Goal: Task Accomplishment & Management: Use online tool/utility

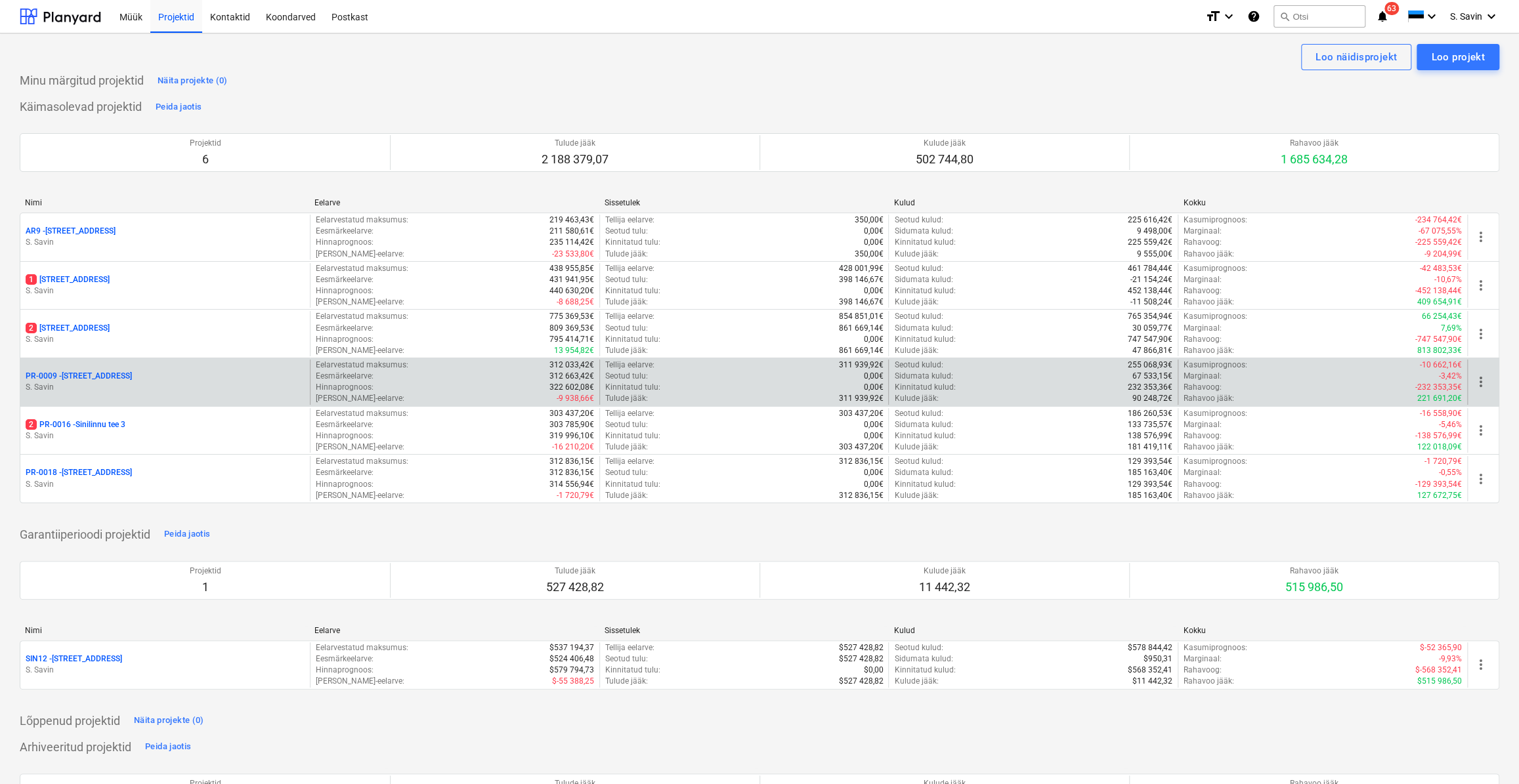
click at [108, 375] on div "PR-0009 - Pohla tee 4" at bounding box center [165, 376] width 279 height 11
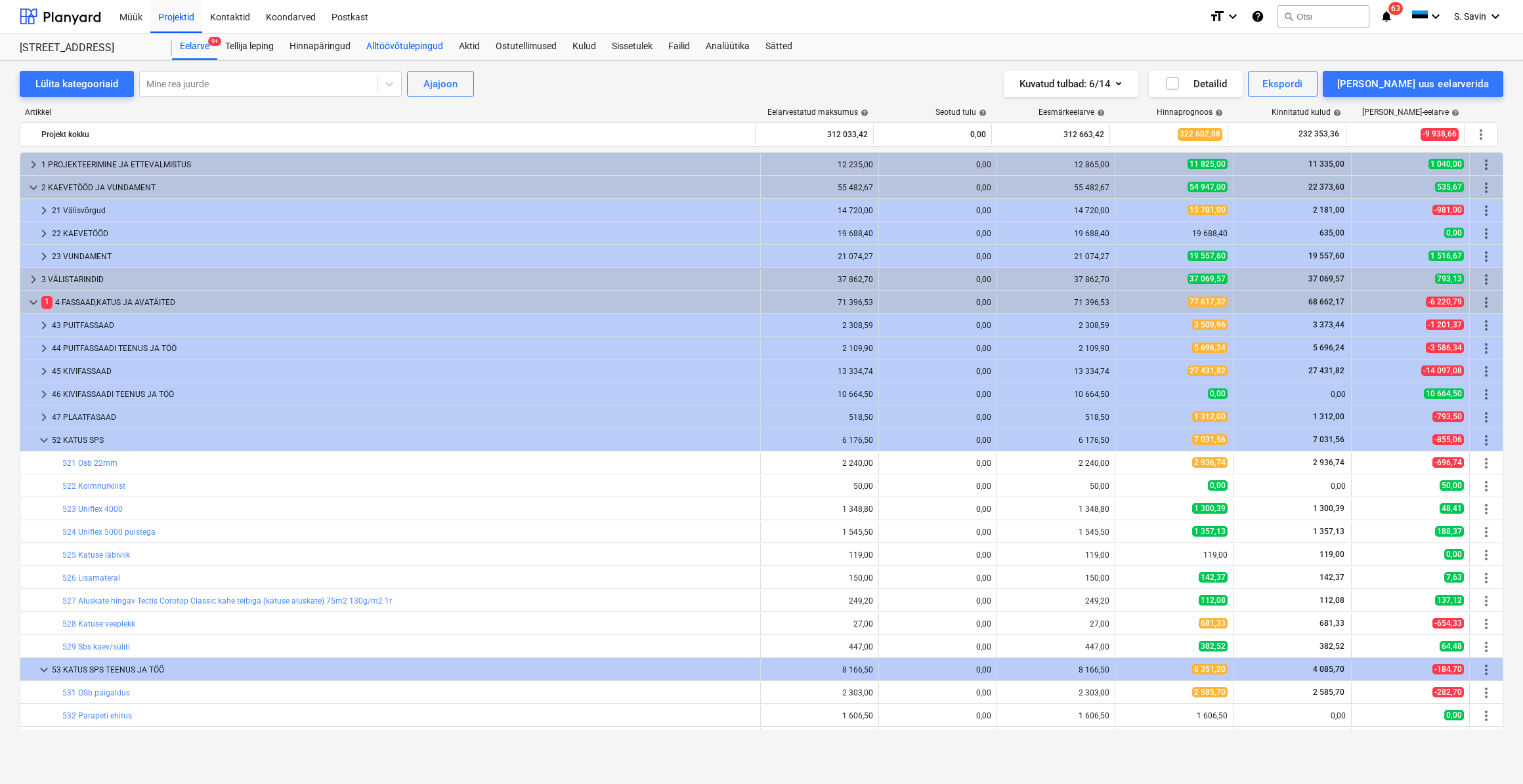
click at [419, 44] on div "Alltöövõtulepingud" at bounding box center [405, 46] width 93 height 27
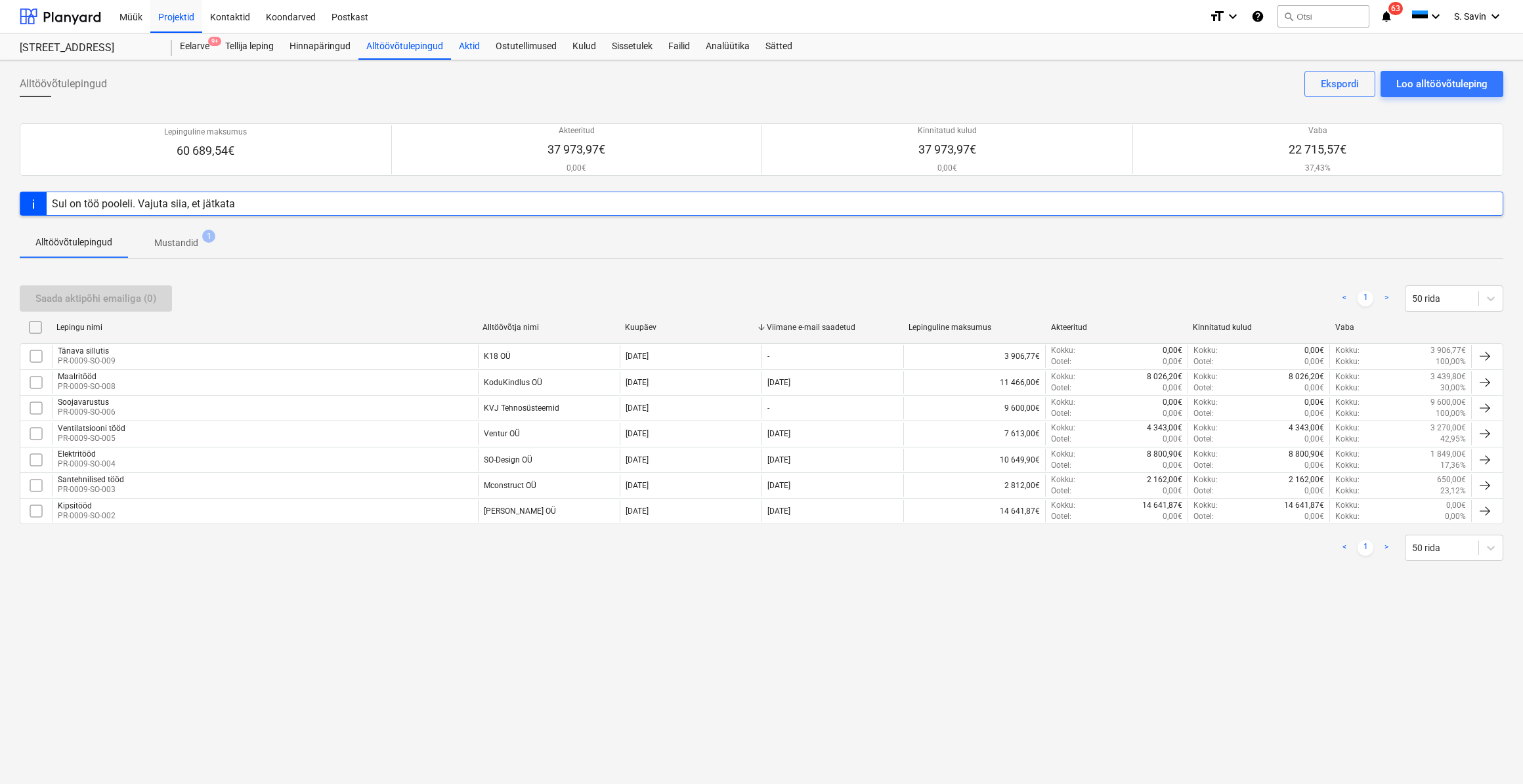
click at [464, 51] on div "Aktid" at bounding box center [469, 46] width 36 height 27
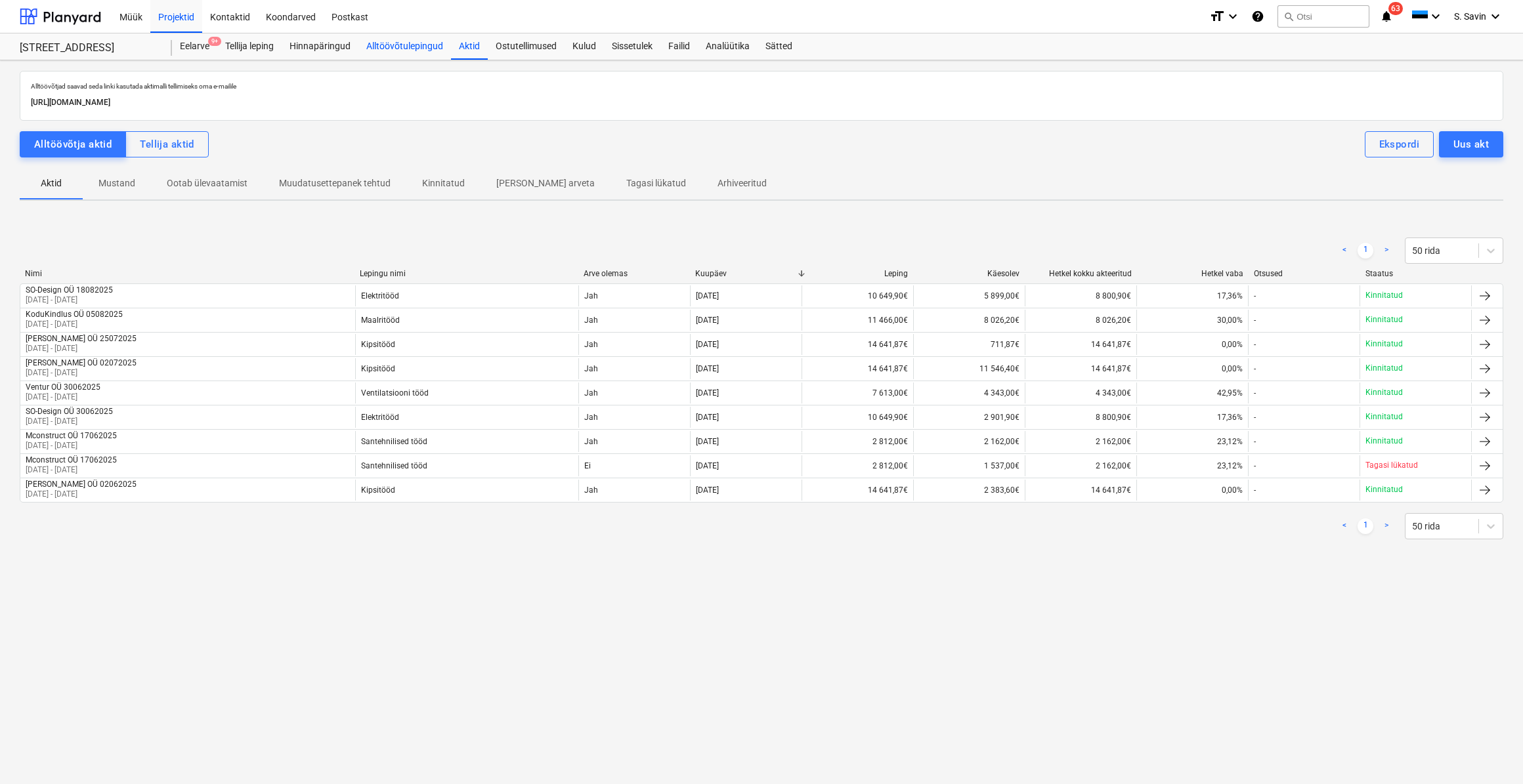
click at [410, 52] on div "Alltöövõtulepingud" at bounding box center [405, 46] width 93 height 27
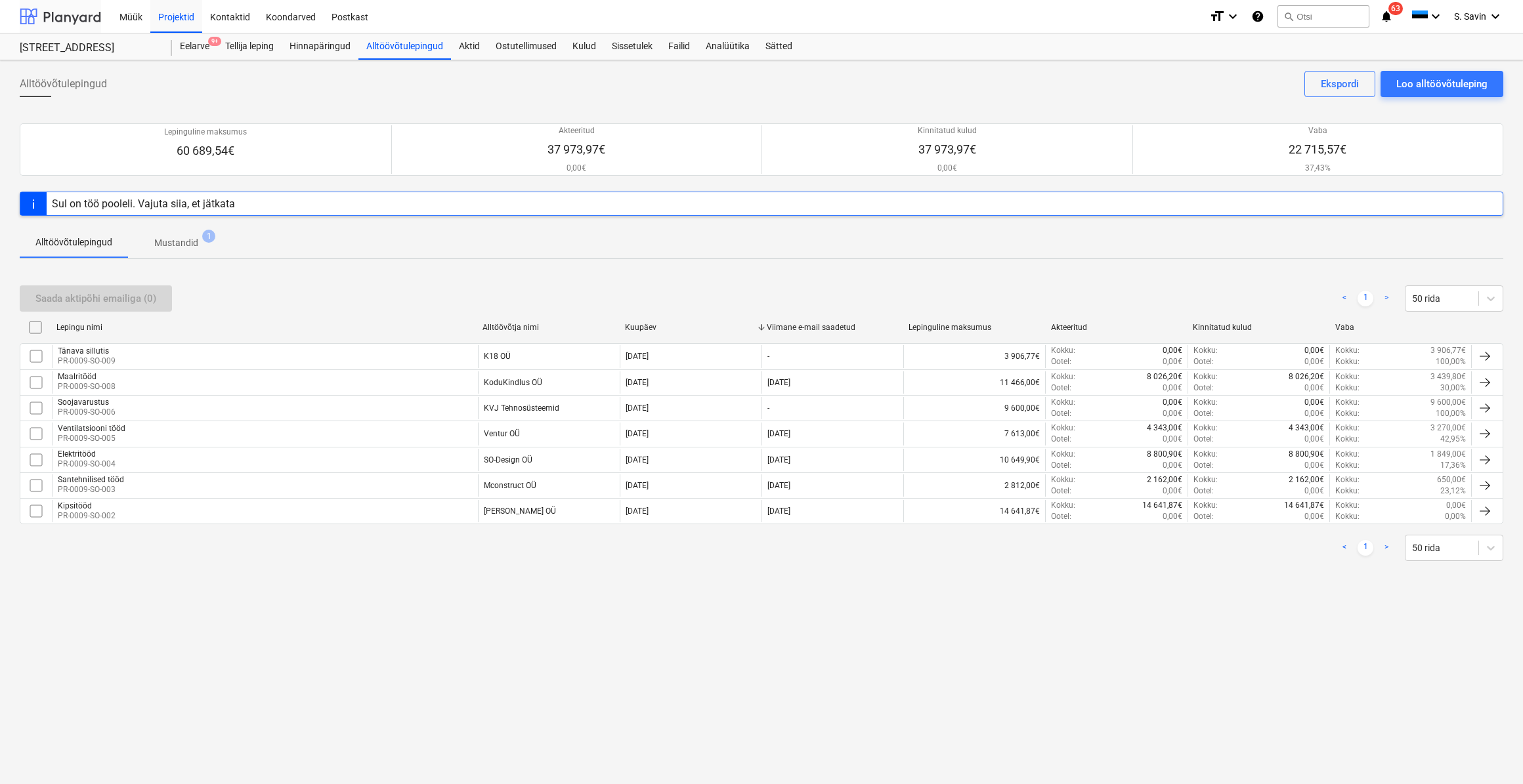
click at [74, 24] on div at bounding box center [60, 16] width 81 height 33
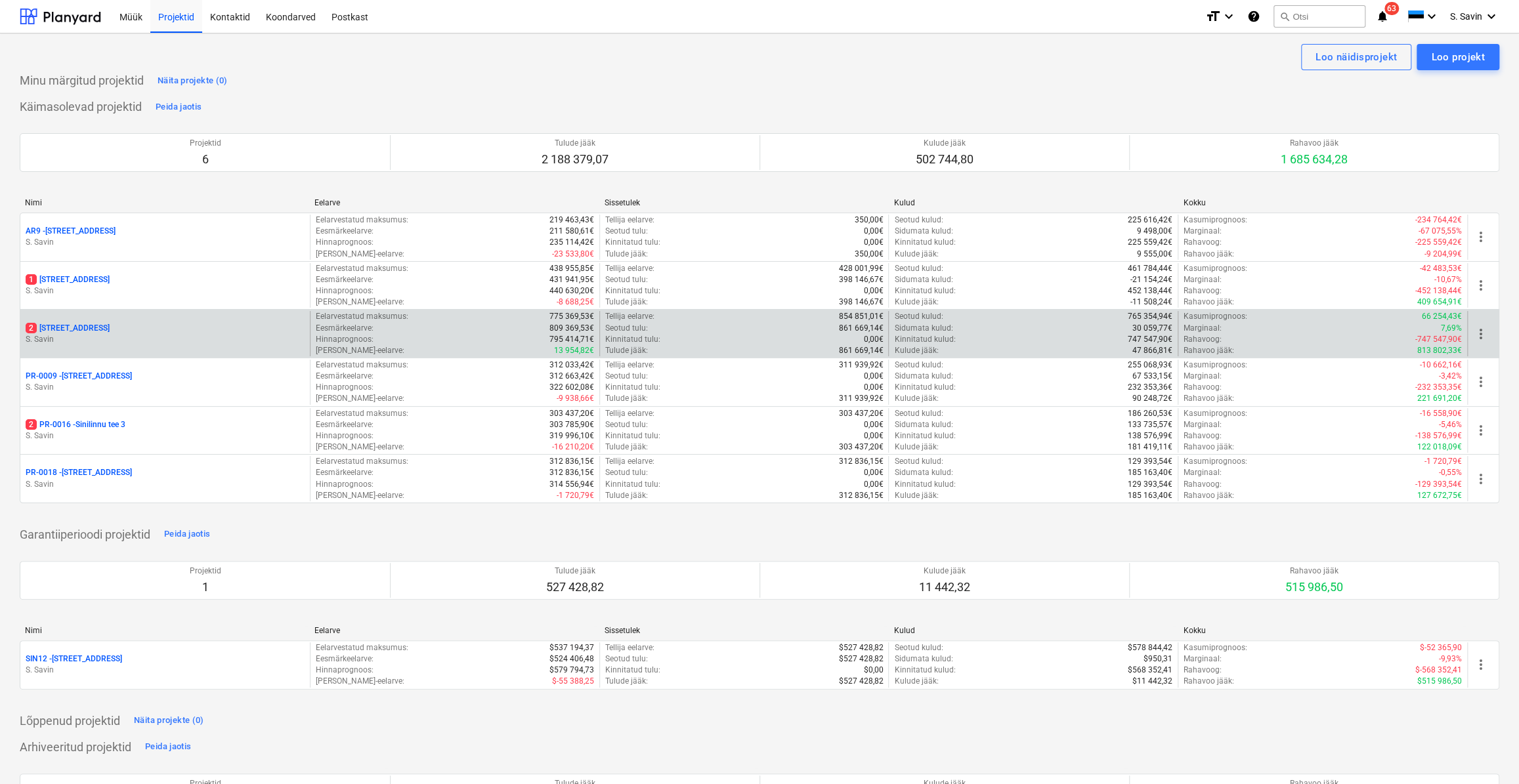
click at [96, 336] on p "S. Savin" at bounding box center [165, 340] width 279 height 11
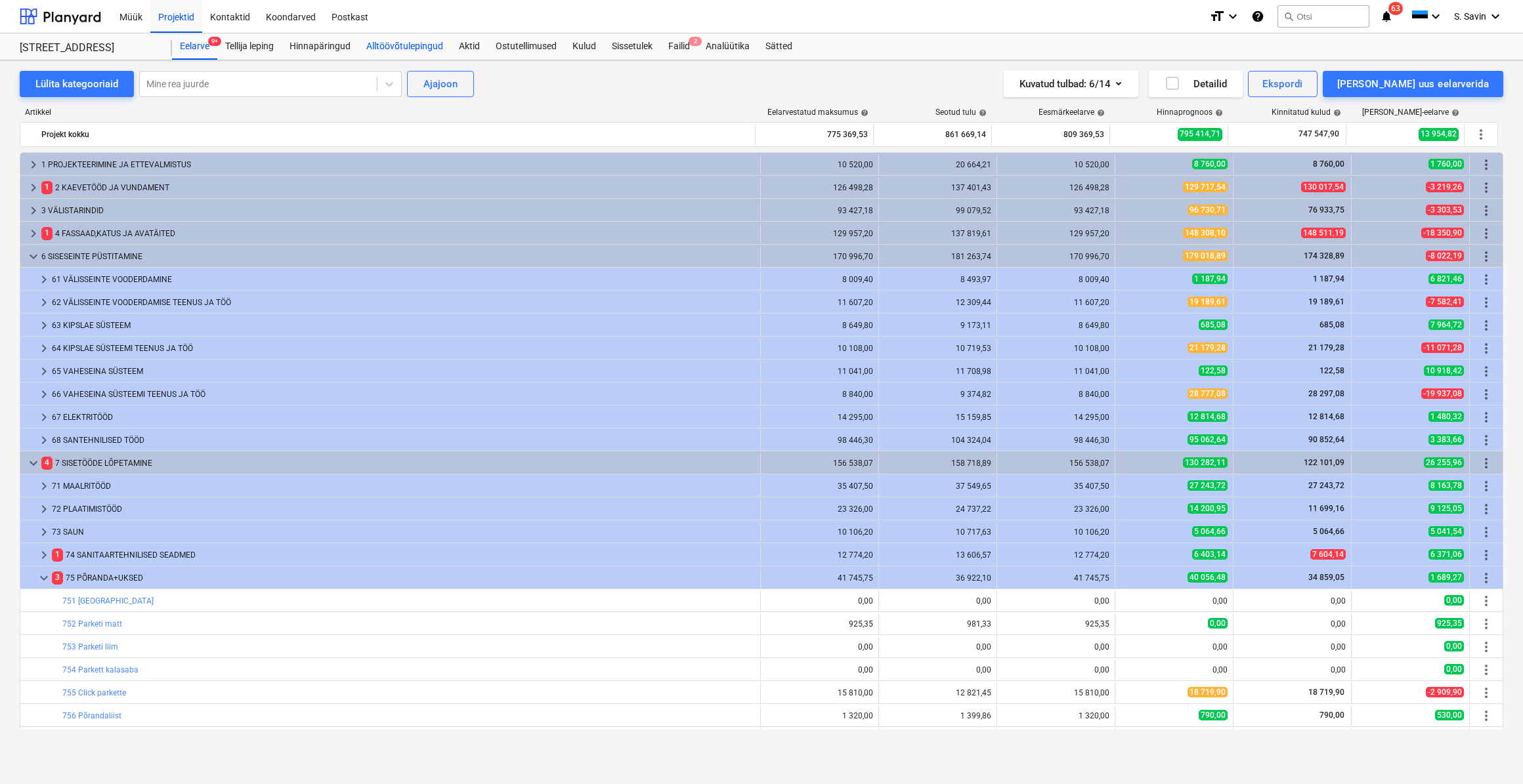
click at [419, 45] on div "Alltöövõtulepingud" at bounding box center [405, 46] width 93 height 27
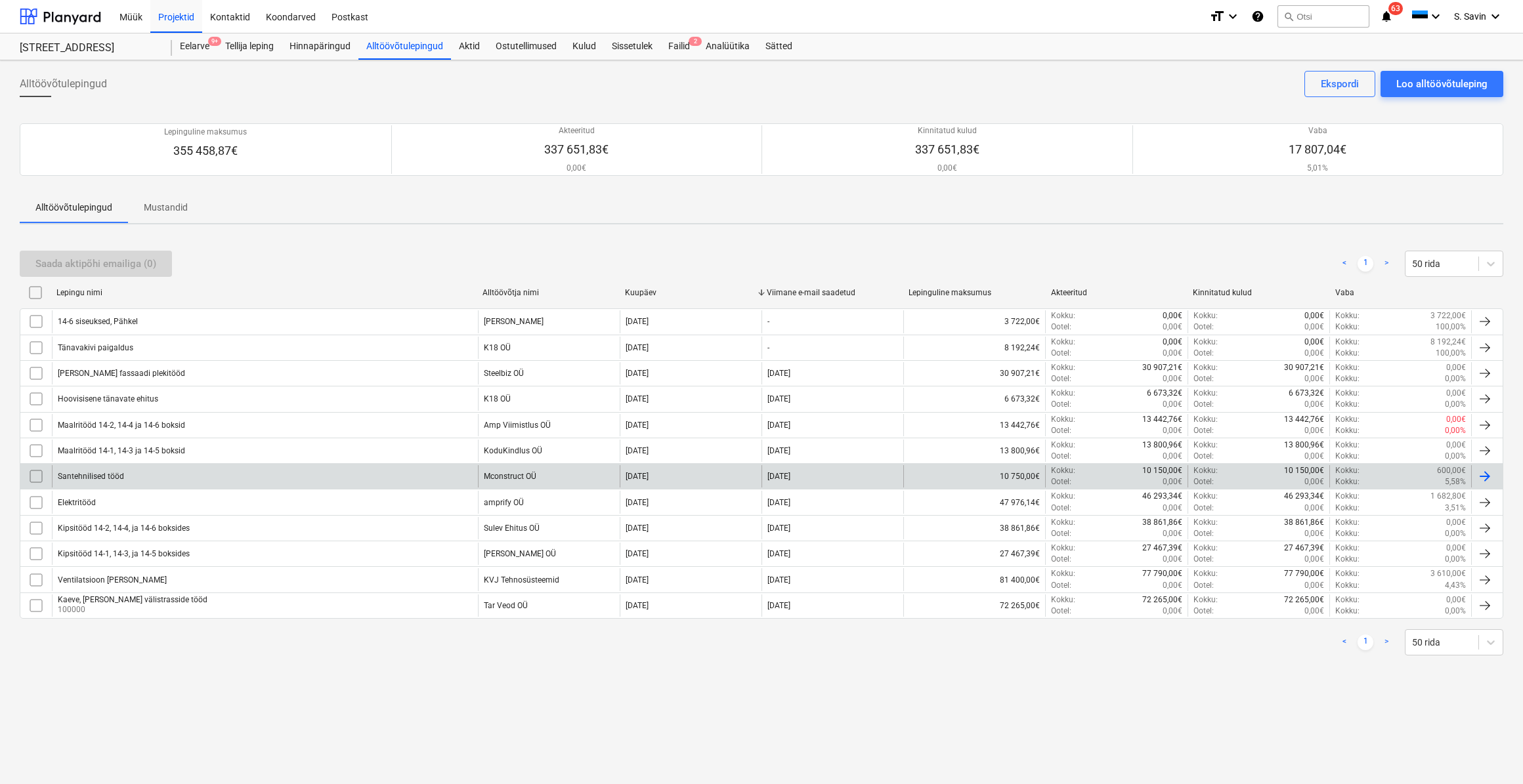
click at [109, 479] on div "Santehnilised tööd" at bounding box center [90, 476] width 66 height 9
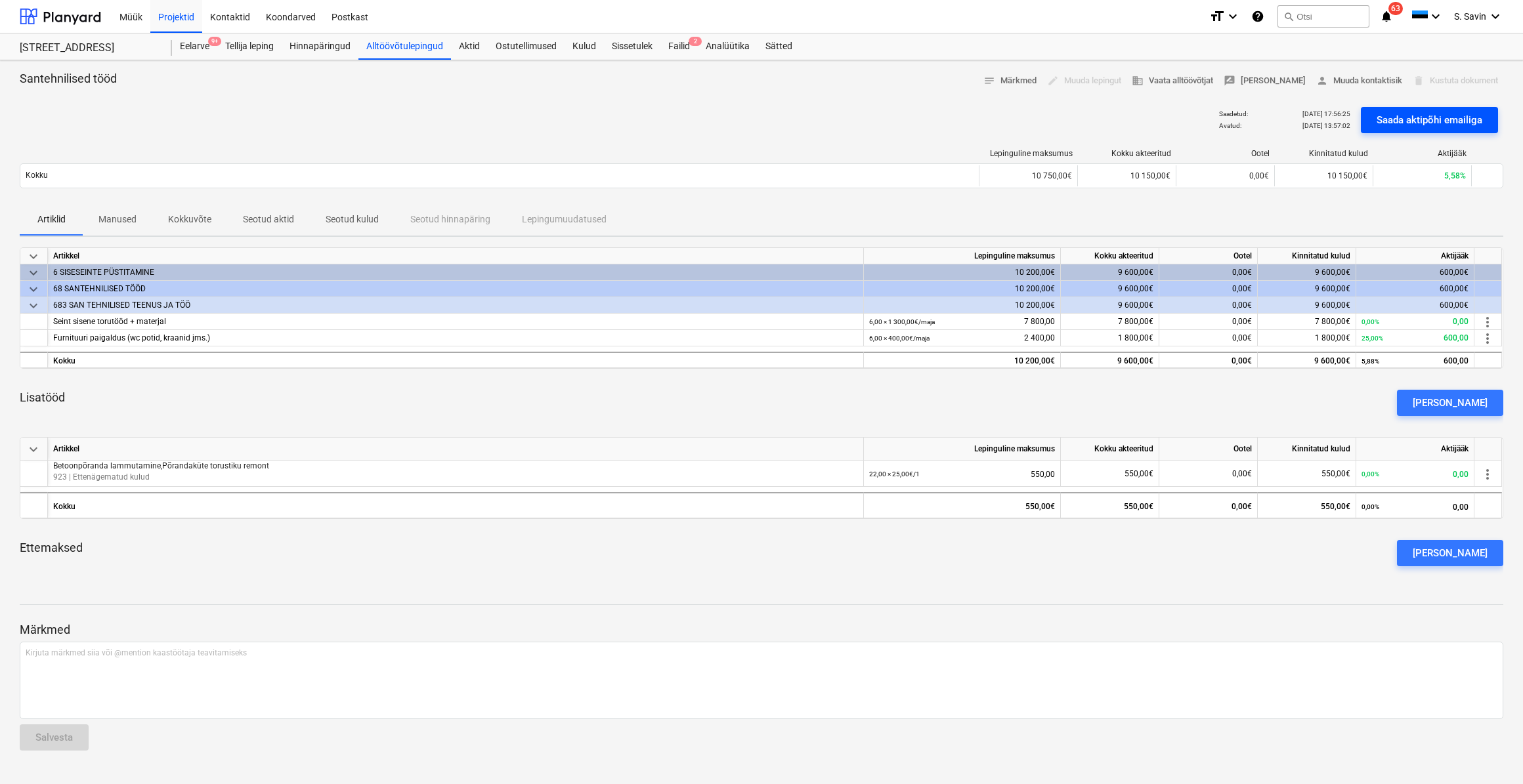
click at [1452, 119] on div "Saada aktipõhi emailiga" at bounding box center [1429, 120] width 106 height 17
click at [685, 47] on div "Failid 2" at bounding box center [679, 46] width 37 height 27
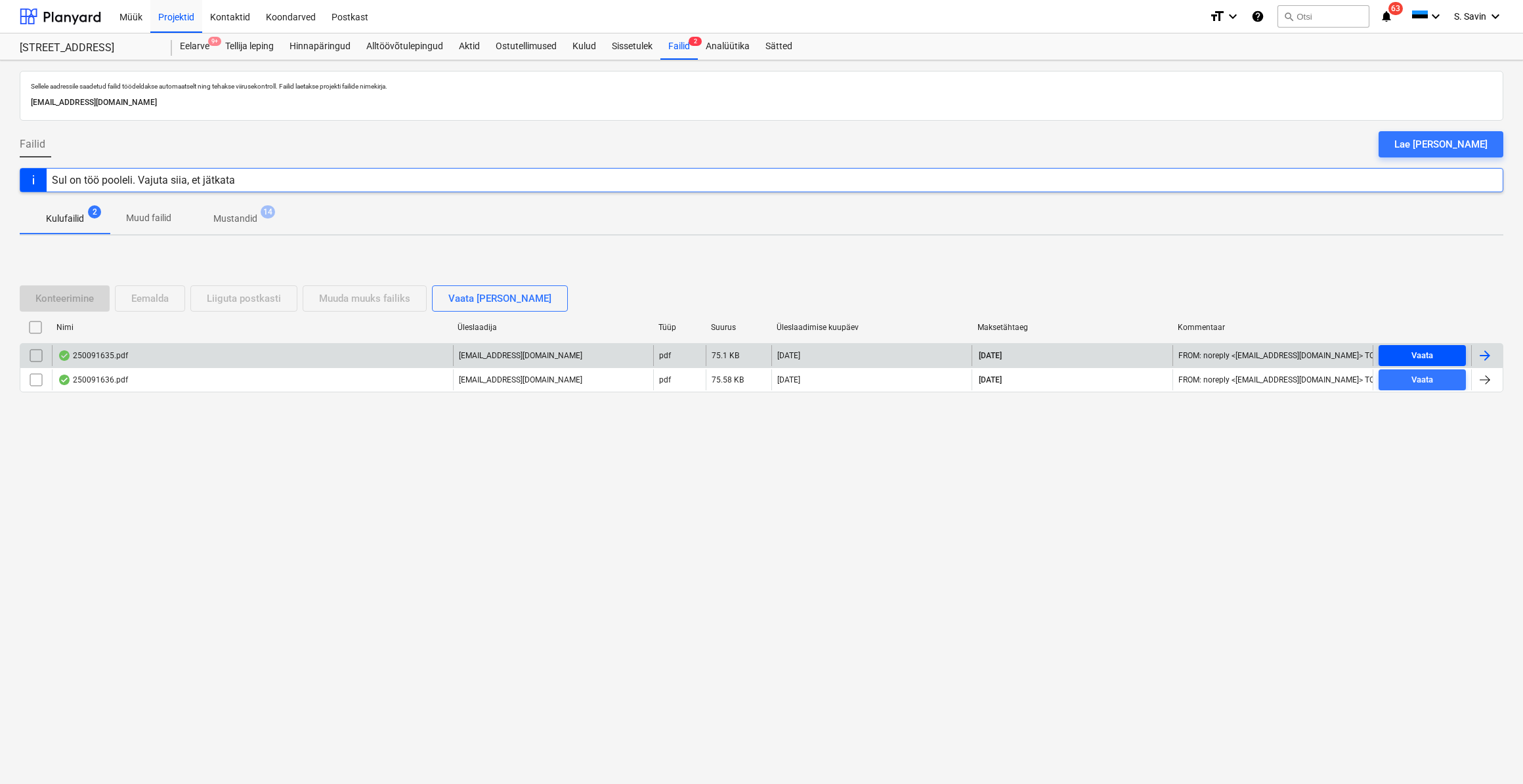
click at [1412, 355] on div "Vaata" at bounding box center [1422, 356] width 22 height 15
click at [1483, 350] on div at bounding box center [1484, 356] width 16 height 16
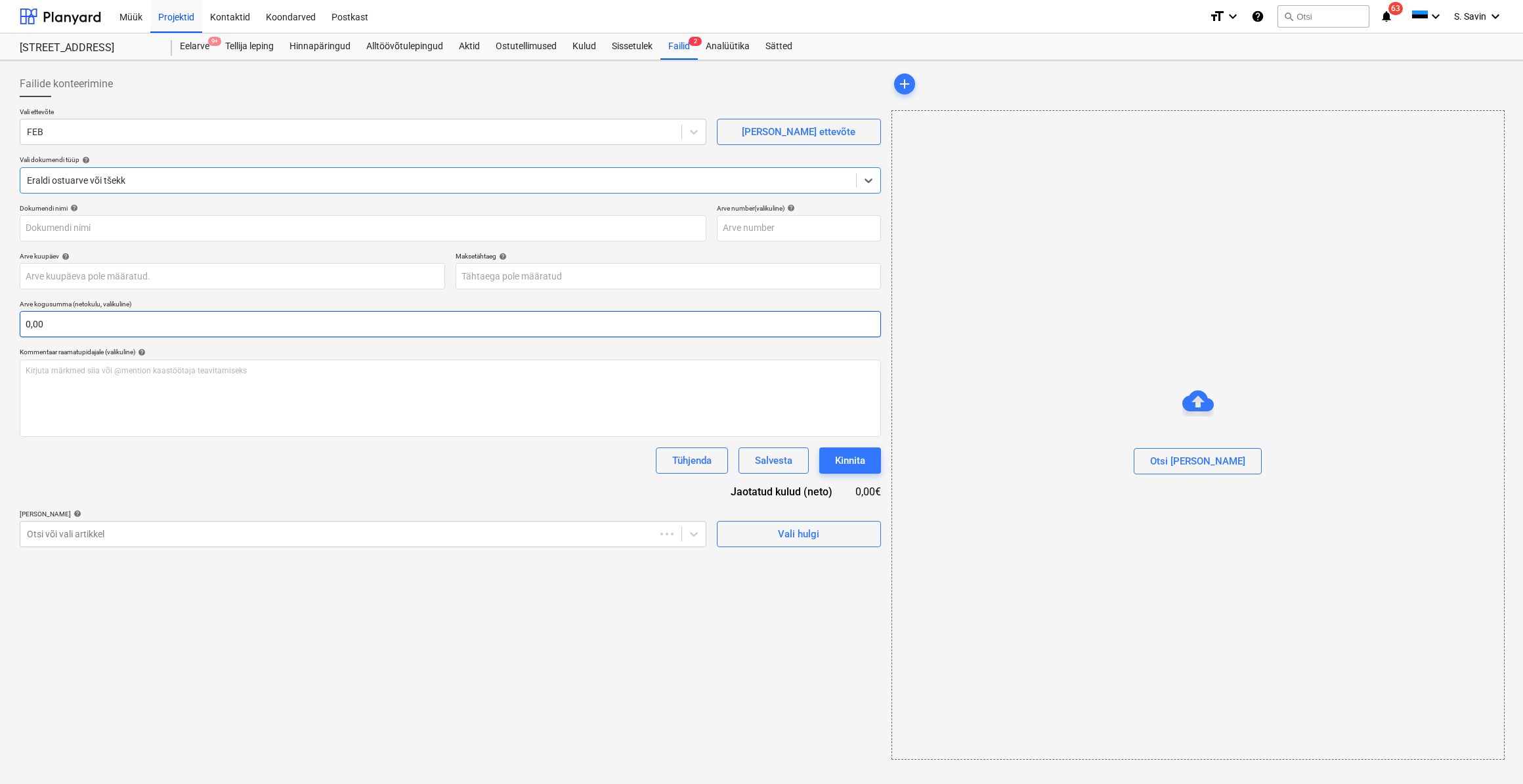
type input "250091635"
type input "[DATE]"
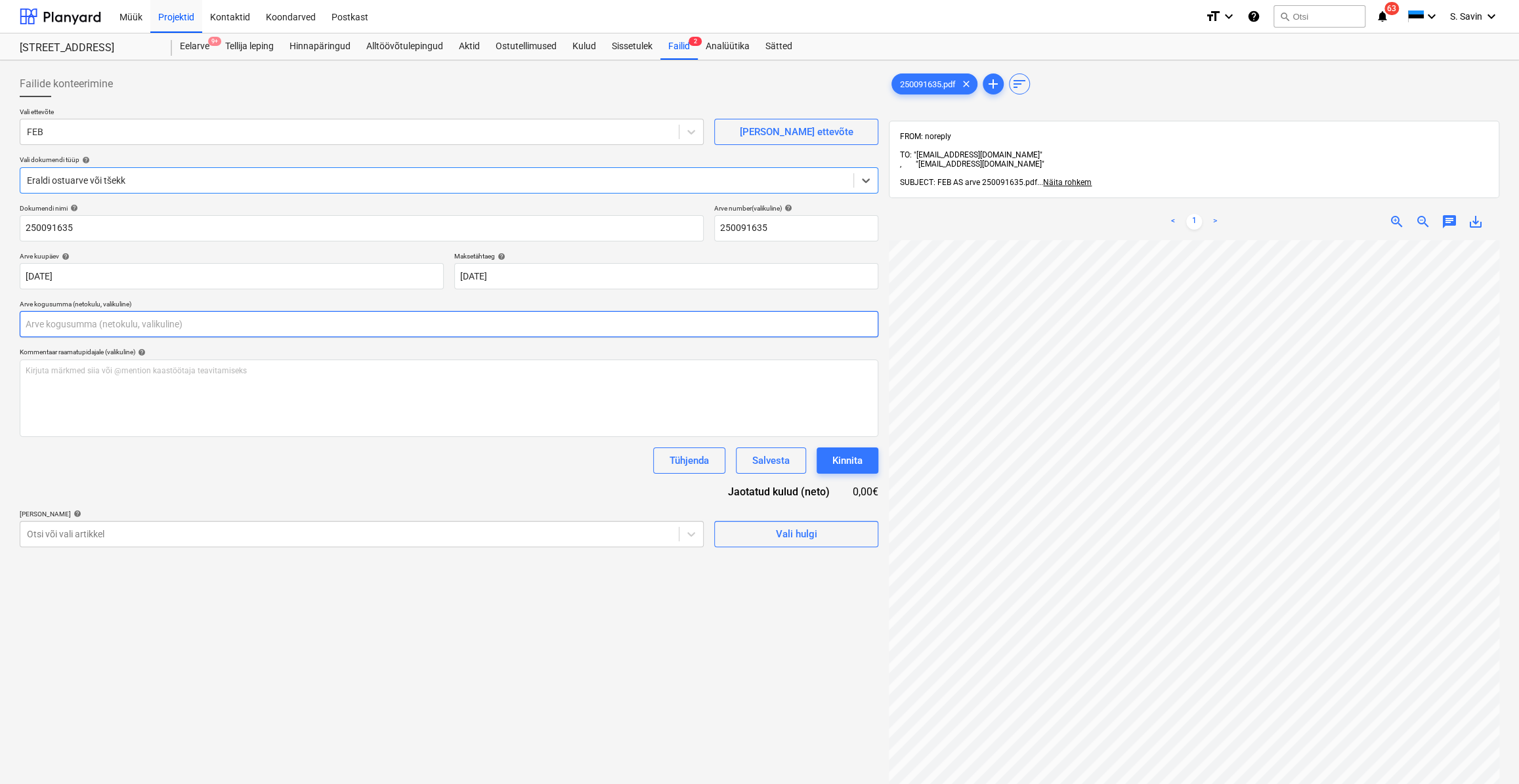
click at [210, 330] on input "text" at bounding box center [449, 324] width 859 height 27
type input "0,00"
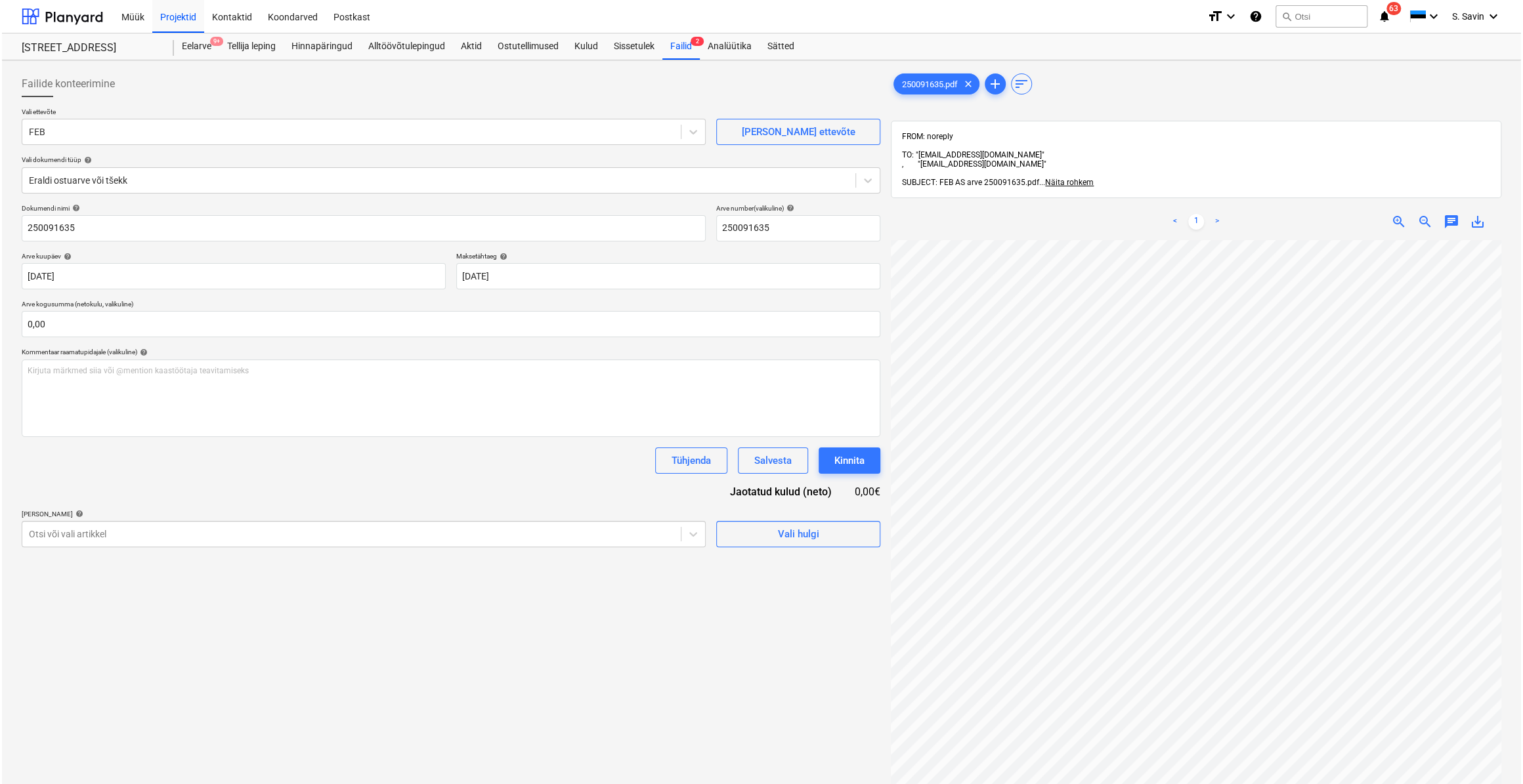
scroll to position [85, 80]
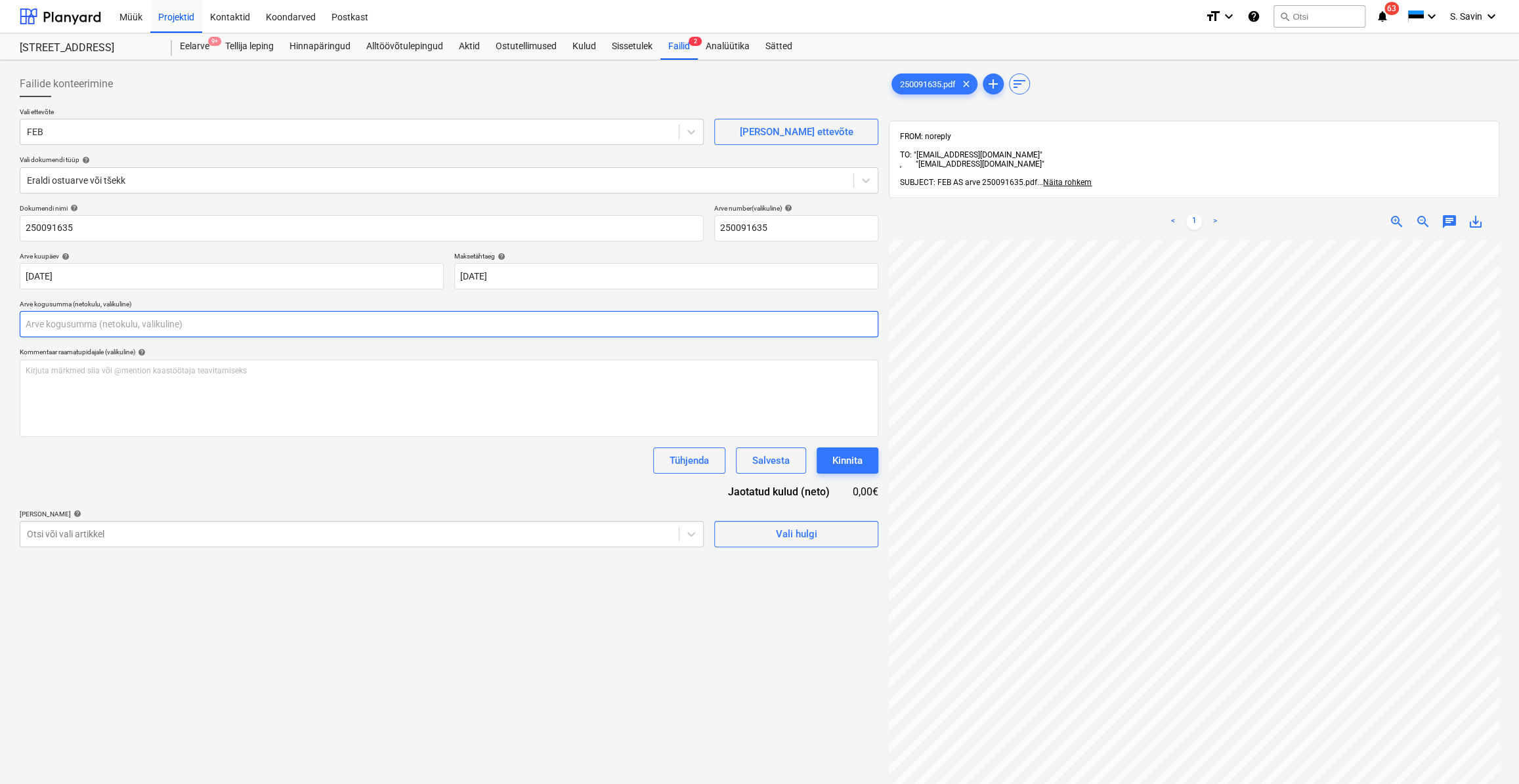
click at [85, 324] on input "text" at bounding box center [449, 324] width 859 height 27
type input "10,06"
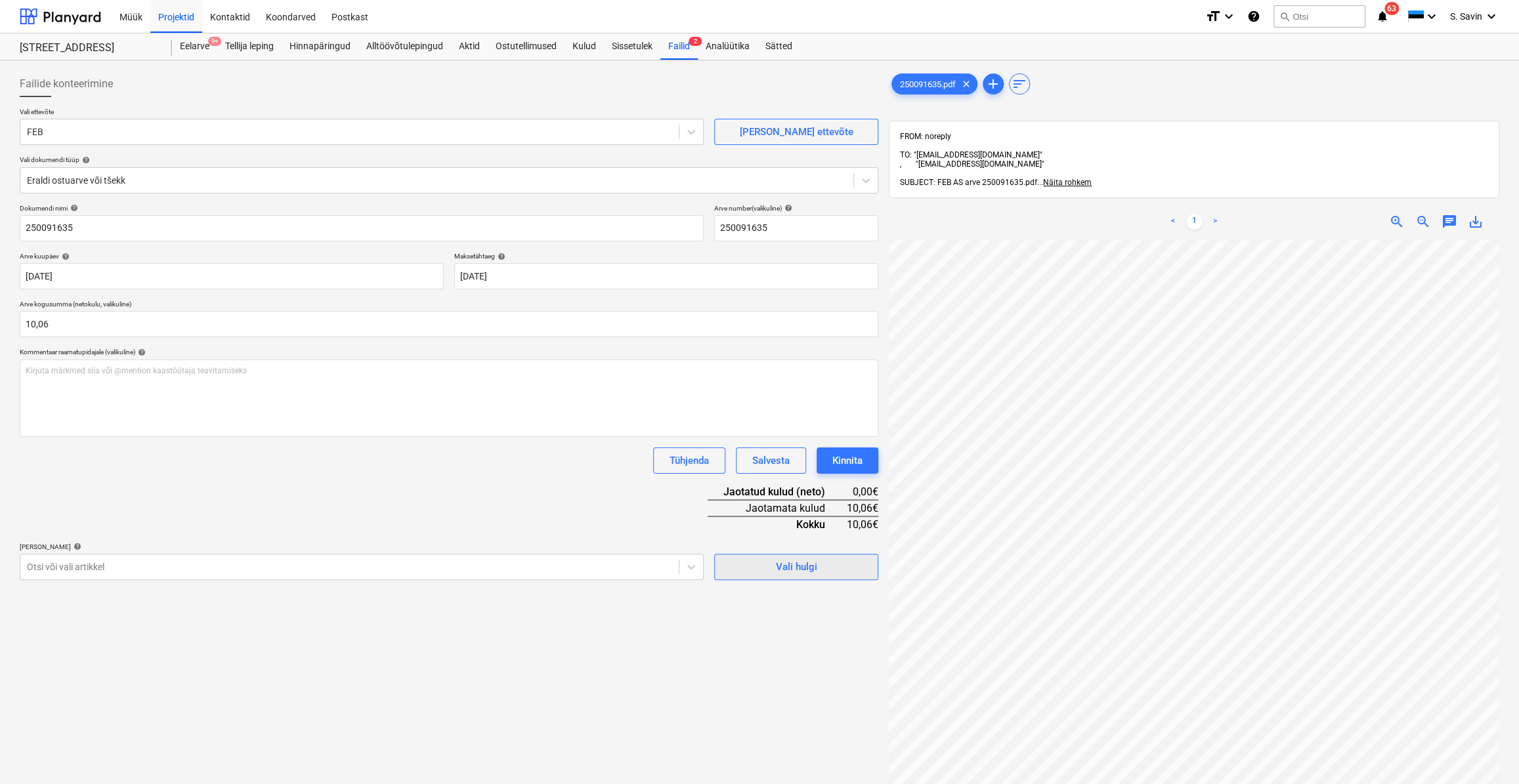
click at [783, 561] on div "Vali hulgi" at bounding box center [796, 567] width 41 height 17
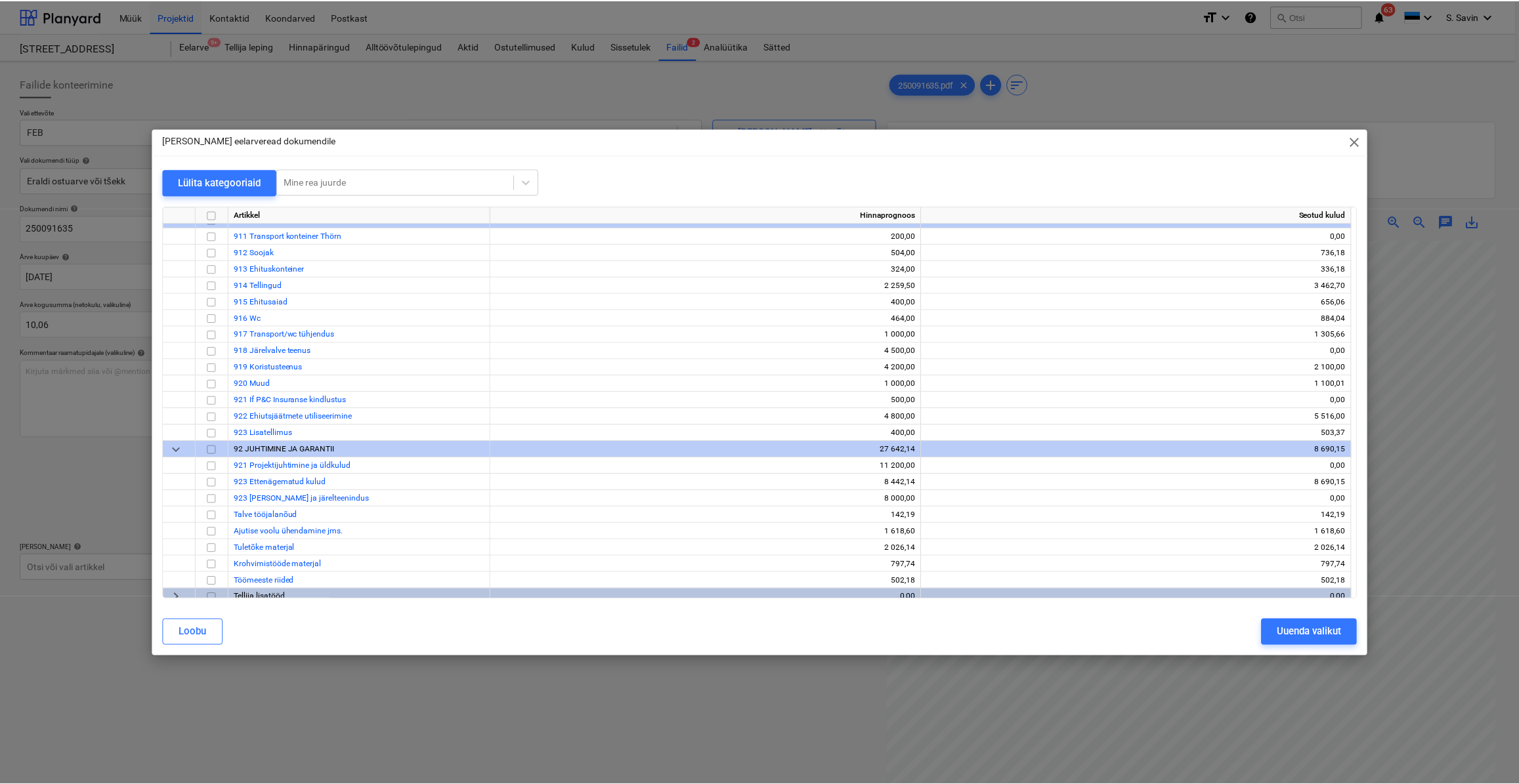
scroll to position [6883, 0]
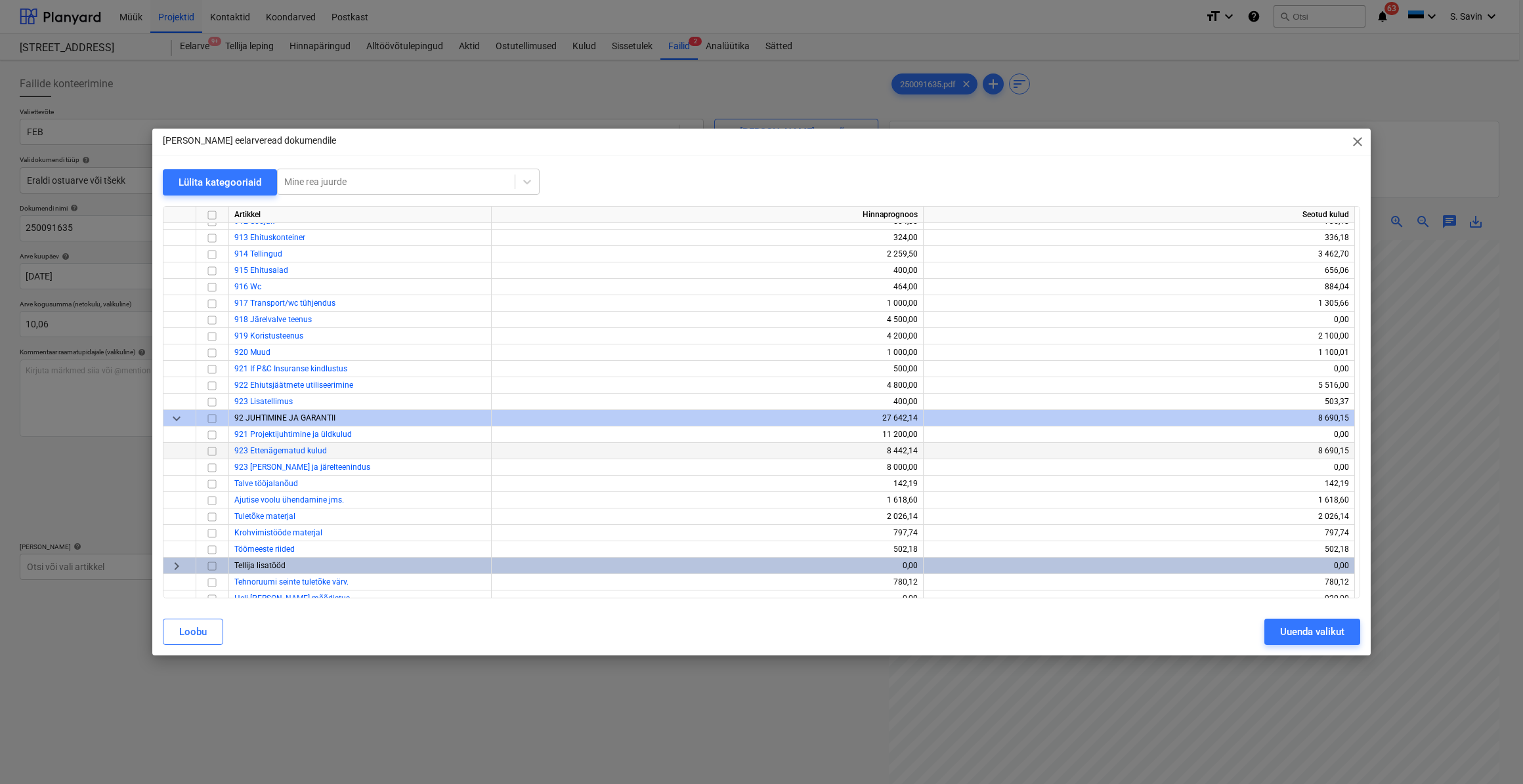
click at [205, 448] on input "checkbox" at bounding box center [212, 450] width 16 height 16
click at [1292, 629] on div "Uuenda valikut" at bounding box center [1312, 631] width 65 height 17
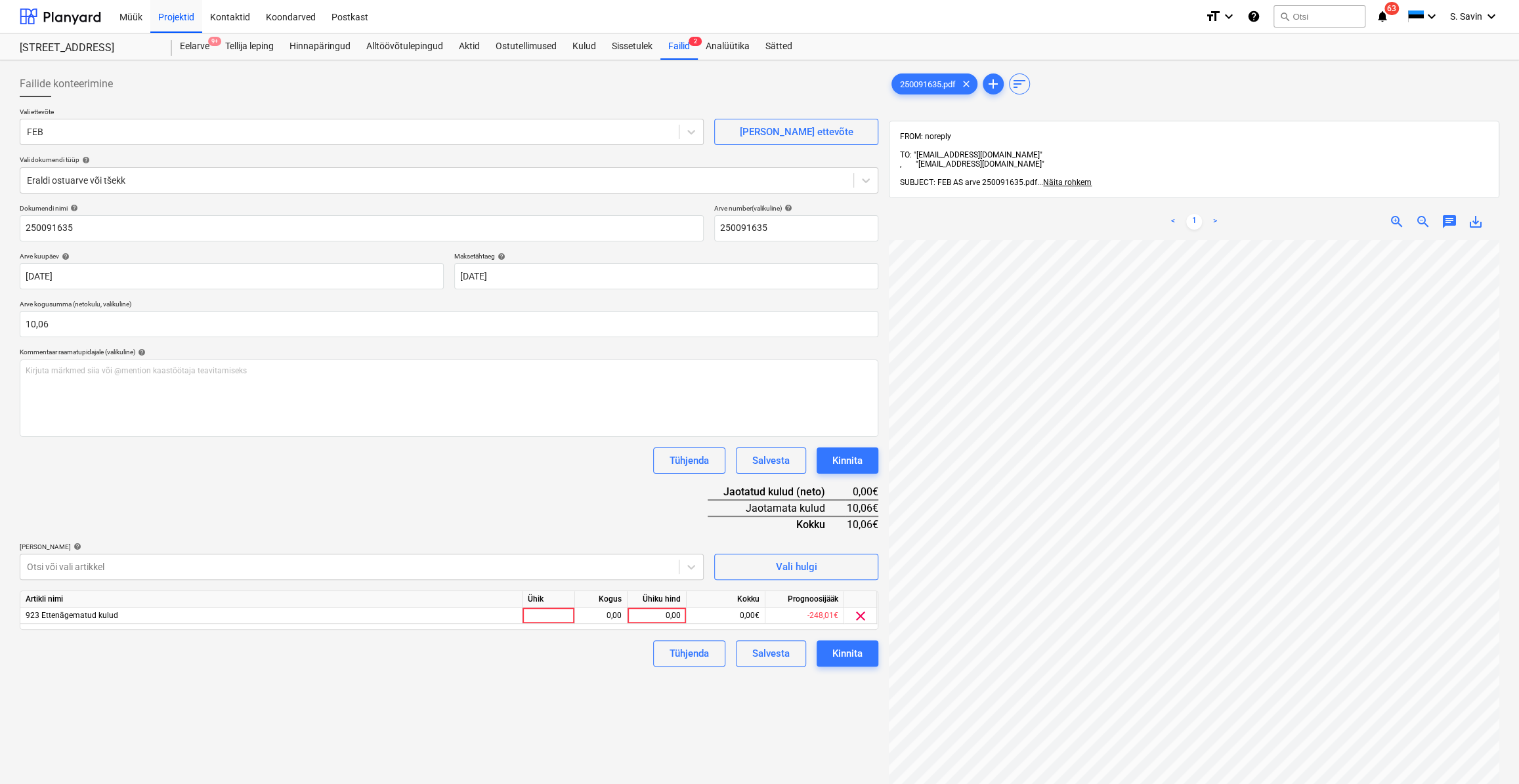
scroll to position [85, 78]
click at [556, 616] on div at bounding box center [548, 616] width 52 height 17
type input "kmpl."
click at [593, 603] on div "Kogus" at bounding box center [601, 599] width 52 height 17
click at [594, 612] on div "0,00" at bounding box center [600, 616] width 41 height 17
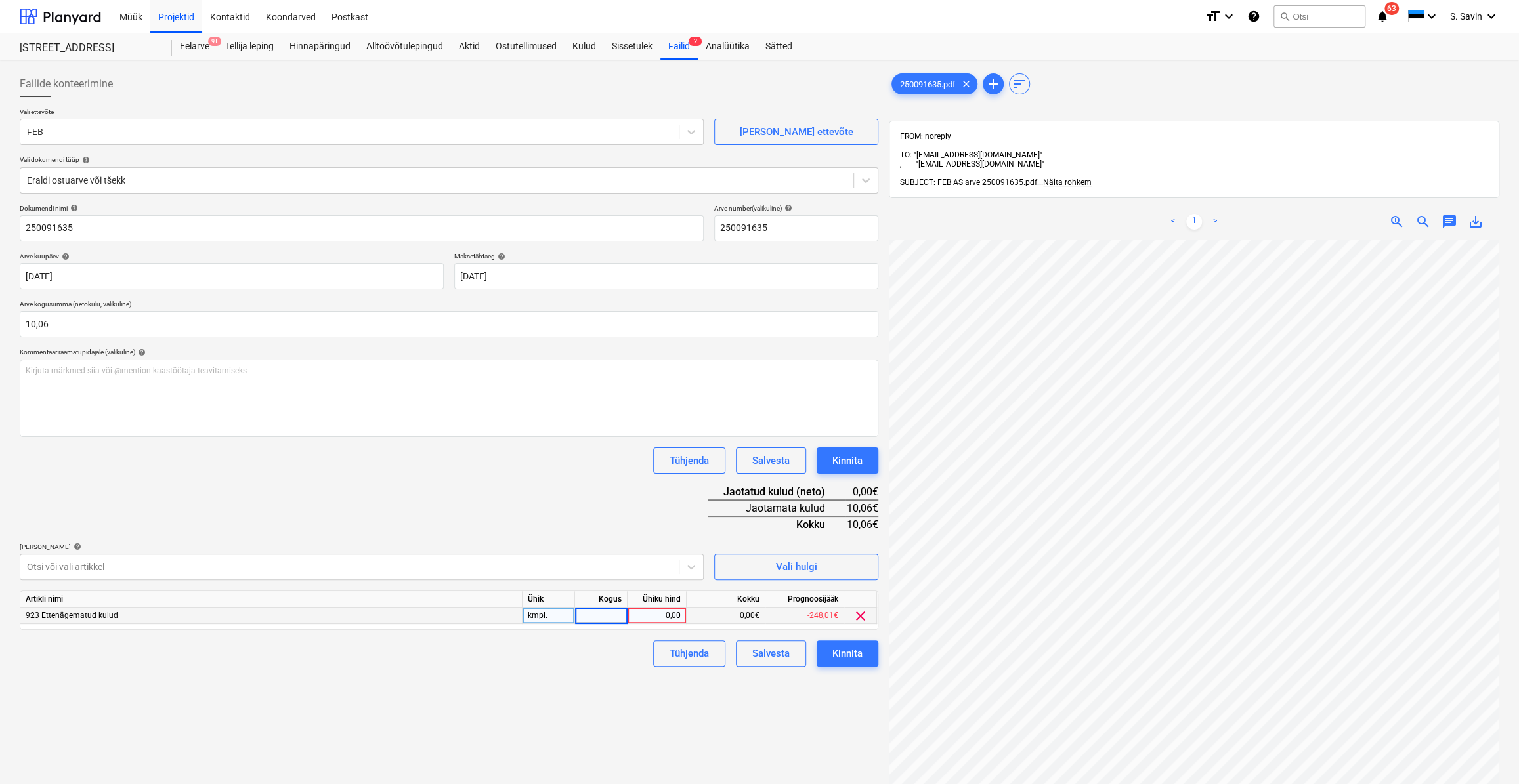
type input "1"
click at [676, 620] on div "0,00" at bounding box center [657, 616] width 48 height 17
type input "10,06"
click at [638, 696] on div "Failide konteerimine Vali ettevõte FEB [PERSON_NAME] uus ettevõte Vali dokumend…" at bounding box center [449, 529] width 869 height 927
click at [846, 656] on div "Kinnita" at bounding box center [847, 653] width 30 height 17
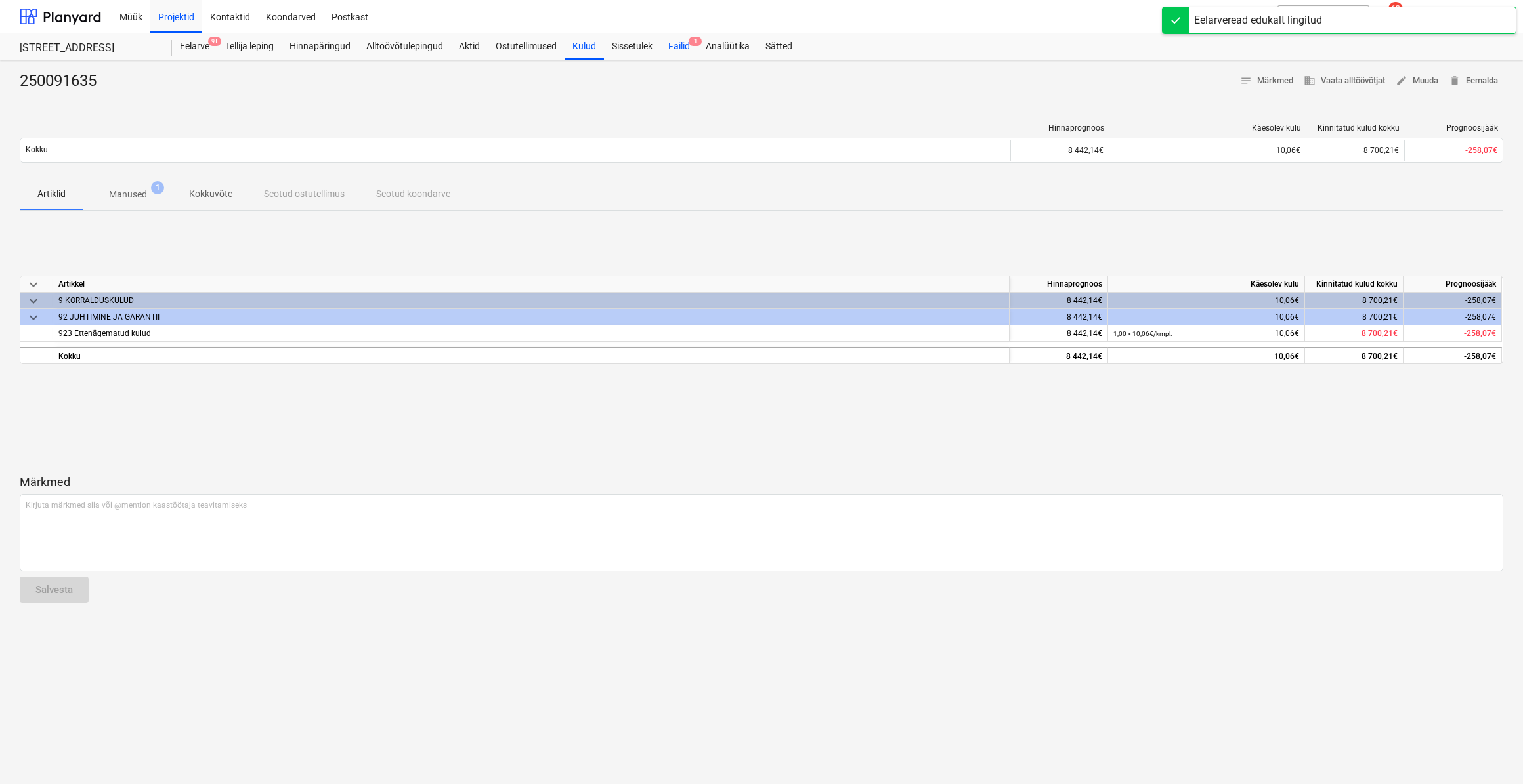
click at [682, 46] on div "Failid 1" at bounding box center [679, 46] width 37 height 27
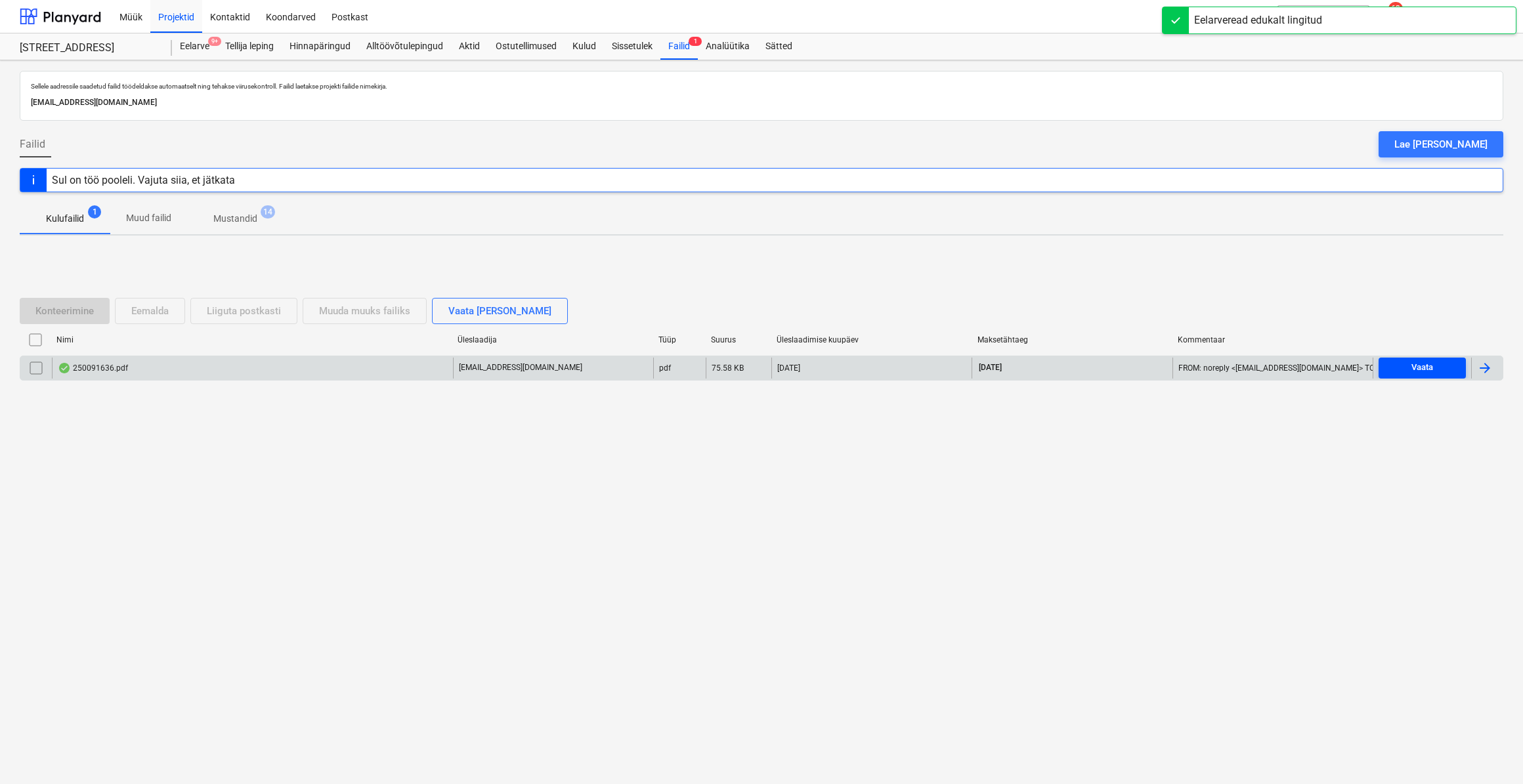
click at [1442, 368] on span "Vaata" at bounding box center [1422, 368] width 77 height 15
click at [1503, 368] on div "Sellele aadressile saadetud failid töödeldakse automaatselt ning tehakse viirus…" at bounding box center [762, 422] width 1523 height 724
click at [1490, 372] on div at bounding box center [1484, 368] width 16 height 16
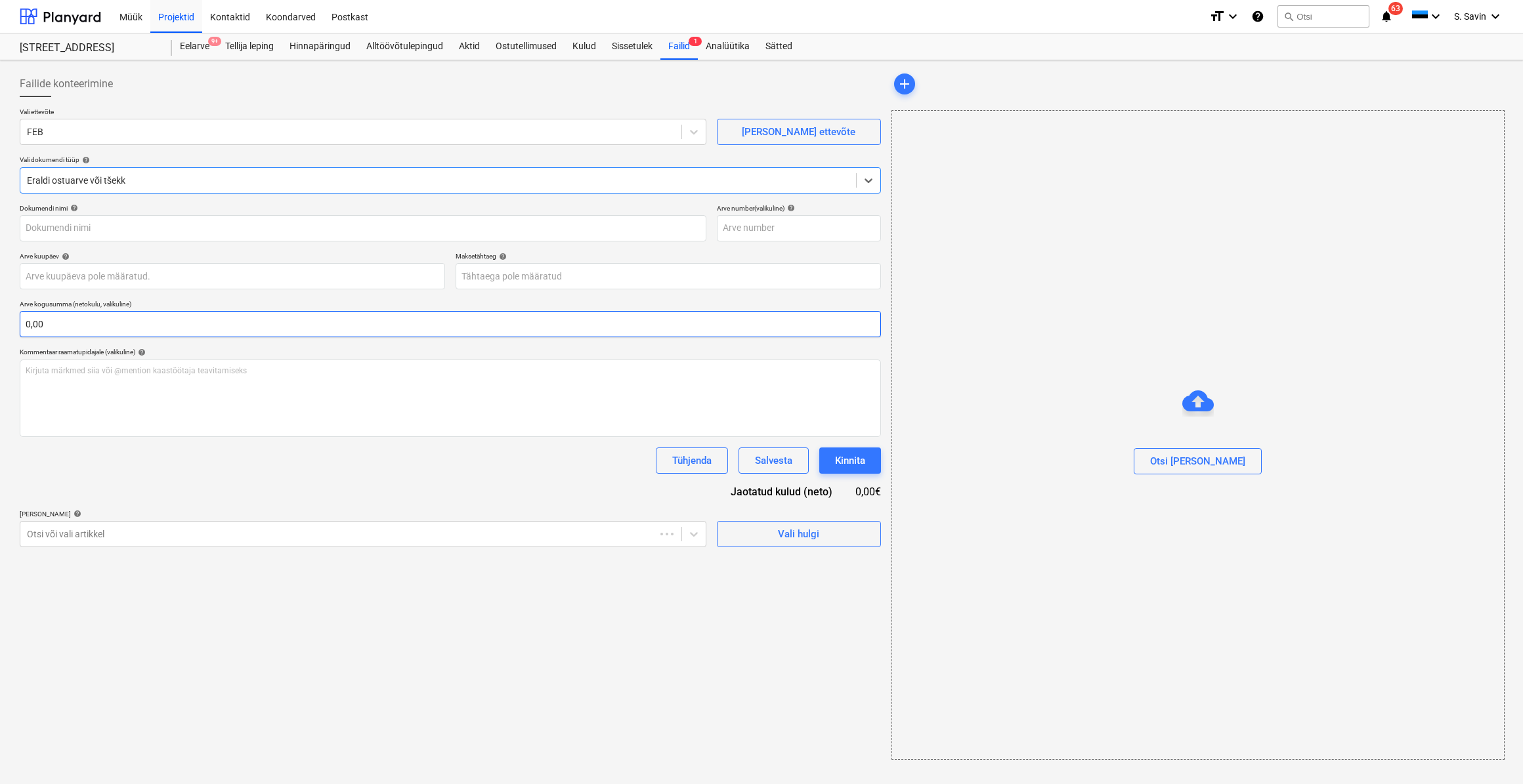
type input "250091636"
type input "[DATE]"
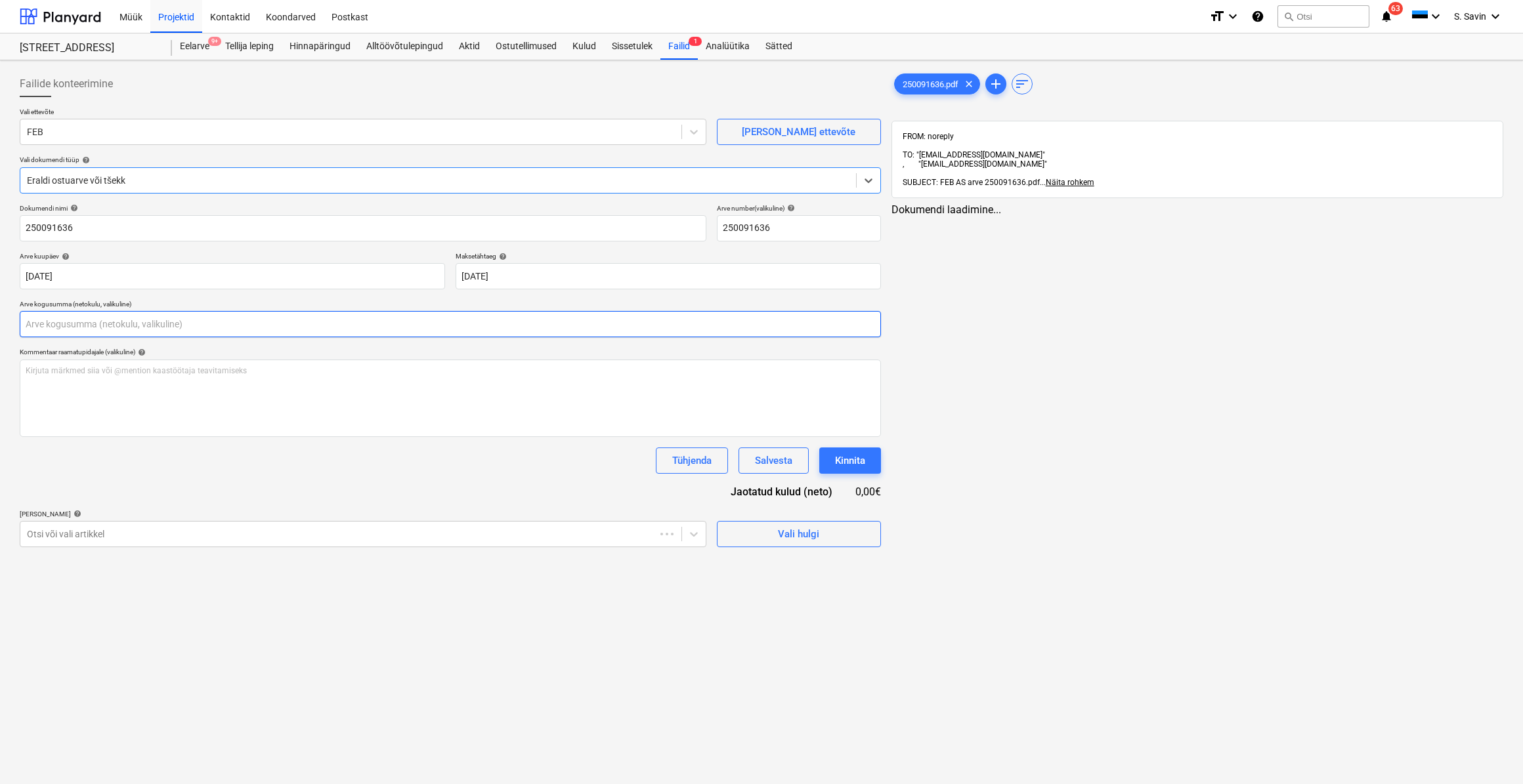
click at [153, 330] on input "text" at bounding box center [450, 324] width 861 height 27
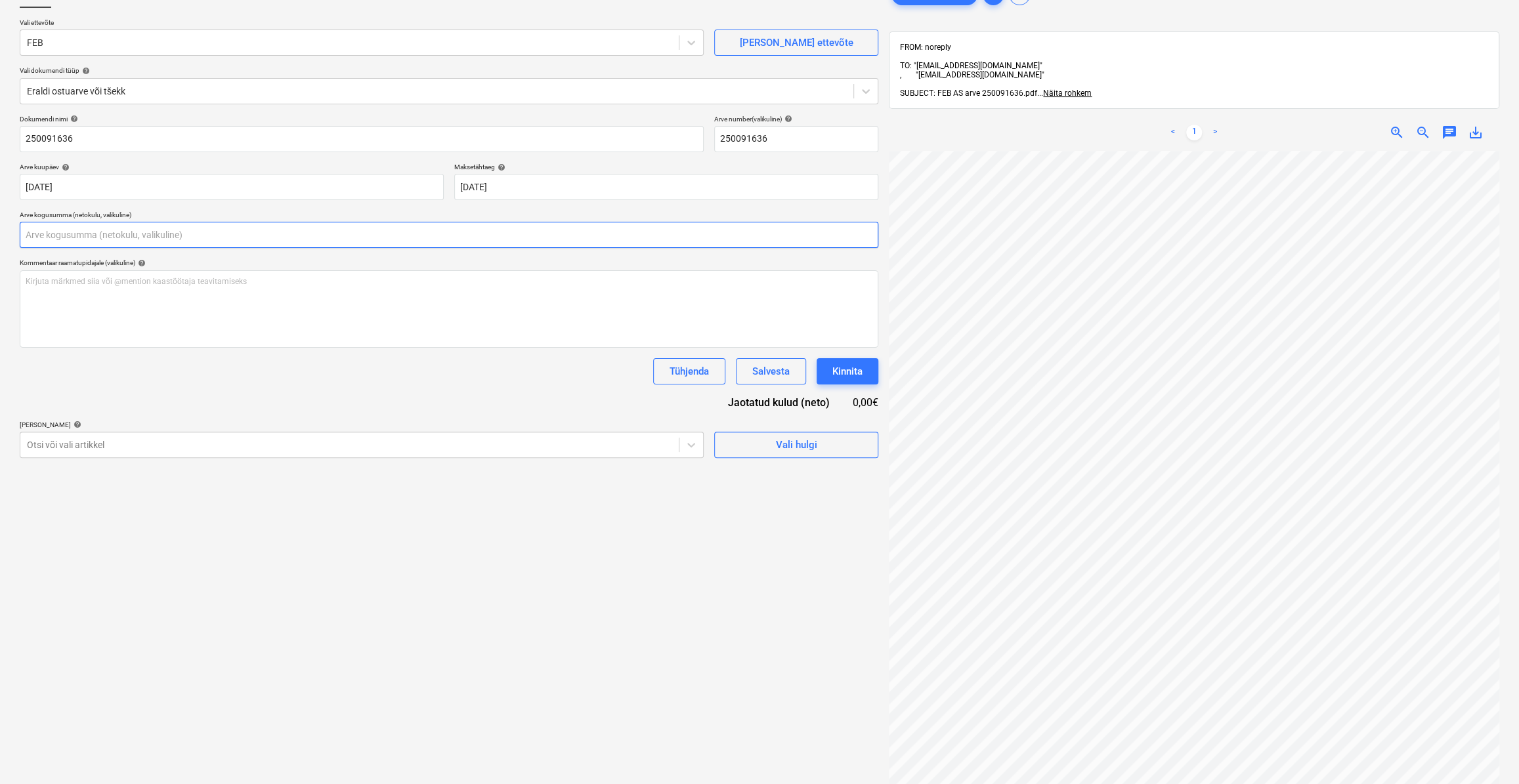
scroll to position [187, 0]
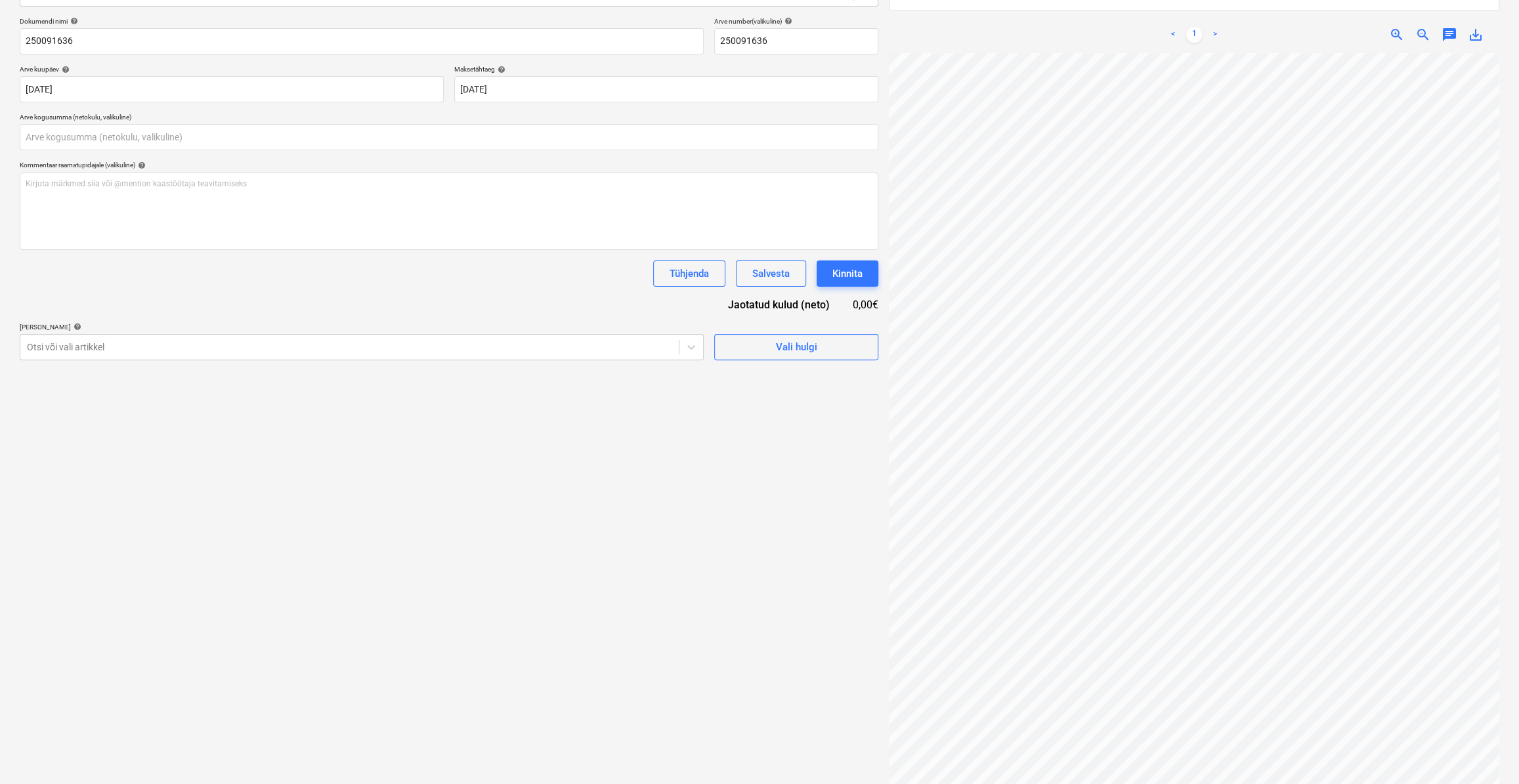
type input "0,00"
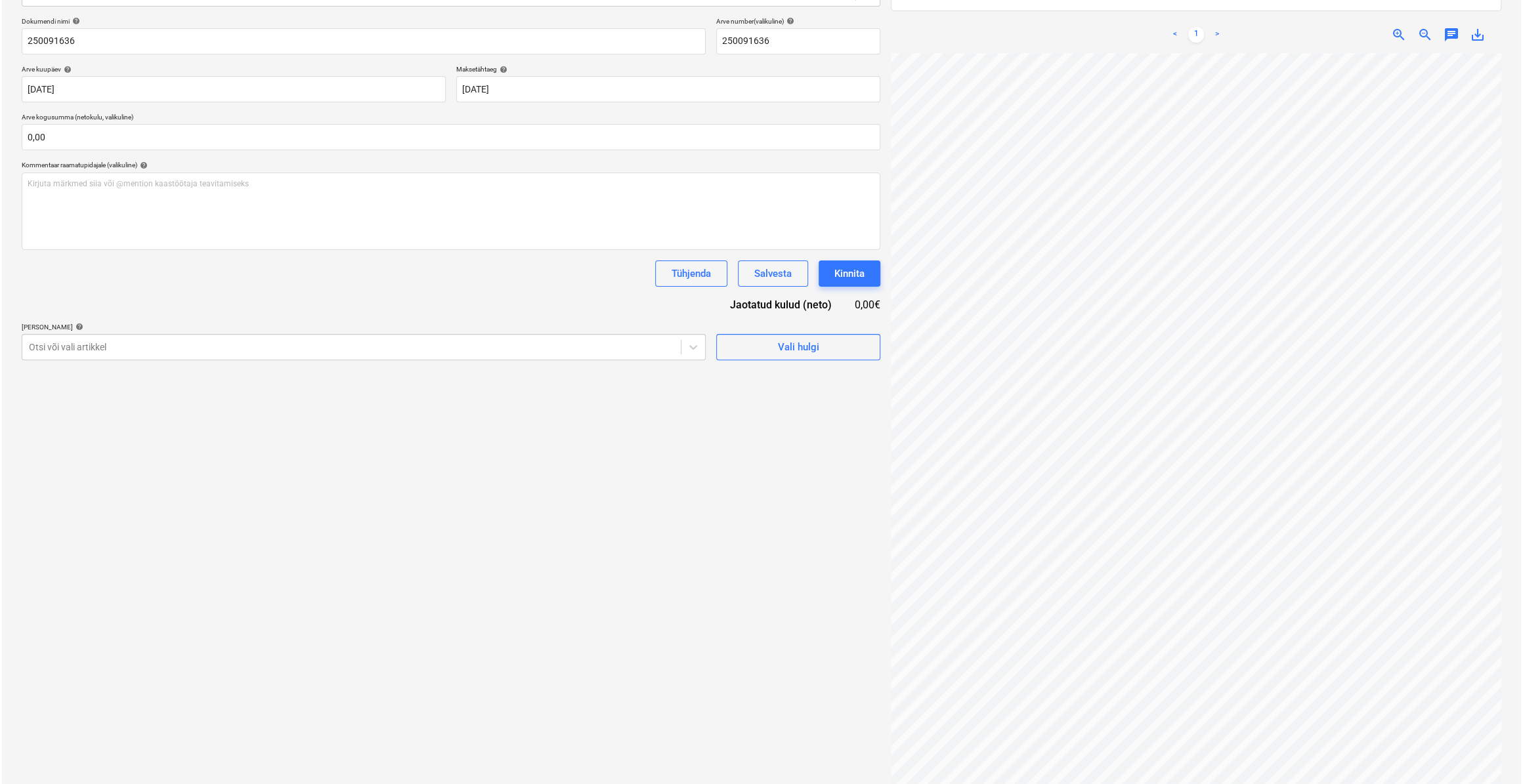
scroll to position [0, 60]
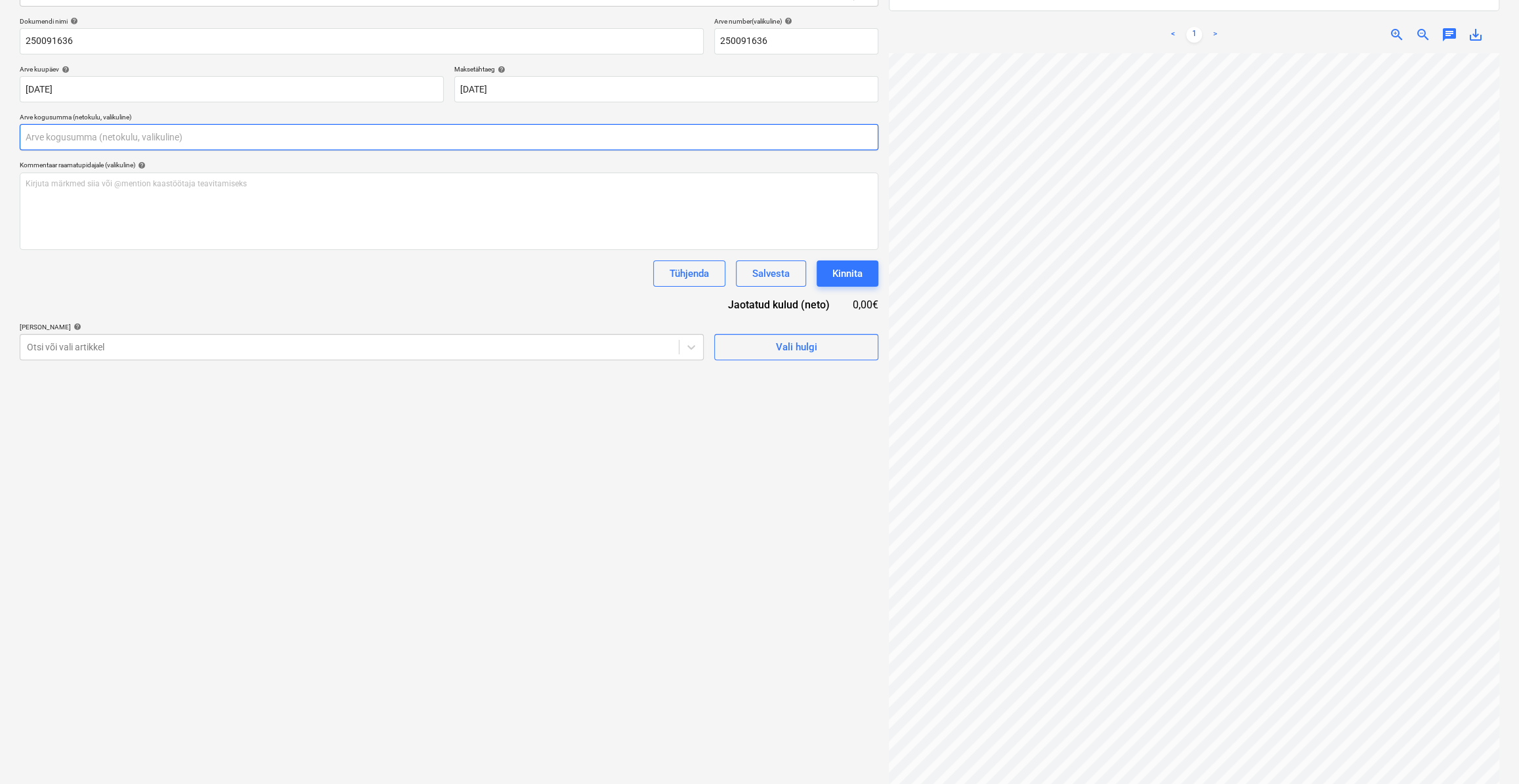
click at [169, 138] on input "text" at bounding box center [449, 137] width 859 height 27
type input "55,48"
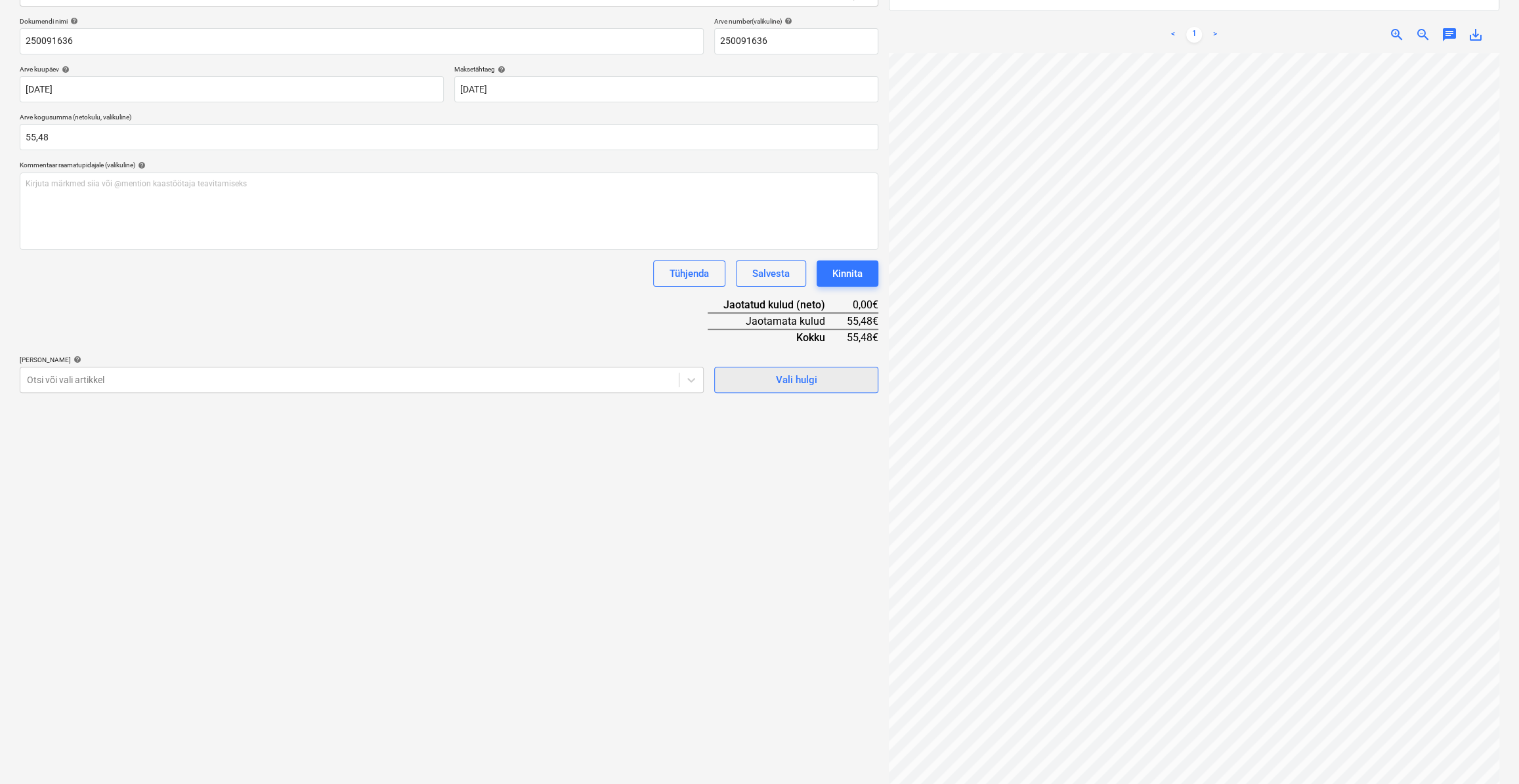
click at [830, 382] on span "Vali hulgi" at bounding box center [796, 380] width 131 height 17
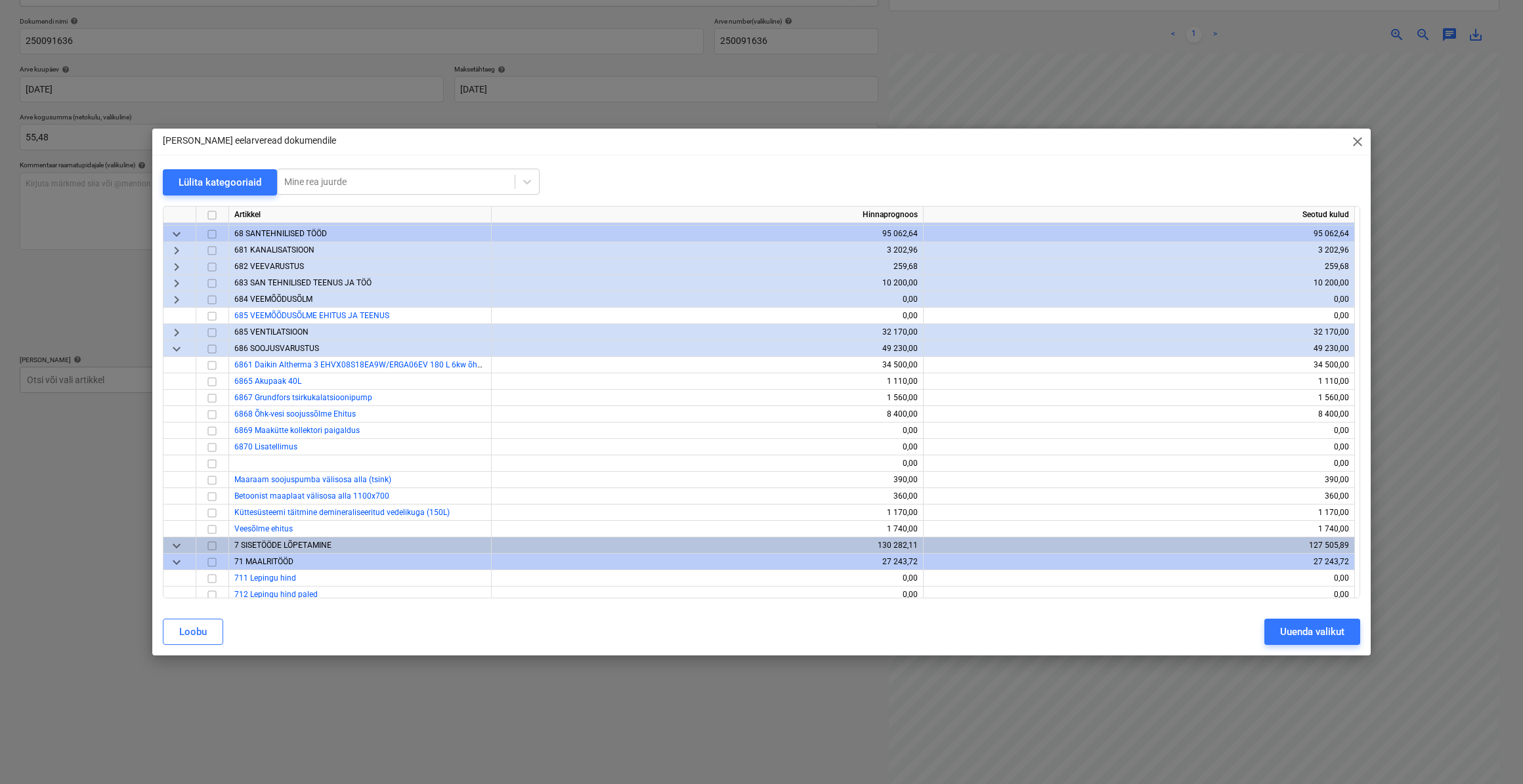
scroll to position [4080, 0]
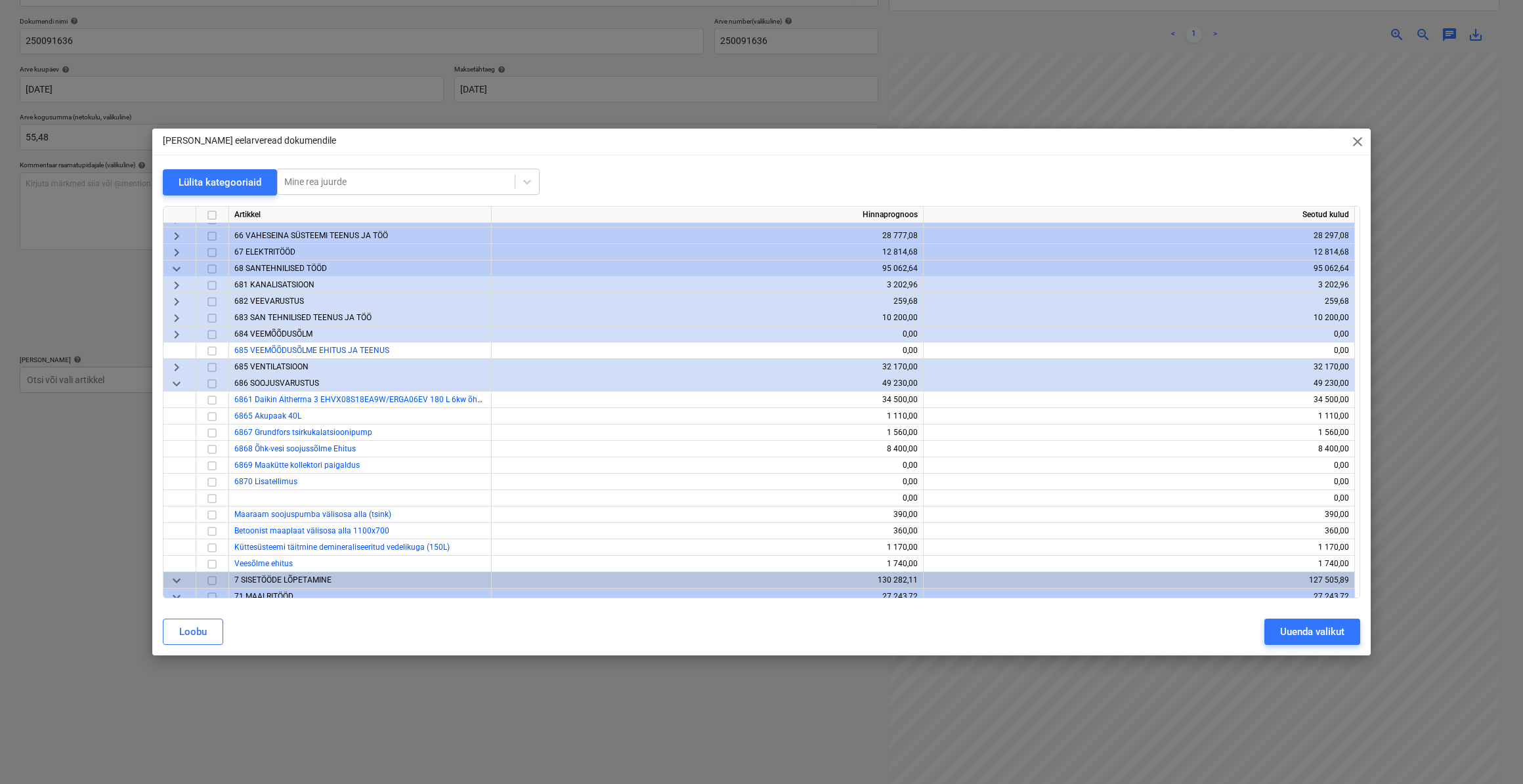
click at [177, 317] on span "keyboard_arrow_right" at bounding box center [176, 318] width 16 height 16
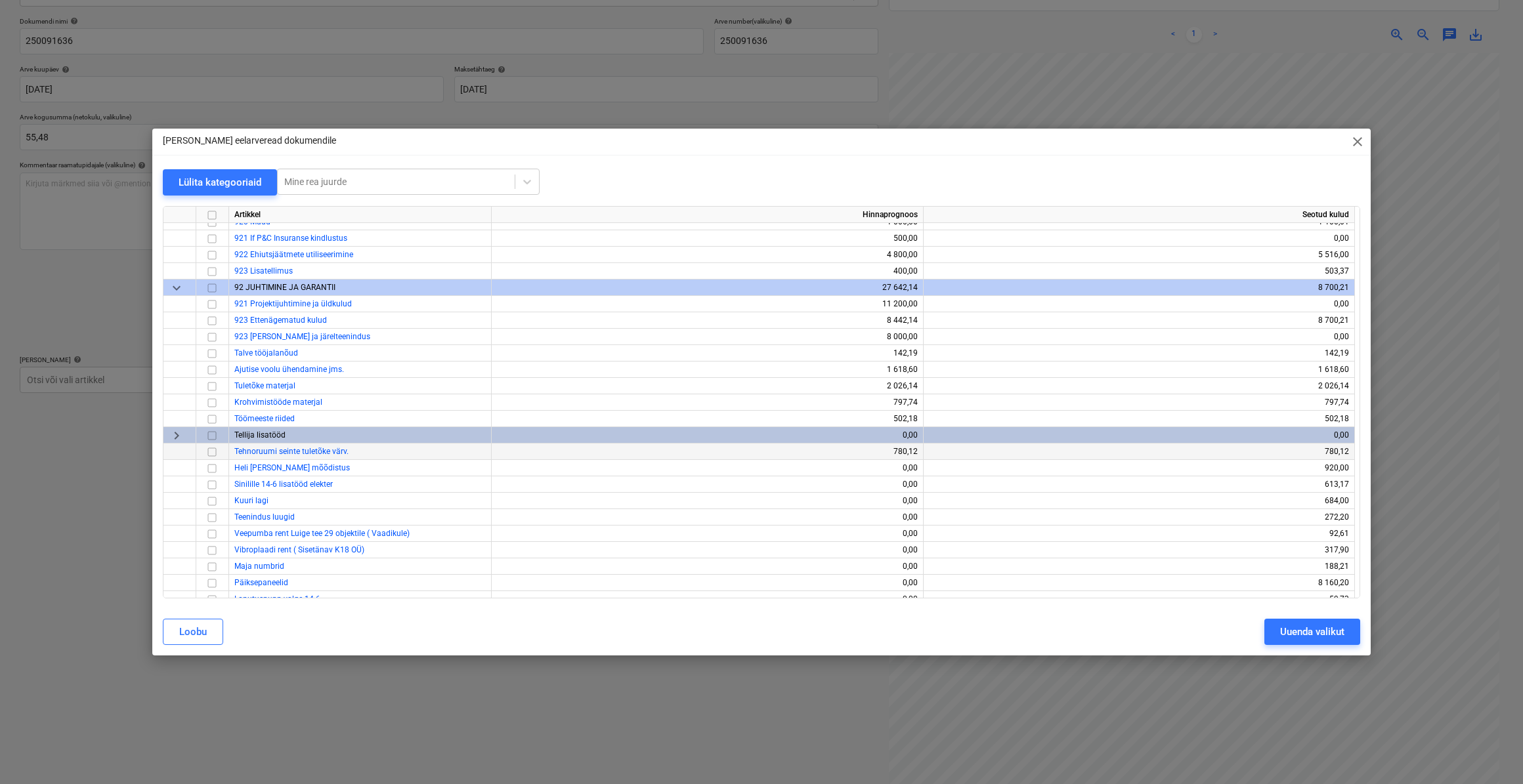
scroll to position [7107, 0]
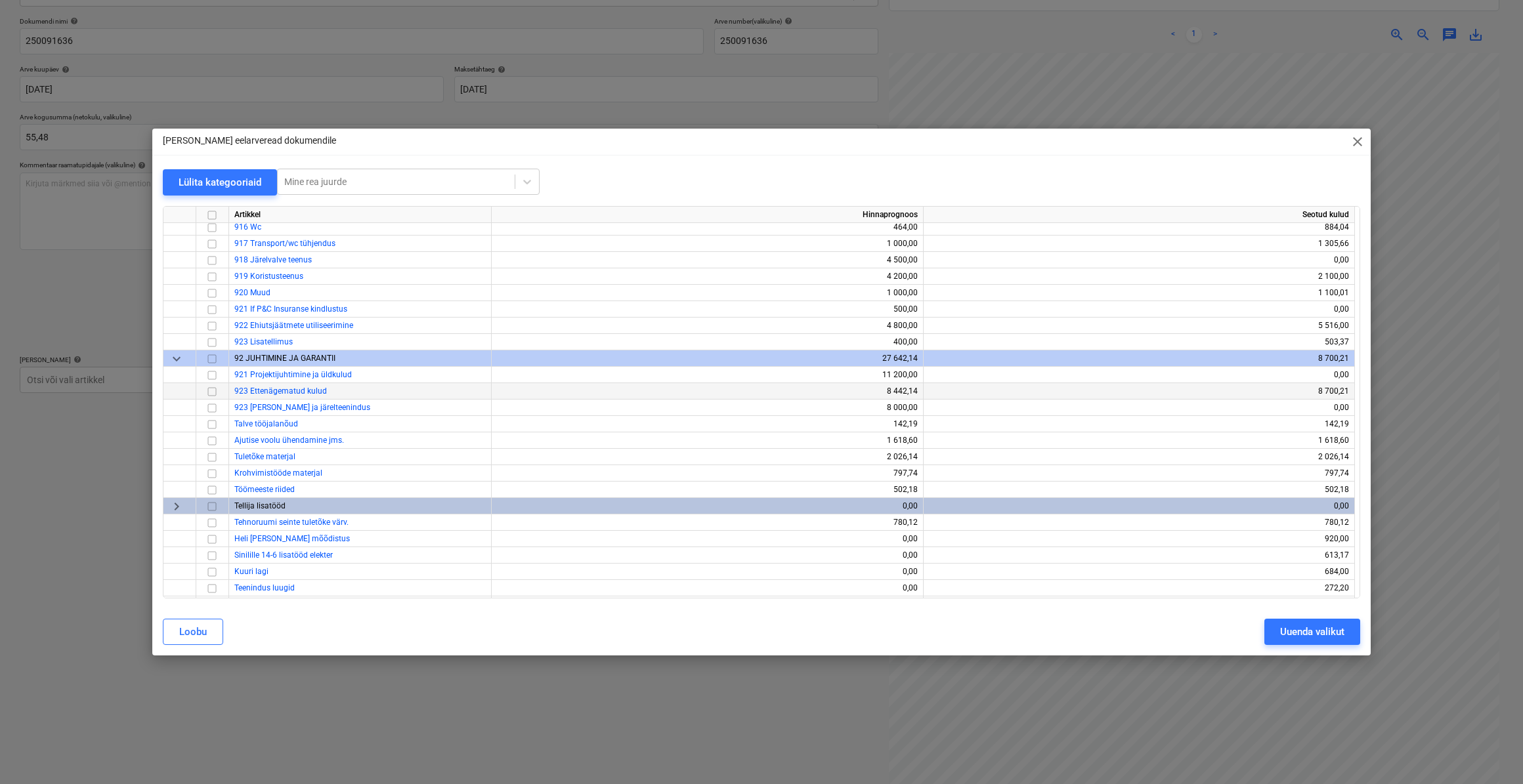
click at [214, 393] on input "checkbox" at bounding box center [212, 390] width 16 height 16
click at [1314, 633] on div "Uuenda valikut" at bounding box center [1312, 631] width 65 height 17
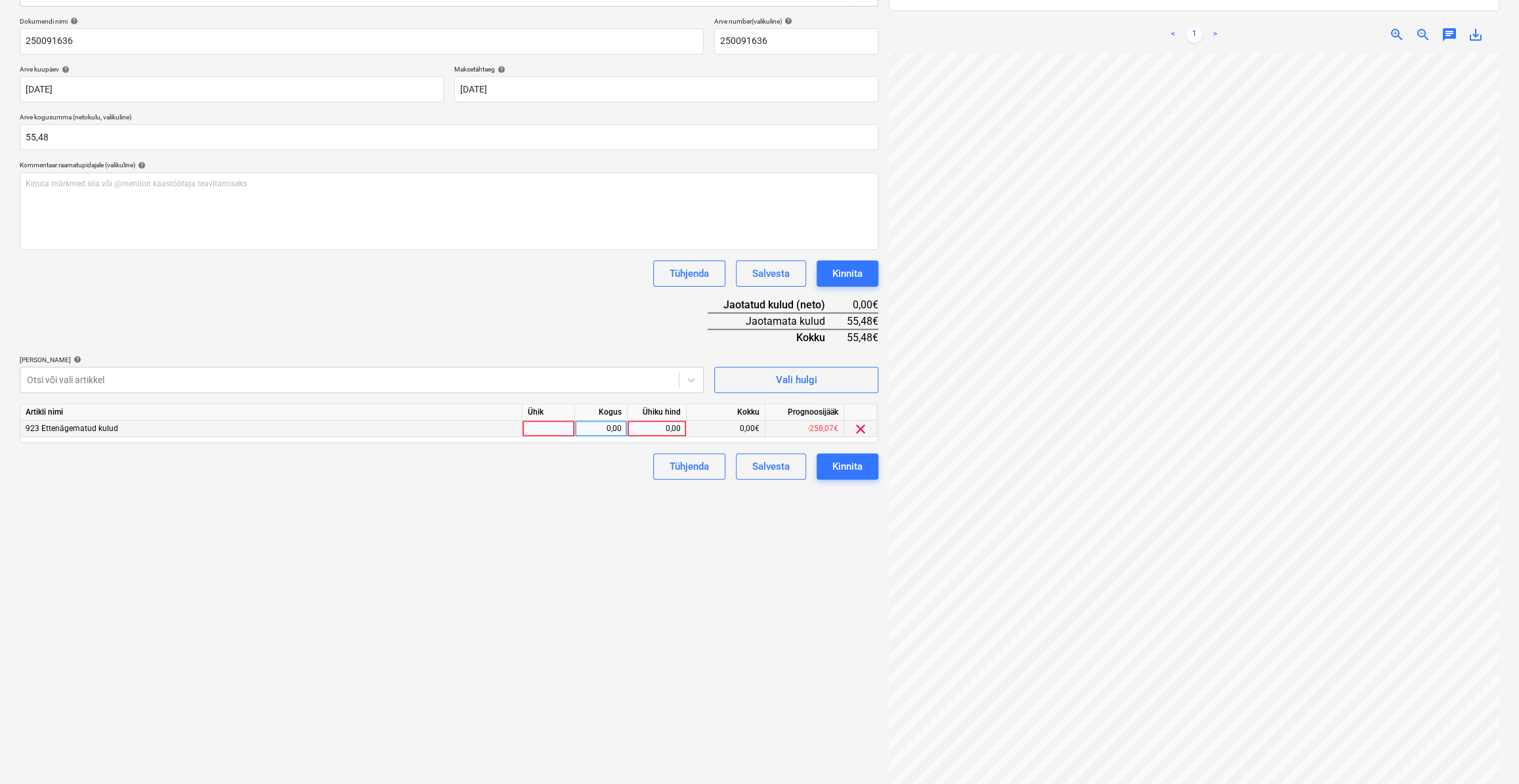
click at [552, 428] on div at bounding box center [548, 429] width 52 height 17
type input "kmpl."
click at [596, 426] on div "0,00" at bounding box center [600, 429] width 41 height 17
click at [641, 431] on div "0,00" at bounding box center [657, 429] width 48 height 17
type input "55,48"
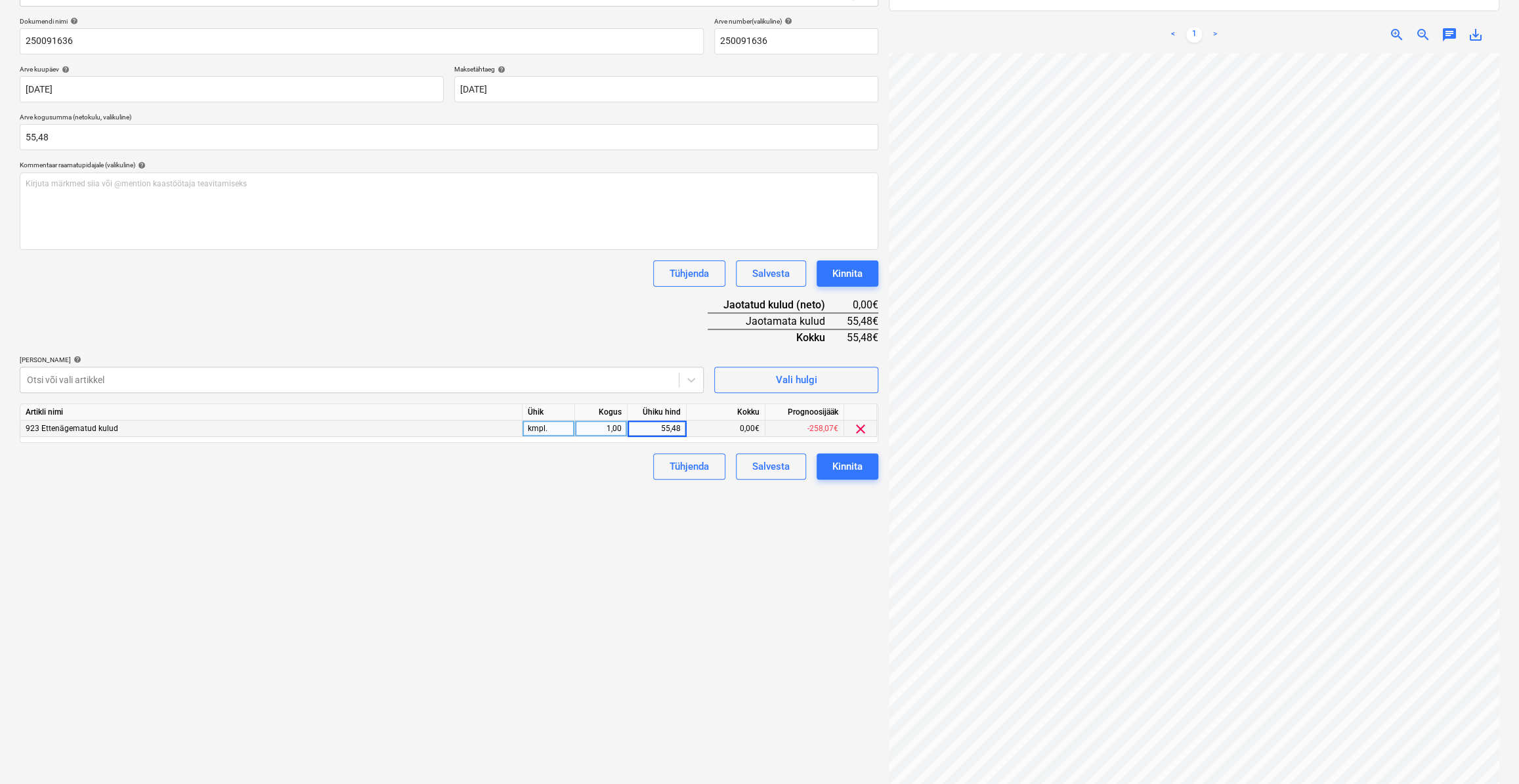
click at [591, 479] on div "Failide konteerimine Vali ettevõte FEB [PERSON_NAME] uus ettevõte Vali dokumend…" at bounding box center [449, 328] width 869 height 900
click at [844, 466] on div "Kinnita" at bounding box center [847, 466] width 30 height 17
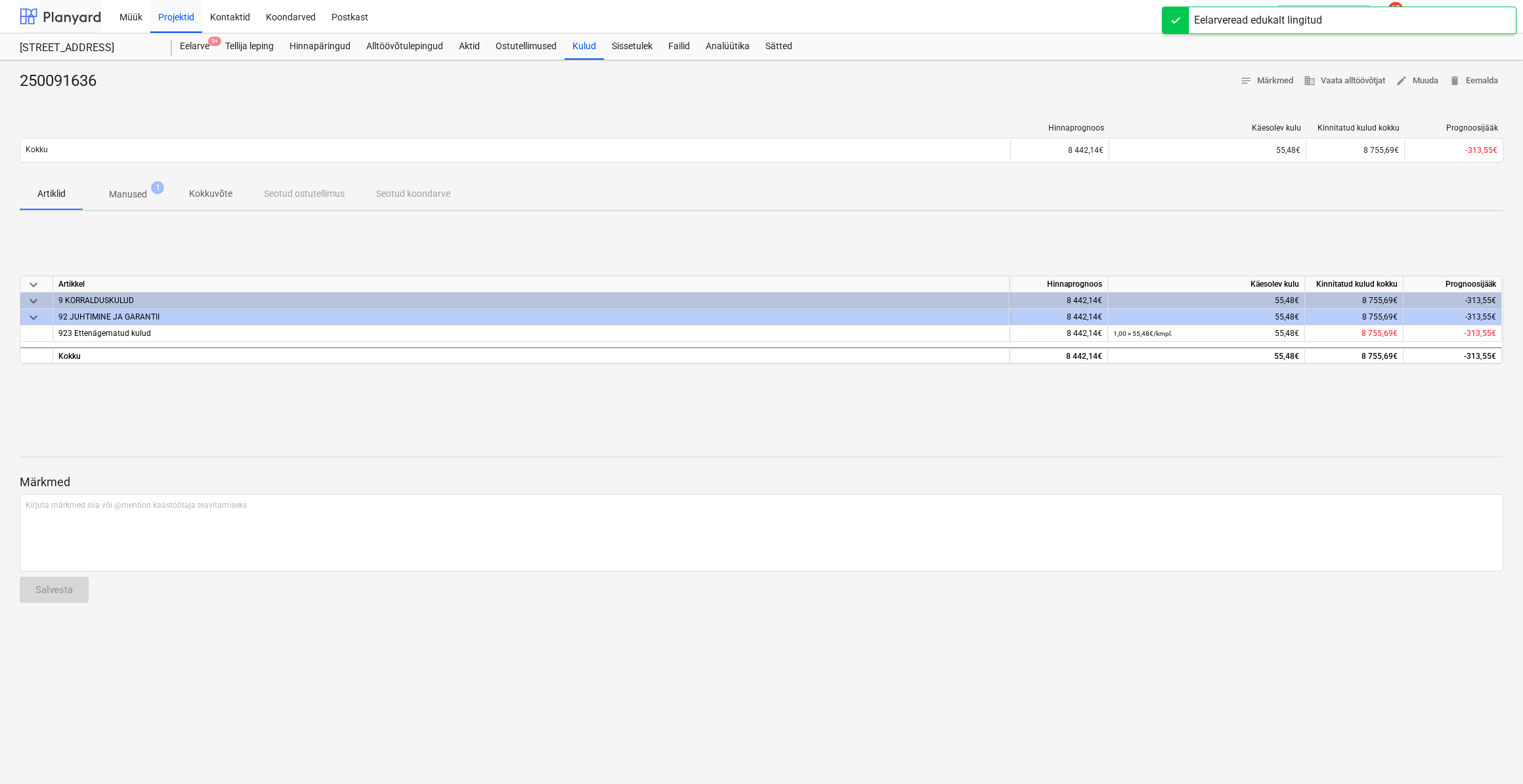
click at [79, 17] on div at bounding box center [60, 16] width 81 height 33
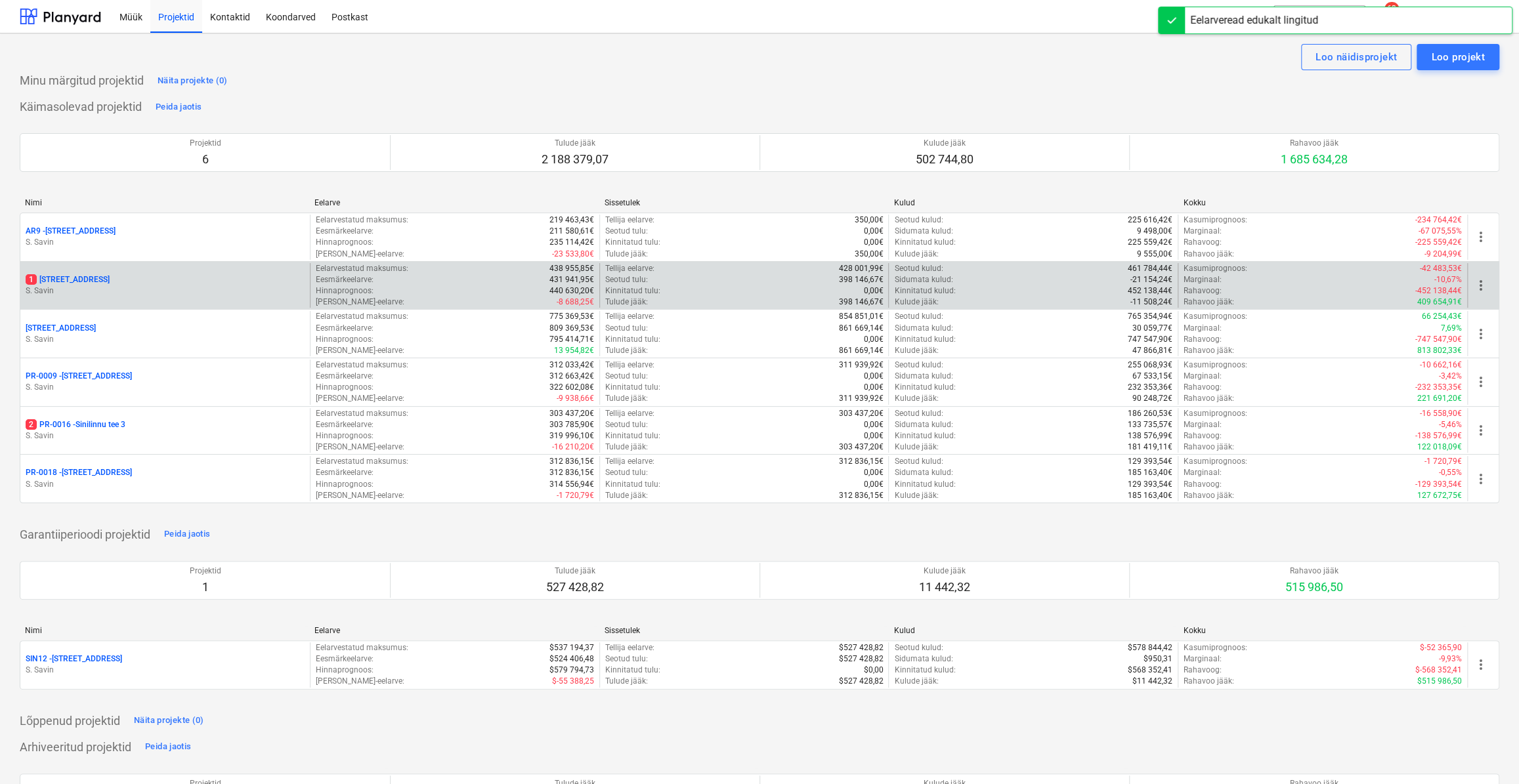
click at [157, 284] on div "1 [STREET_ADDRESS]" at bounding box center [165, 280] width 279 height 11
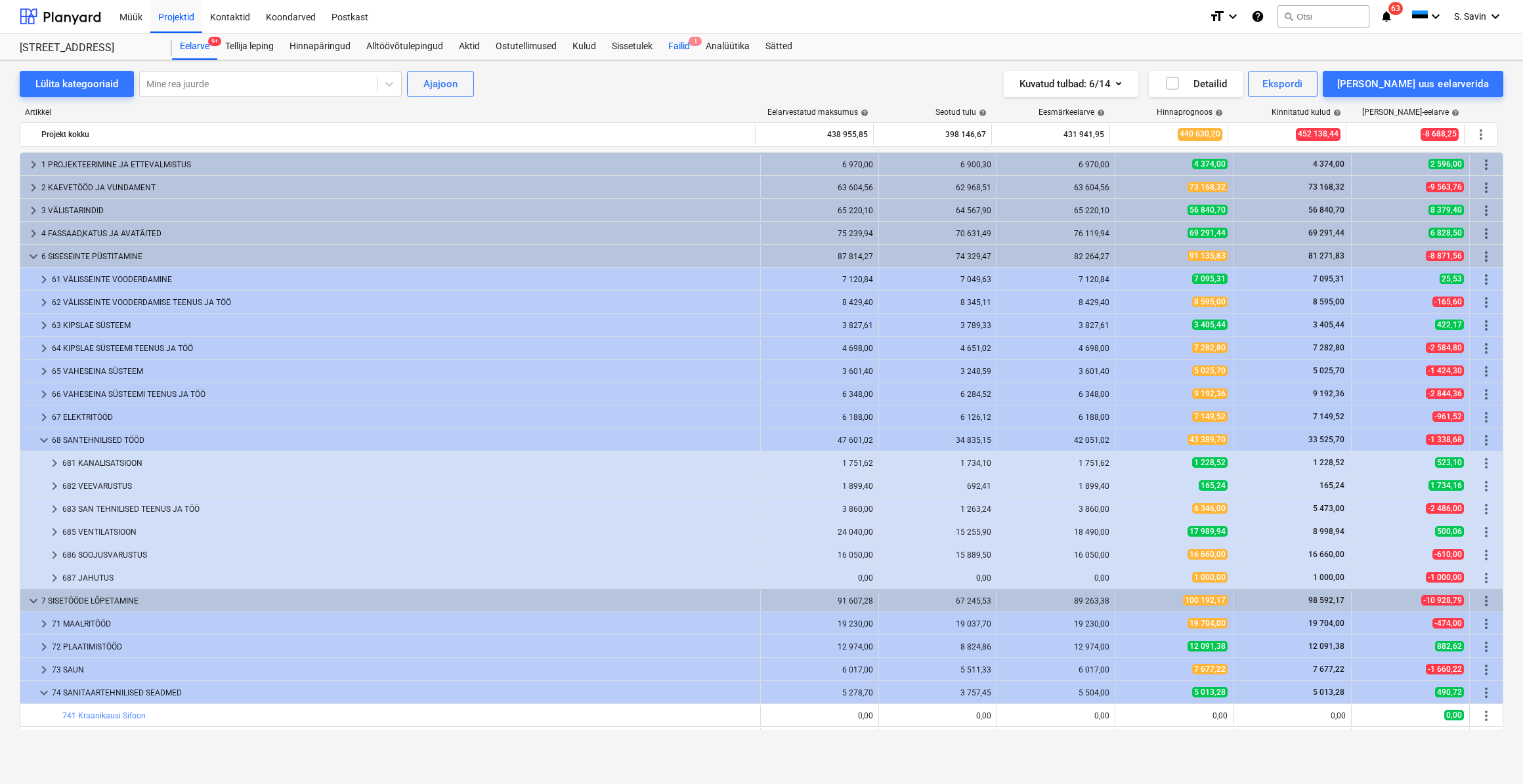
click at [691, 46] on div "Failid 1" at bounding box center [679, 46] width 37 height 27
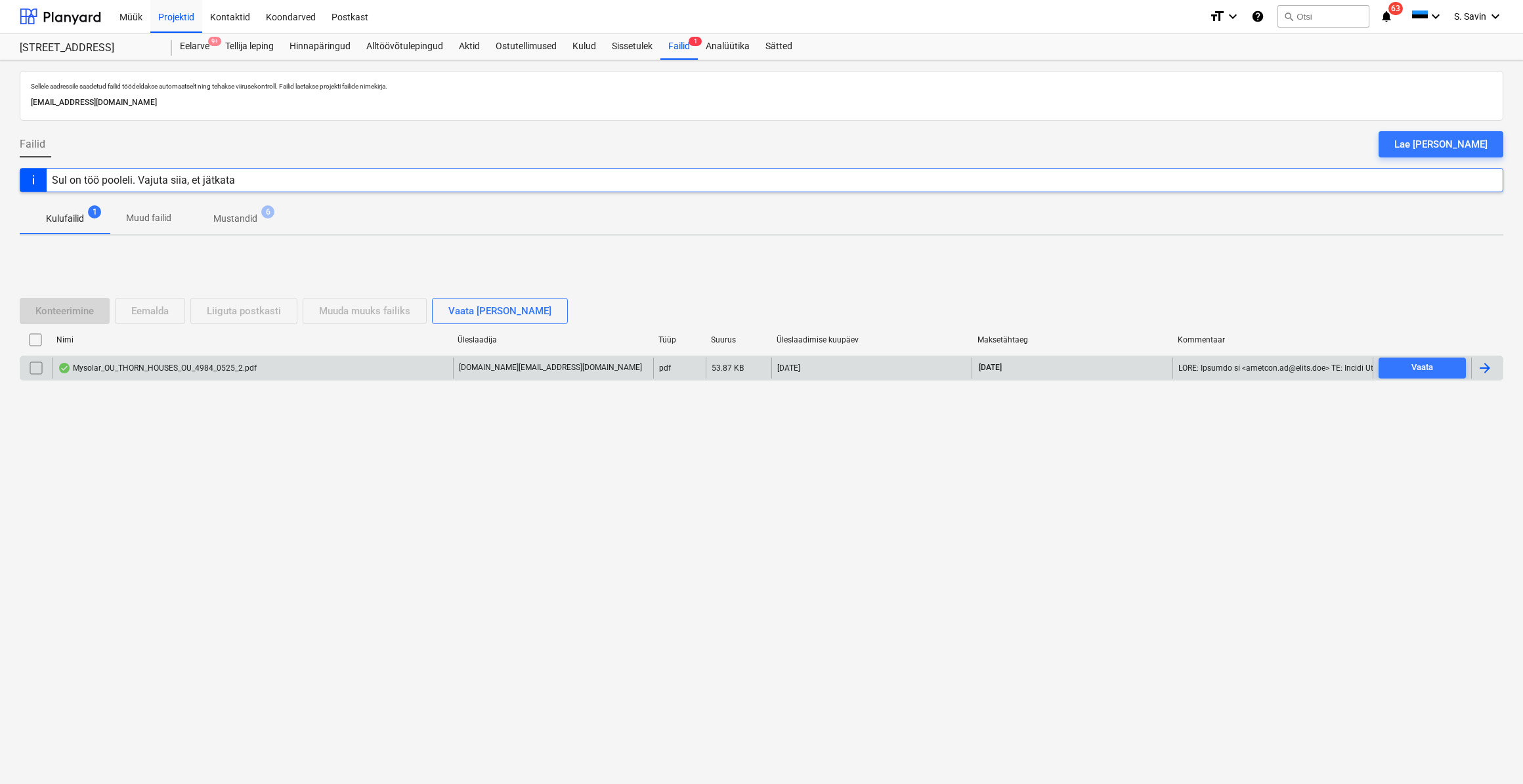
click at [1476, 363] on div at bounding box center [1487, 368] width 31 height 21
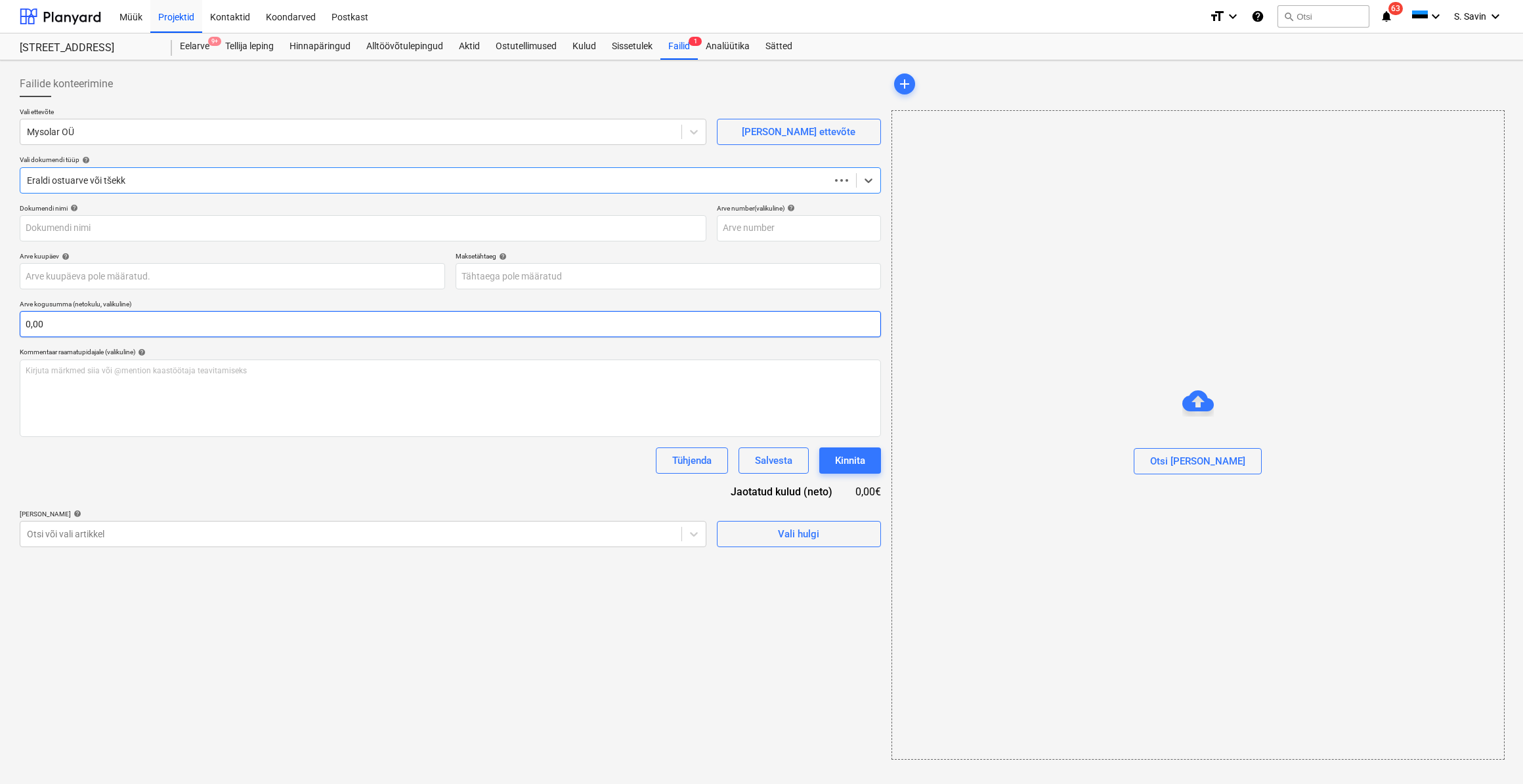
type input "4984_0525_2"
type input "[DATE]"
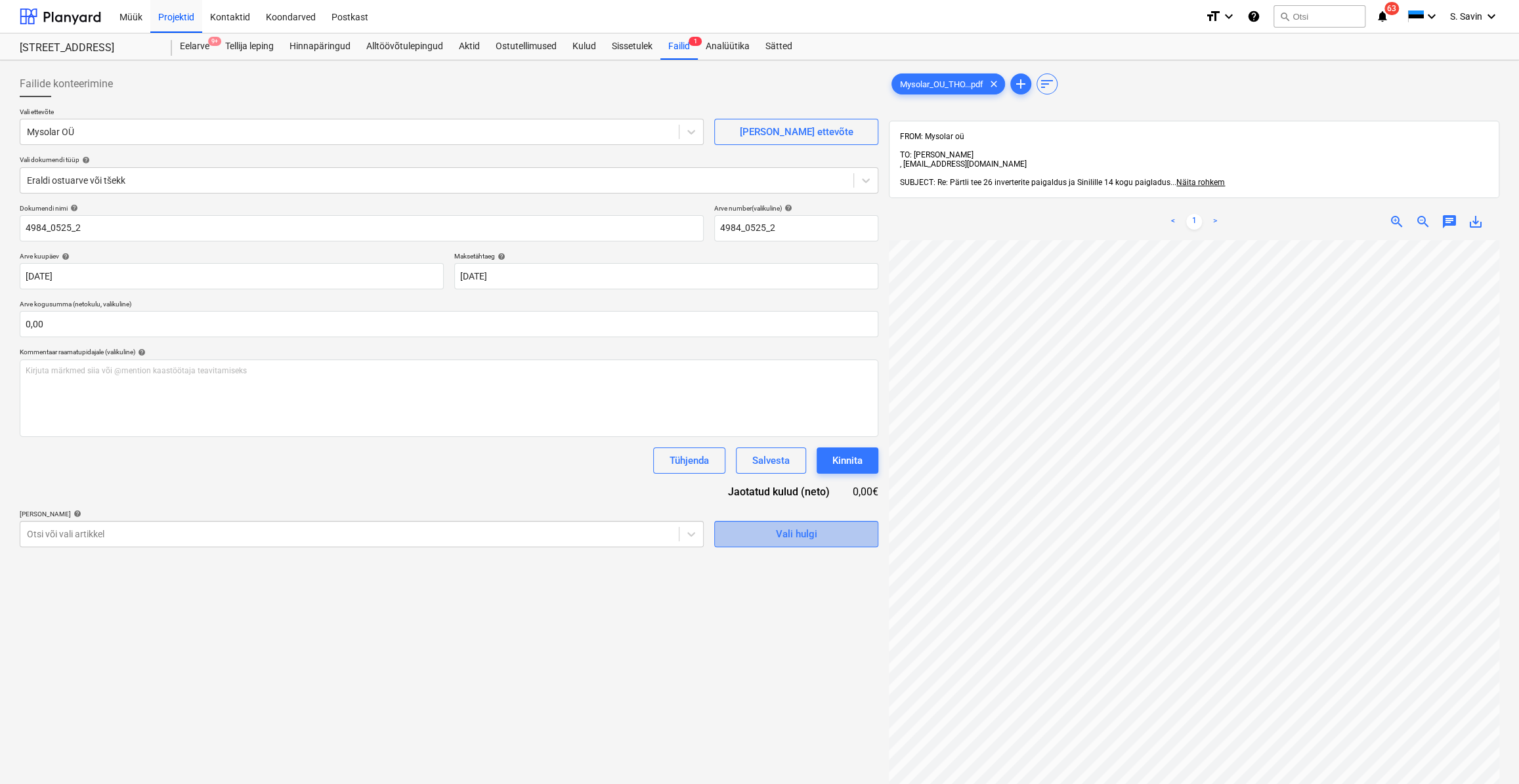
click at [781, 539] on div "Vali hulgi" at bounding box center [796, 534] width 41 height 17
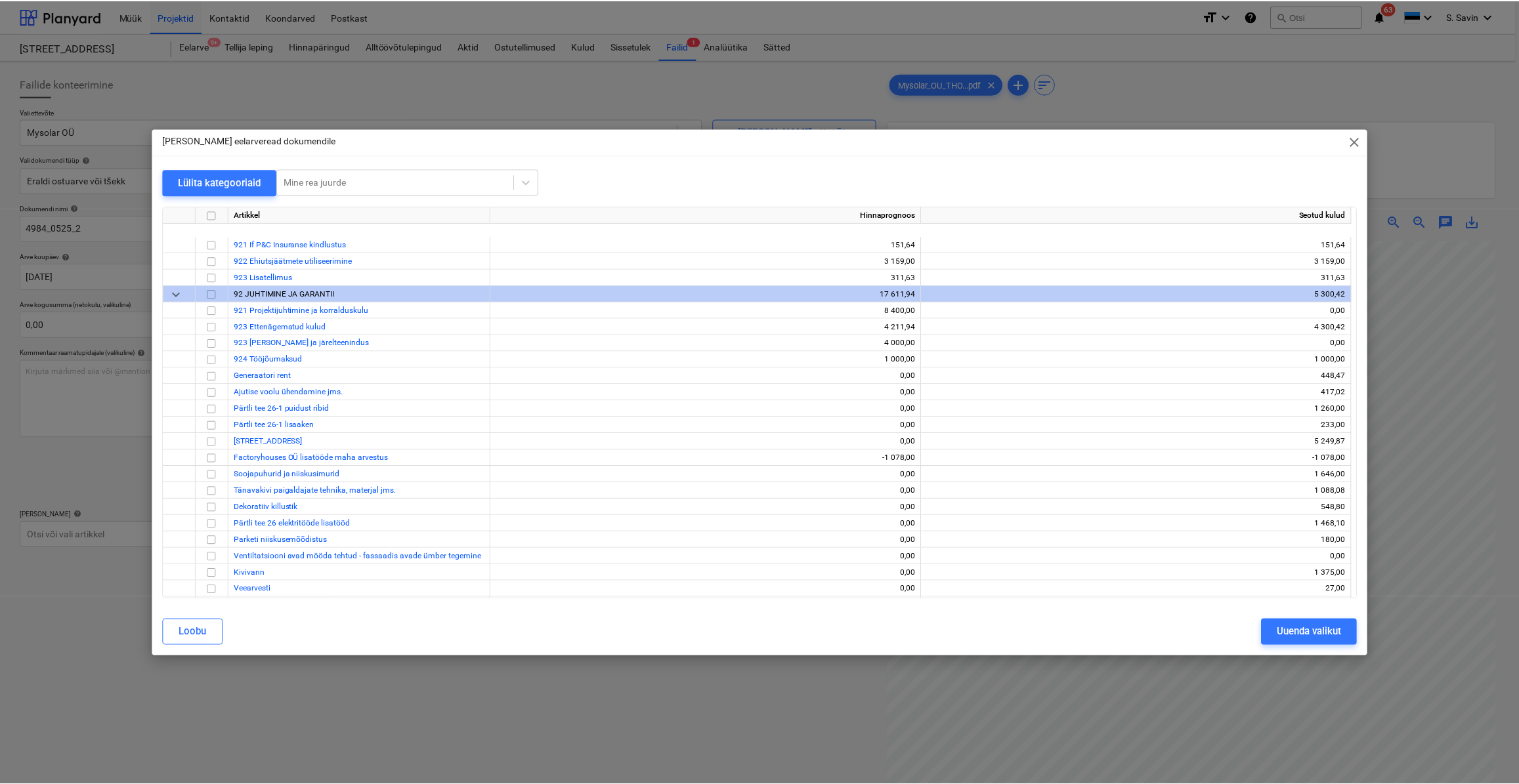
scroll to position [5663, 0]
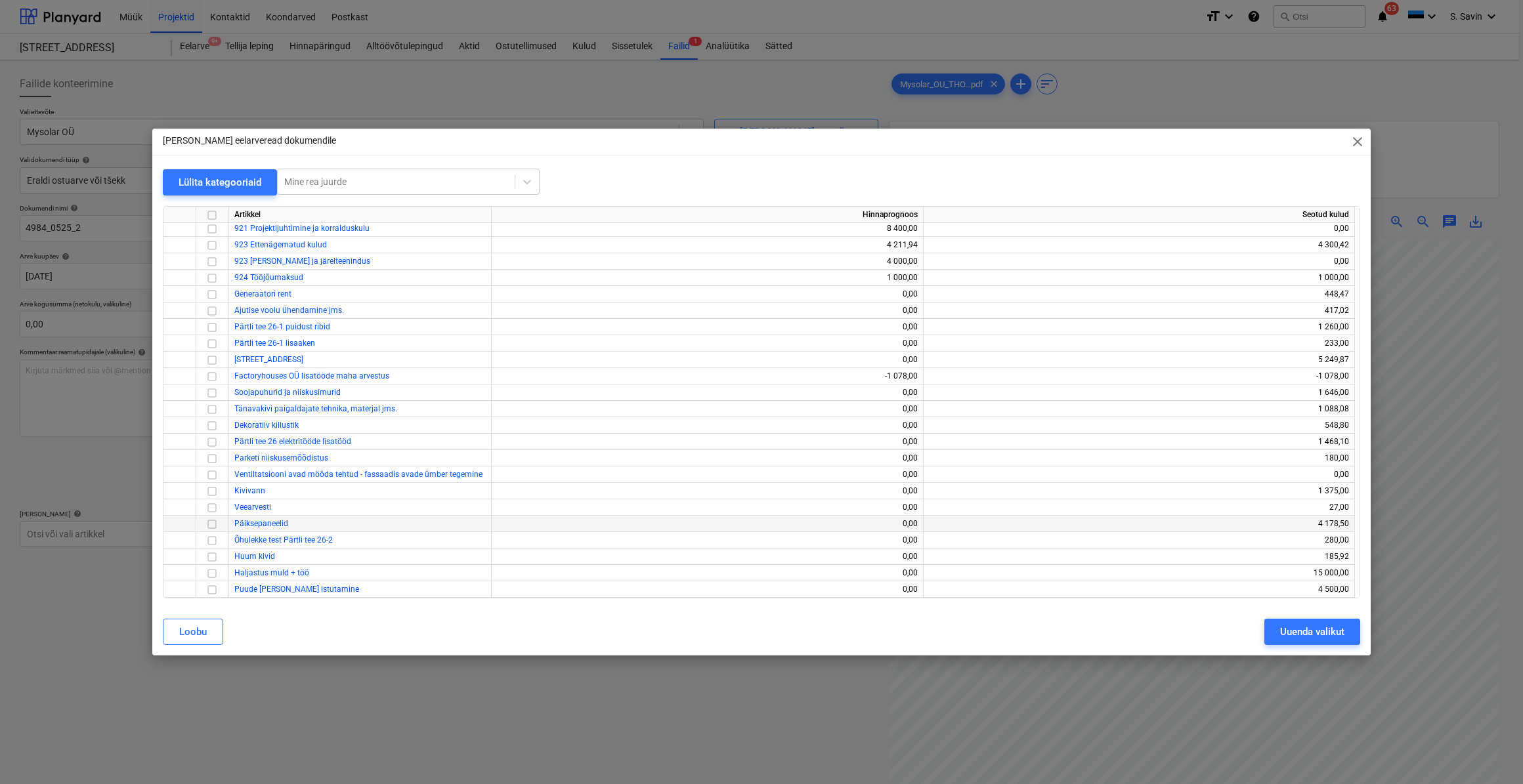
click at [211, 522] on input "checkbox" at bounding box center [212, 523] width 16 height 16
click at [1266, 636] on button "Uuenda valikut" at bounding box center [1312, 631] width 96 height 27
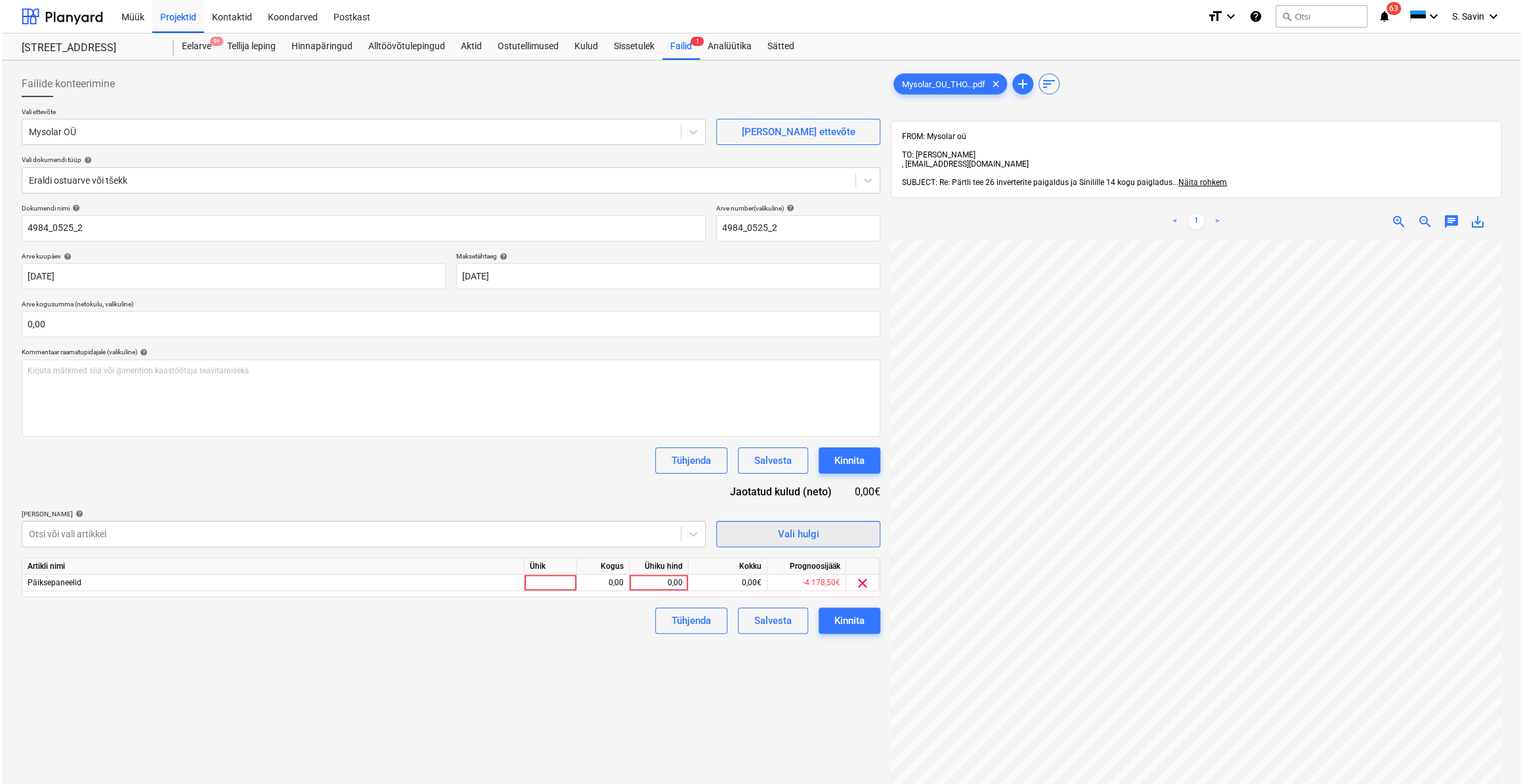
scroll to position [2, 79]
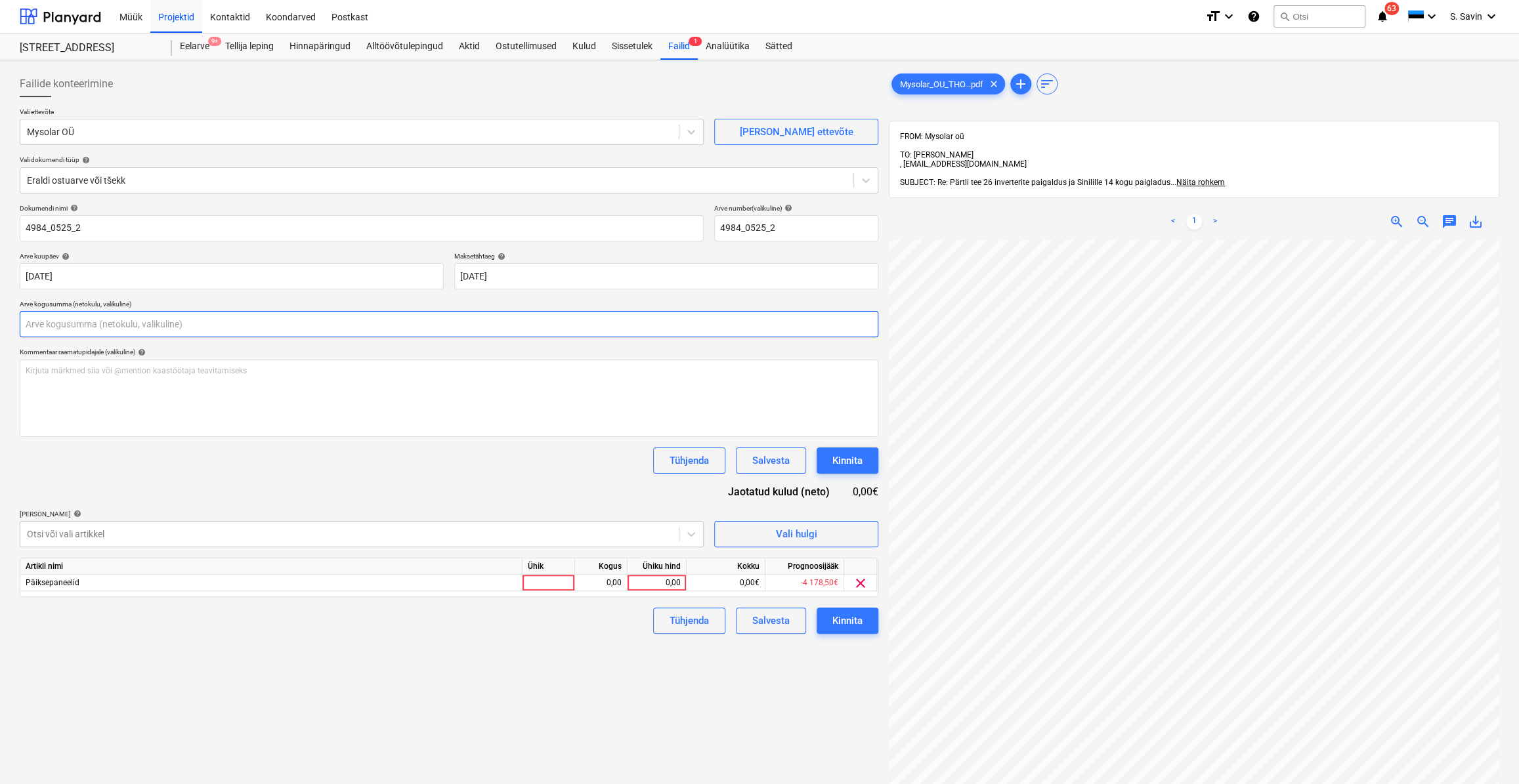
click at [91, 321] on input "text" at bounding box center [449, 324] width 859 height 27
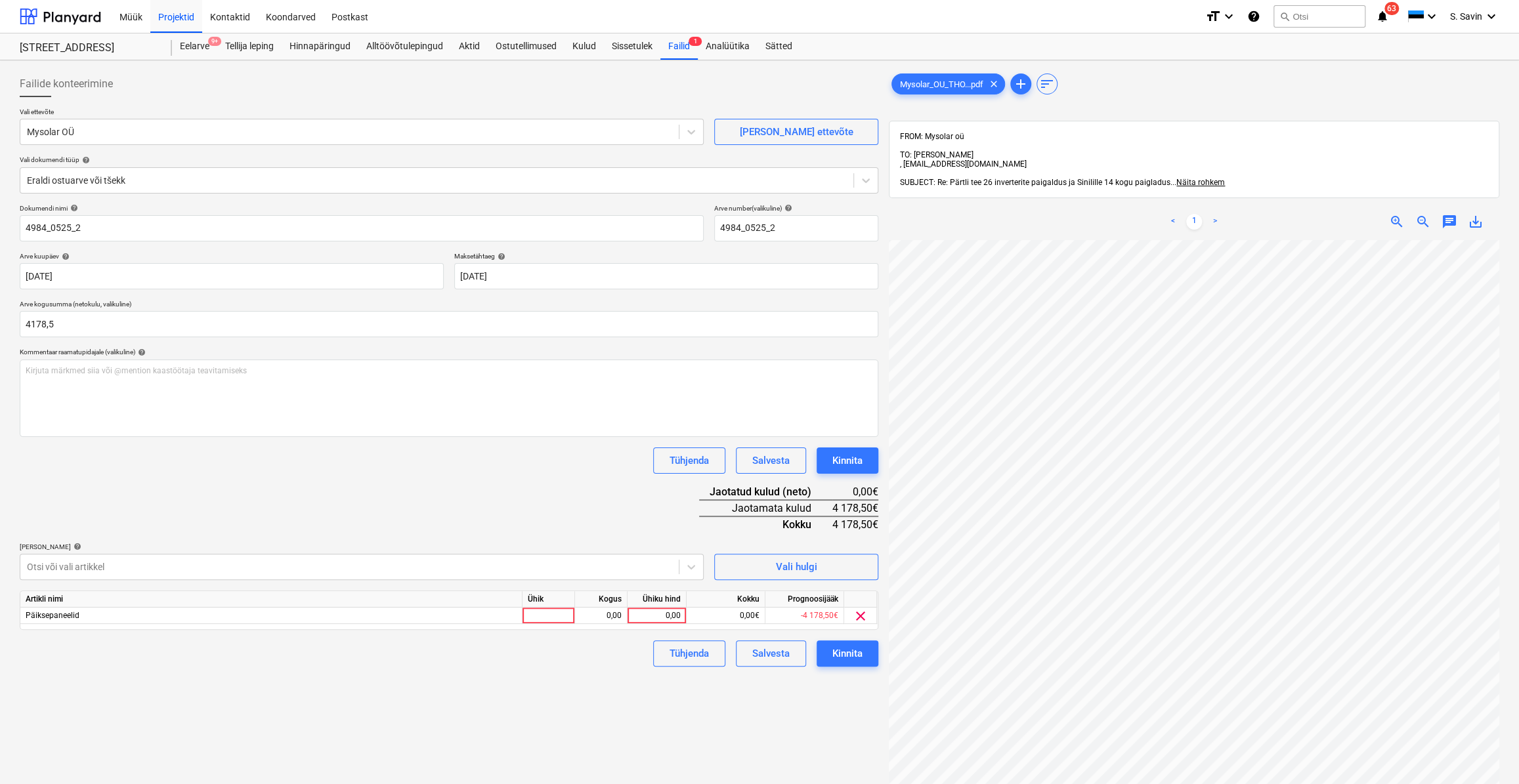
type input "4 178,50"
click at [542, 529] on div "Dokumendi nimi help 4984_0525_2 Arve number (valikuline) help 4984_0525_2 Arve …" at bounding box center [449, 435] width 859 height 463
click at [550, 615] on div at bounding box center [548, 616] width 52 height 17
type input "kmpl."
click at [609, 617] on div "0,00" at bounding box center [600, 616] width 41 height 17
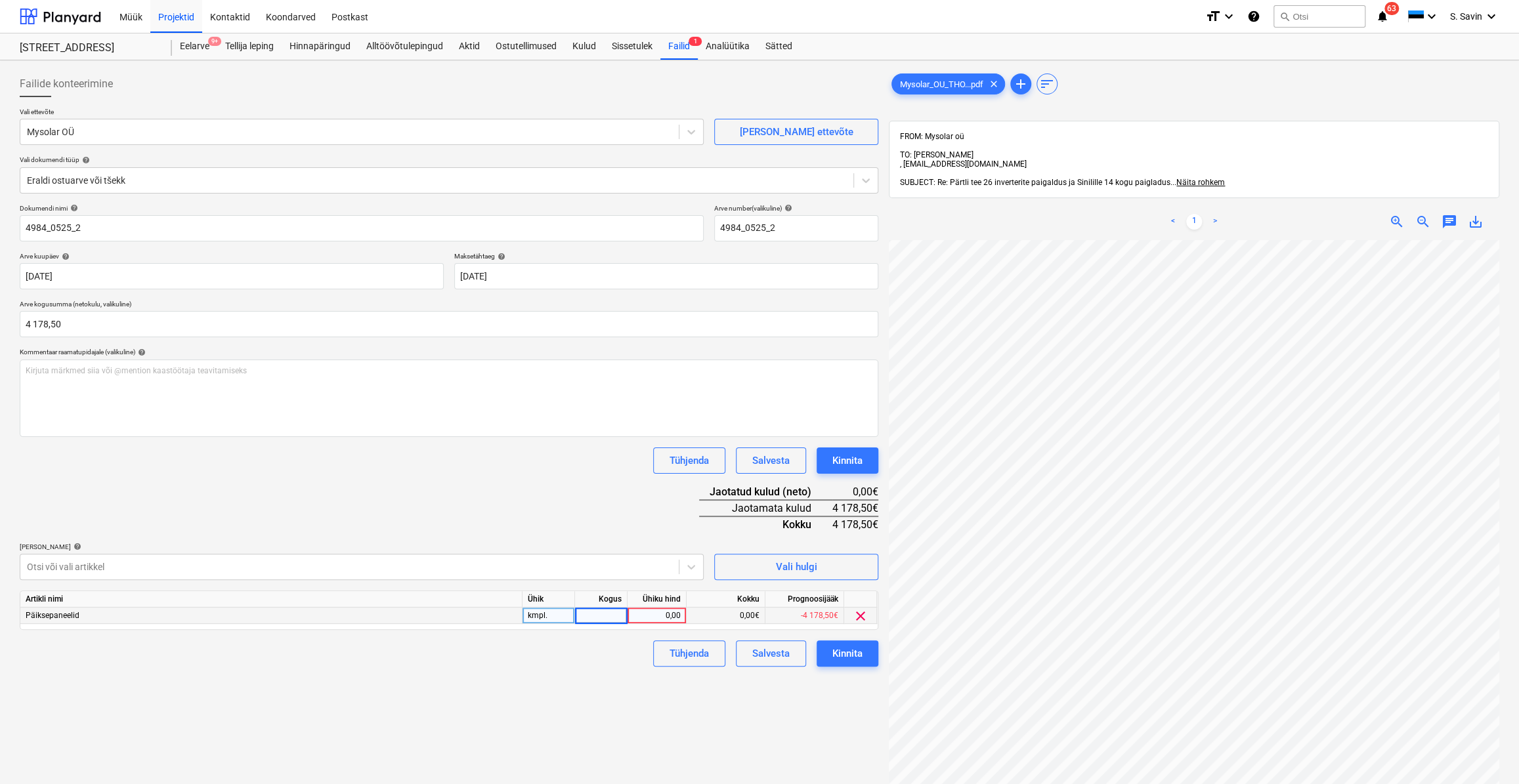
type input "1"
click at [647, 612] on div "0,00" at bounding box center [657, 616] width 48 height 17
type input "4178,5"
click at [656, 541] on div "Dokumendi nimi help 4984_0525_2 Arve number (valikuline) help 4984_0525_2 Arve …" at bounding box center [449, 435] width 859 height 463
click at [847, 656] on div "Kinnita" at bounding box center [847, 653] width 30 height 17
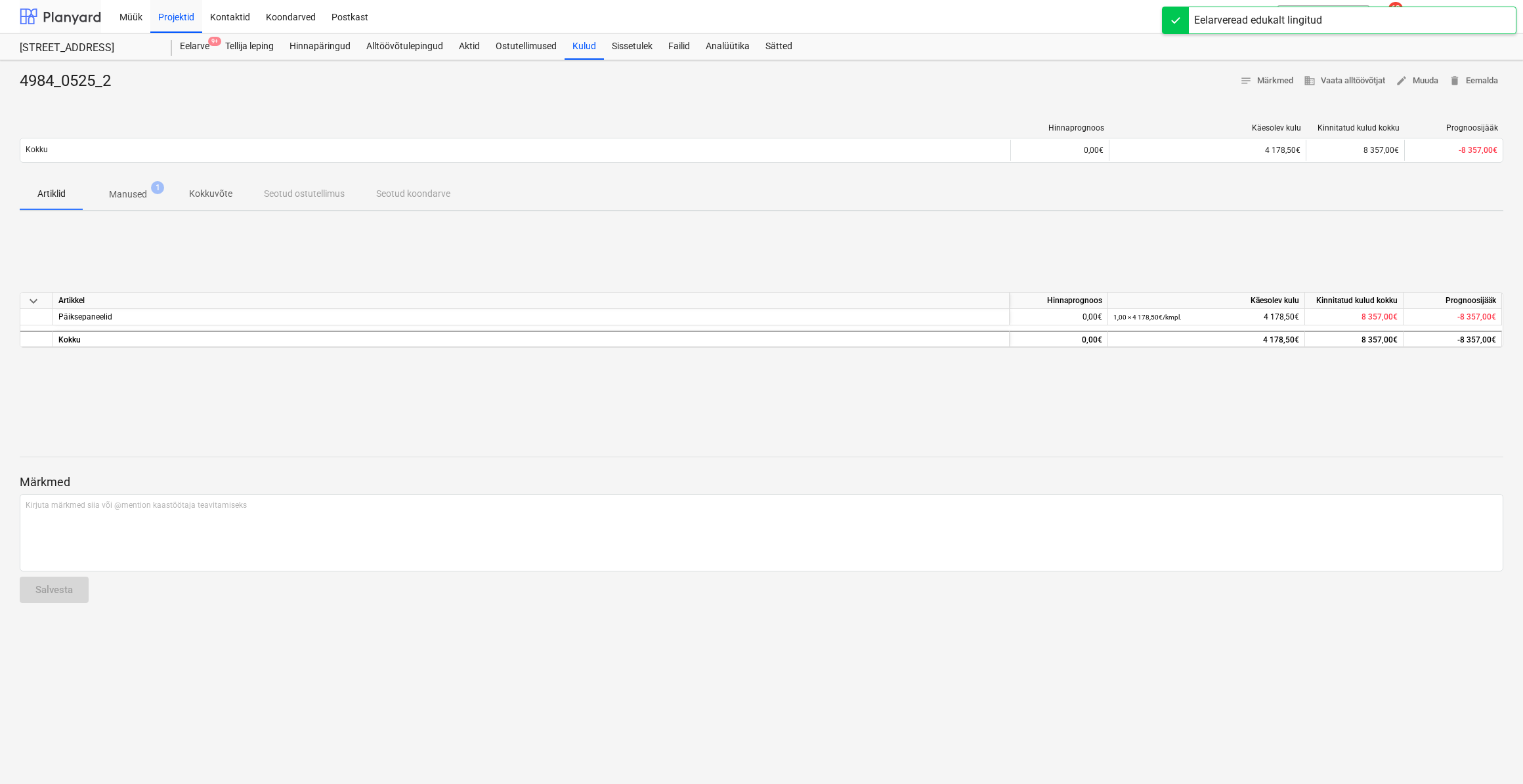
click at [84, 18] on div at bounding box center [60, 16] width 81 height 33
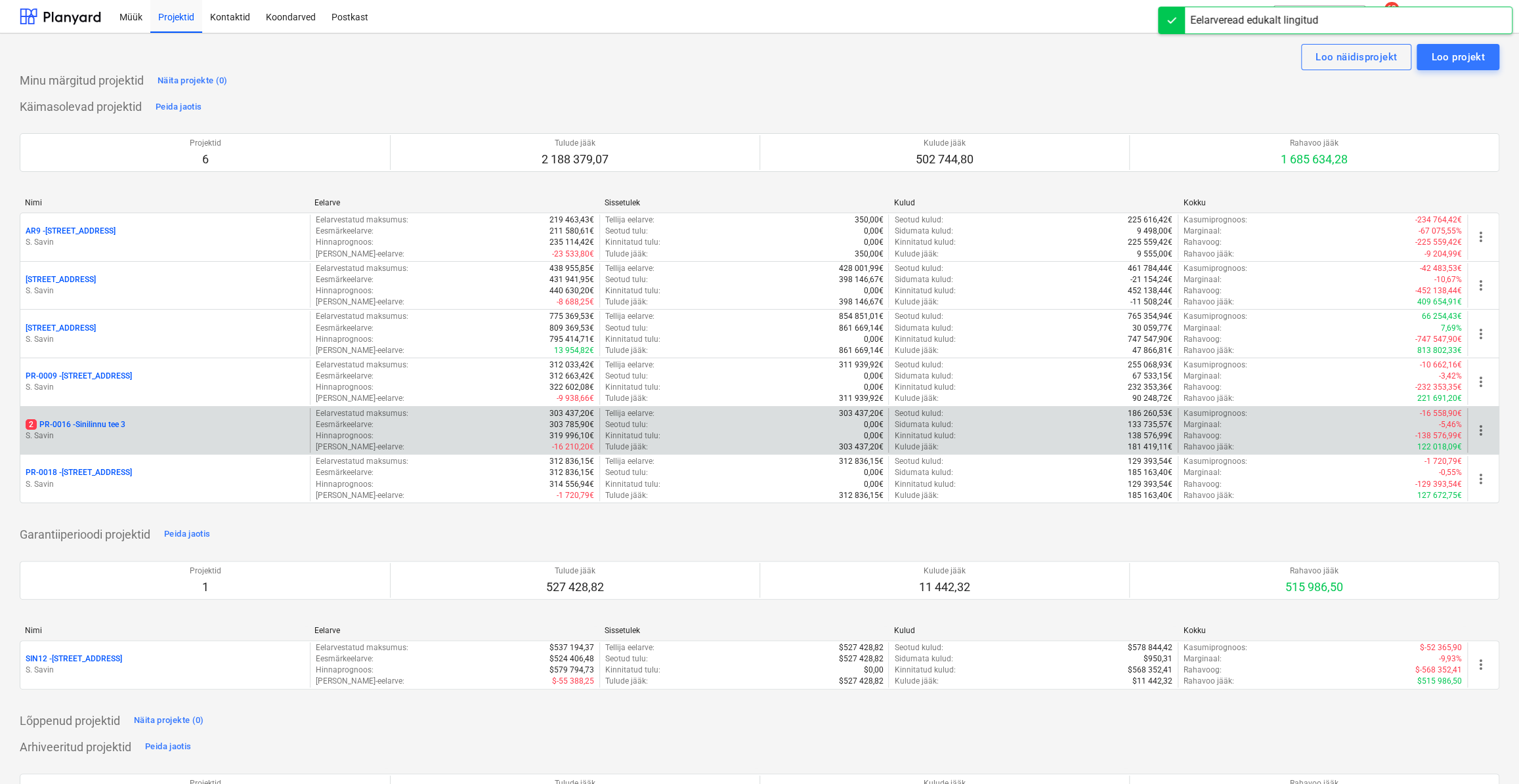
click at [219, 419] on div "2 PR-0016 - Sinilinnu tee 3" at bounding box center [165, 425] width 279 height 11
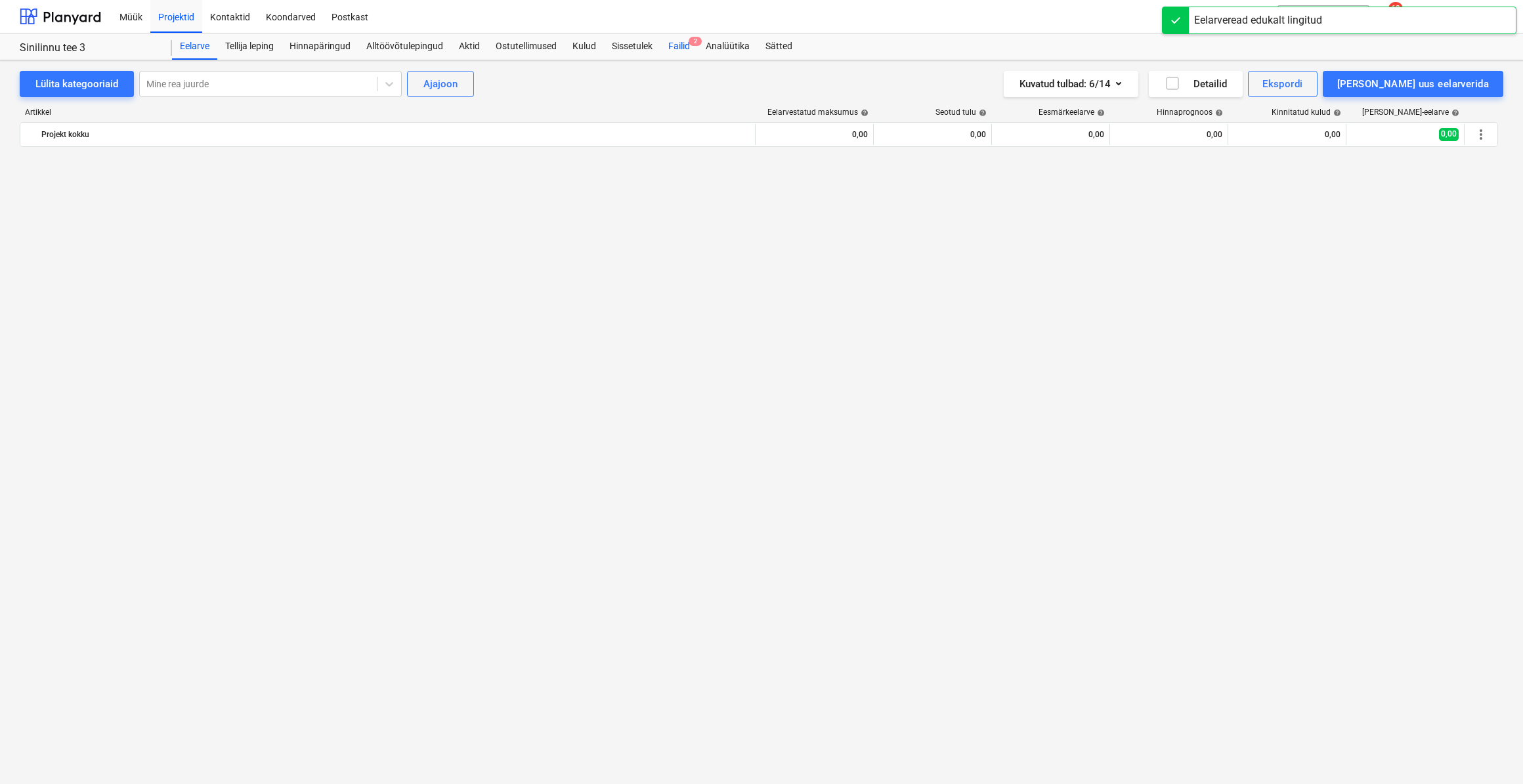
scroll to position [3896, 0]
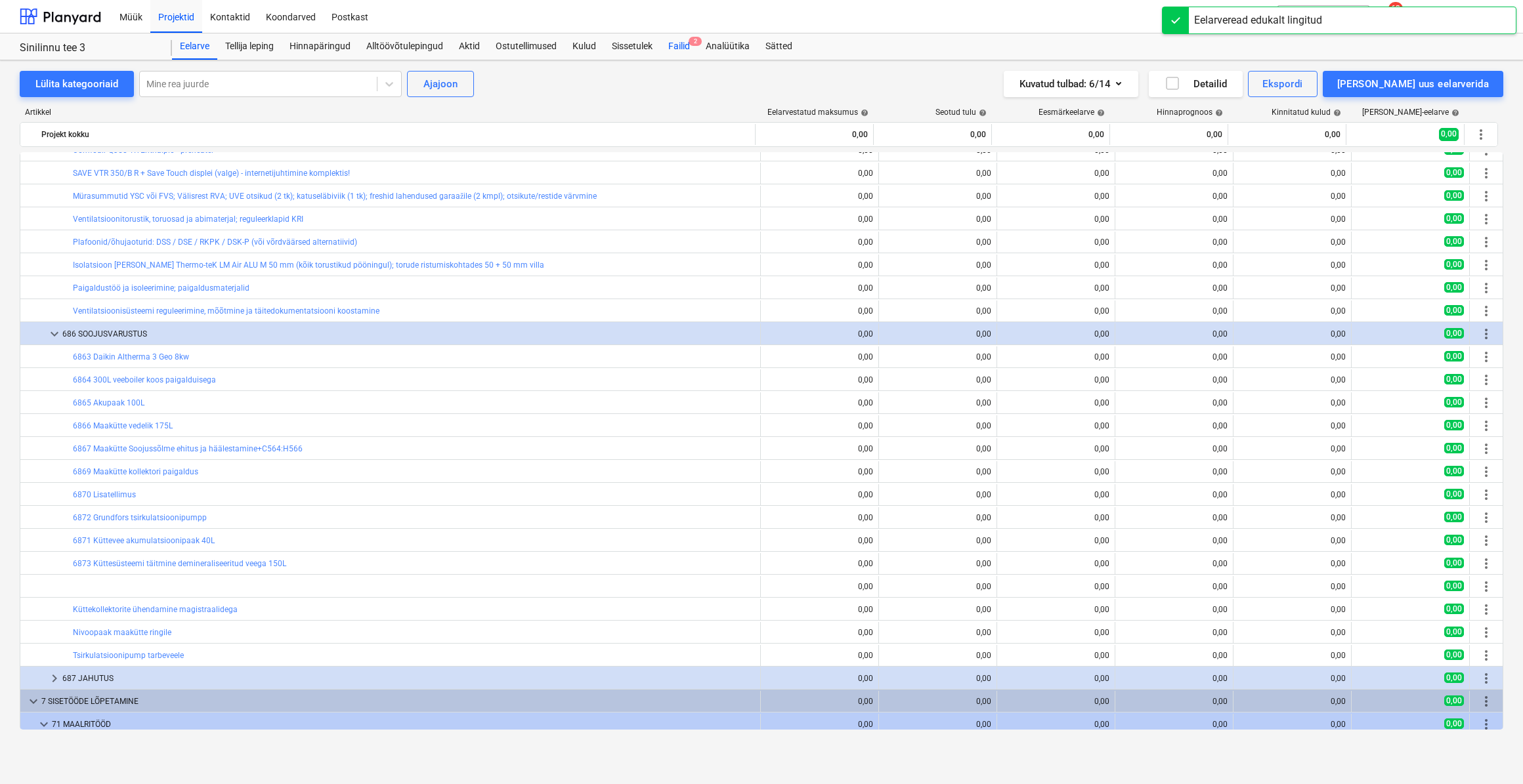
click at [694, 49] on div "Failid 2" at bounding box center [679, 46] width 37 height 27
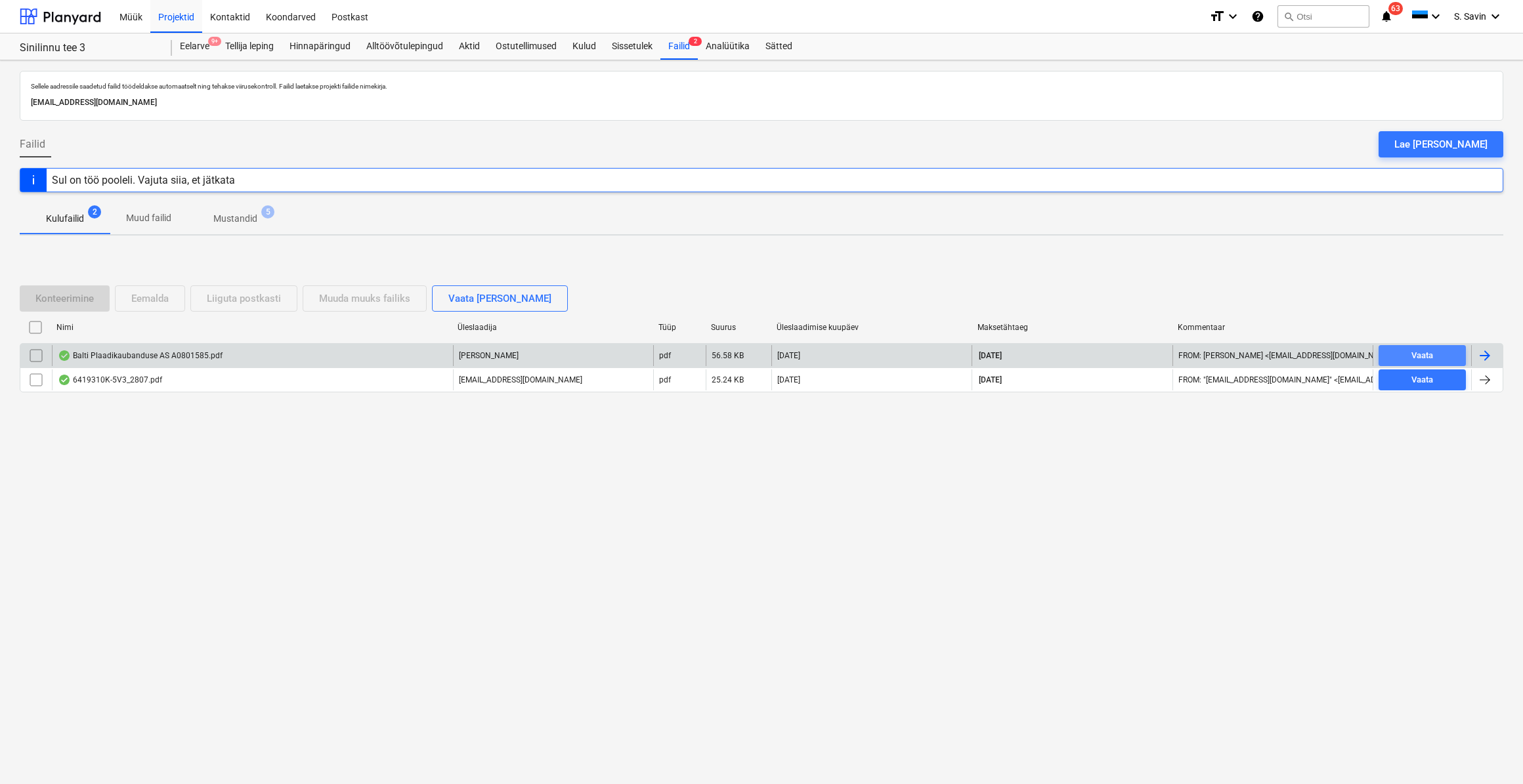
click at [1415, 352] on div "Vaata" at bounding box center [1422, 356] width 22 height 15
click at [1487, 358] on div at bounding box center [1484, 356] width 16 height 16
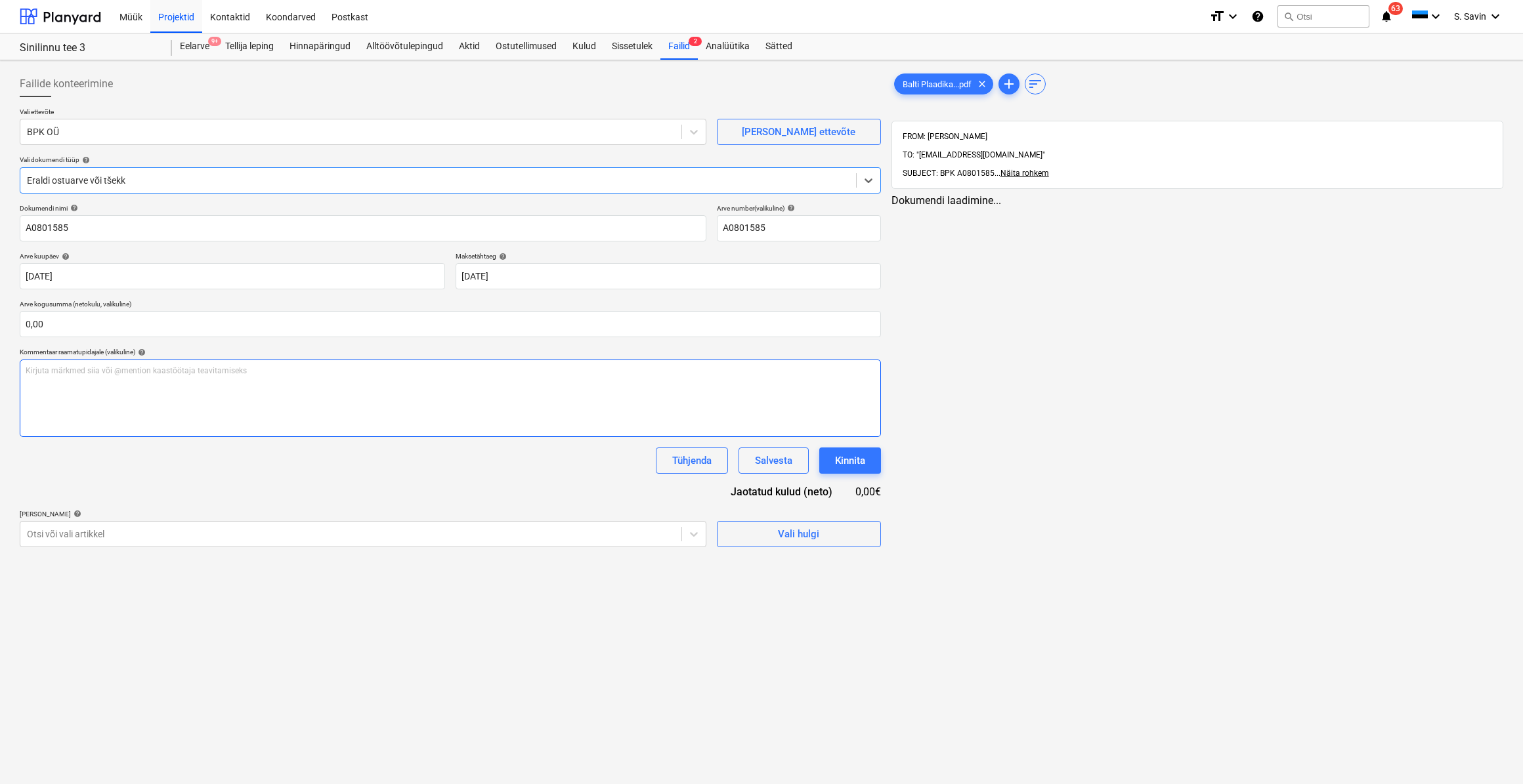
type input "A0801585"
type input "[DATE]"
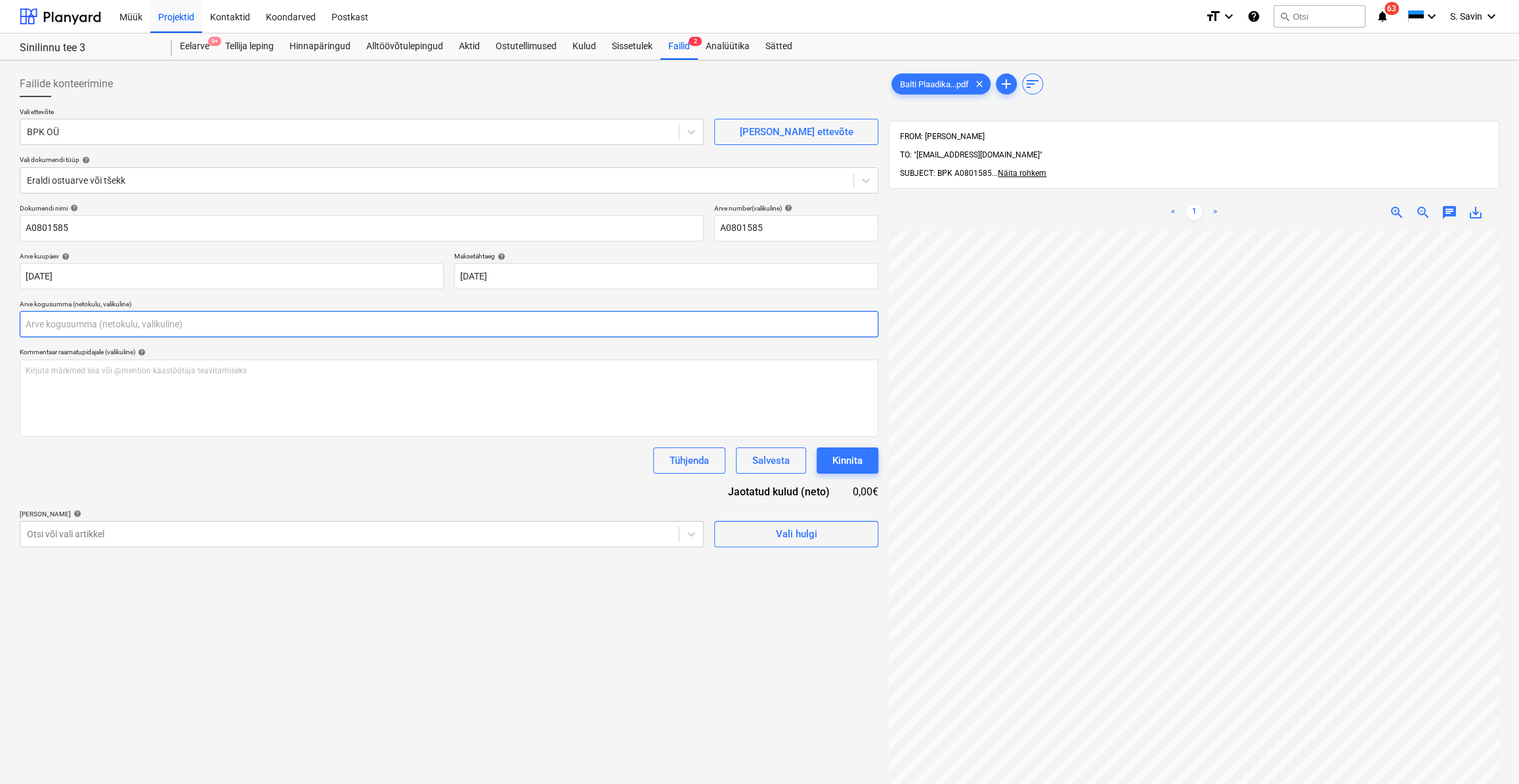
click at [112, 327] on input "text" at bounding box center [449, 324] width 859 height 27
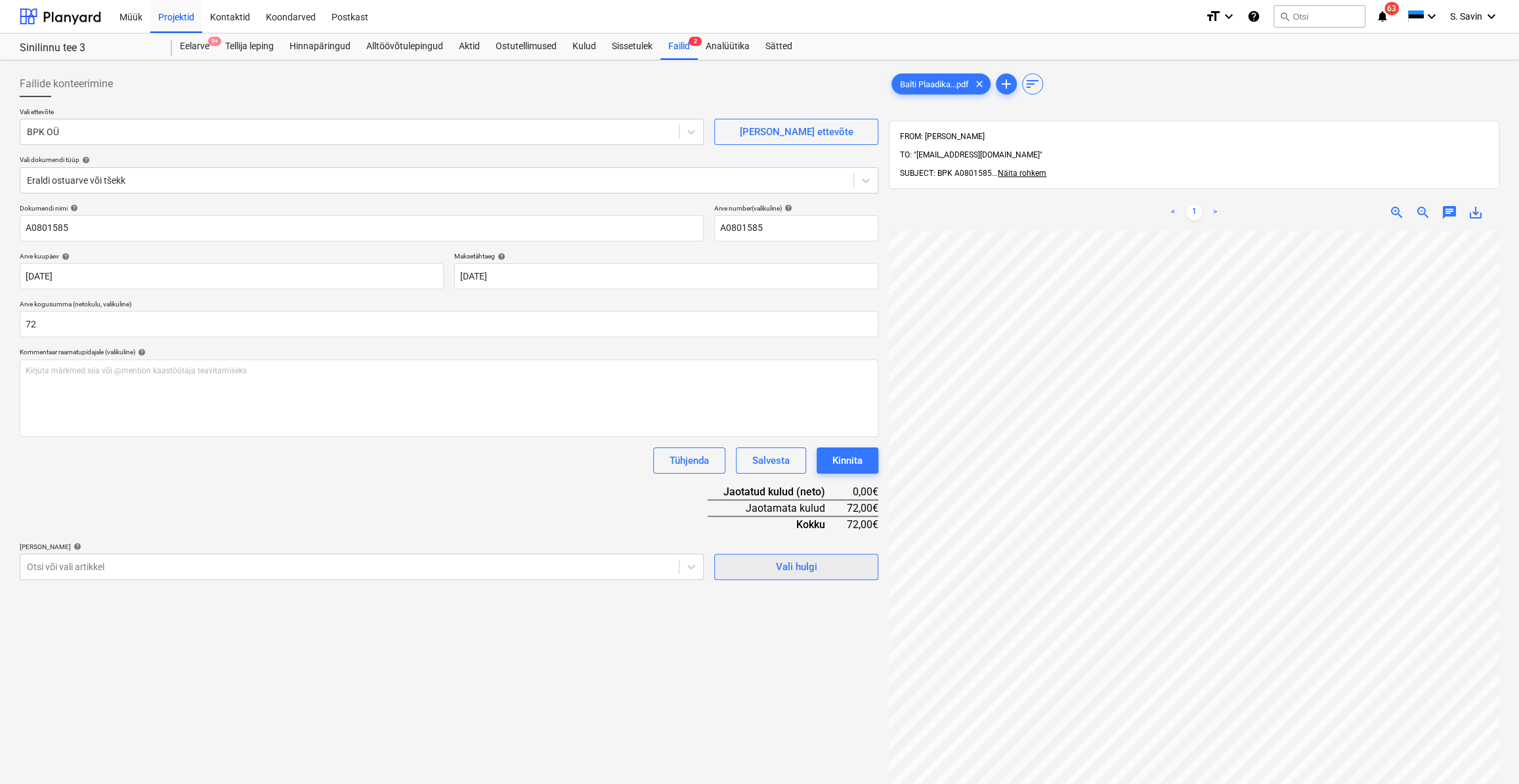
type input "72,00"
click at [827, 564] on span "Vali hulgi" at bounding box center [796, 567] width 131 height 17
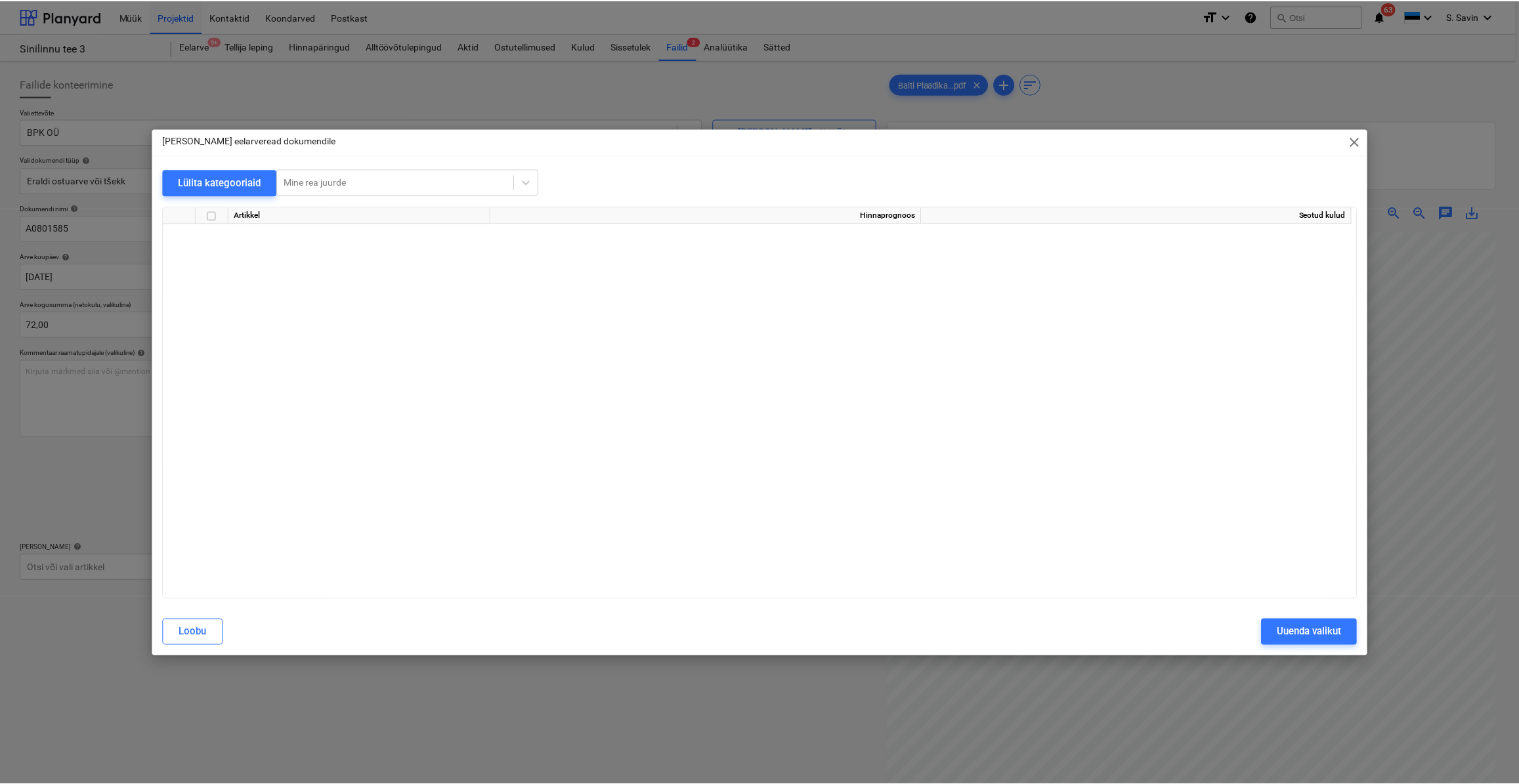
scroll to position [9090, 0]
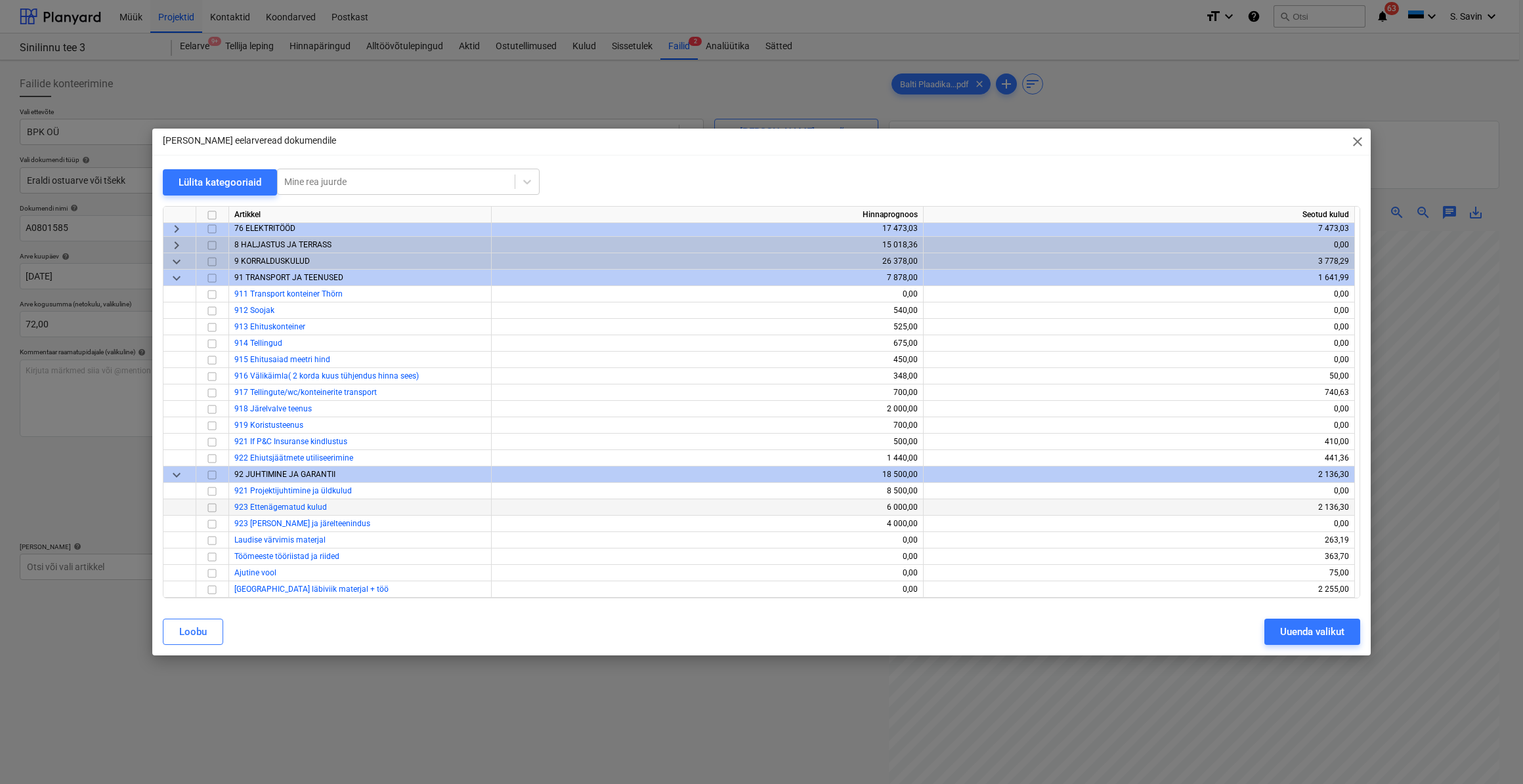
click at [209, 512] on input "checkbox" at bounding box center [212, 507] width 16 height 16
click at [1322, 633] on div "Uuenda valikut" at bounding box center [1312, 631] width 65 height 17
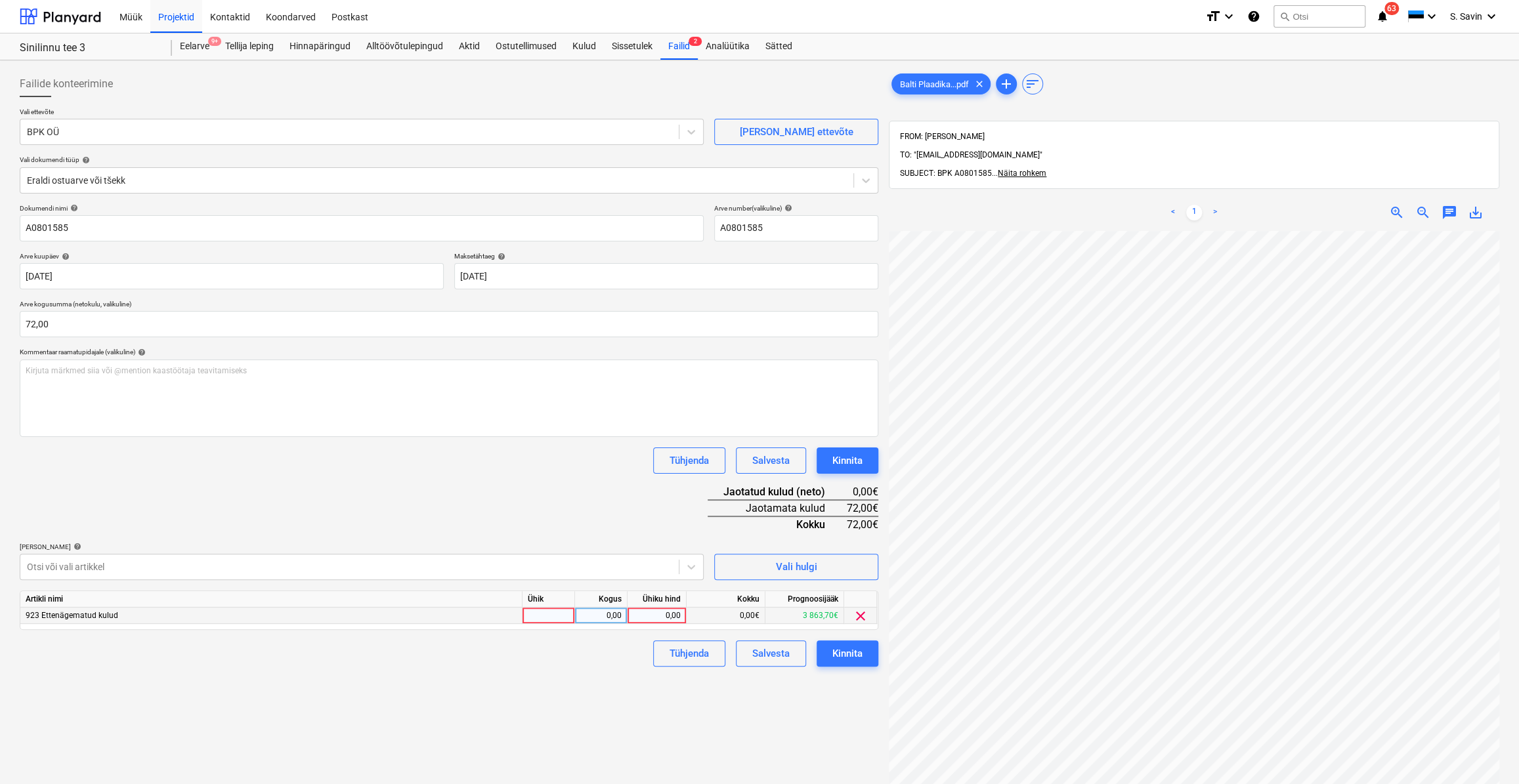
click at [543, 622] on div at bounding box center [548, 616] width 52 height 17
type input "kmpl."
click at [606, 622] on div "0,00" at bounding box center [600, 616] width 41 height 17
type input "1"
click at [649, 613] on div "0,00" at bounding box center [657, 616] width 48 height 17
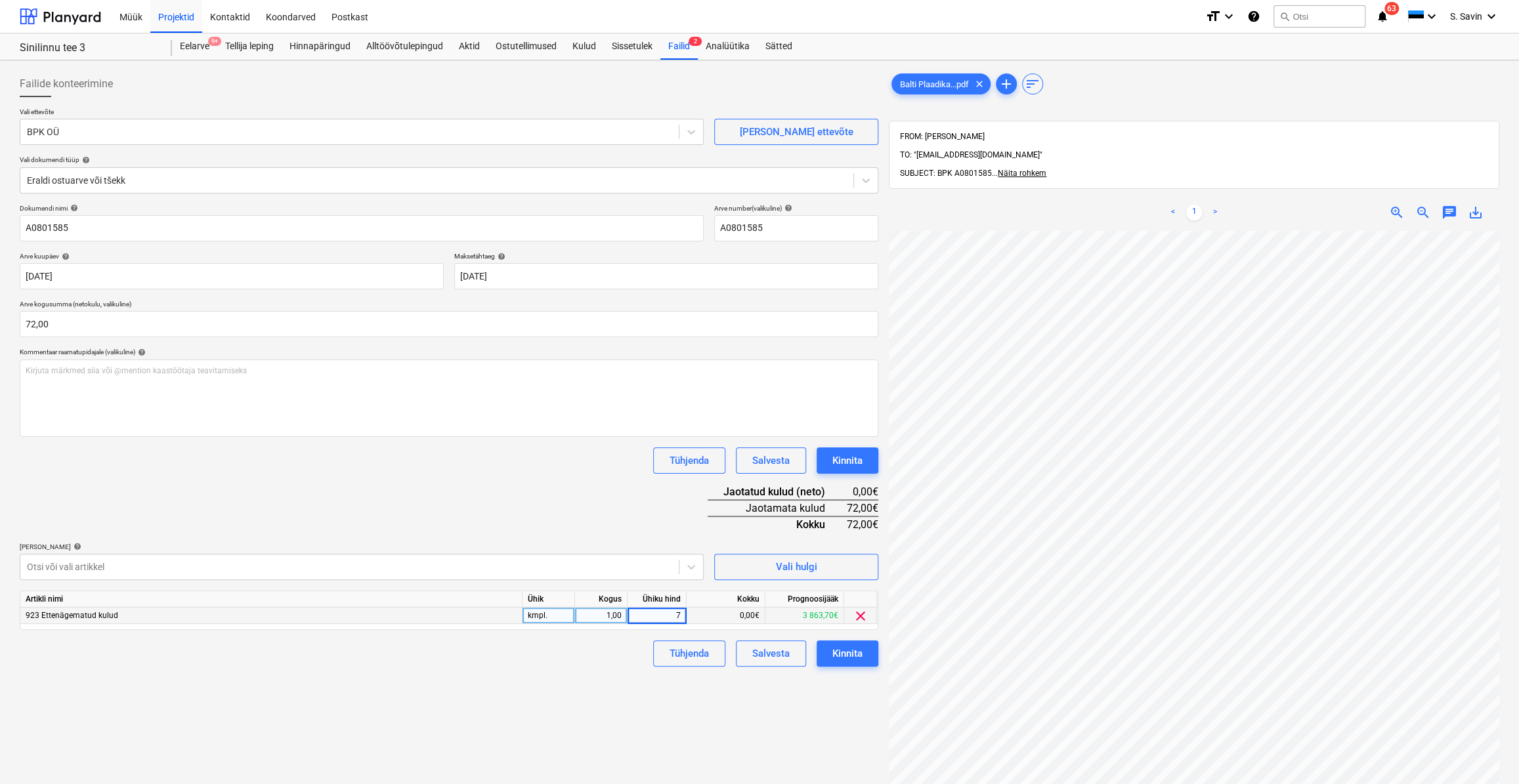
type input "72"
click at [857, 664] on button "Kinnita" at bounding box center [847, 653] width 62 height 27
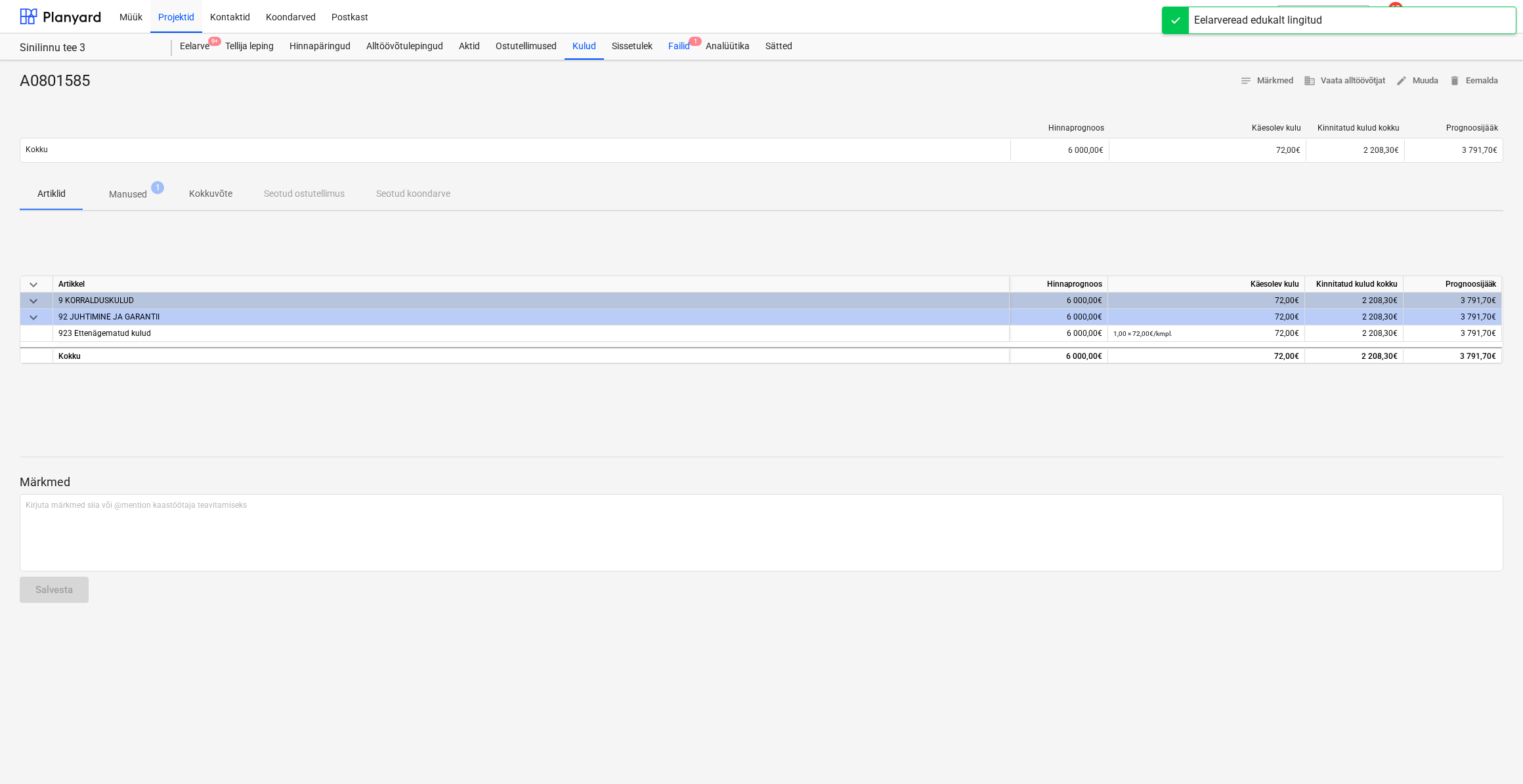
drag, startPoint x: 683, startPoint y: 42, endPoint x: 679, endPoint y: 55, distance: 13.6
click at [683, 42] on div "Failid 1" at bounding box center [679, 46] width 37 height 27
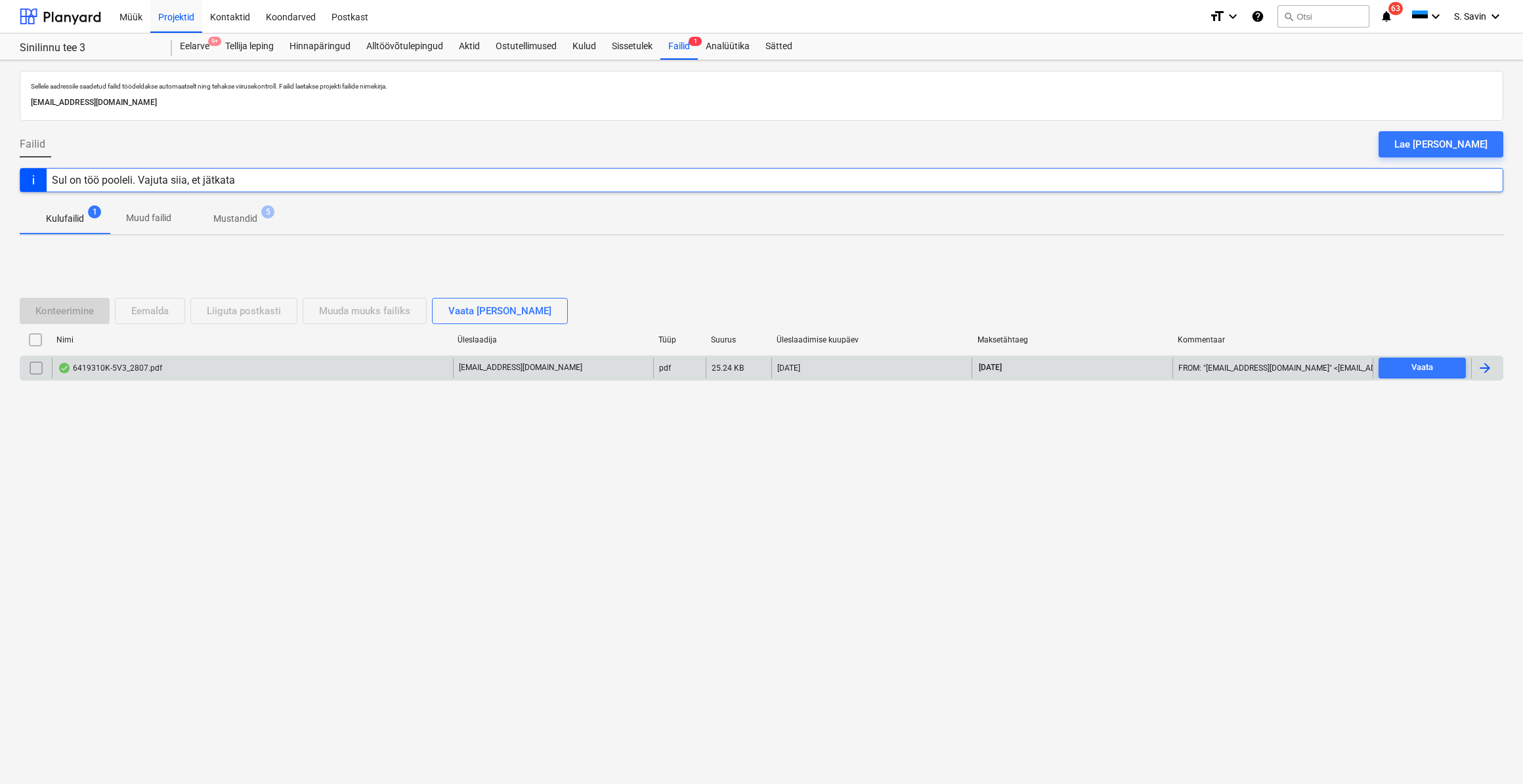
click at [1486, 364] on div at bounding box center [1484, 368] width 16 height 16
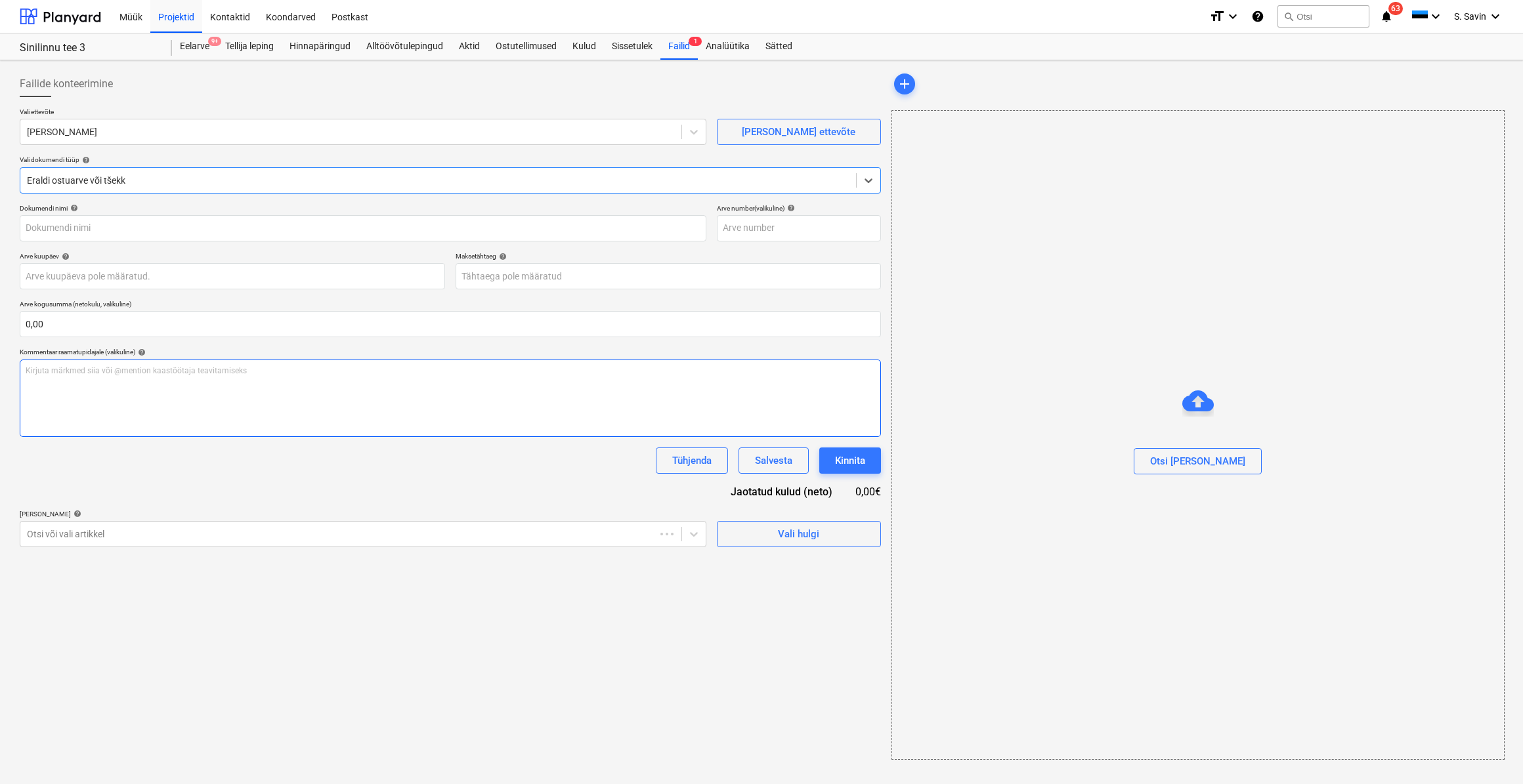
type input "6419310K-5V3"
type input "[DATE]"
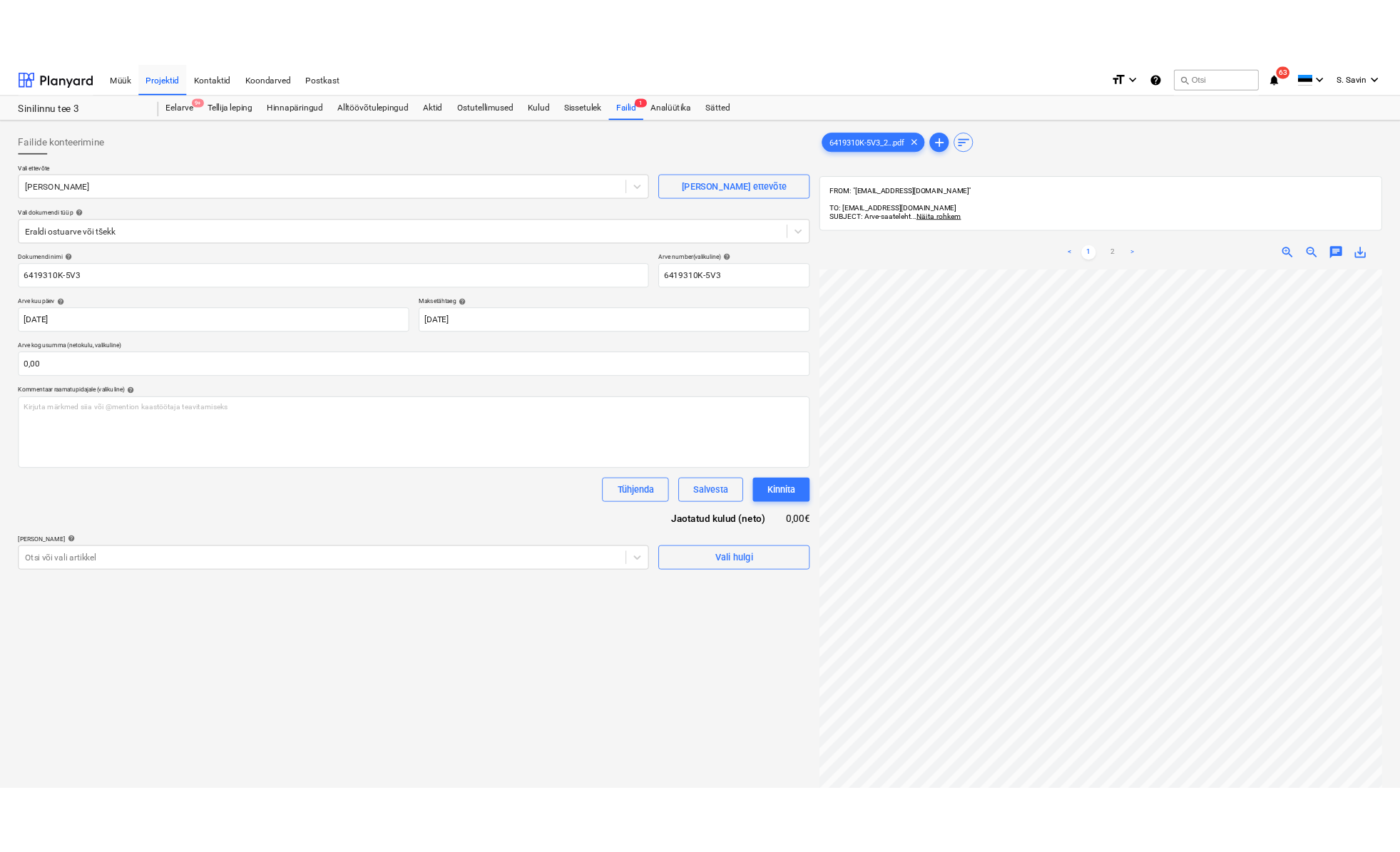
scroll to position [249, 69]
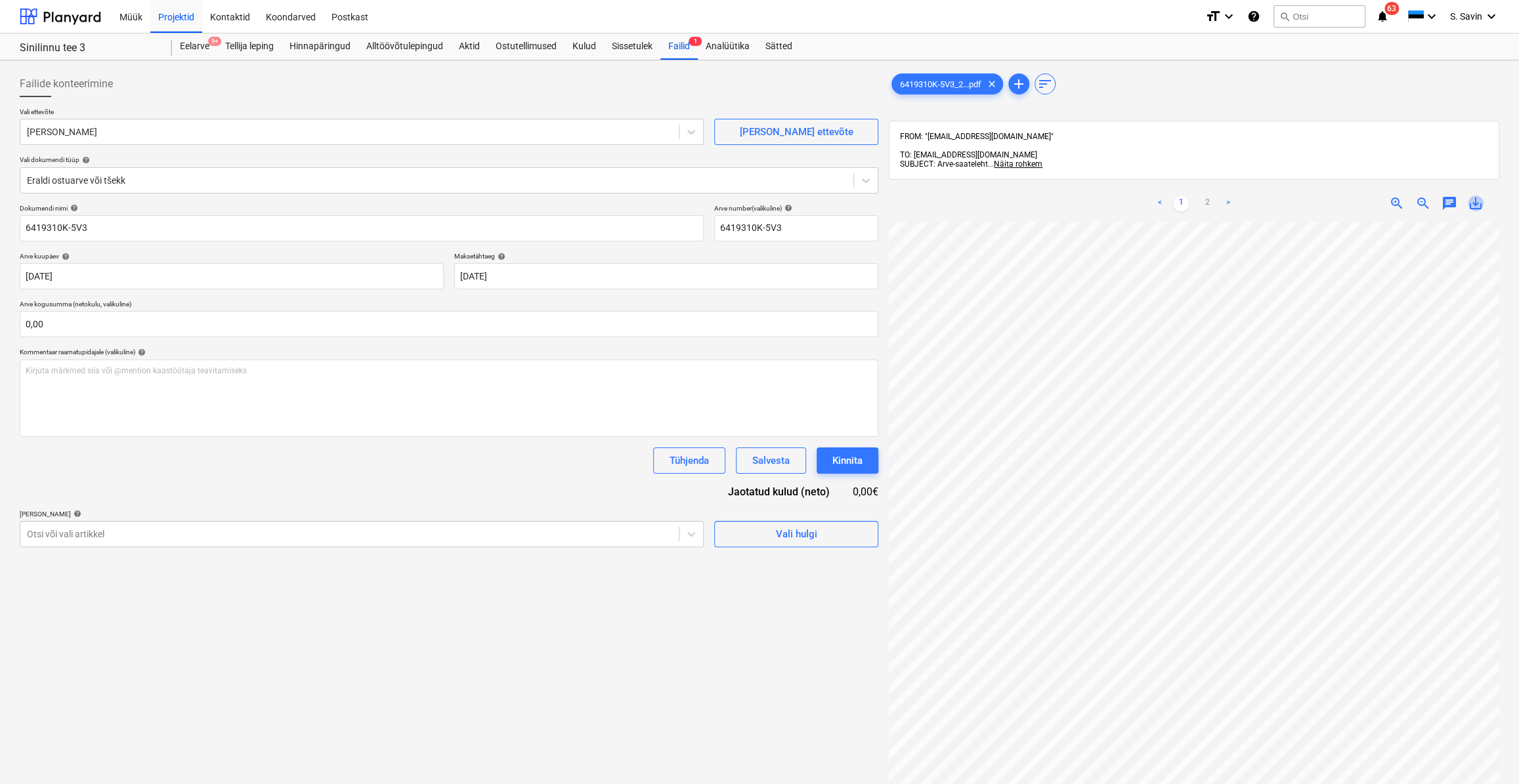
click at [1473, 195] on span "save_alt" at bounding box center [1475, 203] width 16 height 16
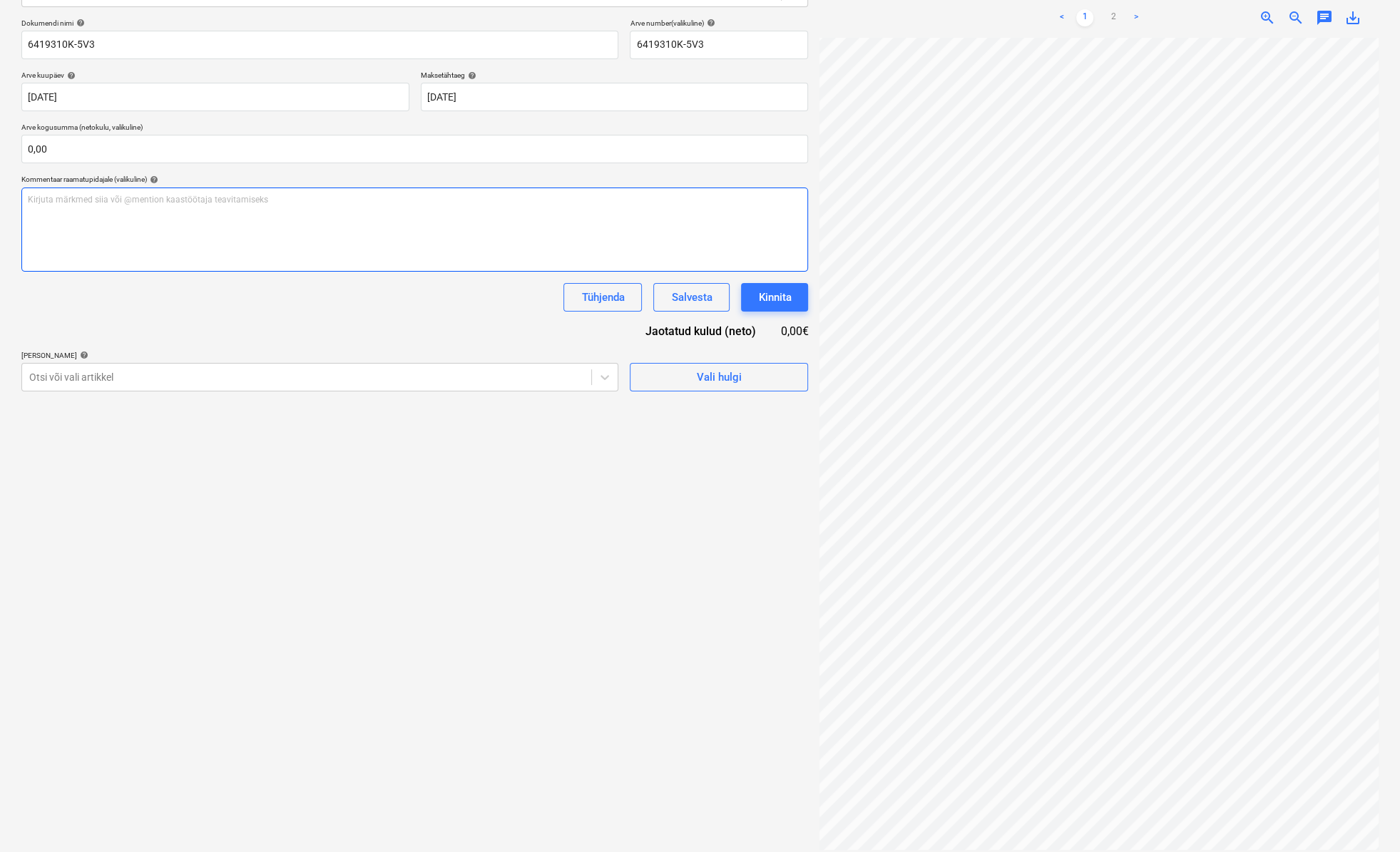
scroll to position [230, 98]
click at [1112, 9] on link "2" at bounding box center [1113, 17] width 17 height 17
click at [34, 159] on input "text" at bounding box center [415, 149] width 787 height 29
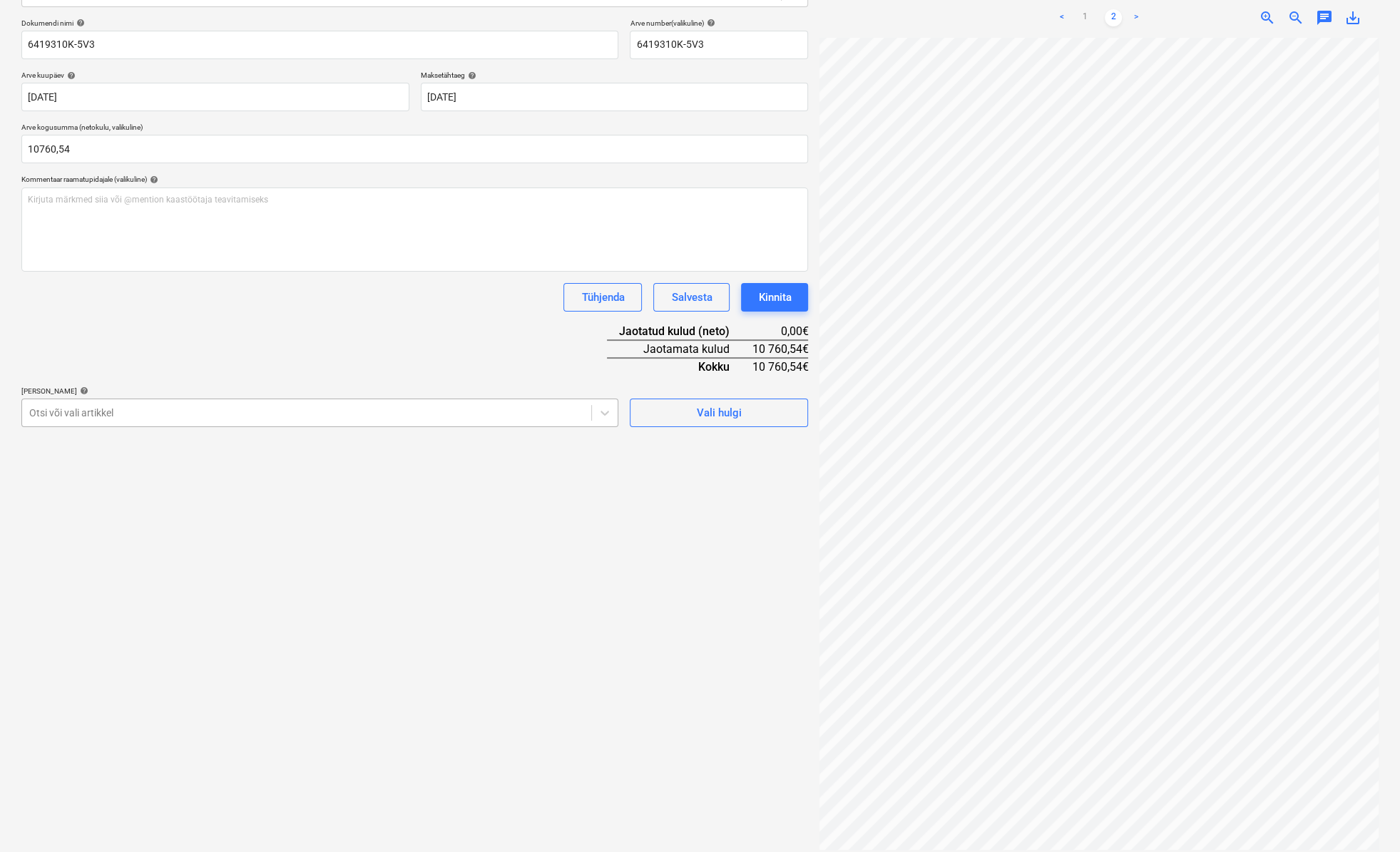
type input "10 760,54"
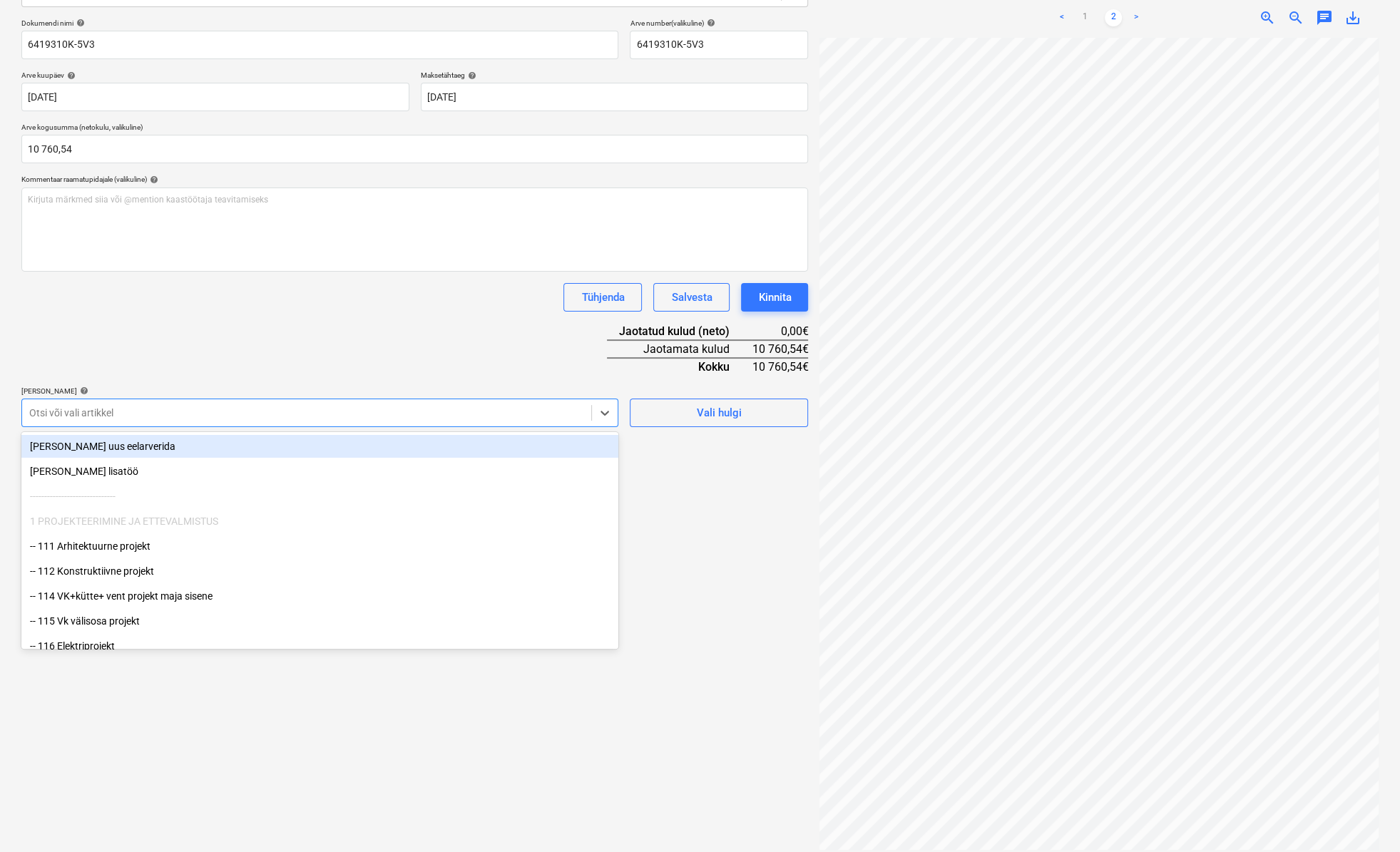
click at [301, 421] on div "Otsi või vali artikkel" at bounding box center [306, 413] width 569 height 20
click at [518, 415] on div at bounding box center [306, 412] width 555 height 14
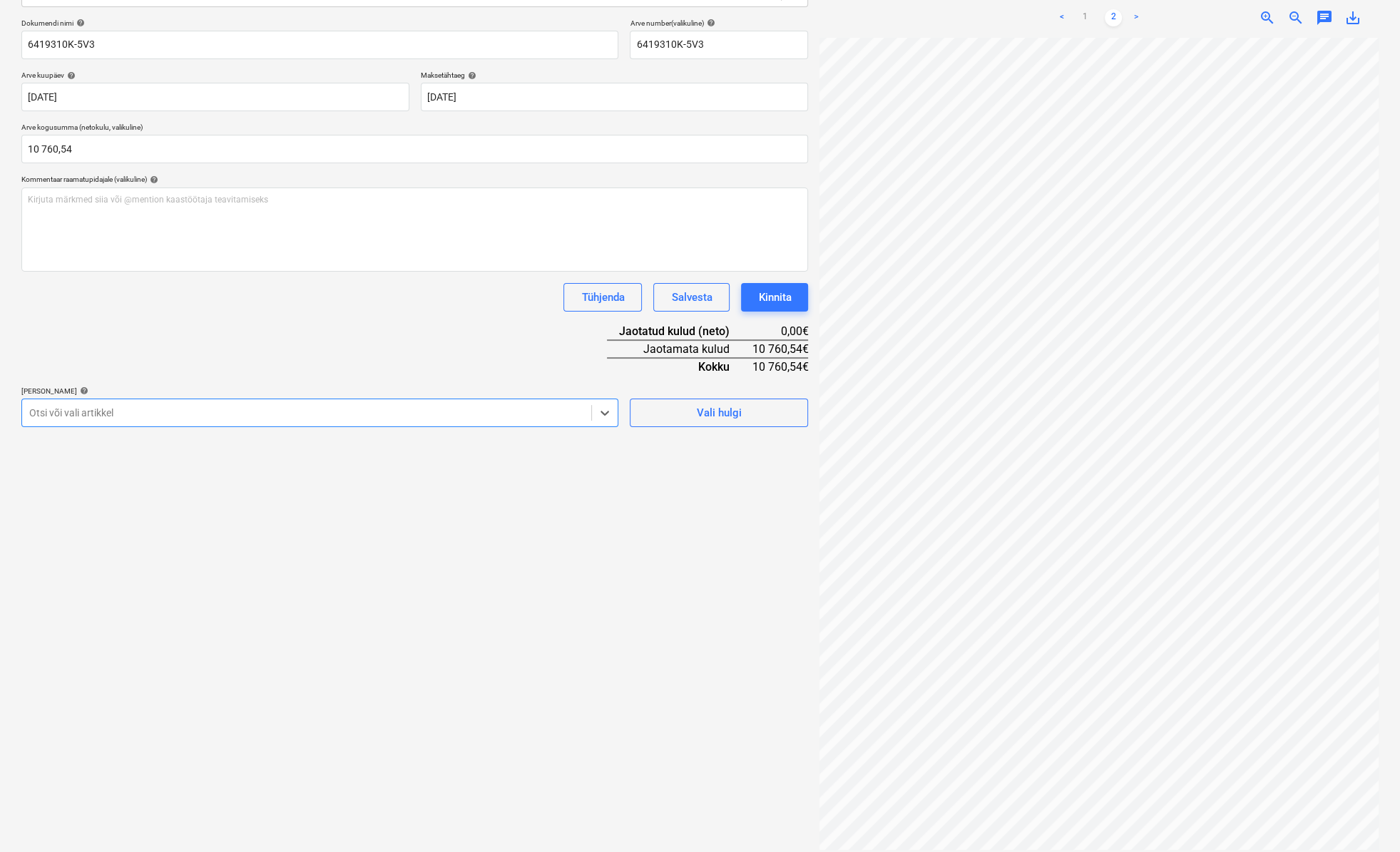
click at [314, 416] on div at bounding box center [306, 412] width 555 height 14
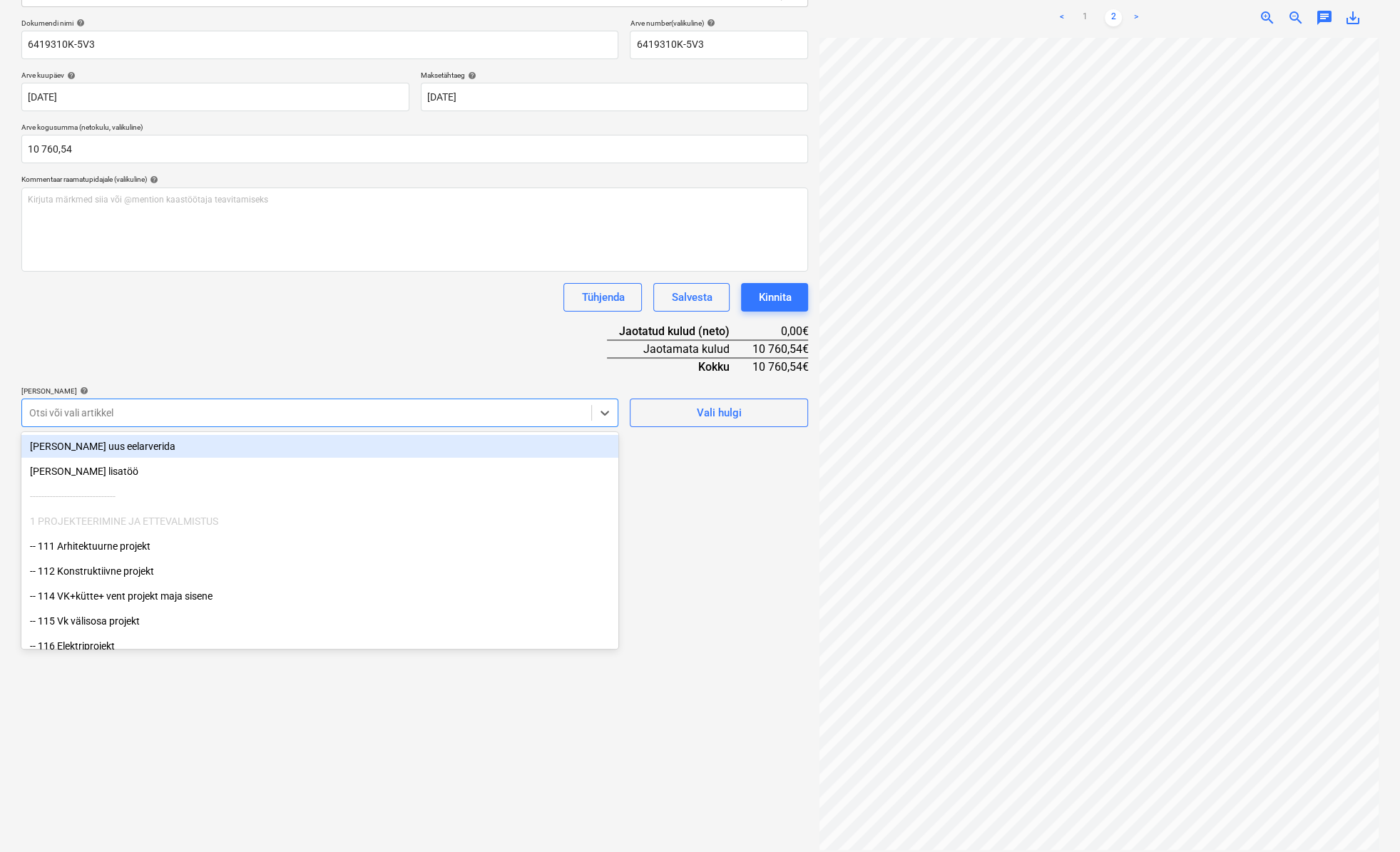
click at [233, 450] on div "[PERSON_NAME] uus eelarverida" at bounding box center [320, 447] width 597 height 23
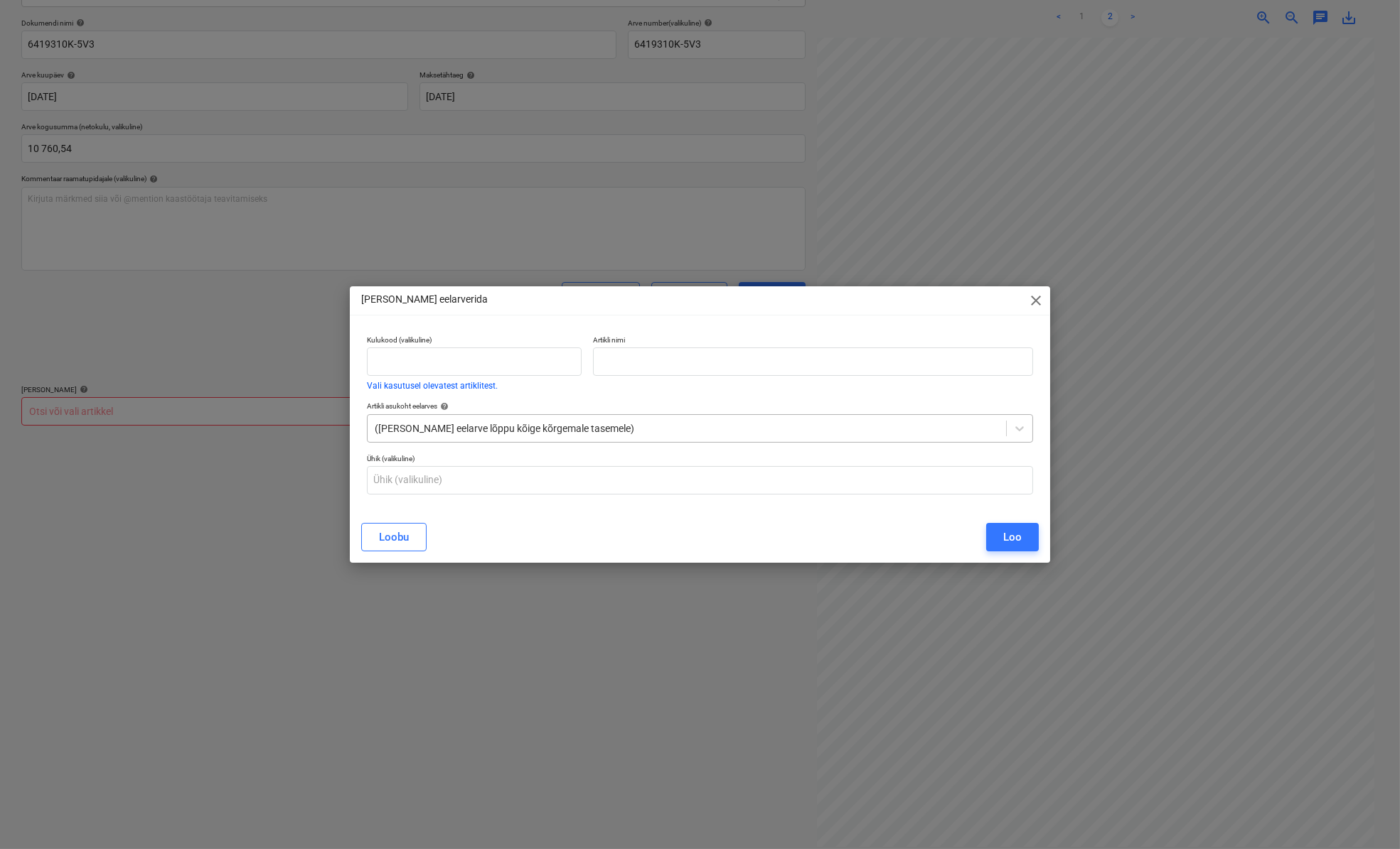
click at [523, 424] on div at bounding box center [686, 428] width 624 height 14
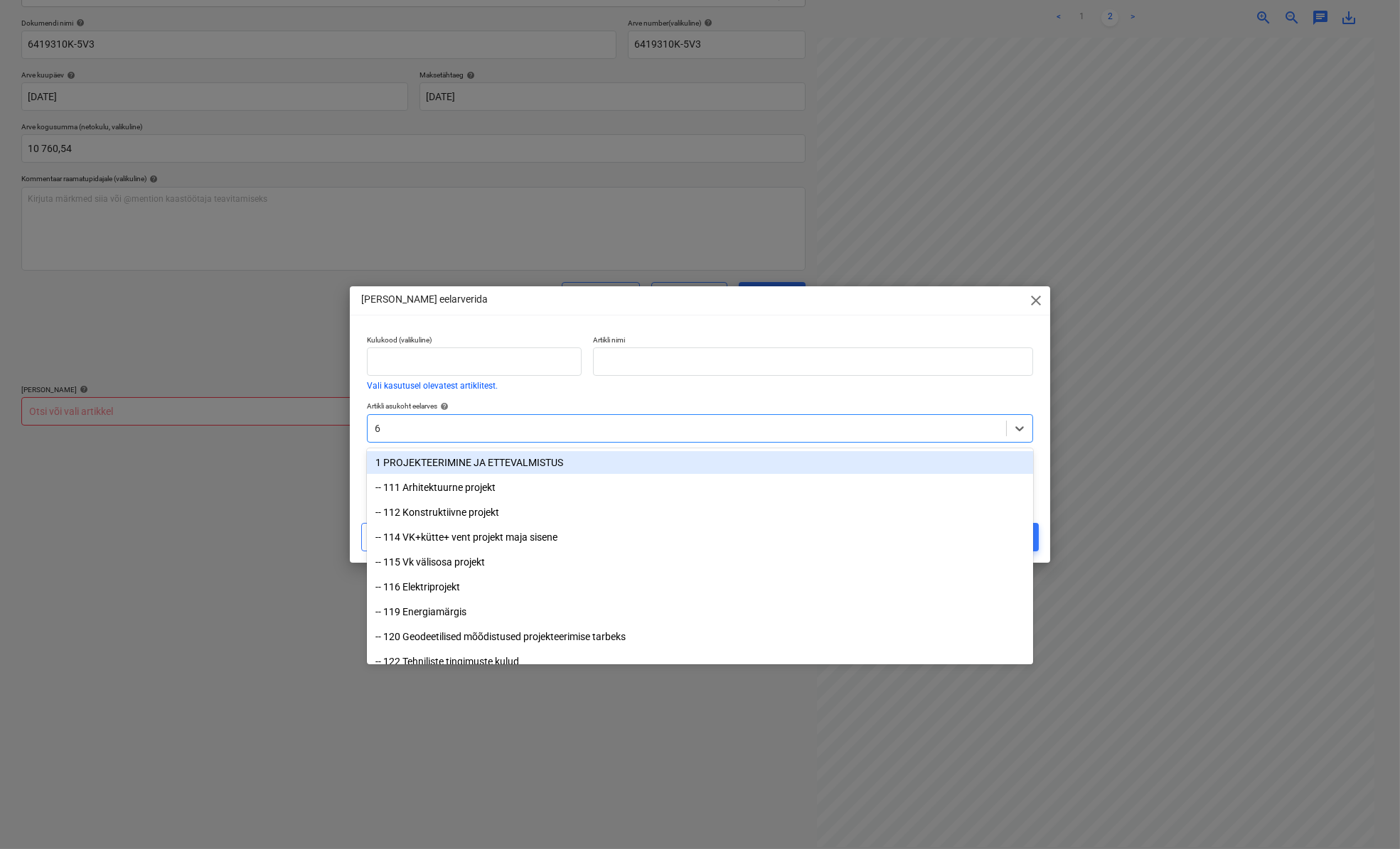
type input "67"
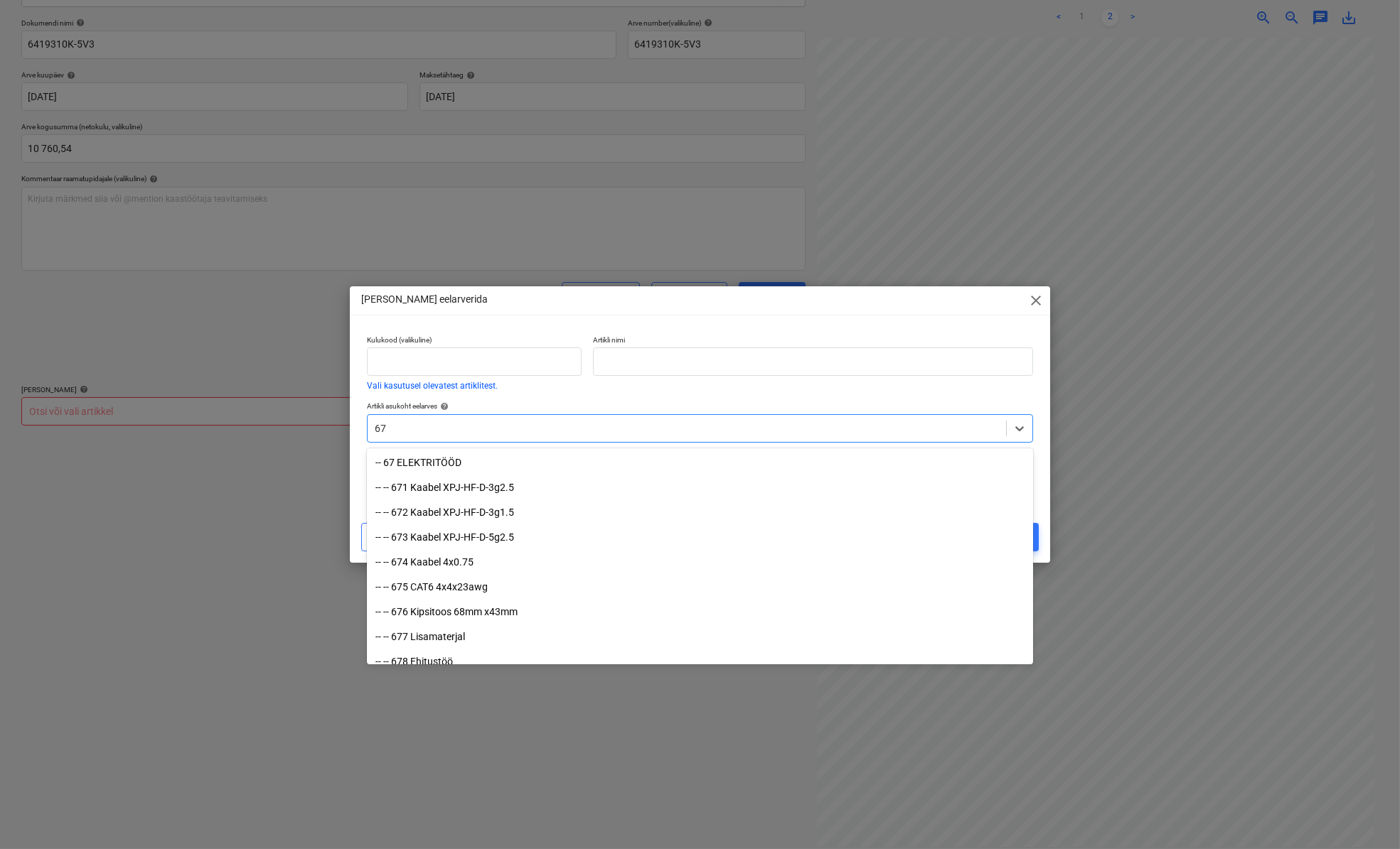
scroll to position [1227, 0]
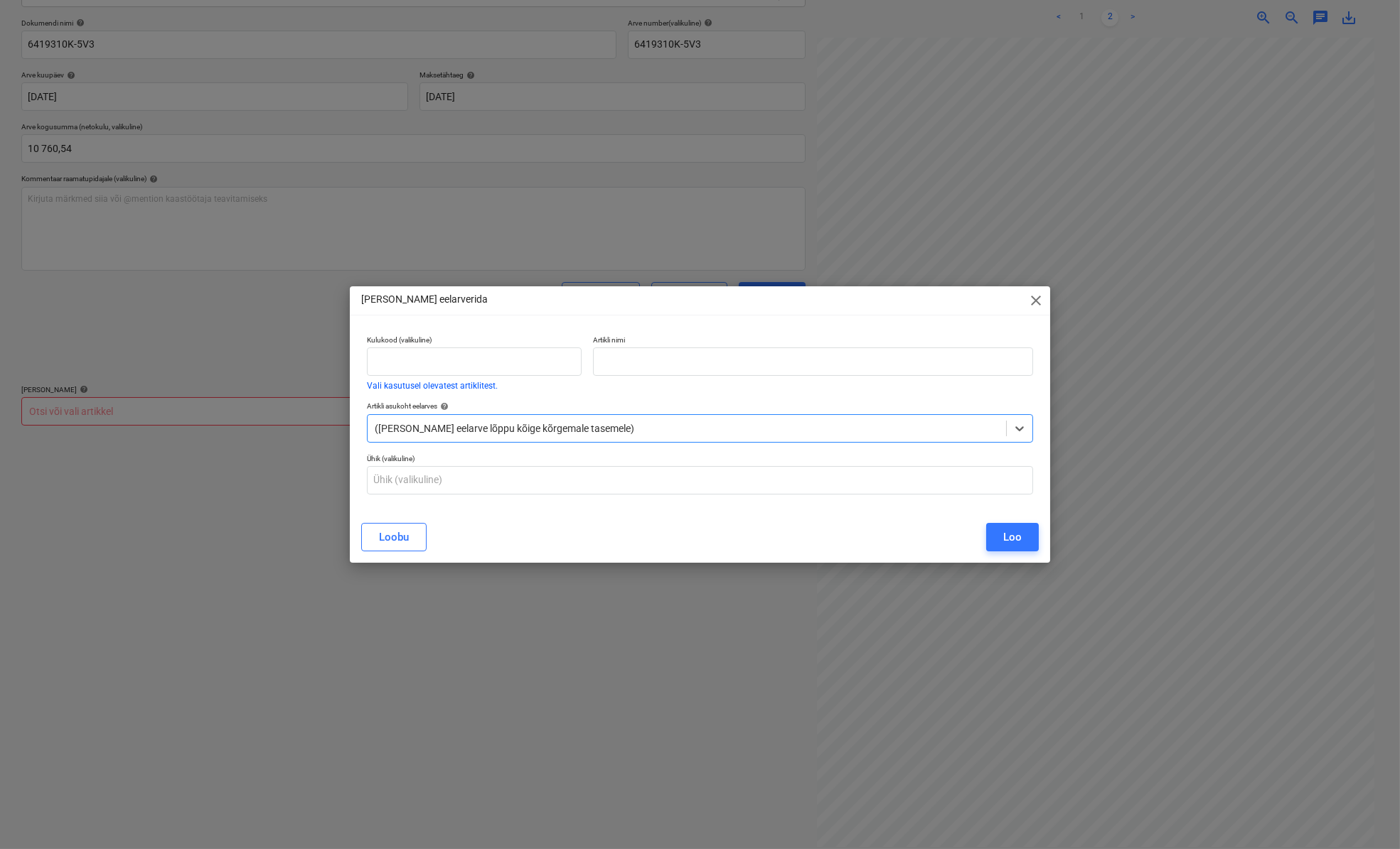
drag, startPoint x: 402, startPoint y: 424, endPoint x: 354, endPoint y: 435, distance: 49.2
click at [354, 435] on div "Kulukood (valikuline) Vali kasutusel olevatest artiklitest. Artikli nimi Artikl…" at bounding box center [700, 420] width 700 height 182
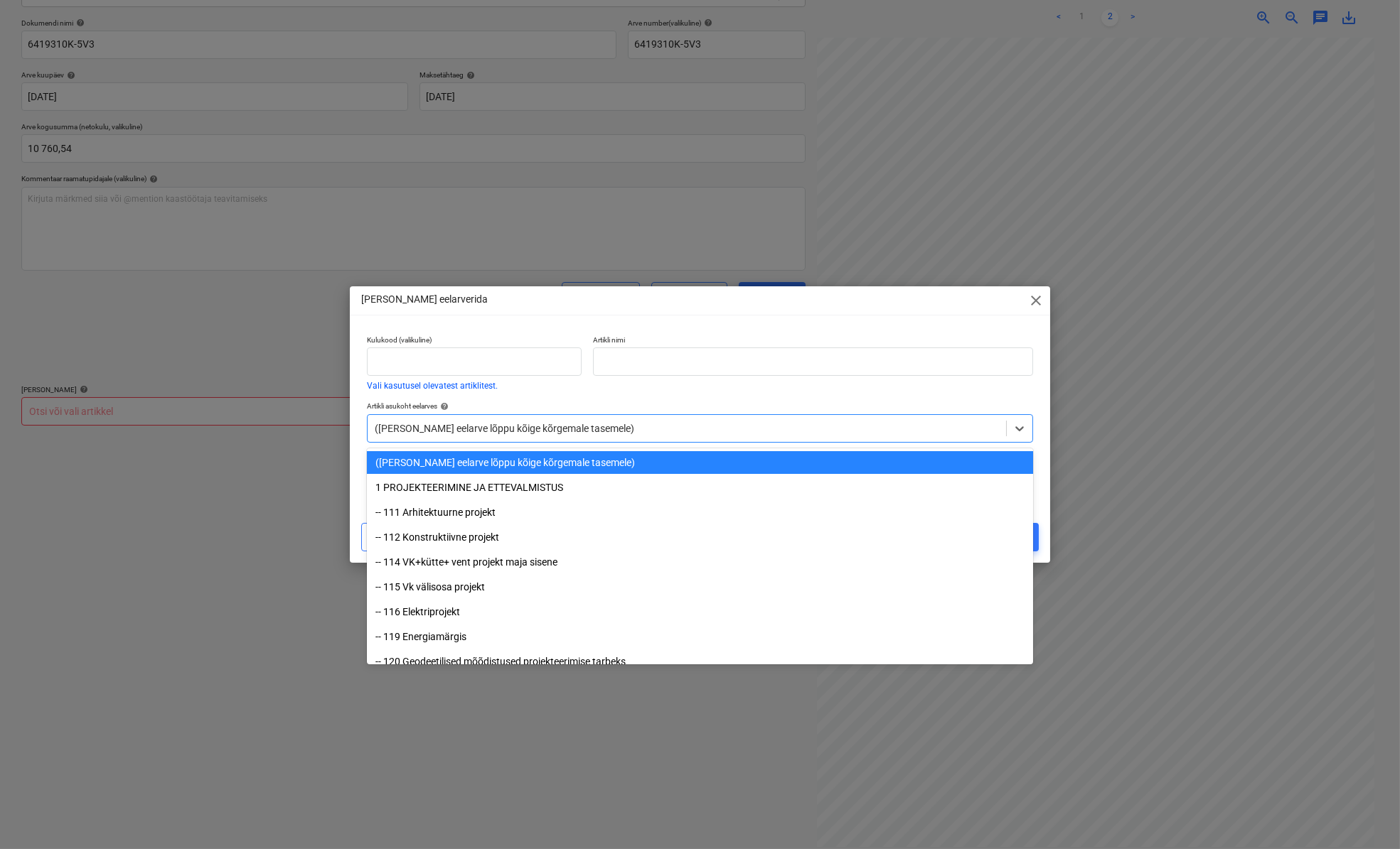
click at [392, 429] on div at bounding box center [686, 428] width 624 height 14
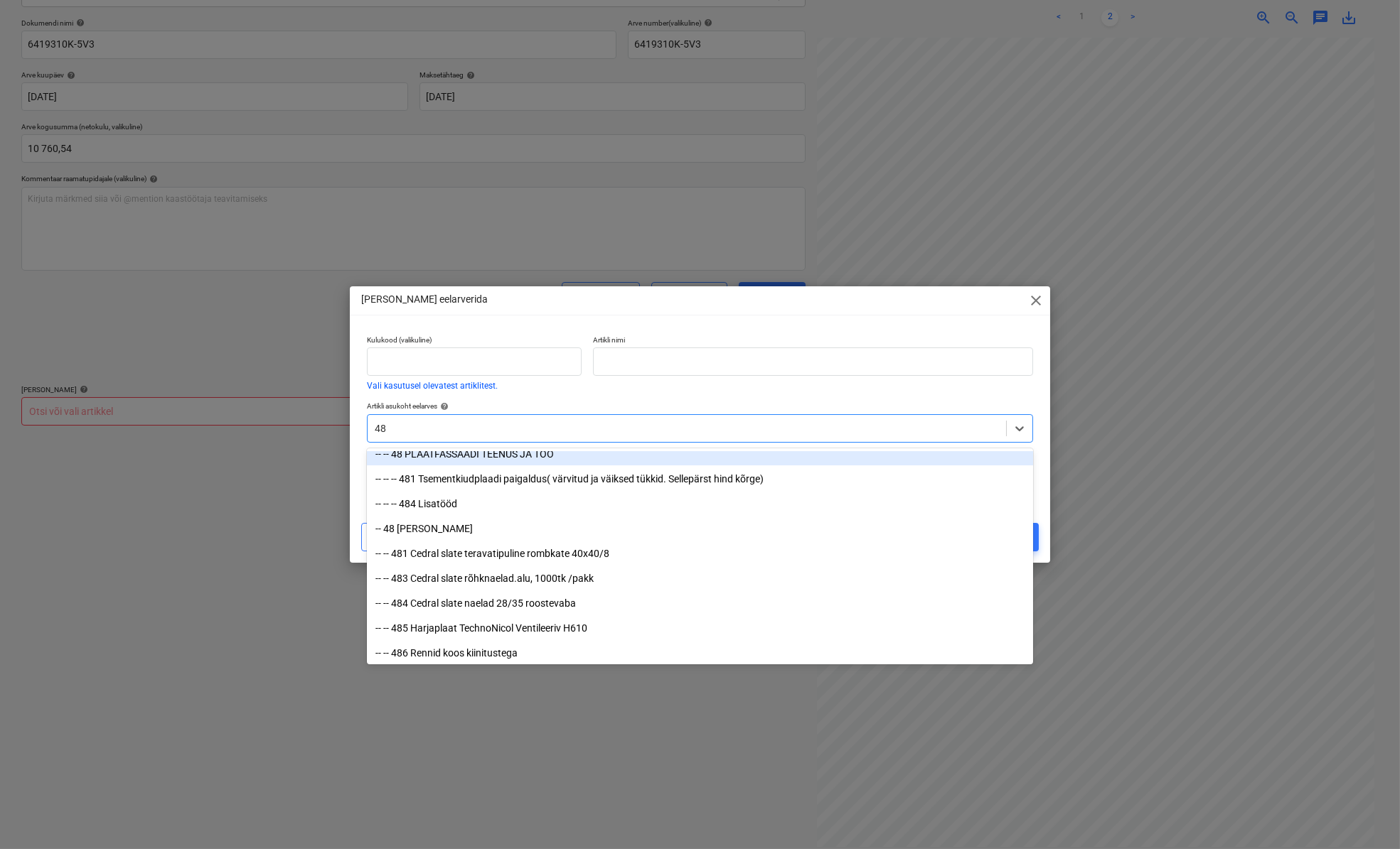
type input "4"
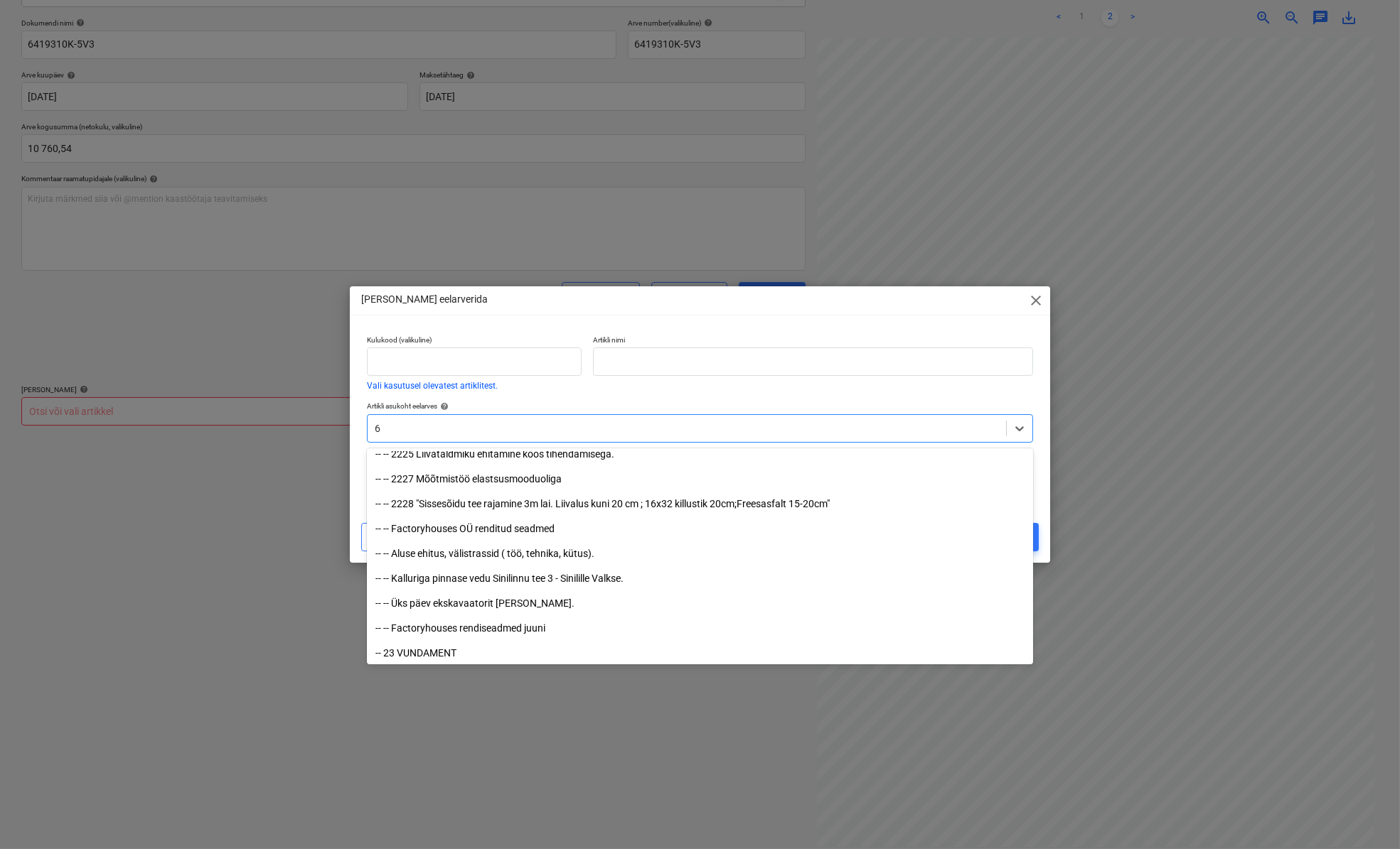
type input "66"
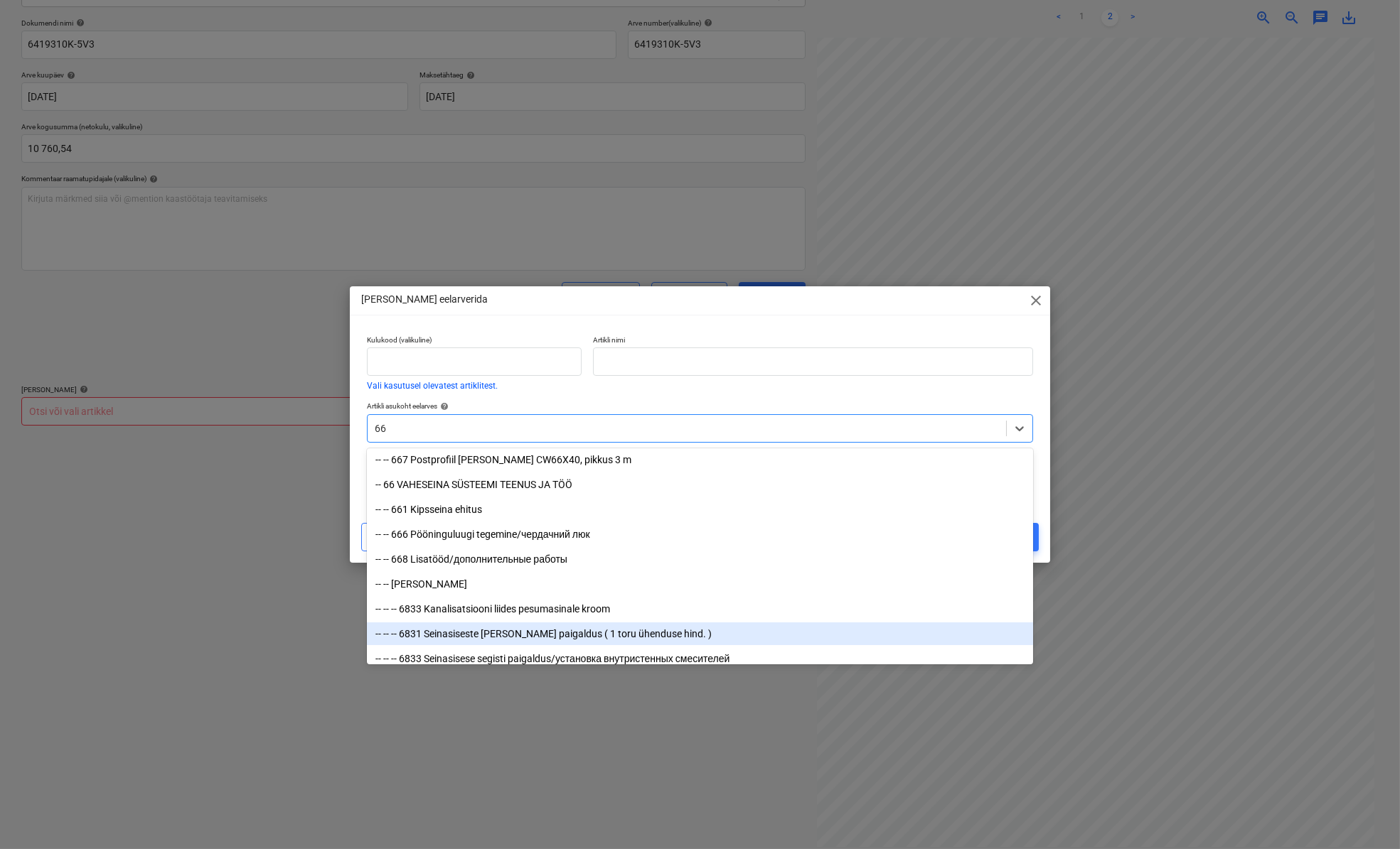
scroll to position [1001, 0]
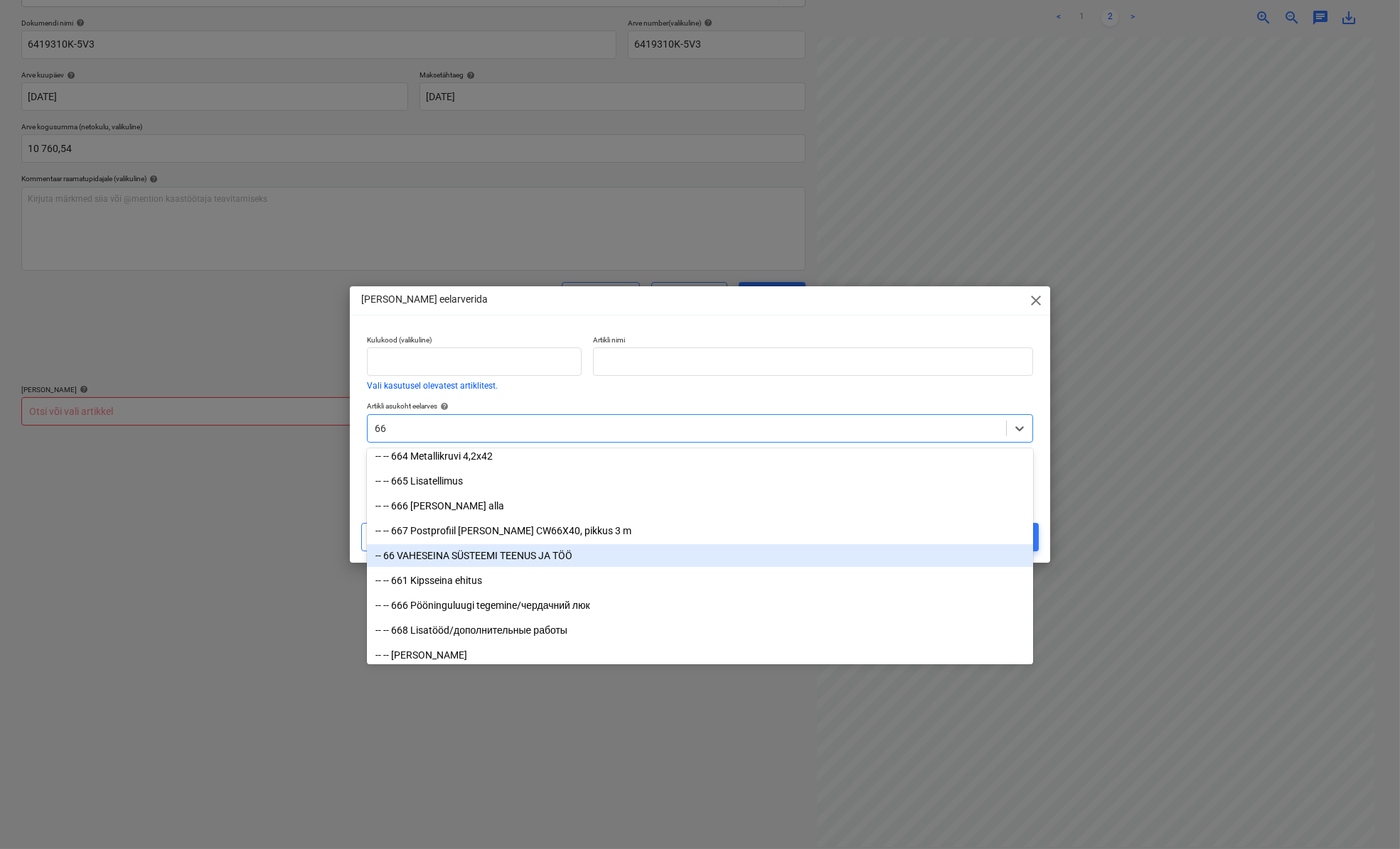
click at [473, 555] on div "-- 66 VAHESEINA SÜSTEEMI TEENUS JA TÖÖ" at bounding box center [700, 556] width 666 height 23
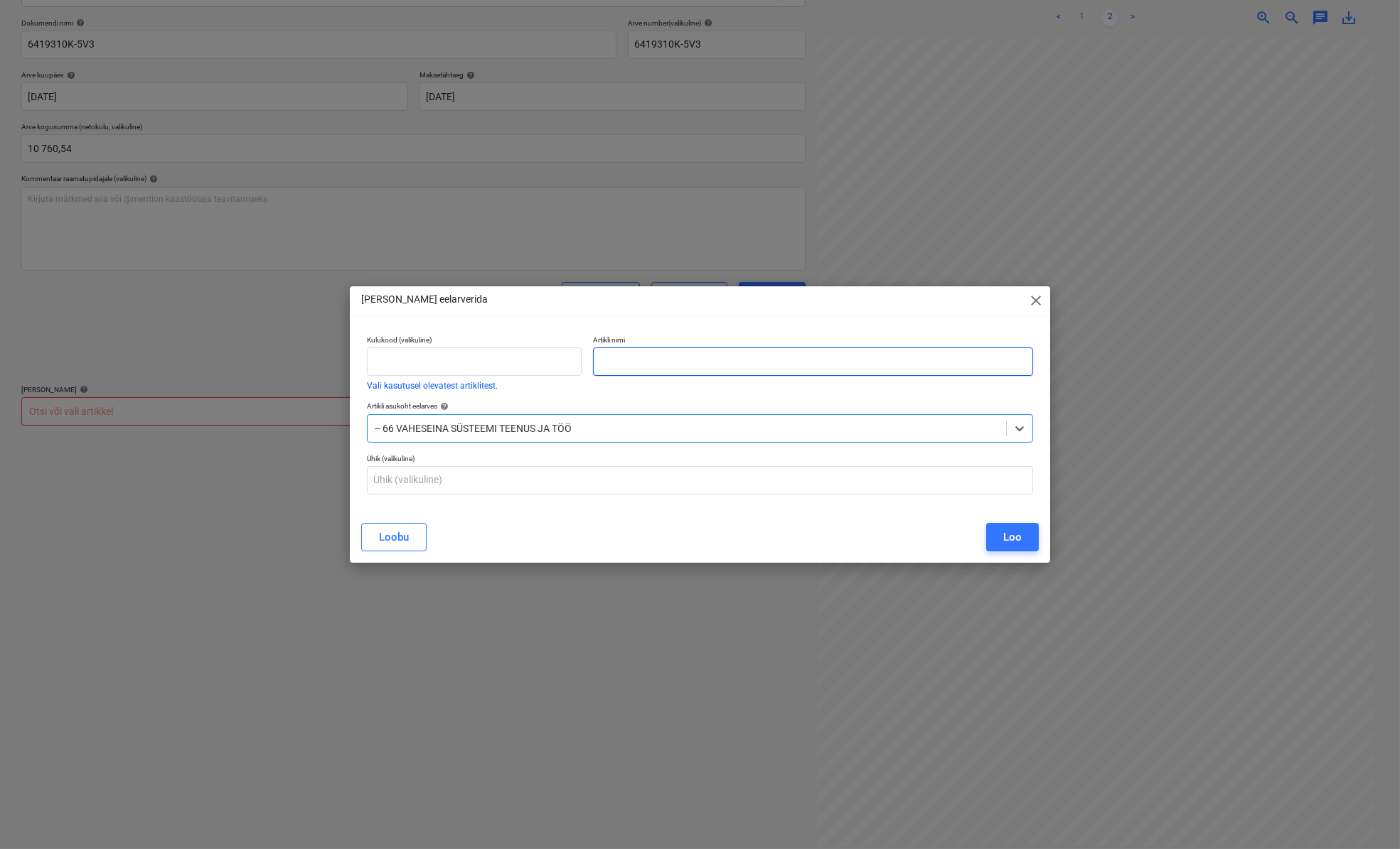
click at [618, 369] on input "text" at bounding box center [812, 361] width 440 height 29
type input "Nesko ehitusele soetatud materjal"
click at [1012, 545] on div "Loo" at bounding box center [1012, 537] width 18 height 18
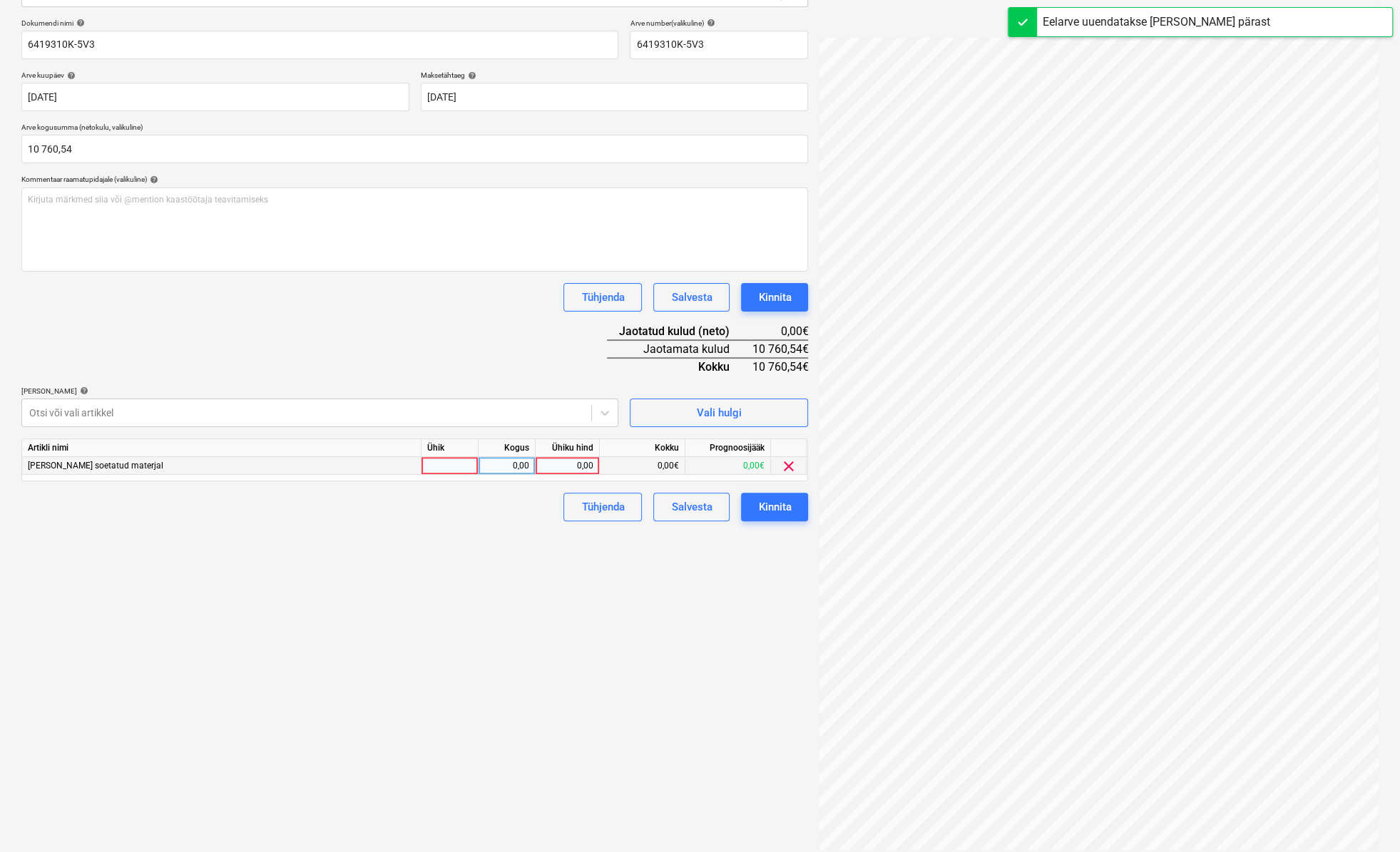
click at [458, 466] on div at bounding box center [449, 466] width 57 height 18
type input "kmpl."
click at [500, 468] on div "0,00" at bounding box center [506, 466] width 45 height 18
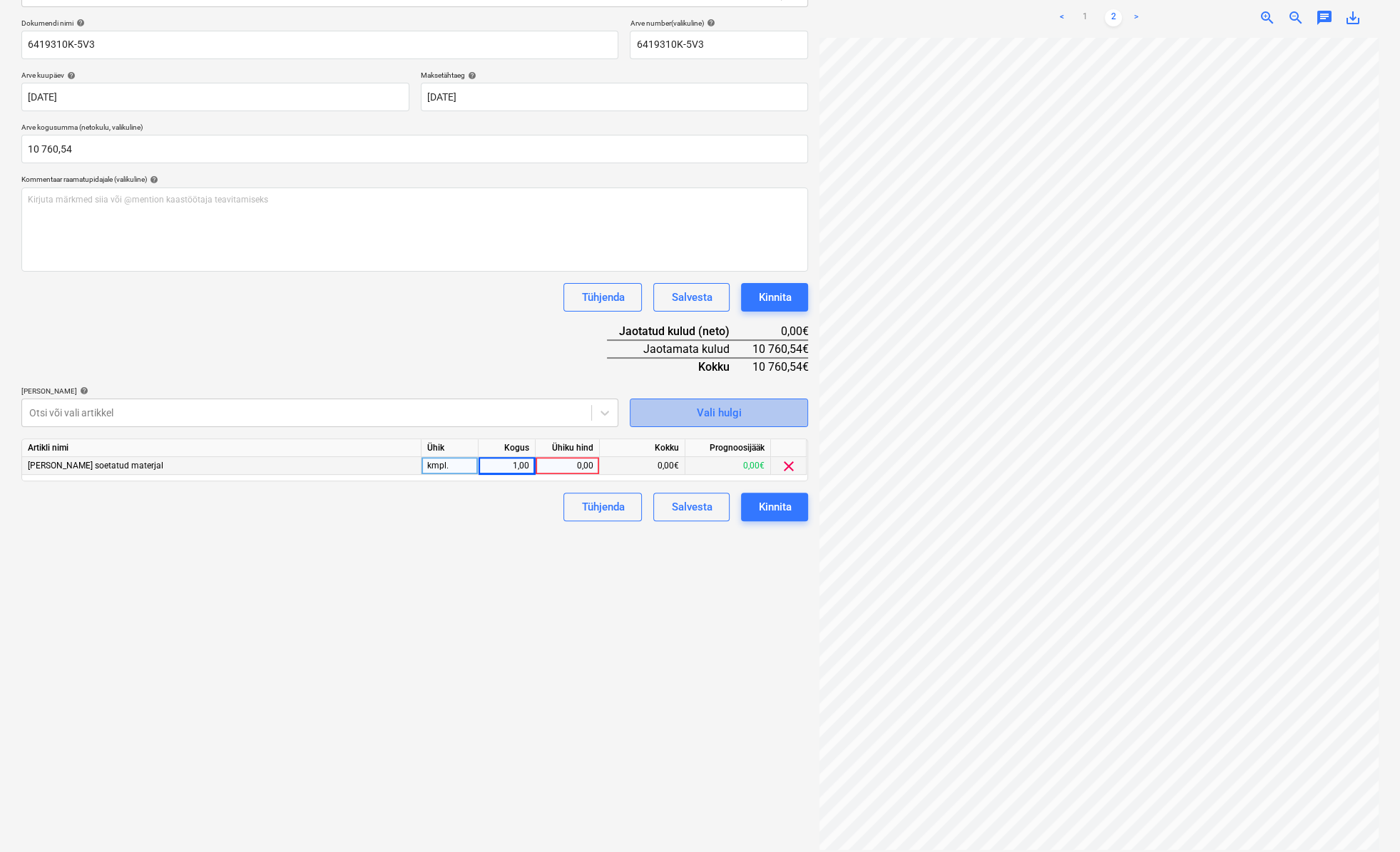
click at [712, 410] on div "Vali hulgi" at bounding box center [719, 413] width 45 height 18
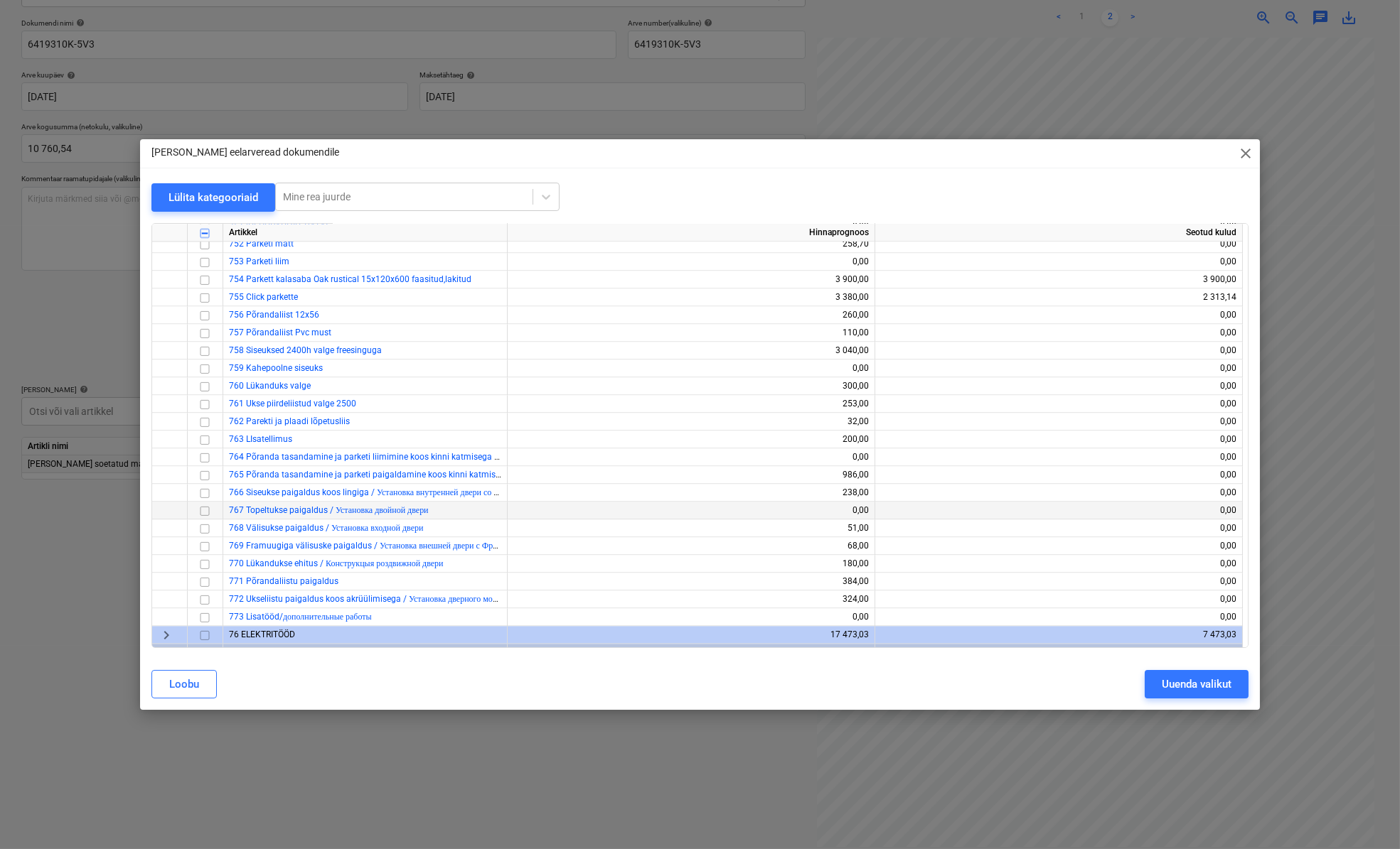
scroll to position [9650, 0]
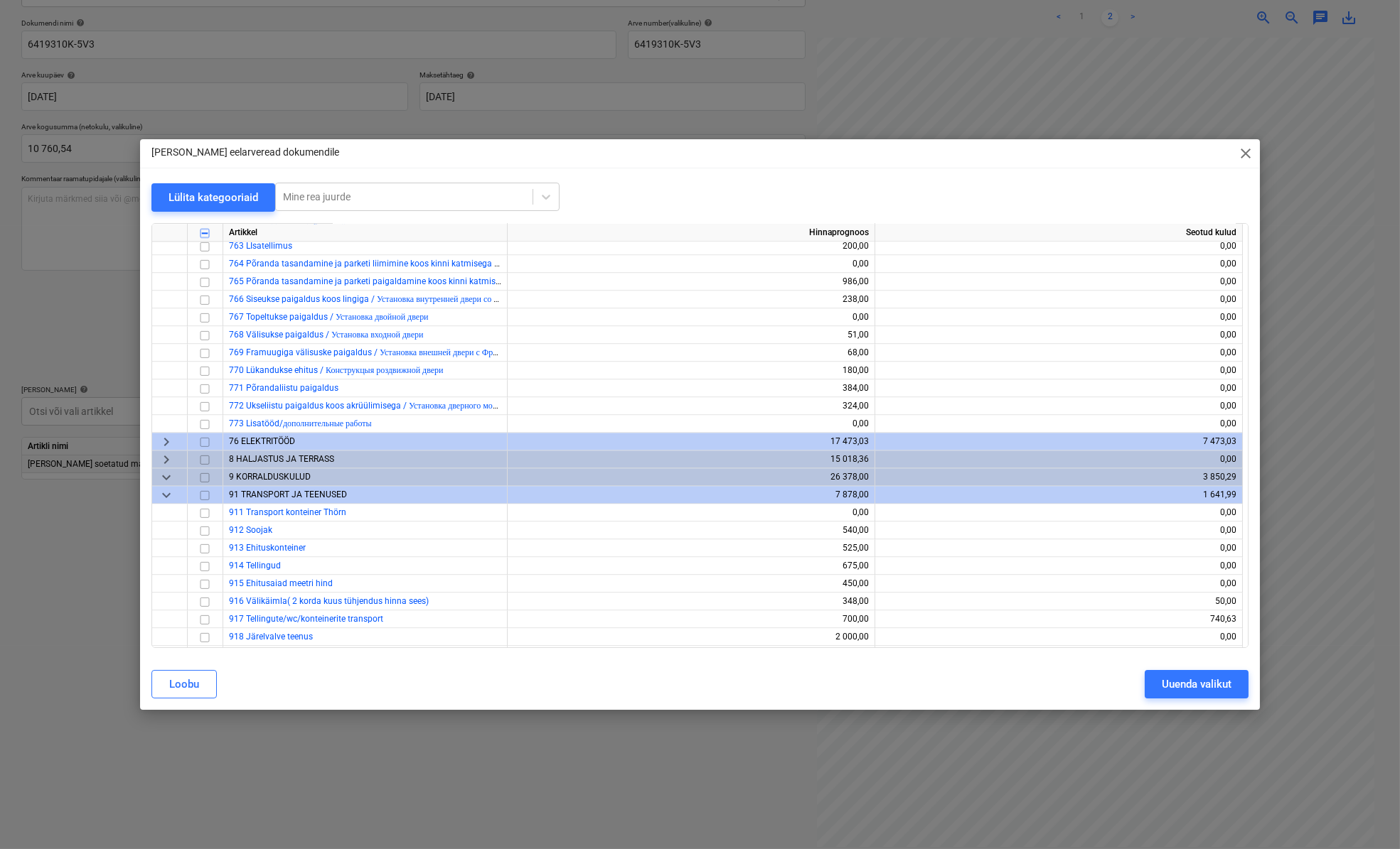
click at [168, 458] on span "keyboard_arrow_right" at bounding box center [166, 459] width 17 height 17
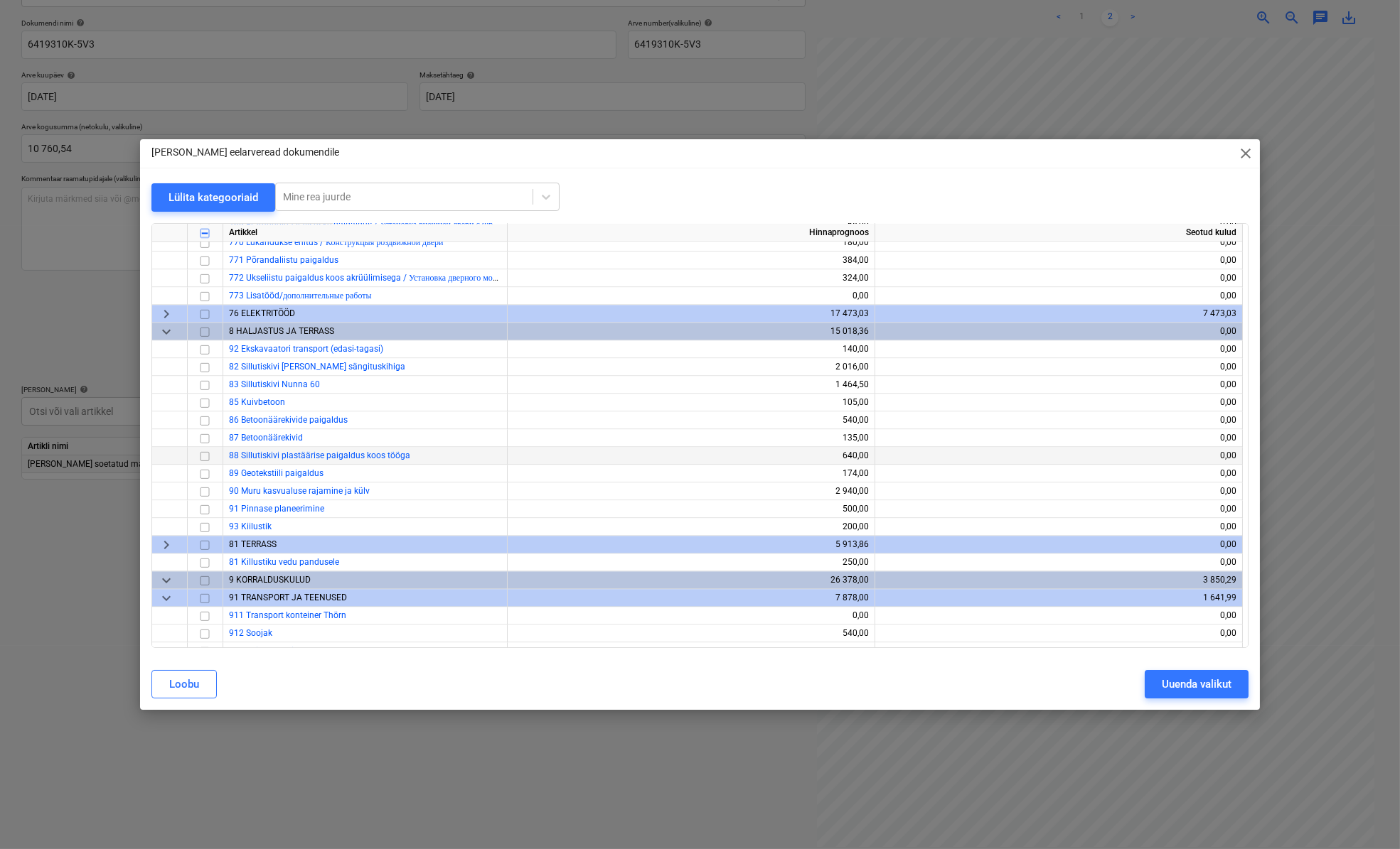
scroll to position [9779, 0]
click at [170, 538] on span "keyboard_arrow_right" at bounding box center [166, 542] width 17 height 17
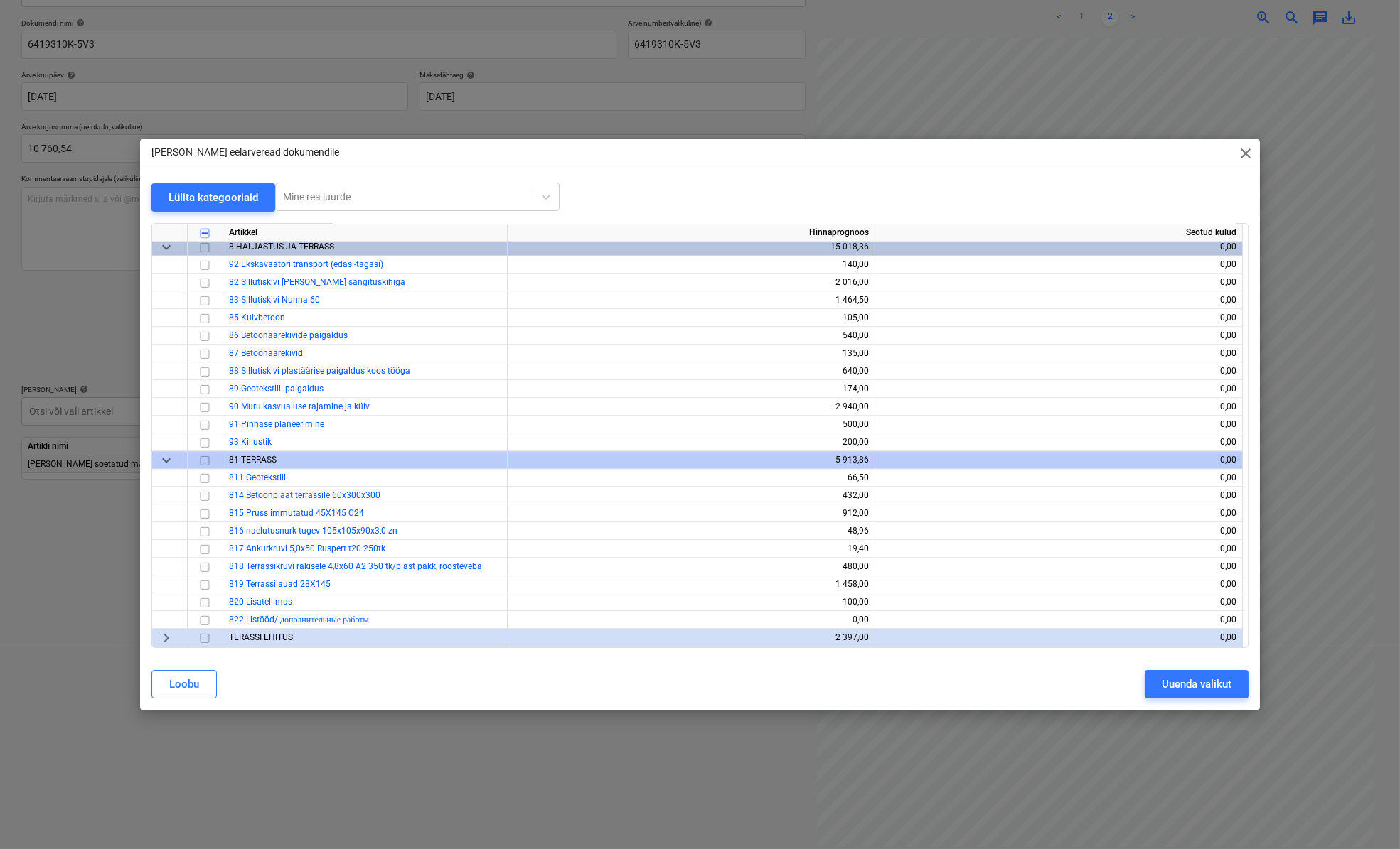
scroll to position [9973, 0]
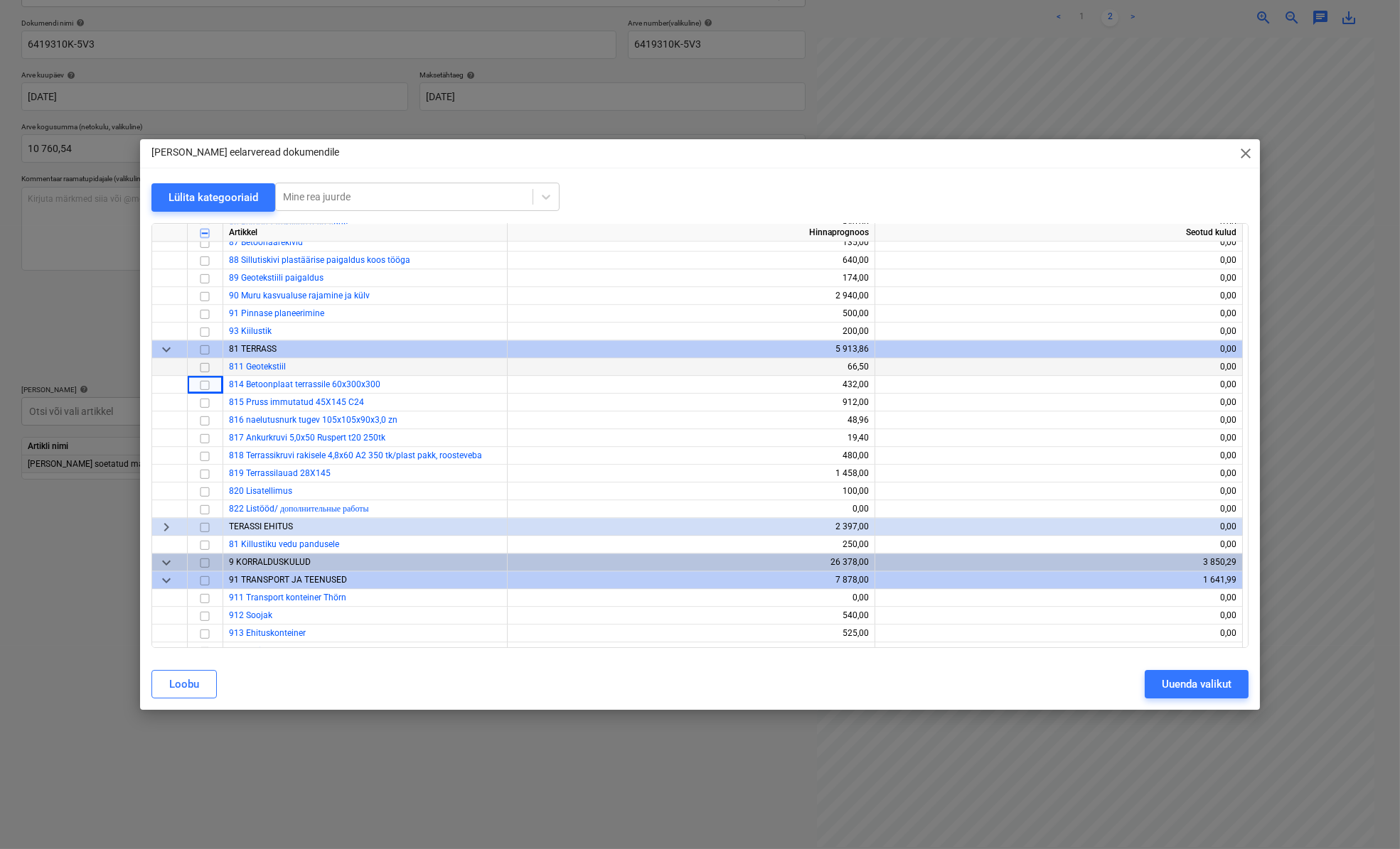
drag, startPoint x: 201, startPoint y: 380, endPoint x: 205, endPoint y: 365, distance: 15.5
click at [205, 365] on input "checkbox" at bounding box center [204, 366] width 17 height 17
click at [202, 382] on input "checkbox" at bounding box center [204, 384] width 17 height 17
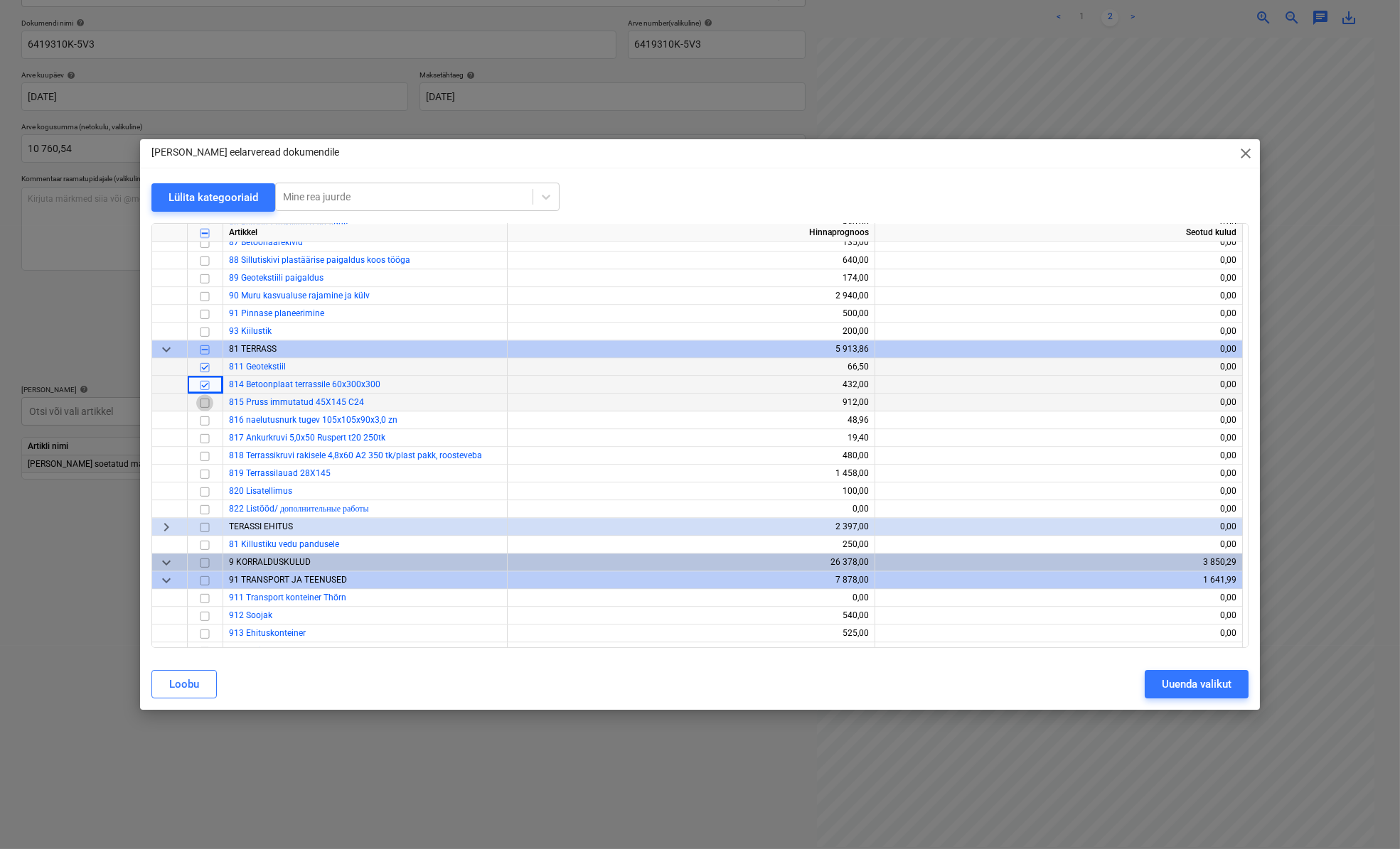
click at [205, 404] on input "checkbox" at bounding box center [204, 401] width 17 height 17
click at [204, 424] on input "checkbox" at bounding box center [204, 420] width 17 height 17
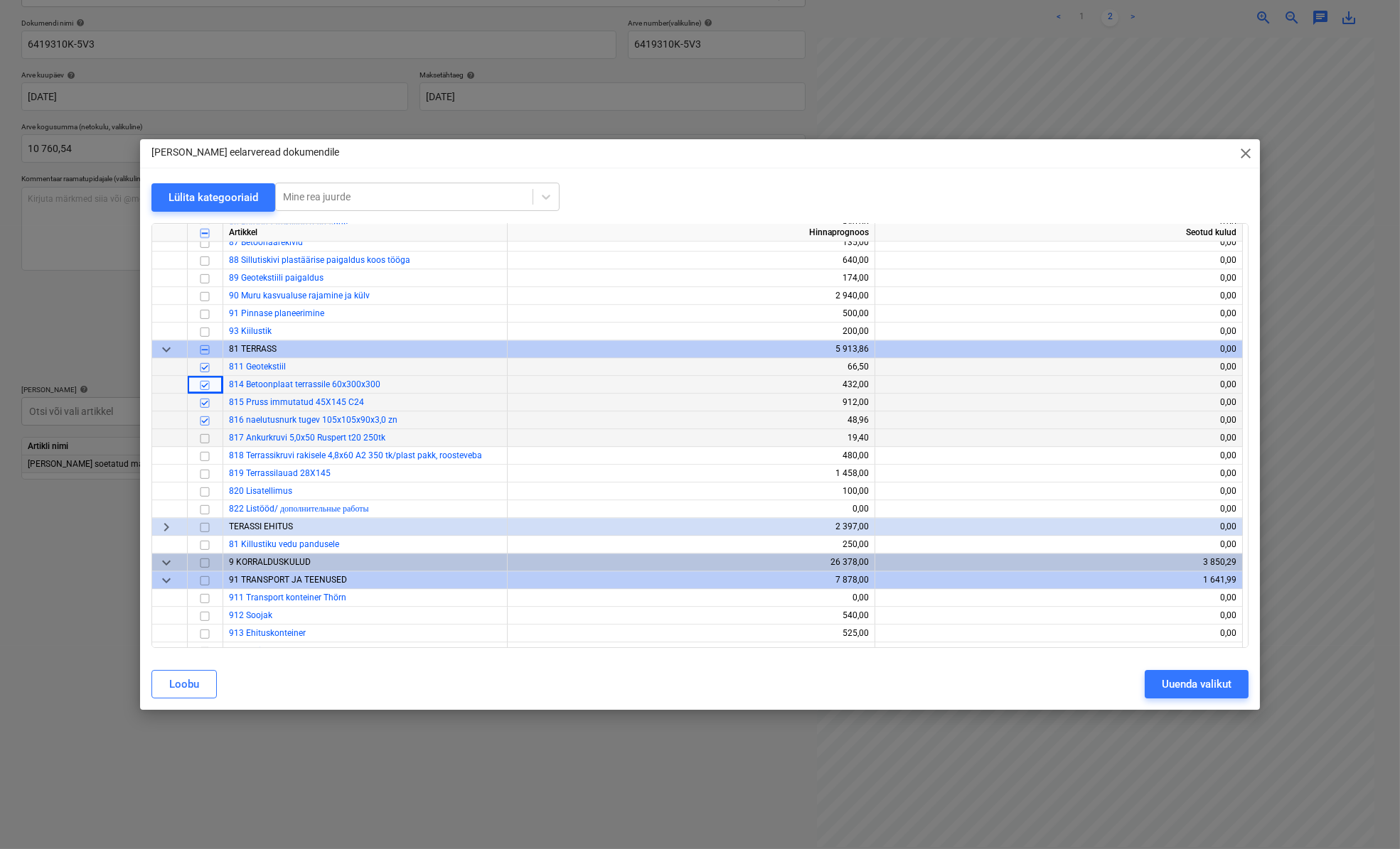
click at [205, 439] on input "checkbox" at bounding box center [204, 438] width 17 height 17
click at [206, 458] on input "checkbox" at bounding box center [204, 455] width 17 height 17
click at [202, 475] on input "checkbox" at bounding box center [204, 473] width 17 height 17
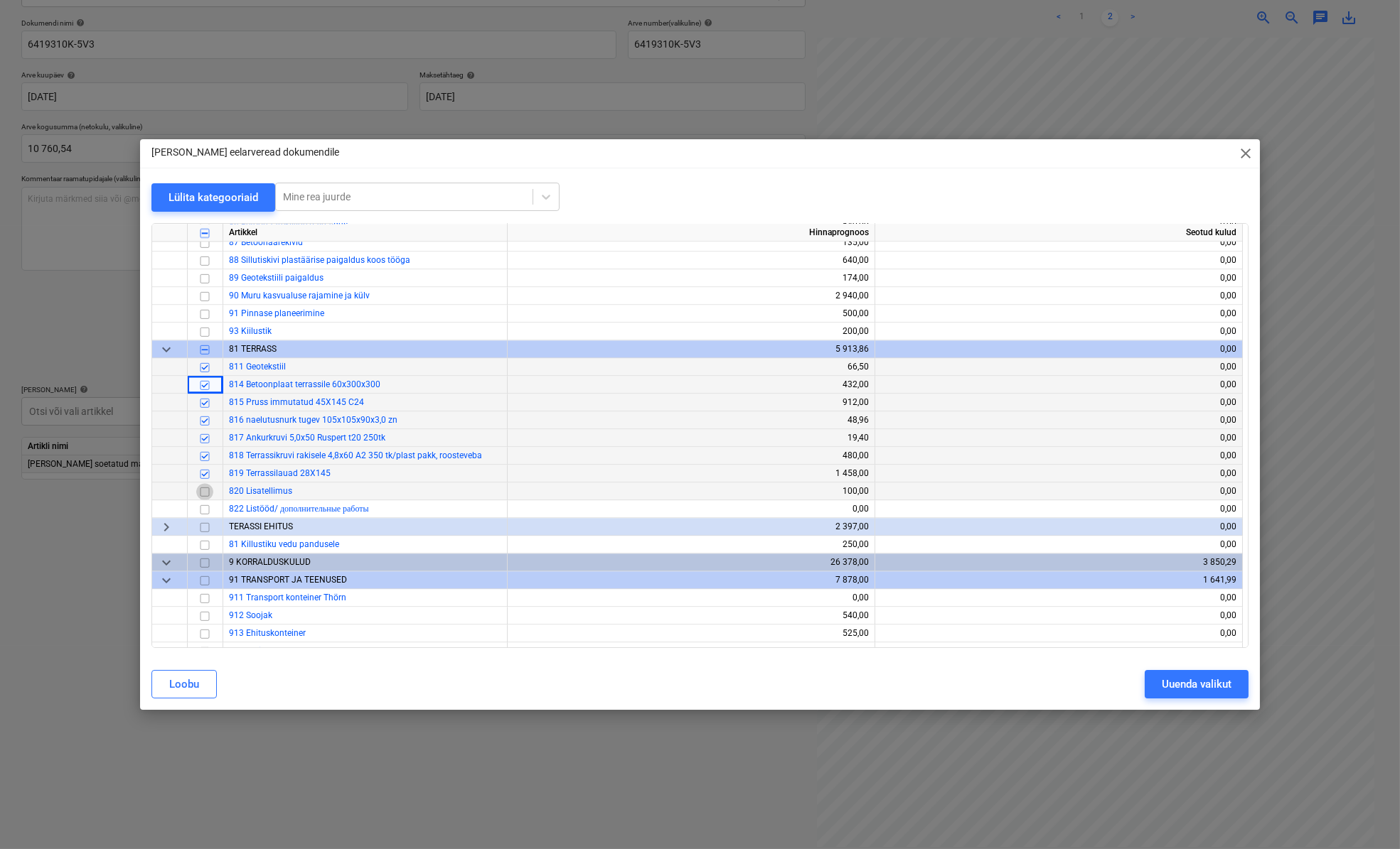
click at [200, 493] on input "checkbox" at bounding box center [204, 490] width 17 height 17
click at [1180, 689] on div "Uuenda valikut" at bounding box center [1196, 684] width 70 height 18
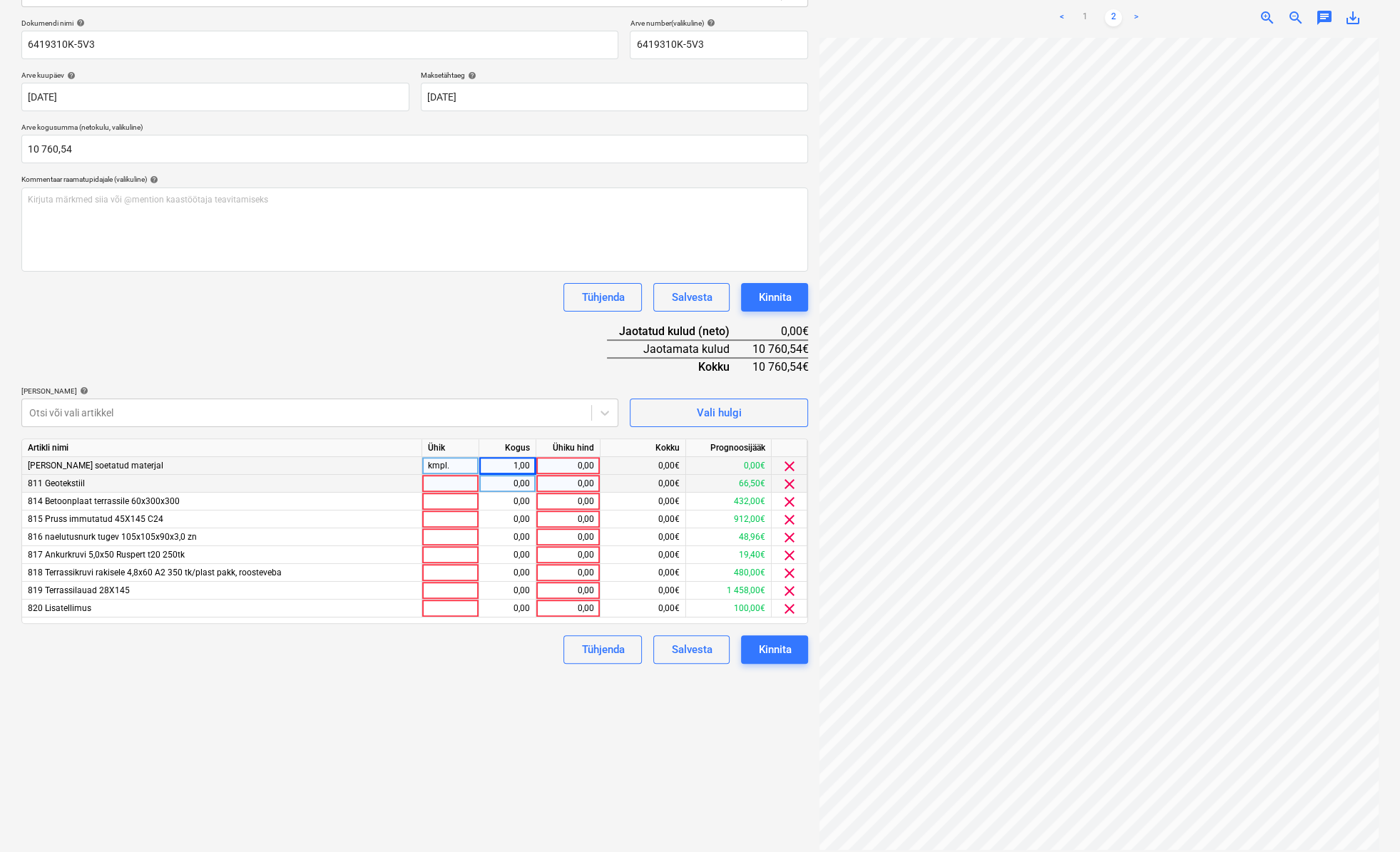
click at [428, 480] on div at bounding box center [450, 484] width 57 height 18
click at [437, 590] on div at bounding box center [450, 591] width 57 height 18
type input "kmpl."
click at [529, 589] on div "0,00" at bounding box center [507, 591] width 45 height 18
type input "1"
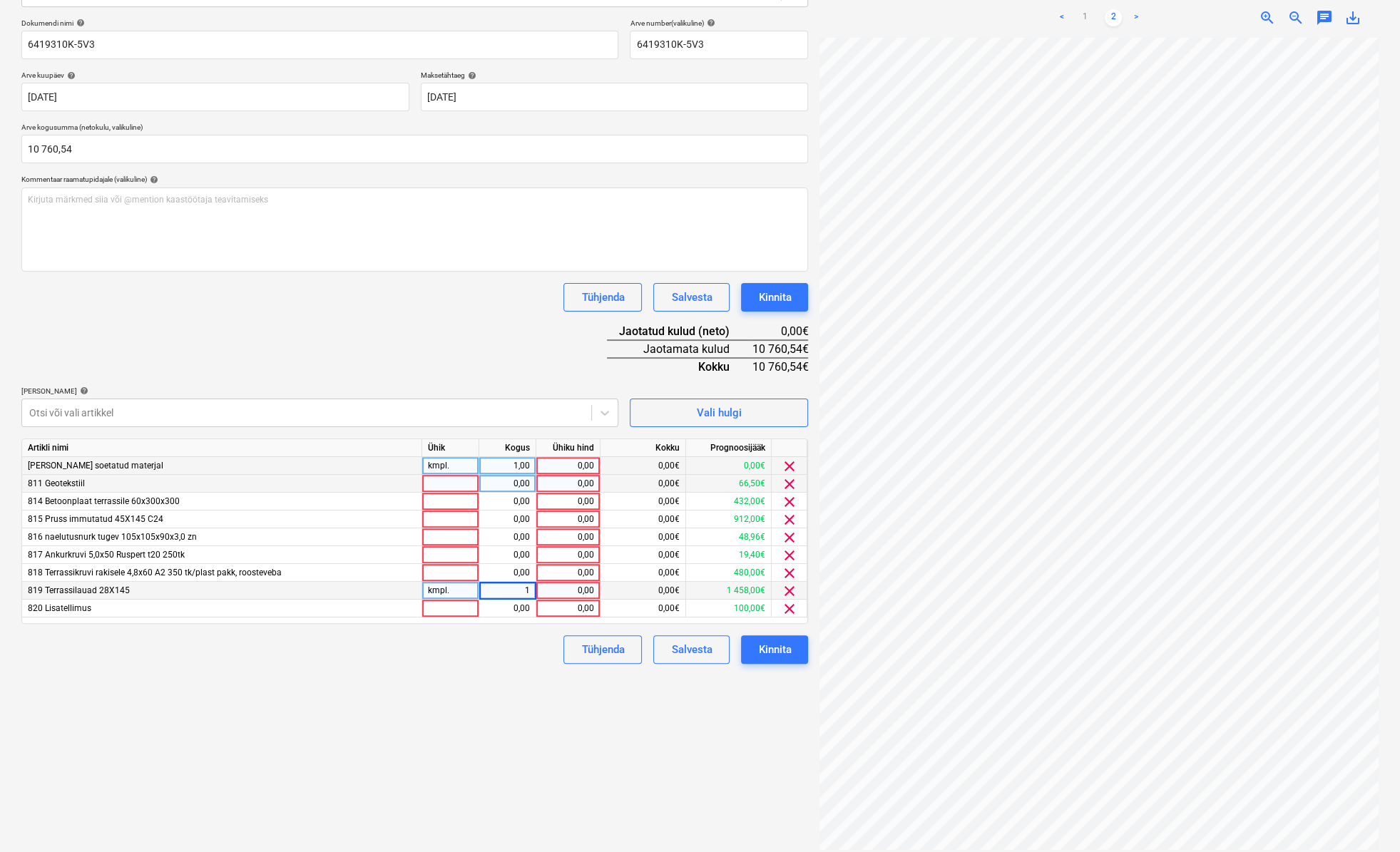
click at [554, 589] on div "0,00" at bounding box center [567, 591] width 52 height 18
type input "2121,23"
click at [486, 670] on div "Failide konteerimine Vali ettevõte [PERSON_NAME] bilder [PERSON_NAME] uus ettev…" at bounding box center [415, 357] width 798 height 978
click at [451, 608] on div at bounding box center [450, 608] width 57 height 18
click at [457, 577] on div at bounding box center [450, 573] width 57 height 18
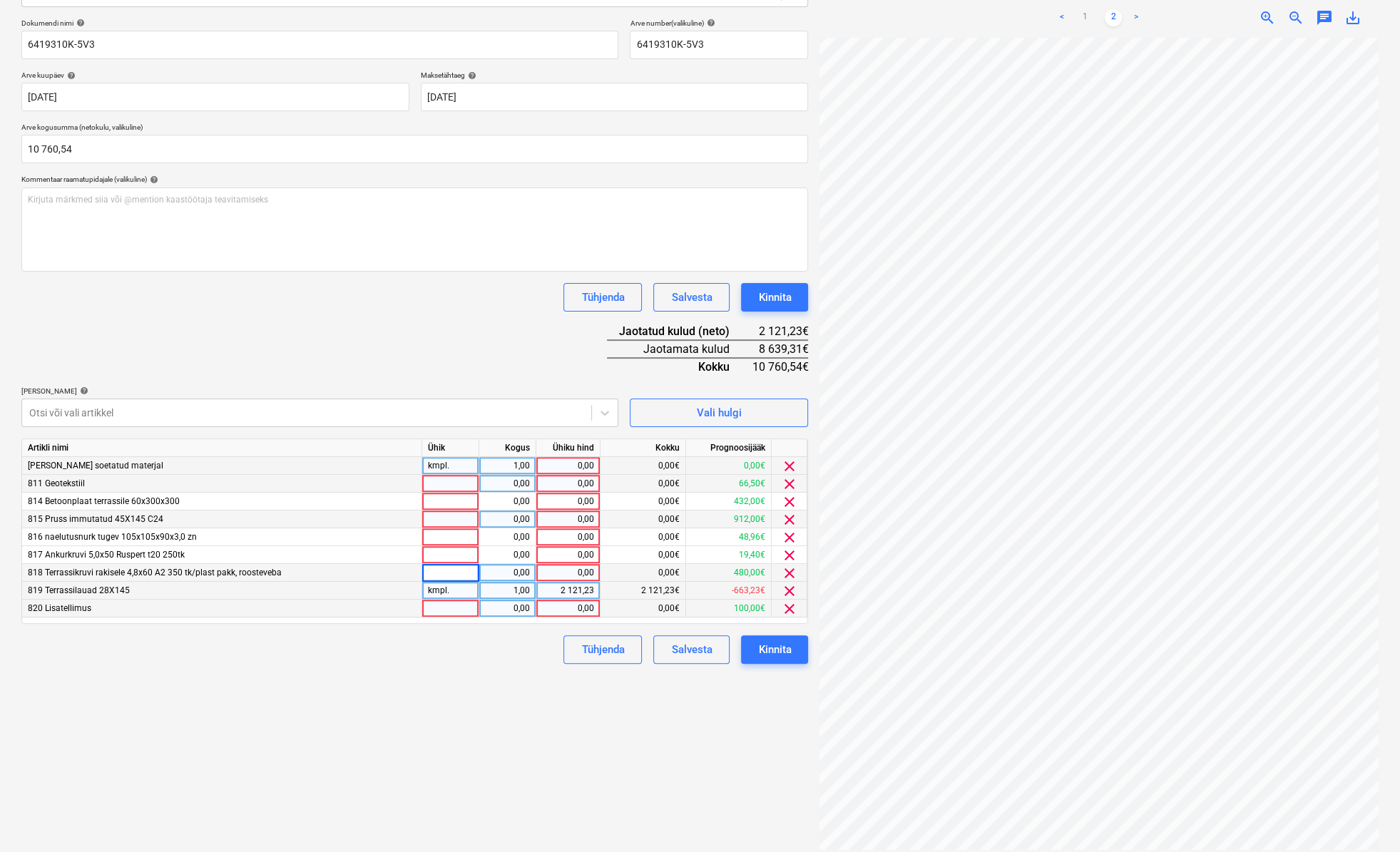
click at [435, 516] on div at bounding box center [450, 519] width 57 height 18
type input "kmpl."
click at [496, 524] on div "0,00" at bounding box center [507, 519] width 45 height 18
type input "1"
click at [554, 519] on div "0,00" at bounding box center [567, 519] width 52 height 18
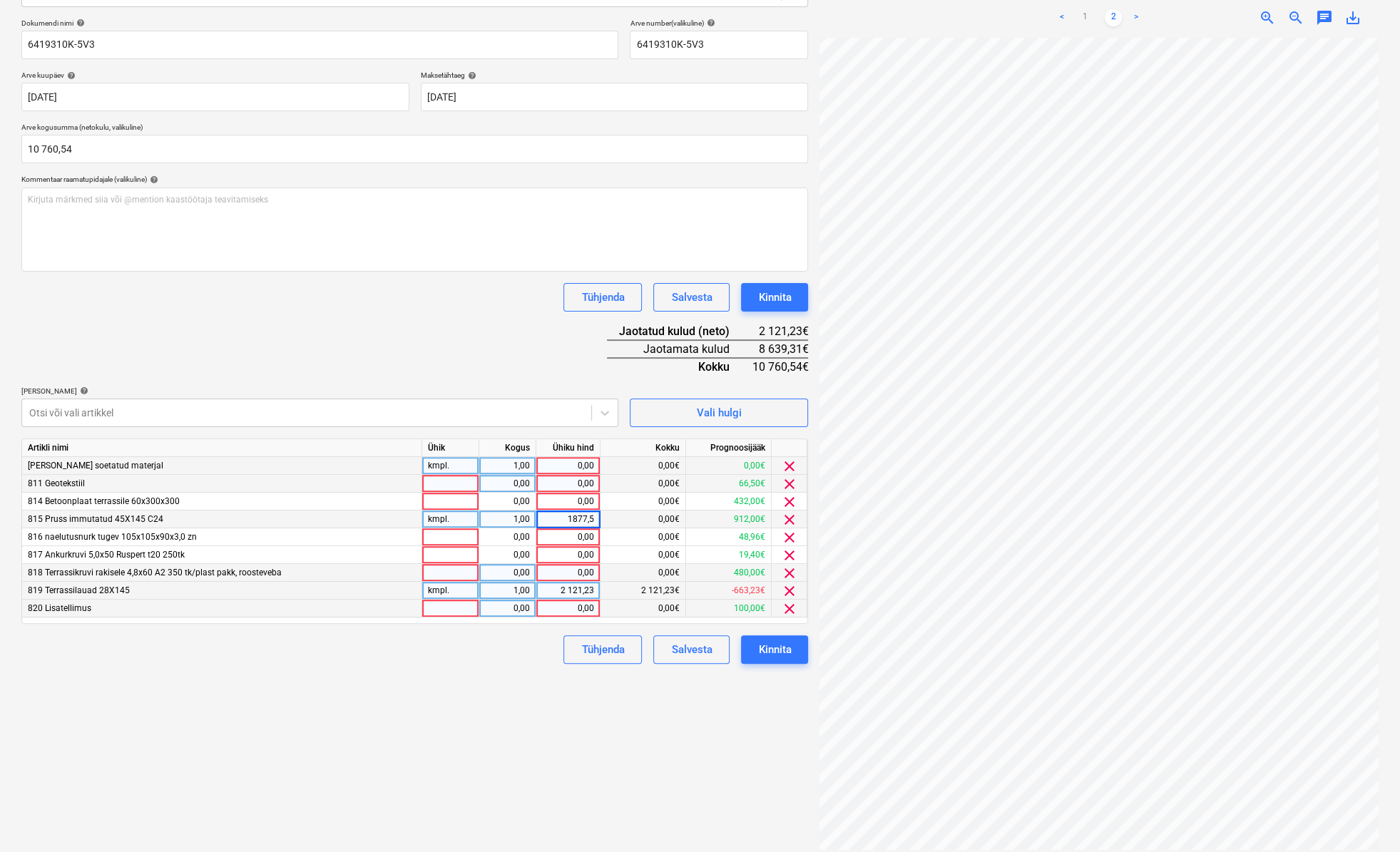
type input "1877,56"
click at [433, 687] on div "Failide konteerimine Vali ettevõte [PERSON_NAME] bilder [PERSON_NAME] uus ettev…" at bounding box center [415, 357] width 798 height 978
click at [437, 536] on div at bounding box center [450, 537] width 57 height 18
click at [437, 482] on div at bounding box center [450, 484] width 57 height 18
type input "kmpl."
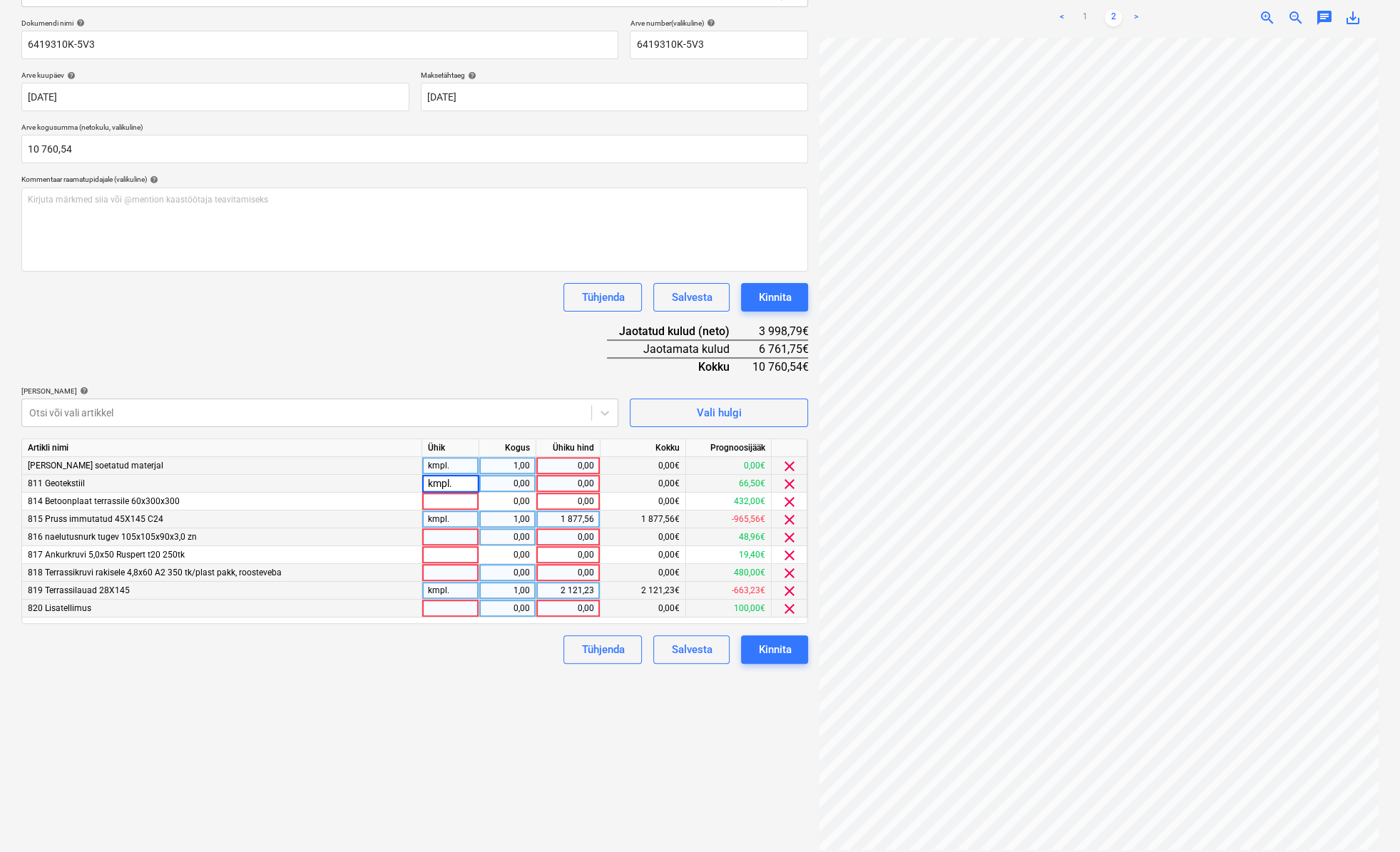
click at [495, 485] on div "0,00" at bounding box center [507, 484] width 45 height 18
type input "1"
click at [558, 484] on div "0,00" at bounding box center [567, 484] width 52 height 18
type input "79"
click at [470, 740] on div "Failide konteerimine Vali ettevõte [PERSON_NAME] bilder [PERSON_NAME] uus ettev…" at bounding box center [415, 357] width 798 height 978
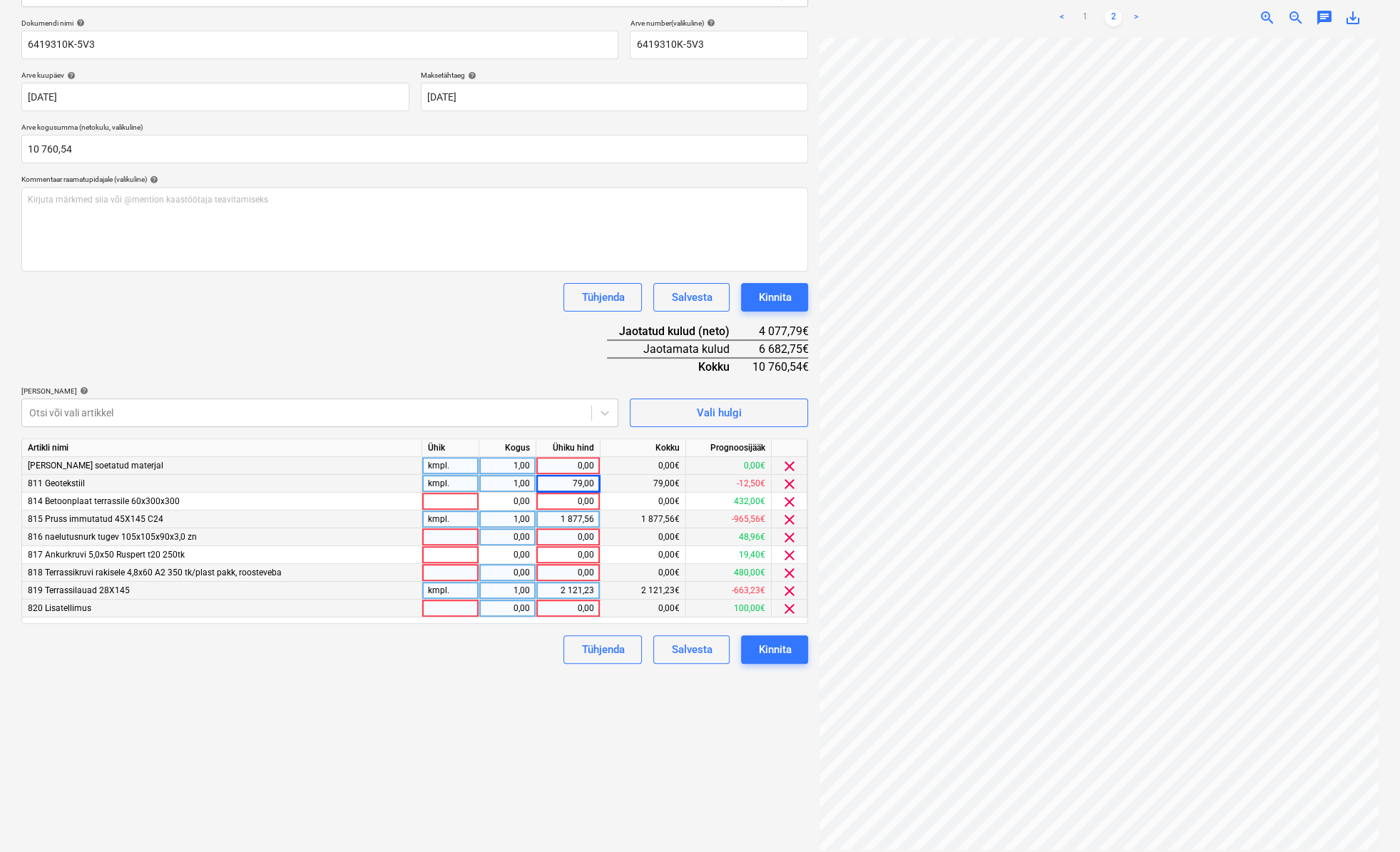
click at [320, 685] on div "Failide konteerimine Vali ettevõte [PERSON_NAME] bilder [PERSON_NAME] uus ettev…" at bounding box center [415, 357] width 798 height 978
click at [439, 534] on div at bounding box center [450, 537] width 57 height 18
type input "kmpl."
click at [500, 532] on div "0,00" at bounding box center [507, 537] width 45 height 18
type input "1"
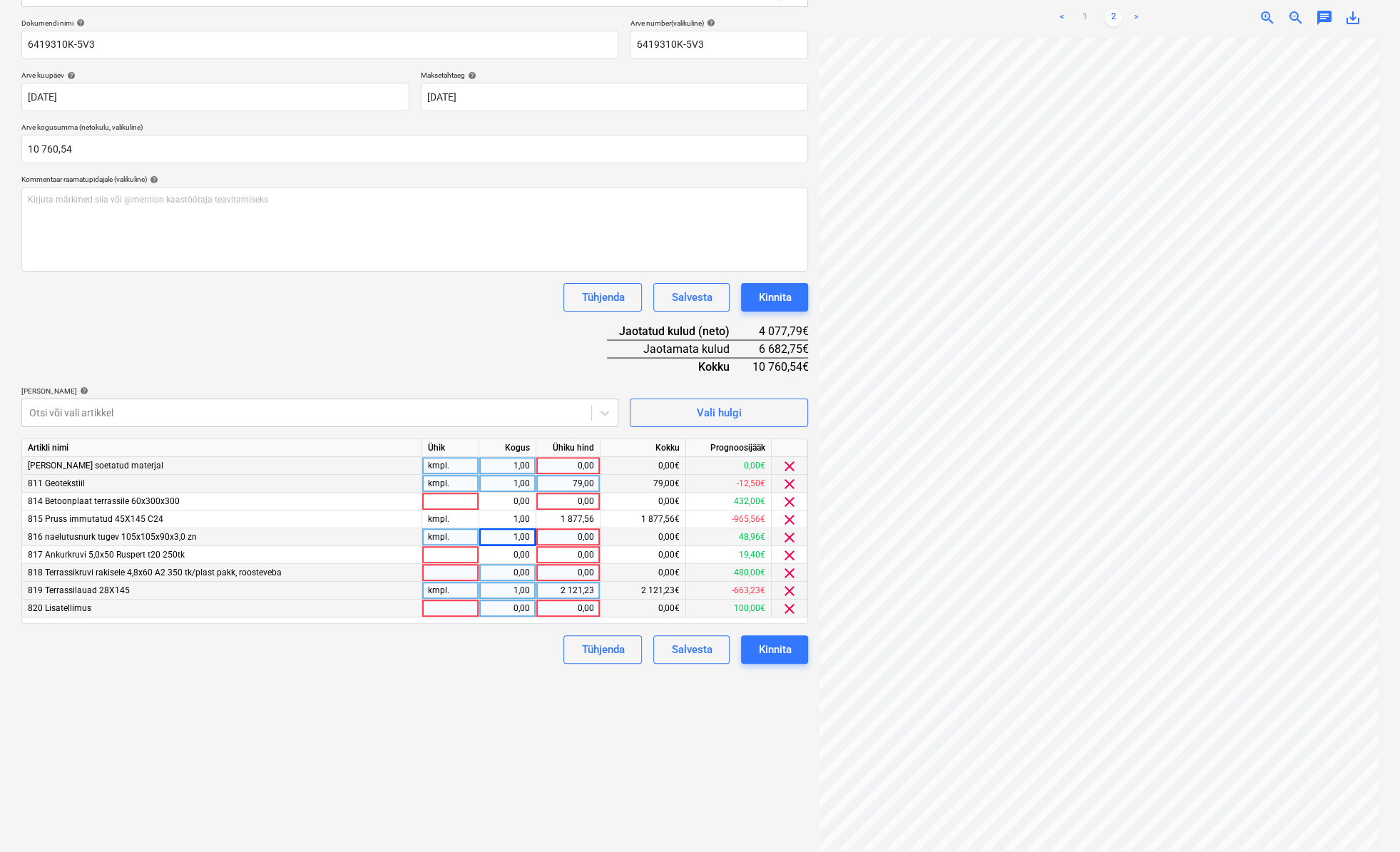
click at [558, 533] on div "0,00" at bounding box center [567, 537] width 52 height 18
type input "266,74"
click at [432, 689] on div "Failide konteerimine Vali ettevõte [PERSON_NAME] bilder [PERSON_NAME] uus ettev…" at bounding box center [415, 357] width 798 height 978
click at [442, 557] on div at bounding box center [450, 556] width 57 height 18
click at [444, 575] on div at bounding box center [450, 573] width 57 height 18
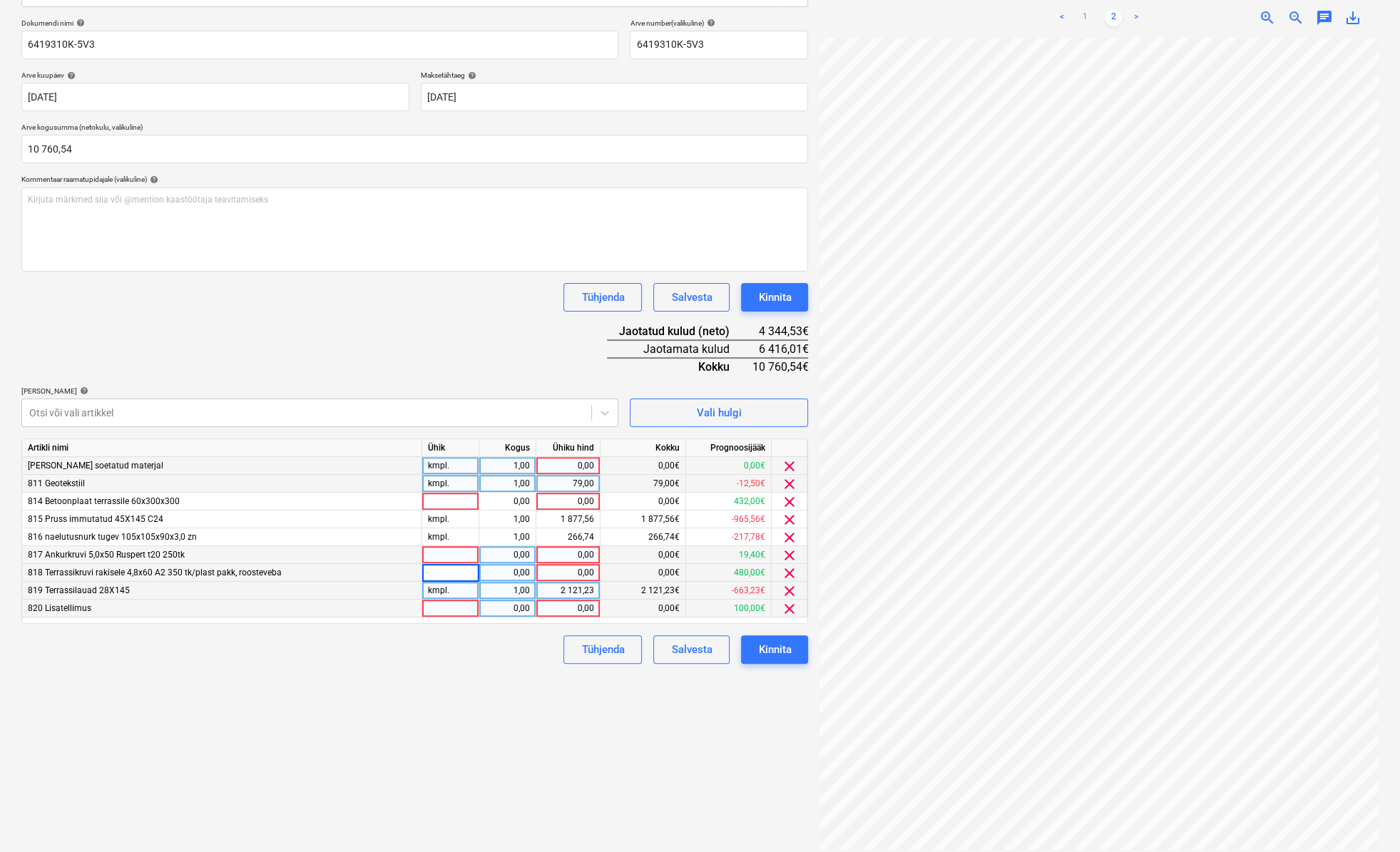
click at [442, 552] on div at bounding box center [450, 556] width 57 height 18
click at [444, 571] on div at bounding box center [450, 573] width 57 height 18
click at [462, 504] on div at bounding box center [450, 502] width 57 height 18
type input "kmpl."
click at [488, 499] on div "0,00" at bounding box center [507, 502] width 45 height 18
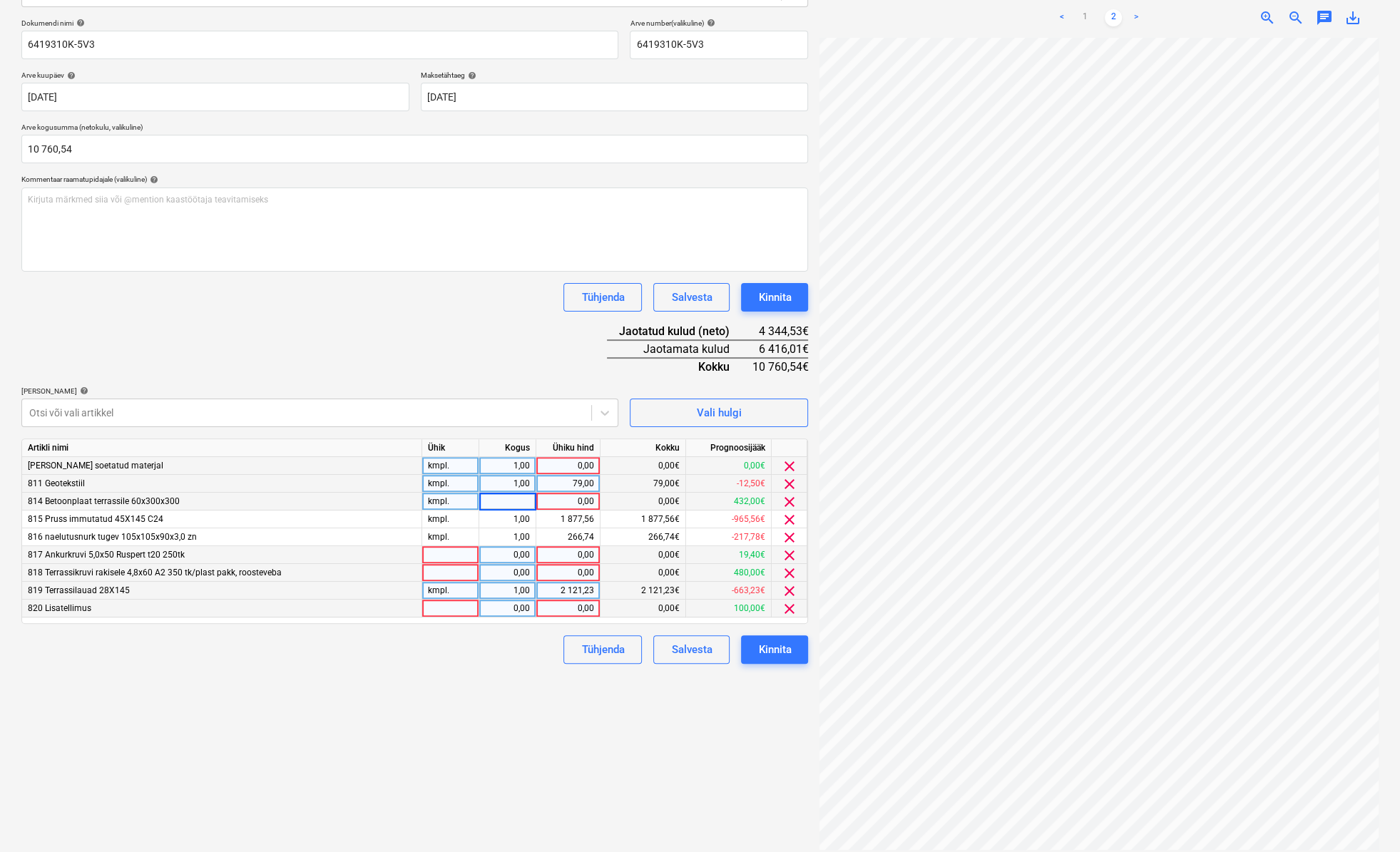
type input "1"
click at [549, 498] on div "0,00" at bounding box center [567, 502] width 52 height 18
type input "432"
click at [459, 558] on div at bounding box center [450, 556] width 57 height 18
click at [456, 575] on div at bounding box center [450, 573] width 57 height 18
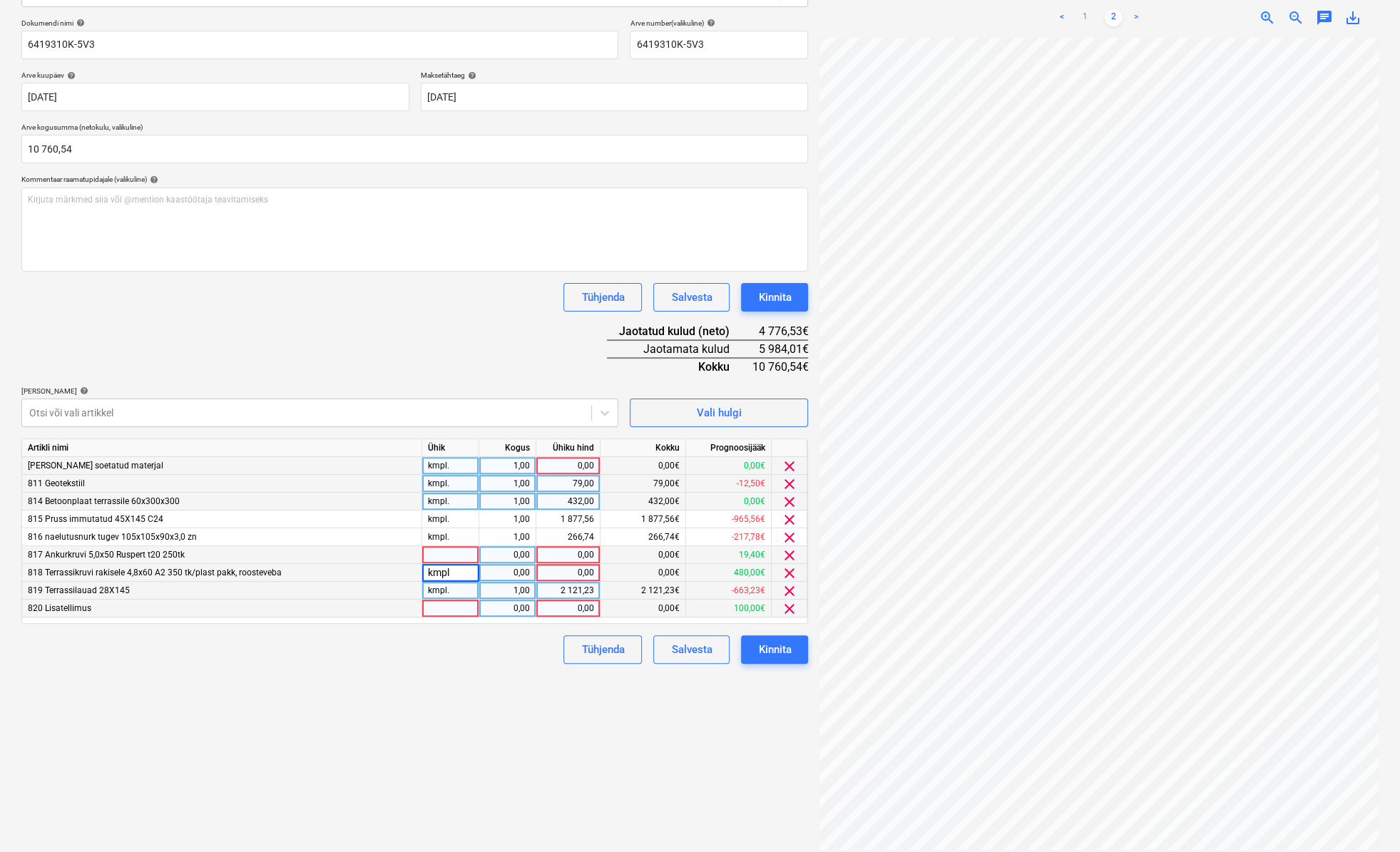
type input "kmpl."
click at [505, 575] on div "0,00" at bounding box center [507, 573] width 45 height 18
type input "1"
click at [546, 570] on div "0,00" at bounding box center [567, 573] width 52 height 18
type input "480"
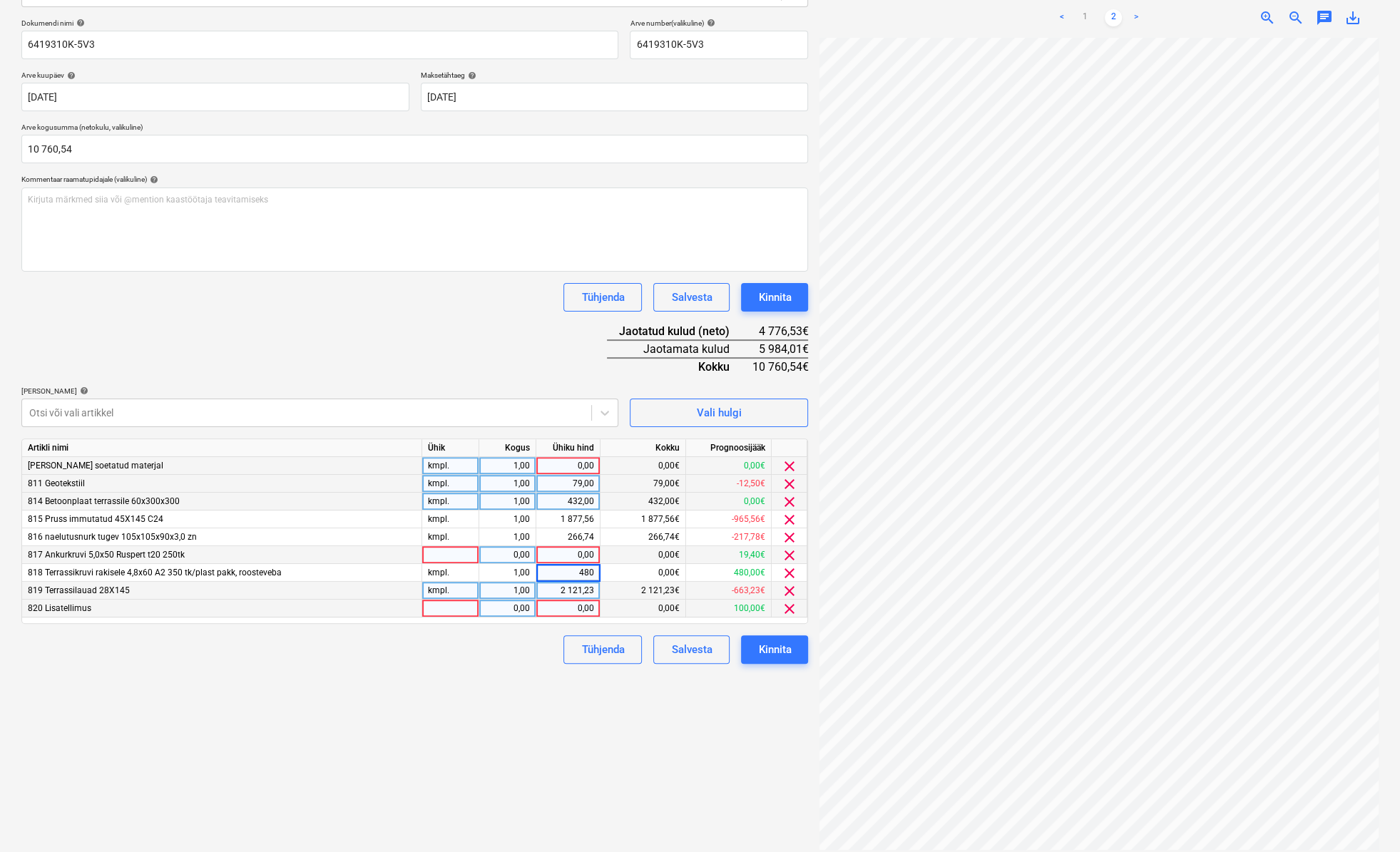
click at [439, 556] on div at bounding box center [450, 556] width 57 height 18
type input "kmpl."
click at [502, 549] on div "0,00" at bounding box center [507, 556] width 45 height 18
type input "1"
click at [545, 550] on div "0,00" at bounding box center [567, 556] width 52 height 18
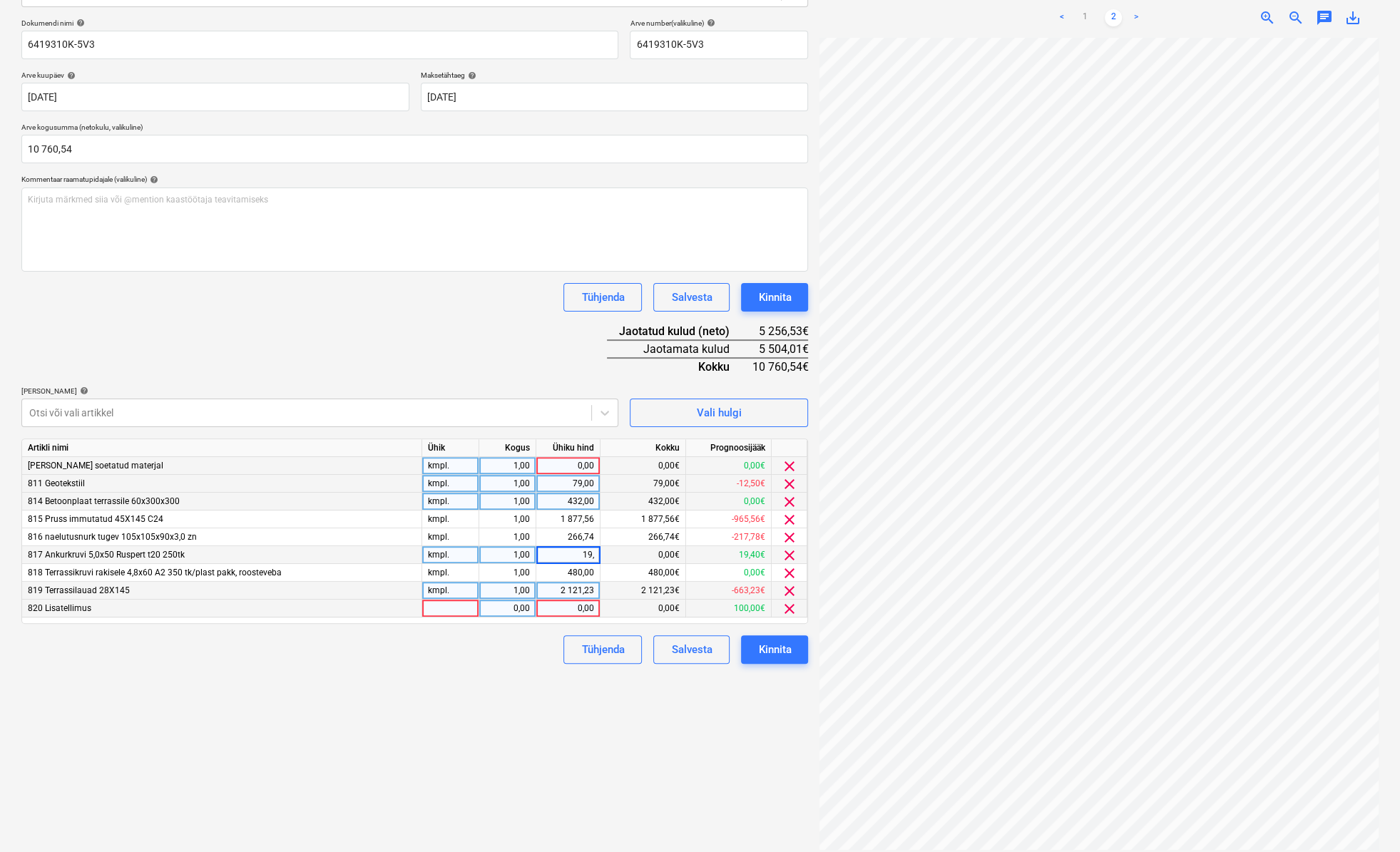
type input "19,4"
click at [458, 609] on div at bounding box center [450, 608] width 57 height 18
type input "kmpl."
click at [486, 610] on div "0,00" at bounding box center [507, 608] width 45 height 18
click at [553, 607] on div "0,00" at bounding box center [567, 608] width 52 height 18
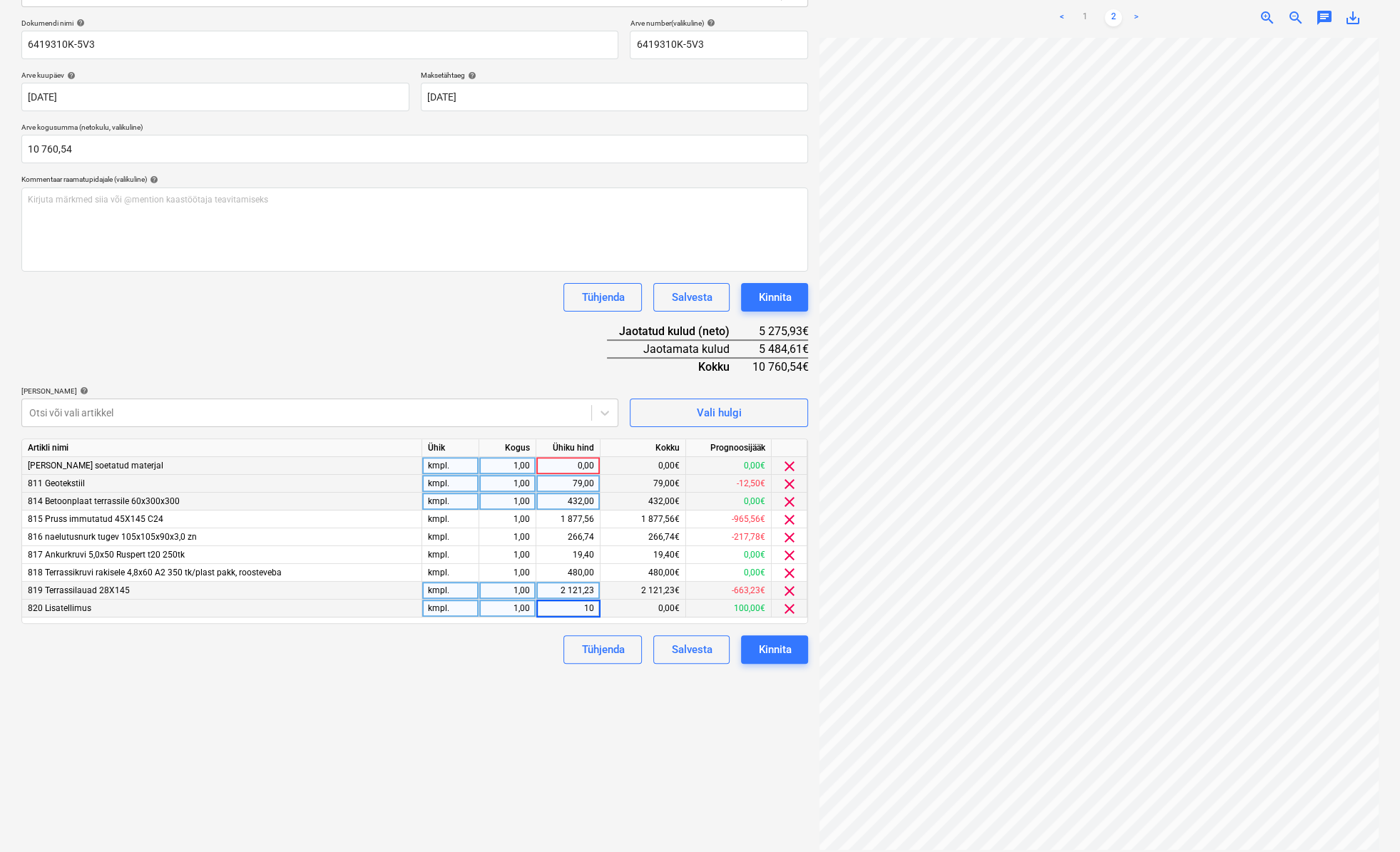
type input "100"
click at [492, 641] on div "Tühjenda Salvesta Kinnita" at bounding box center [415, 650] width 787 height 29
click at [719, 416] on div "Vali hulgi" at bounding box center [719, 413] width 45 height 18
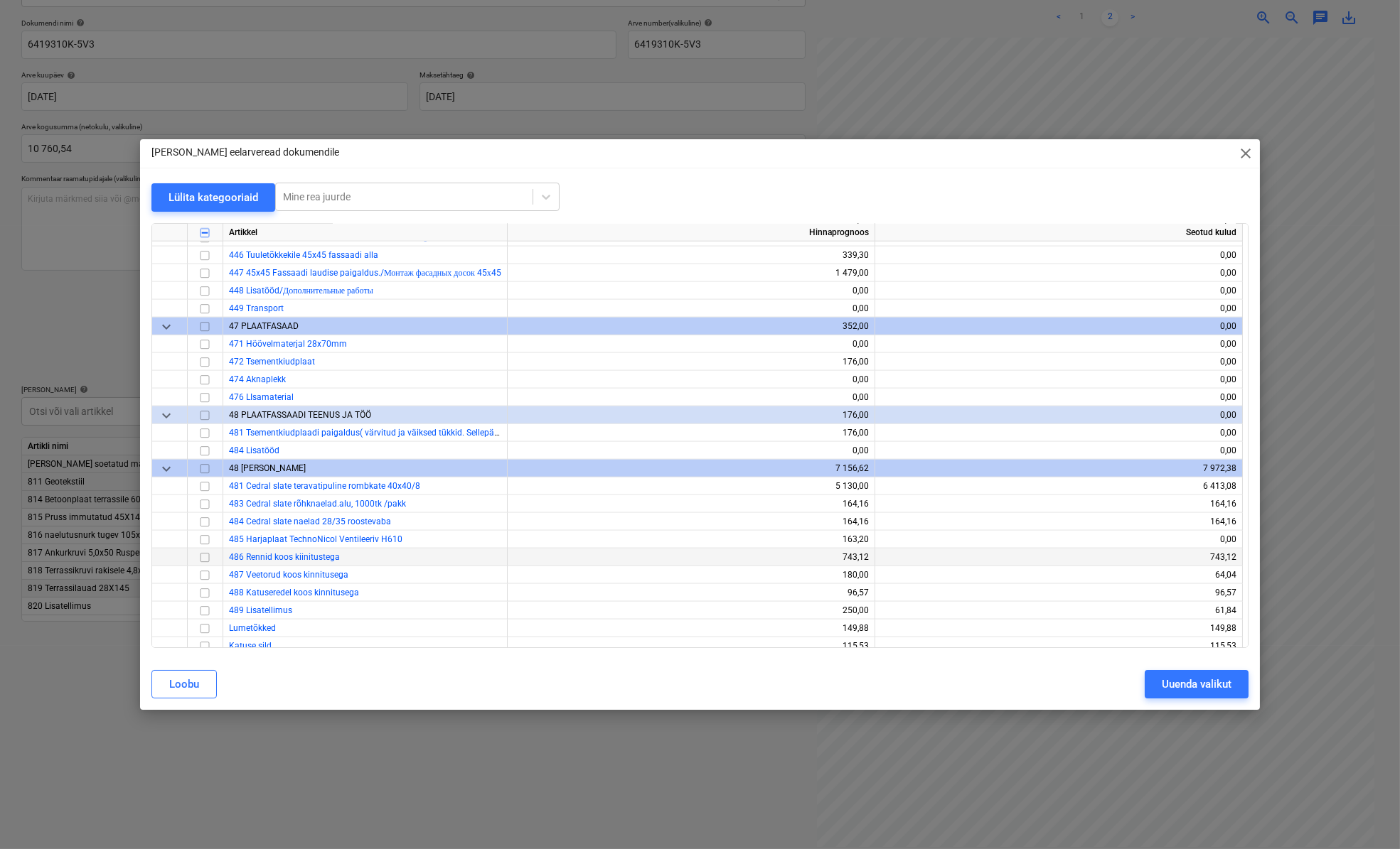
scroll to position [4780, 0]
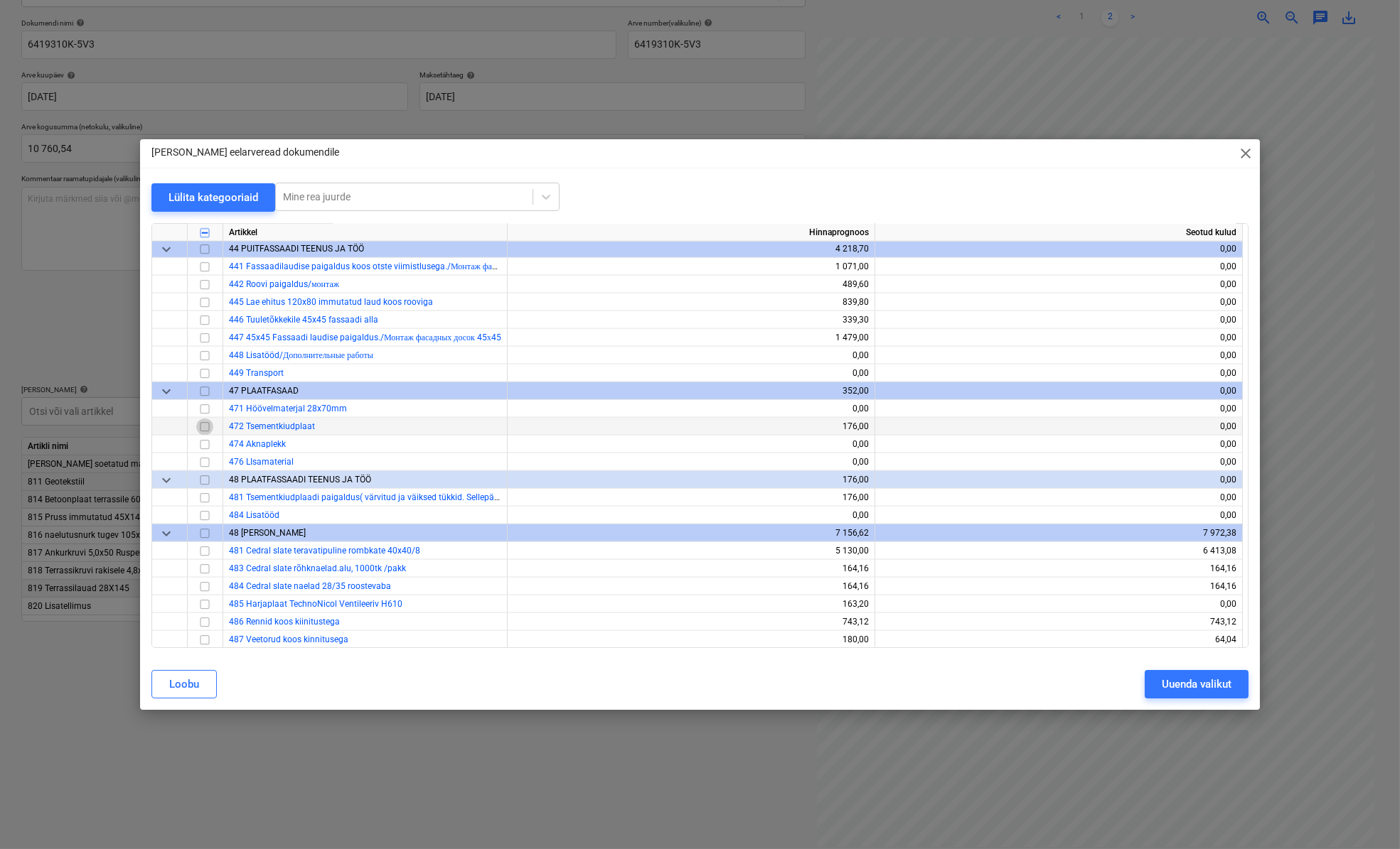
click at [206, 428] on input "checkbox" at bounding box center [204, 426] width 17 height 17
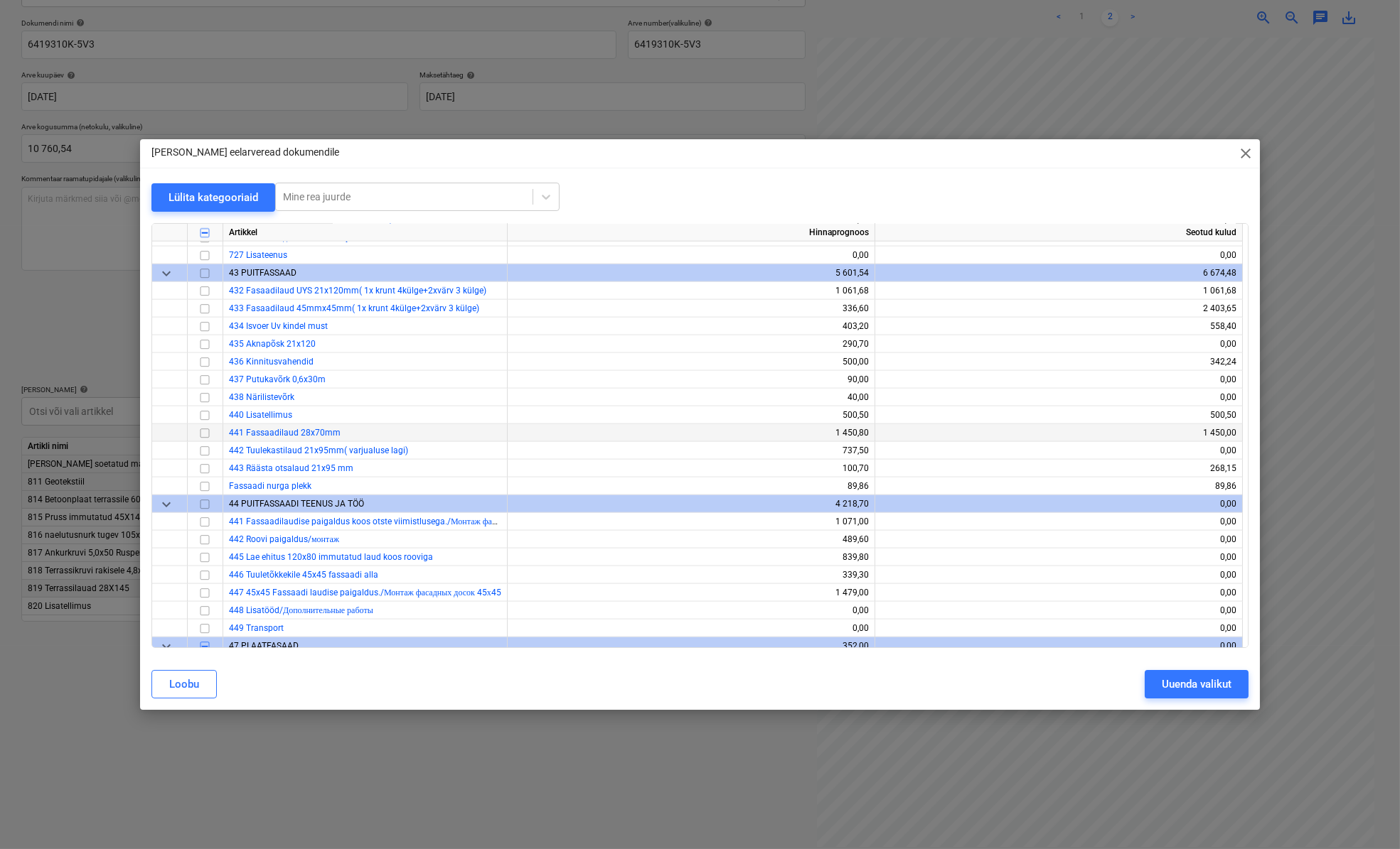
scroll to position [4521, 0]
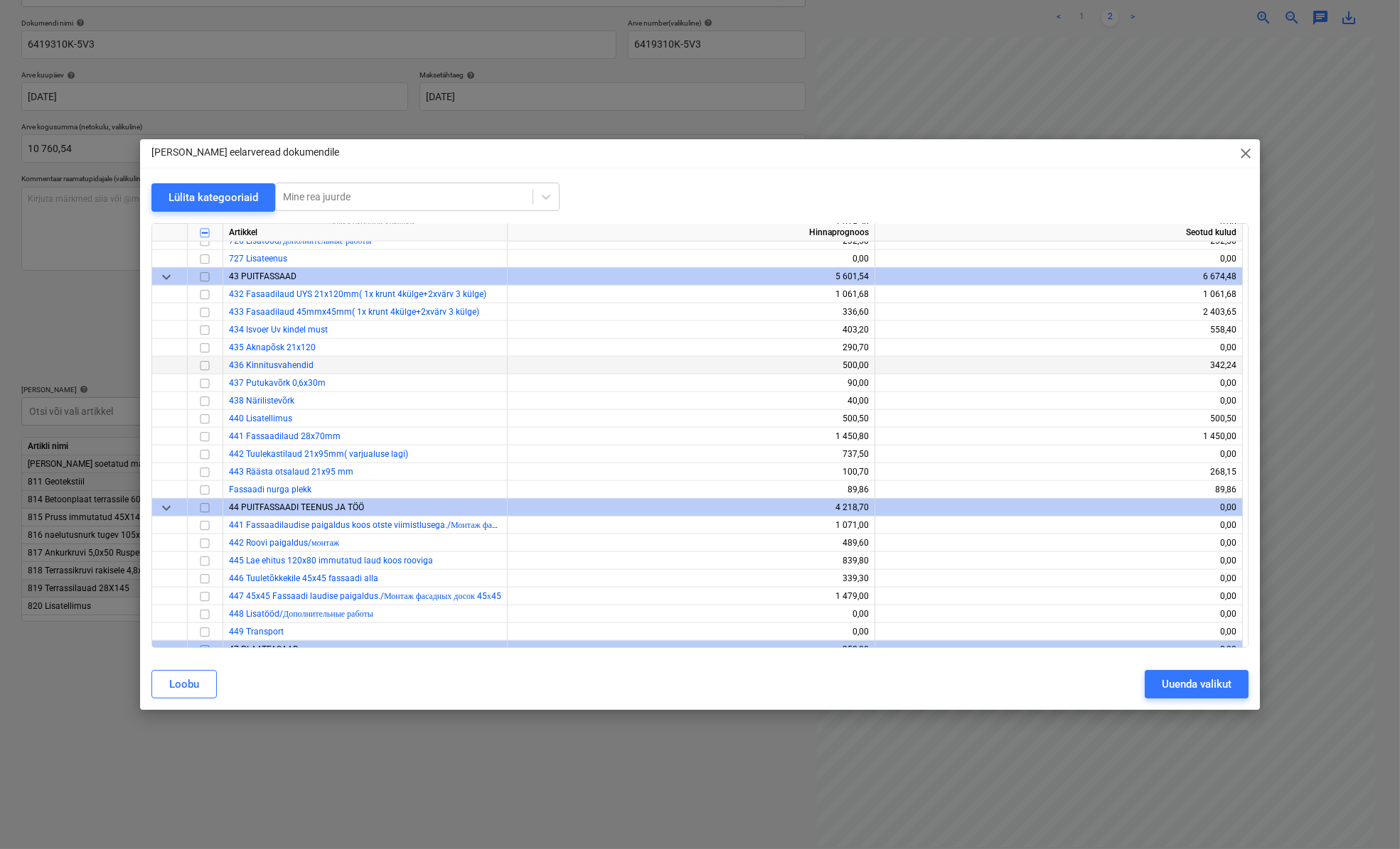
click at [206, 369] on input "checkbox" at bounding box center [204, 365] width 17 height 17
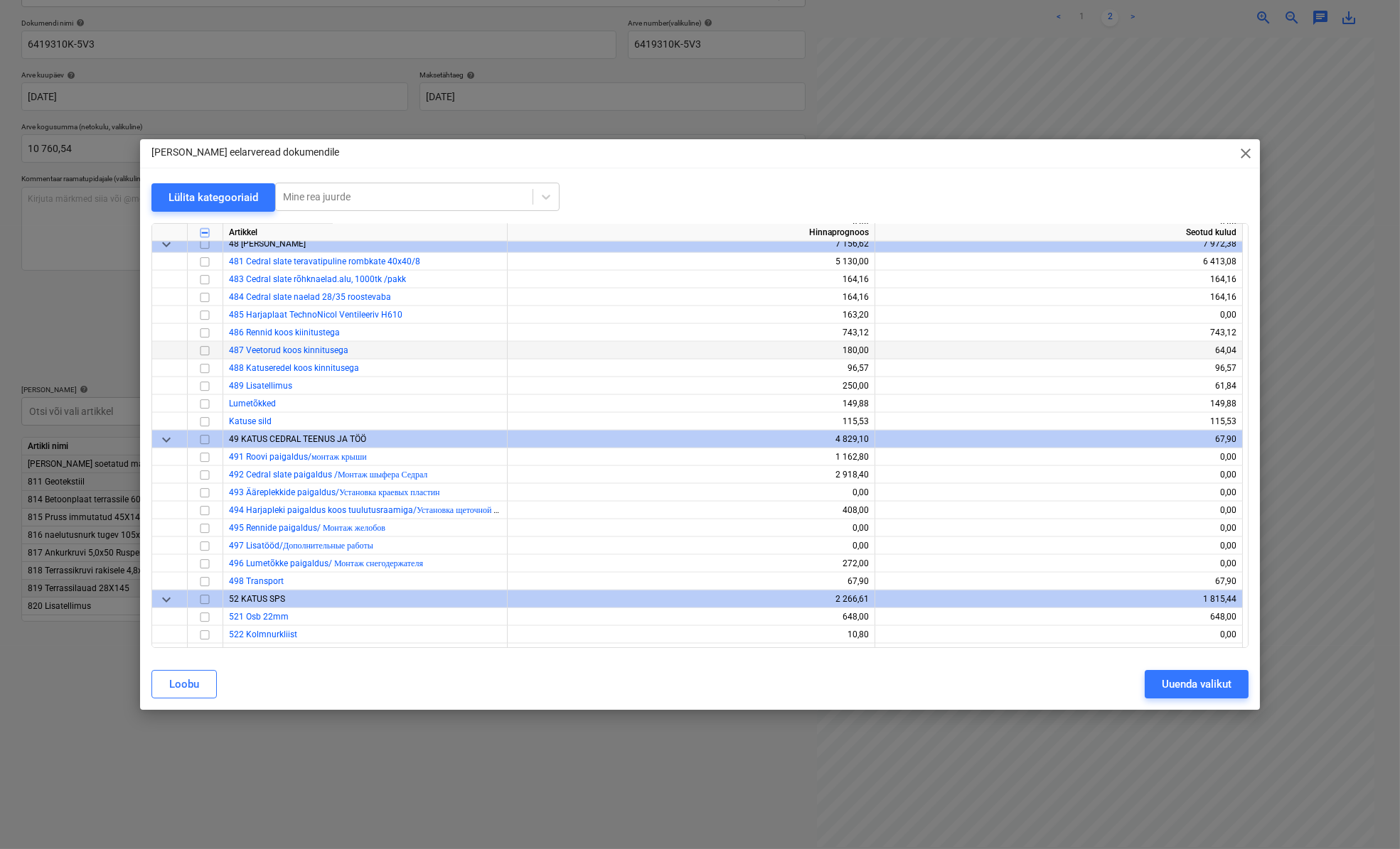
scroll to position [5038, 0]
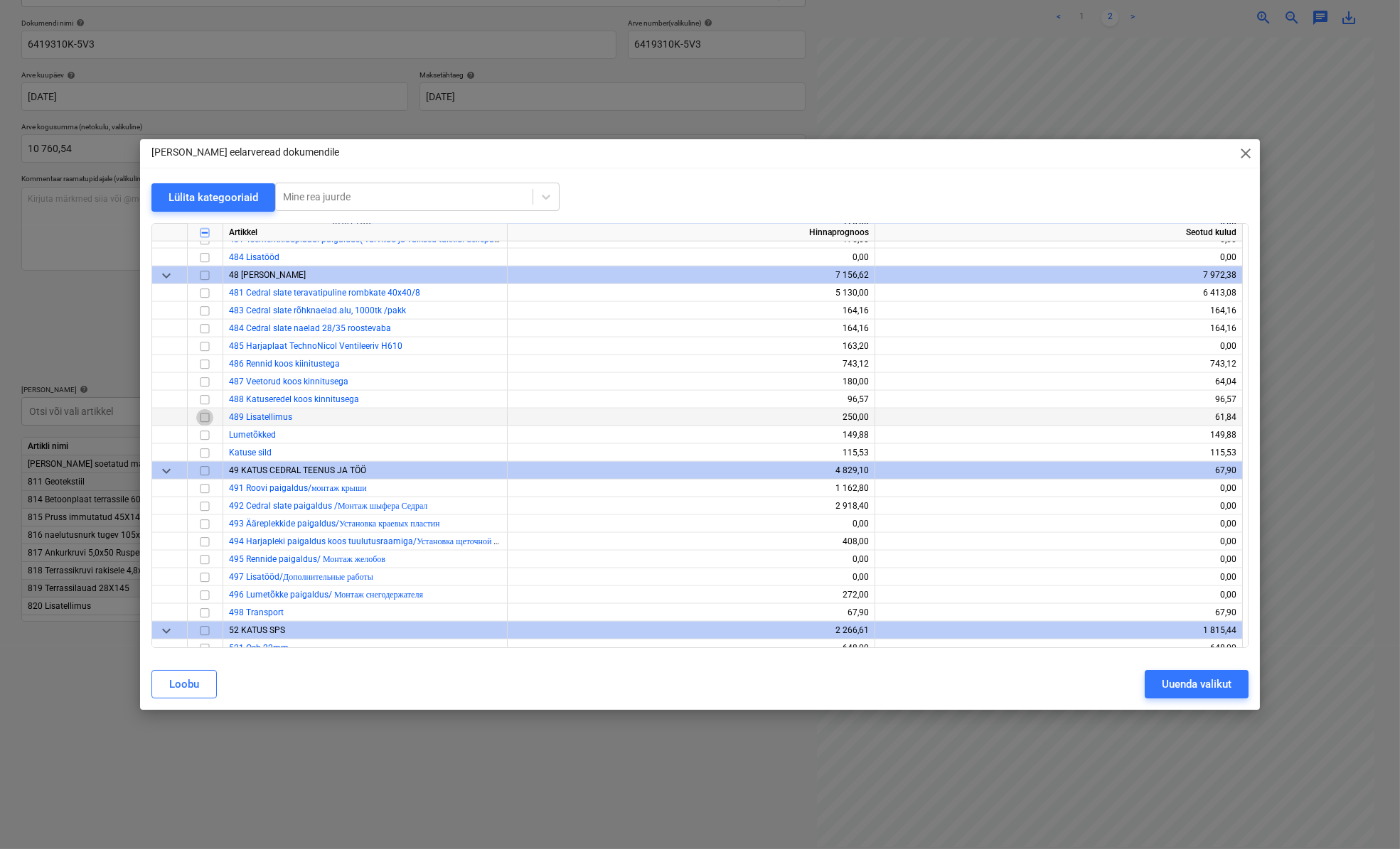
click at [207, 417] on input "checkbox" at bounding box center [204, 417] width 17 height 17
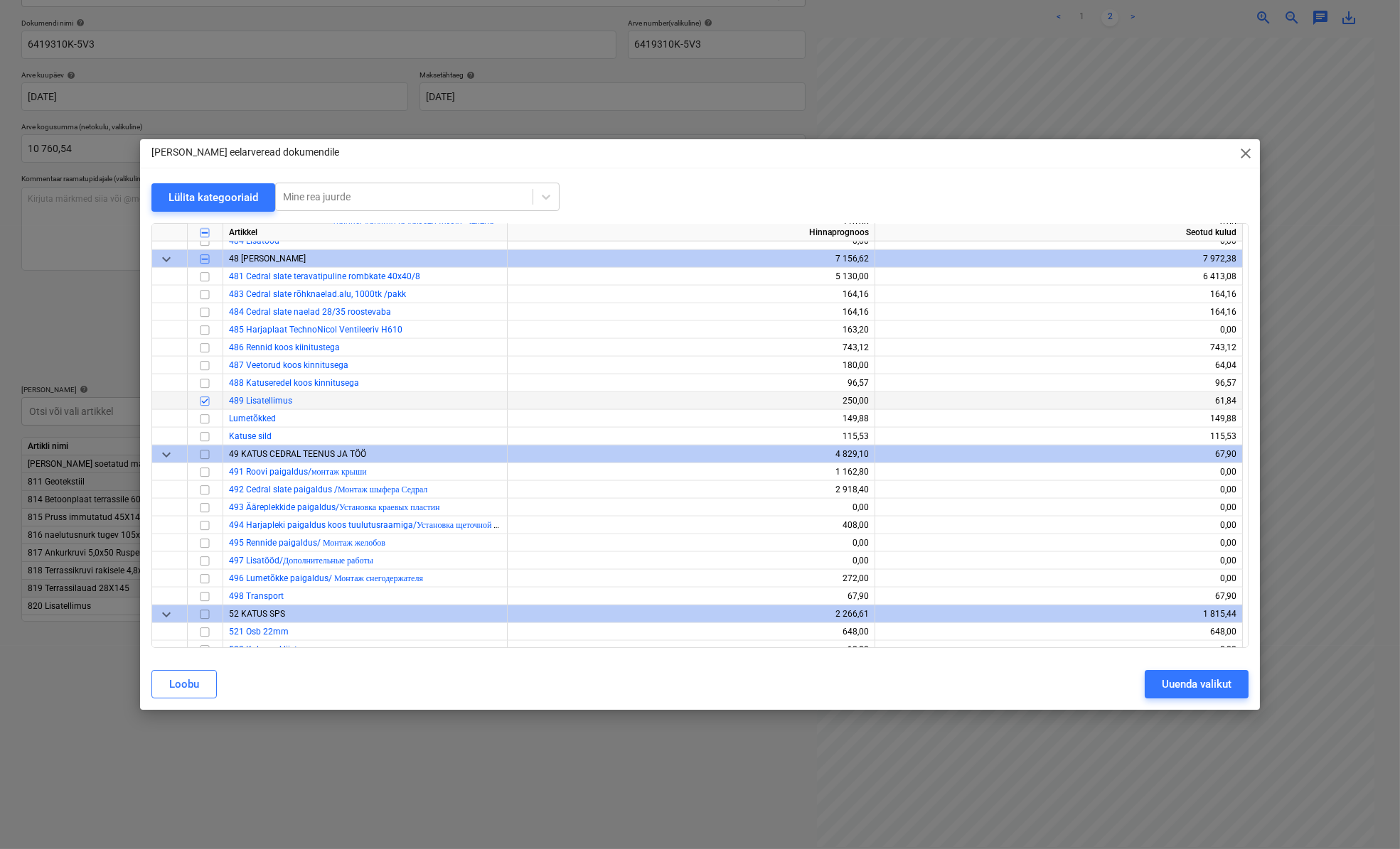
scroll to position [5102, 0]
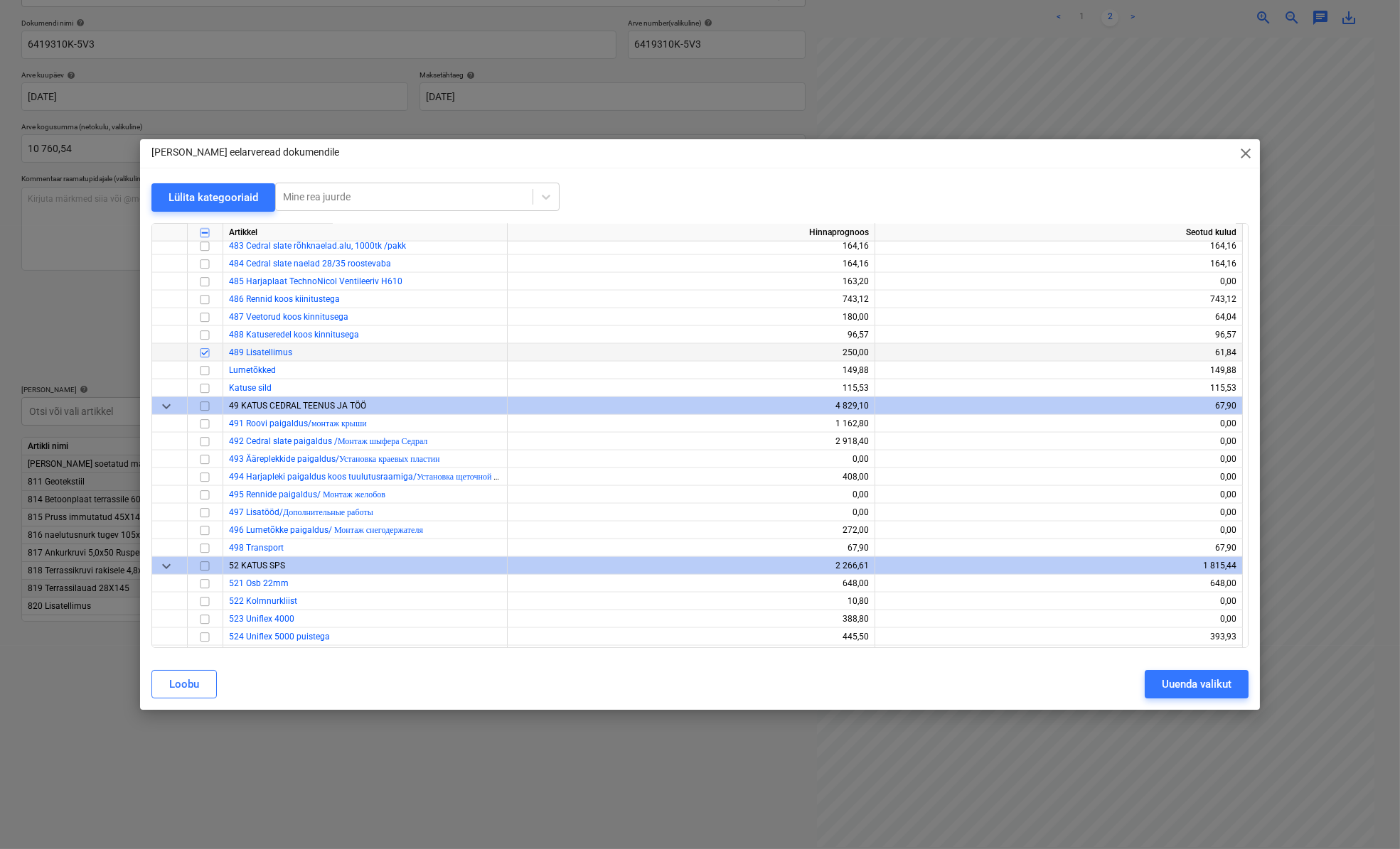
click at [207, 354] on input "checkbox" at bounding box center [204, 352] width 17 height 17
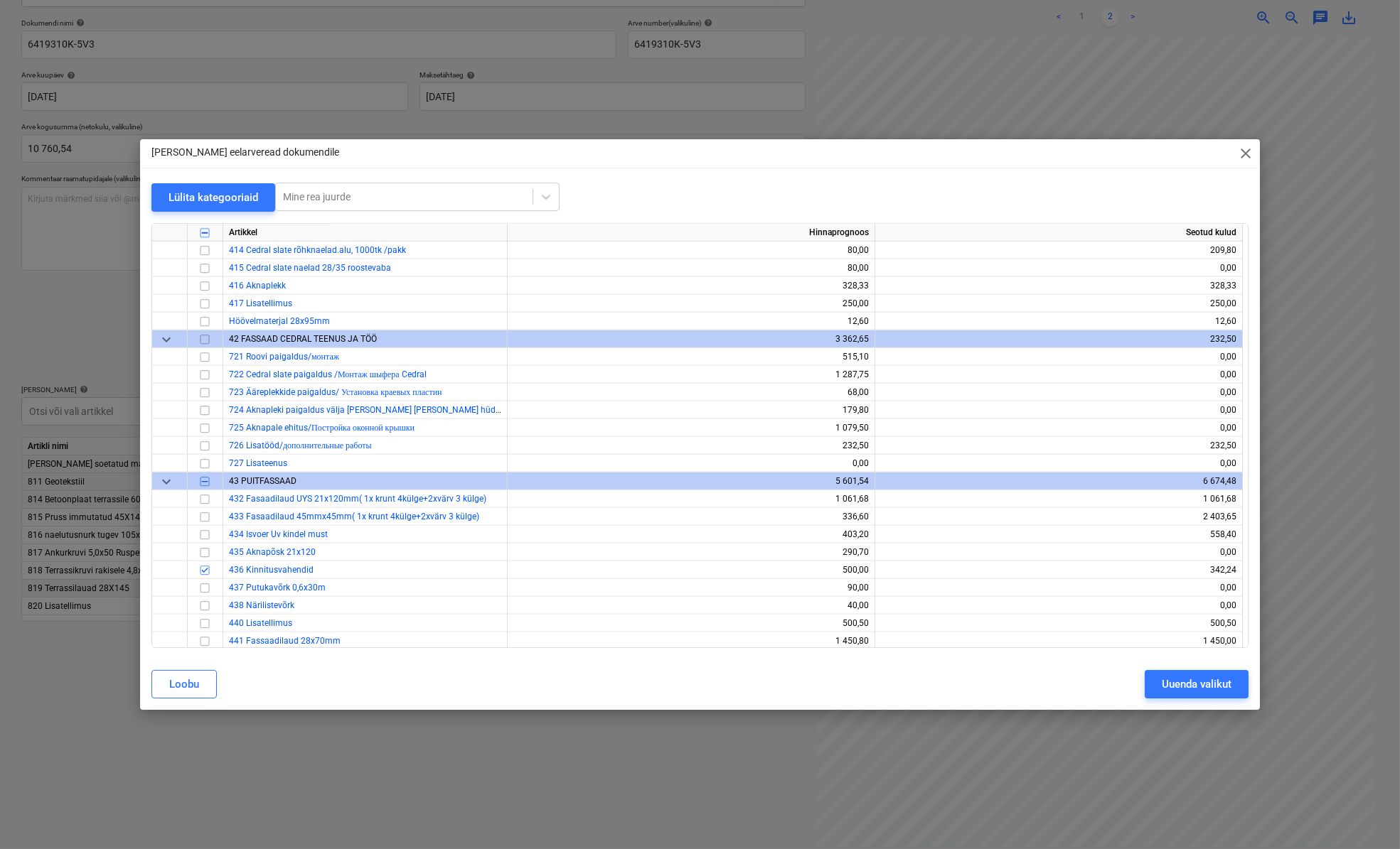
scroll to position [4391, 0]
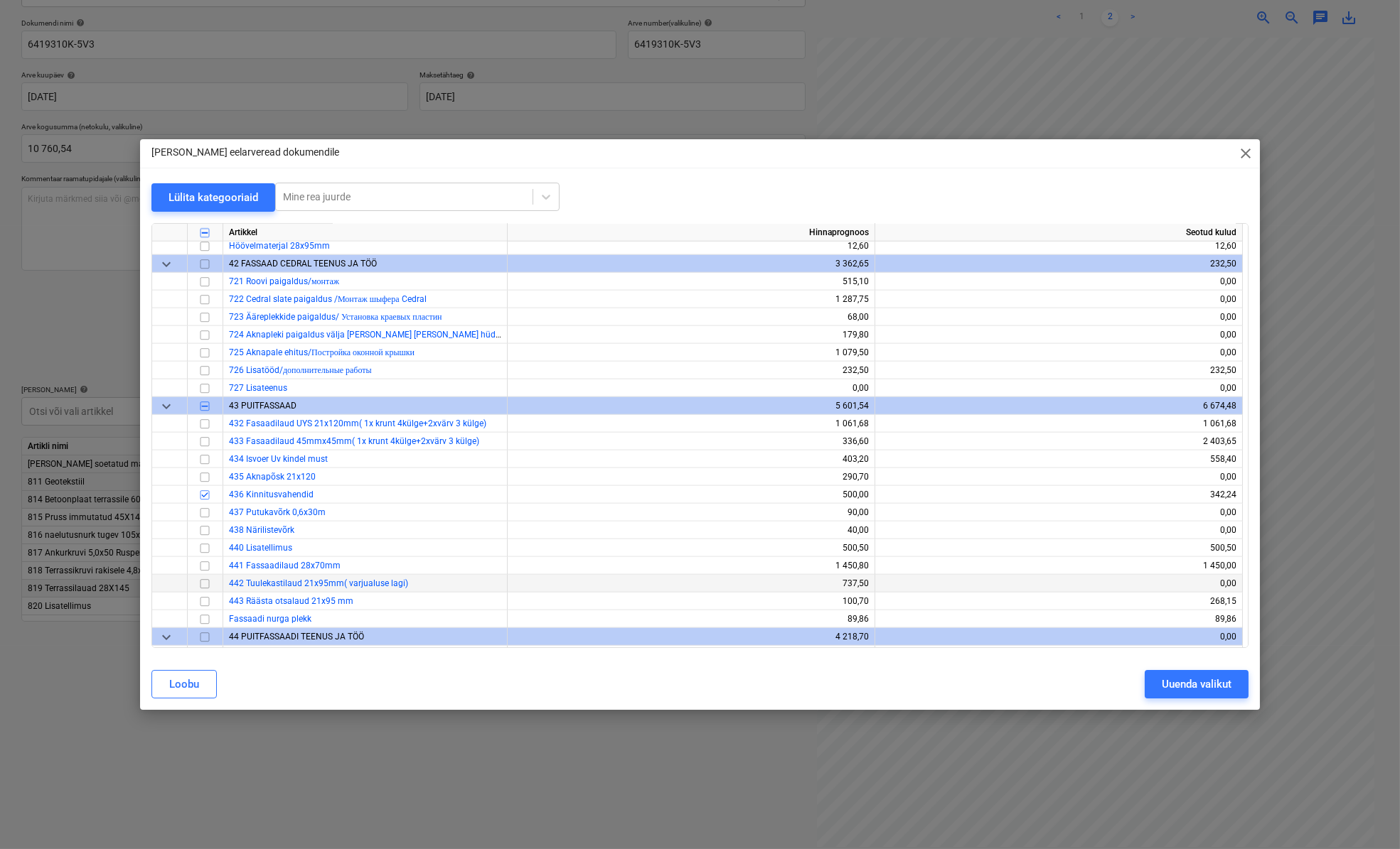
click at [199, 583] on input "checkbox" at bounding box center [204, 583] width 17 height 17
click at [1203, 695] on button "Uuenda valikut" at bounding box center [1197, 684] width 104 height 29
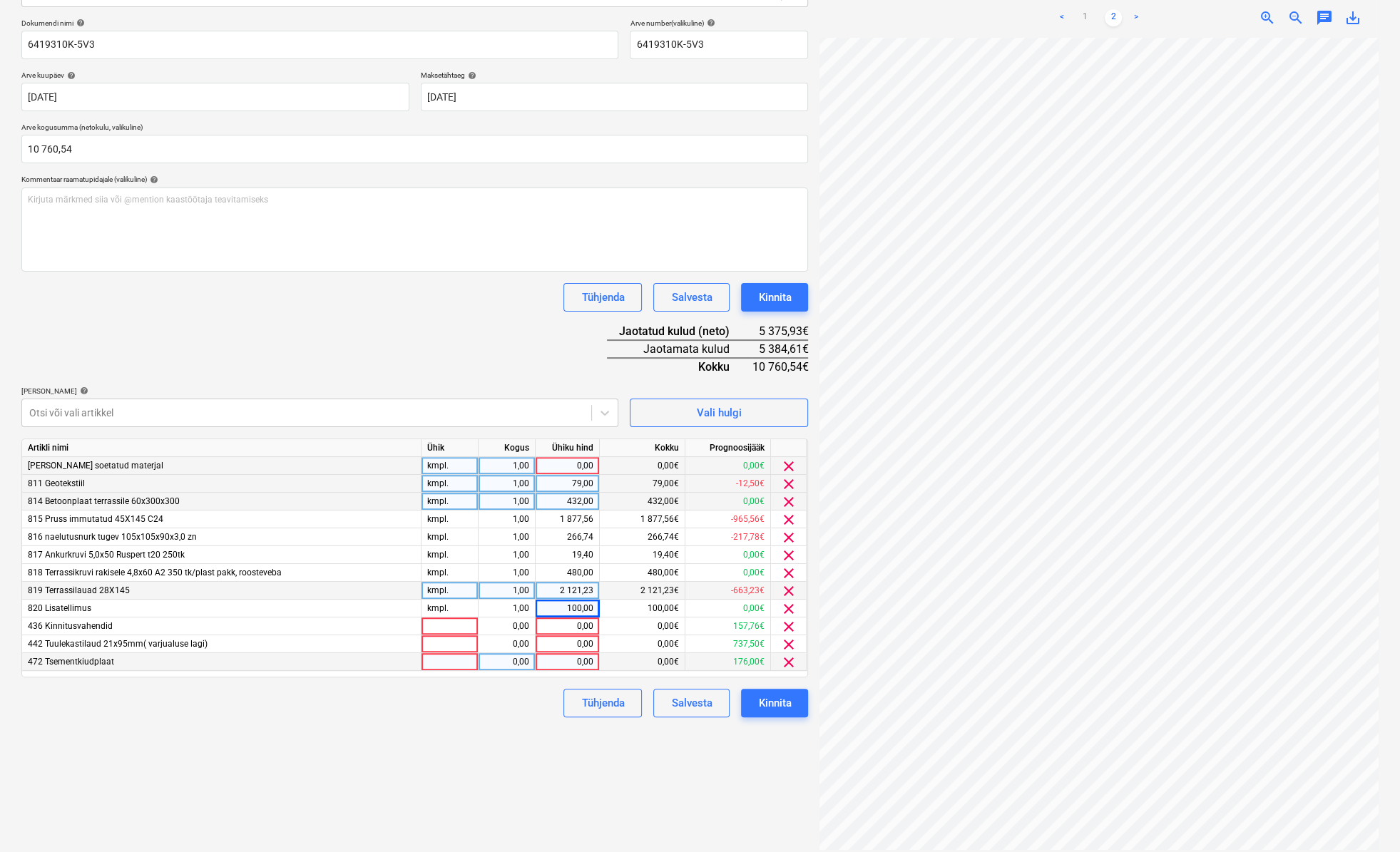
click at [458, 663] on div at bounding box center [449, 662] width 57 height 18
type input "kmpl."
click at [512, 664] on div "0,00" at bounding box center [506, 662] width 45 height 18
type input "1"
click at [558, 665] on div "0,00" at bounding box center [567, 662] width 52 height 18
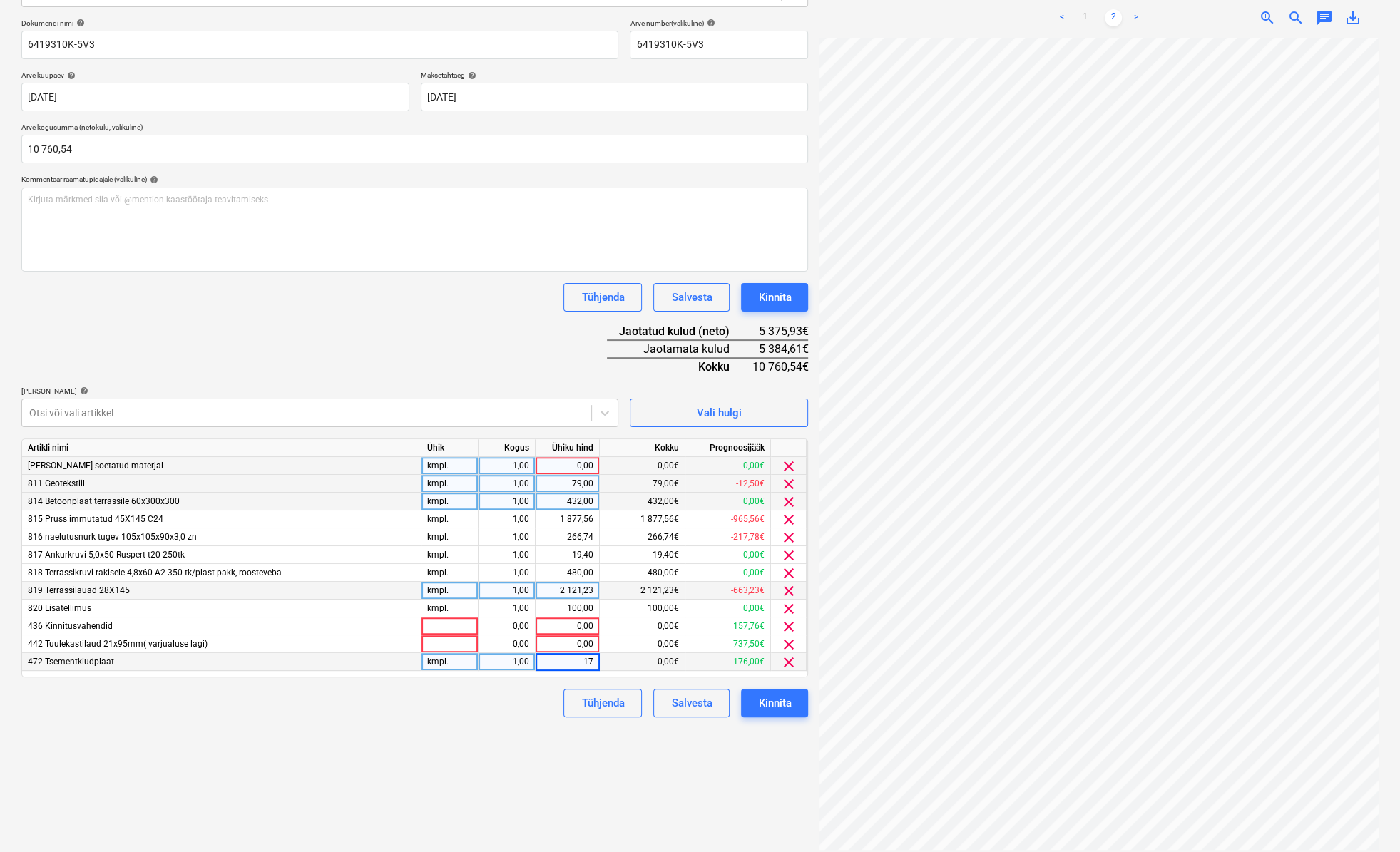
type input "176"
click at [439, 625] on div at bounding box center [449, 627] width 57 height 18
type input "kmpl."
click at [493, 627] on div "0,00" at bounding box center [506, 627] width 45 height 18
type input "1"
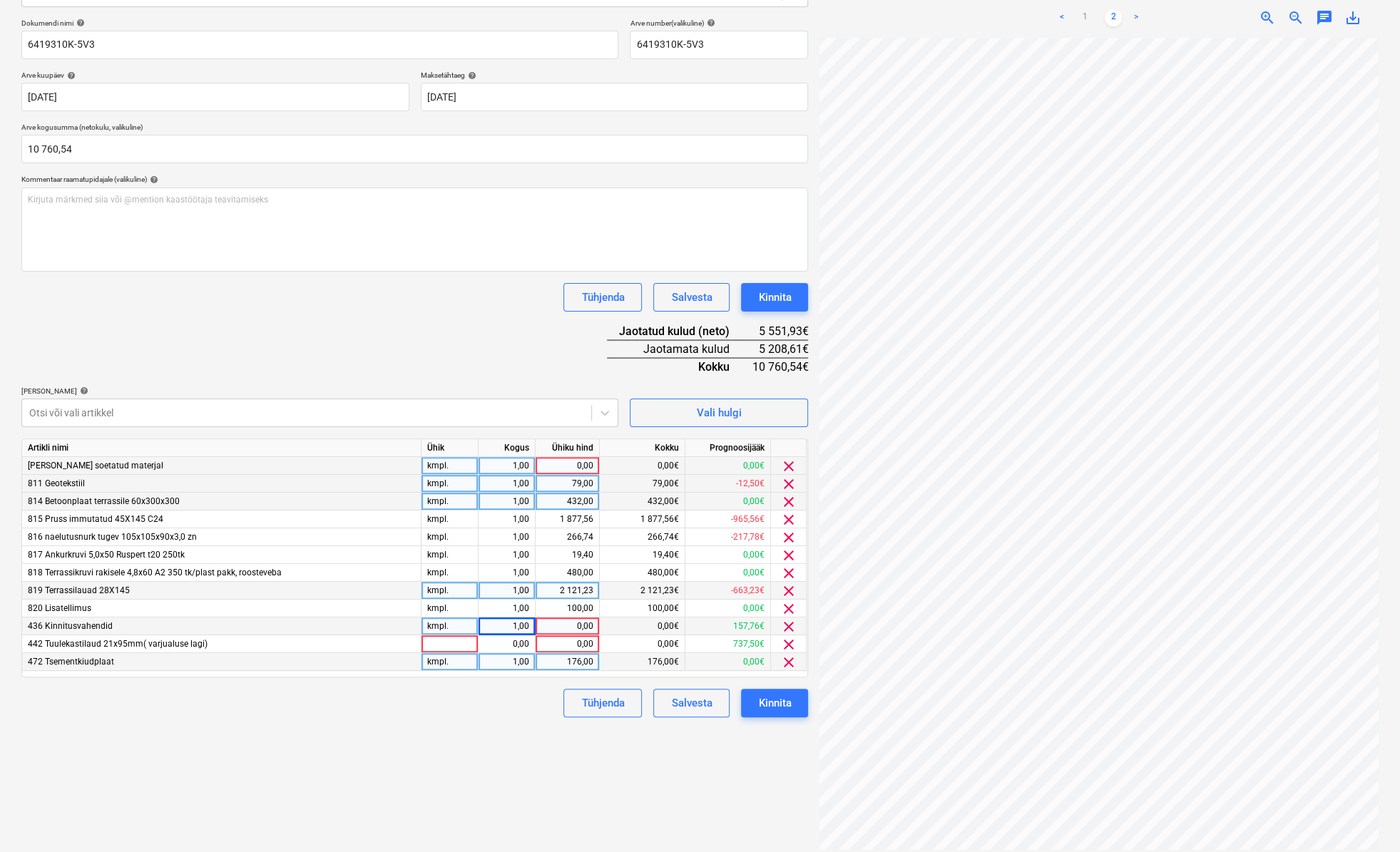
click at [551, 624] on div "0,00" at bounding box center [567, 627] width 52 height 18
type input "157,76"
click at [530, 704] on div "Tühjenda Salvesta Kinnita" at bounding box center [415, 703] width 787 height 29
click at [463, 646] on div at bounding box center [449, 645] width 57 height 18
type input "kmpl."
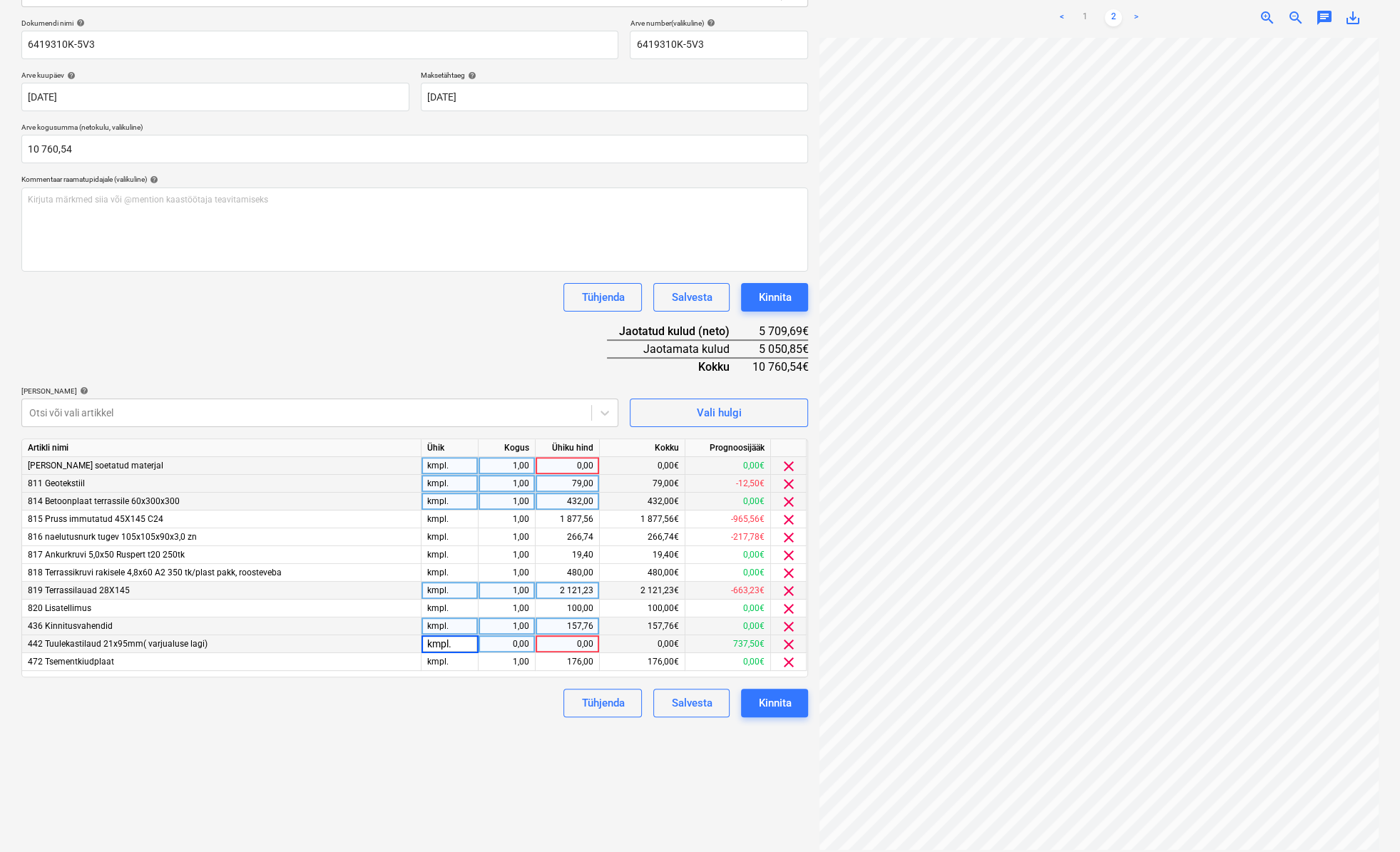
click at [485, 646] on div "0,00" at bounding box center [506, 645] width 45 height 18
type input "1"
click at [548, 645] on div "0,00" at bounding box center [567, 645] width 52 height 18
type input "185,64"
click at [505, 735] on div "Failide konteerimine Vali ettevõte [PERSON_NAME] bilder [PERSON_NAME] uus ettev…" at bounding box center [415, 357] width 798 height 978
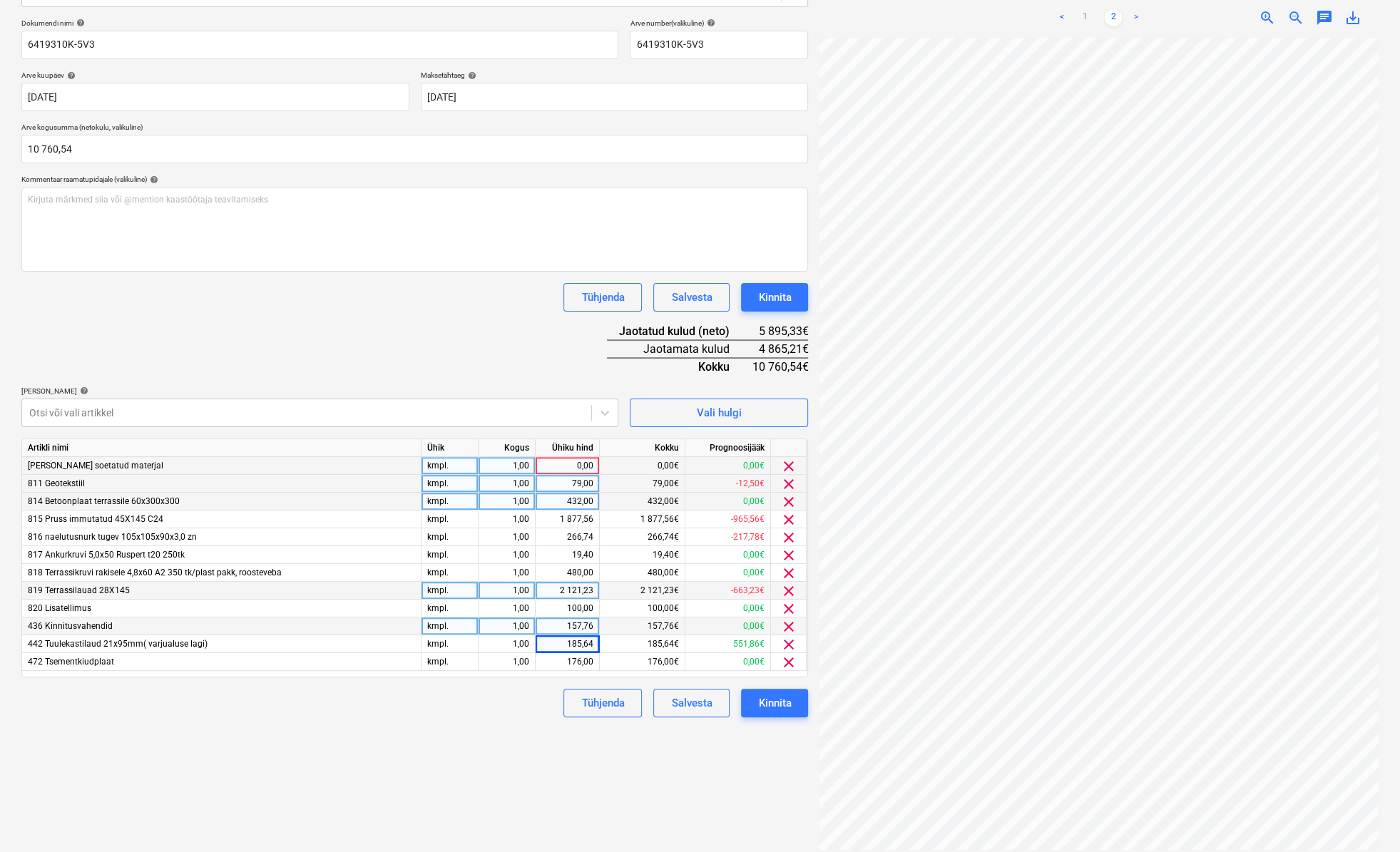
click at [563, 468] on div "0,00" at bounding box center [567, 466] width 52 height 18
type input "4865,21"
click at [525, 735] on div "Failide konteerimine Vali ettevõte [PERSON_NAME] bilder [PERSON_NAME] uus ettev…" at bounding box center [415, 357] width 798 height 978
click at [779, 698] on div "Kinnita" at bounding box center [775, 703] width 33 height 18
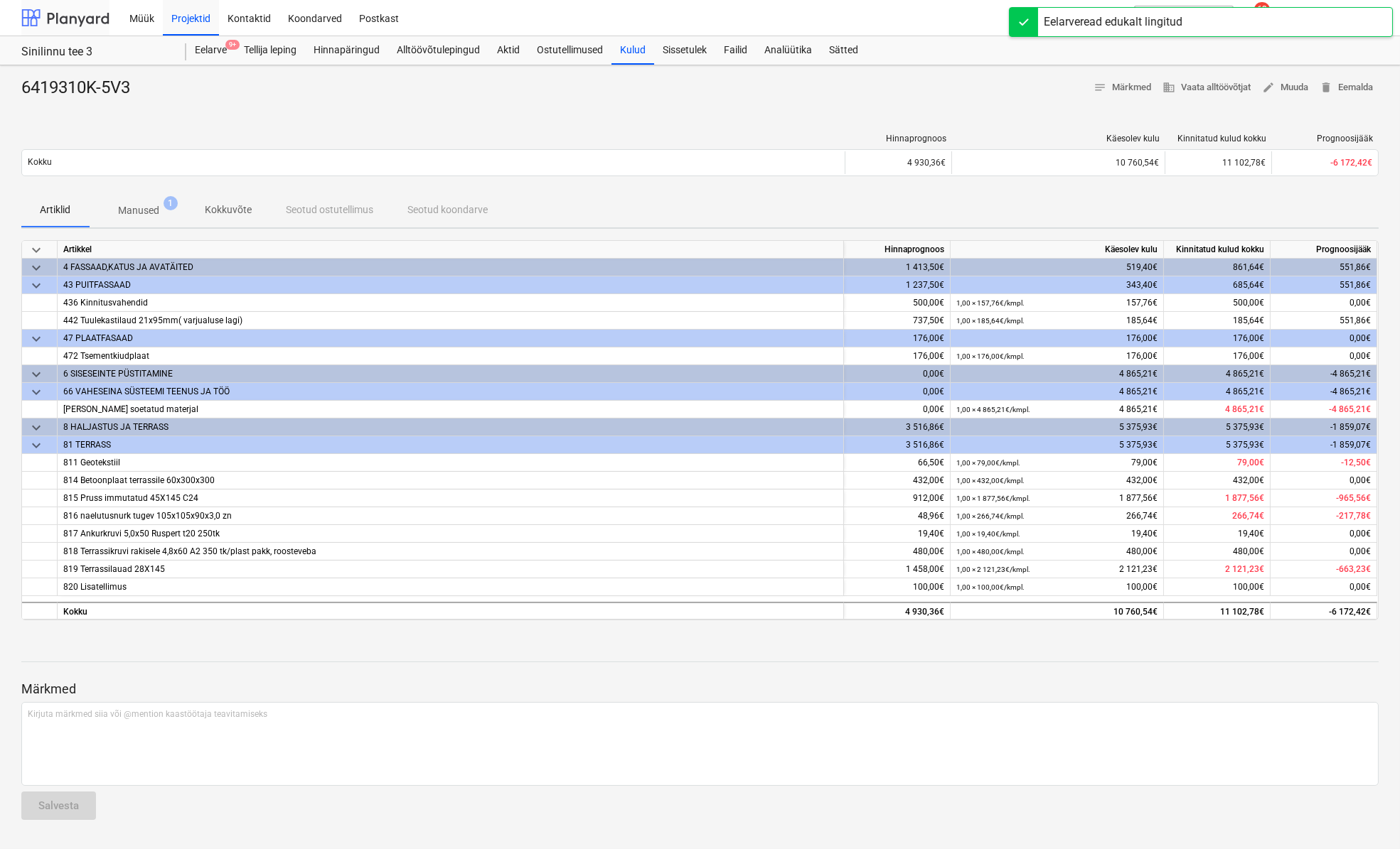
click at [86, 20] on div at bounding box center [65, 17] width 88 height 35
